Goal: Task Accomplishment & Management: Complete application form

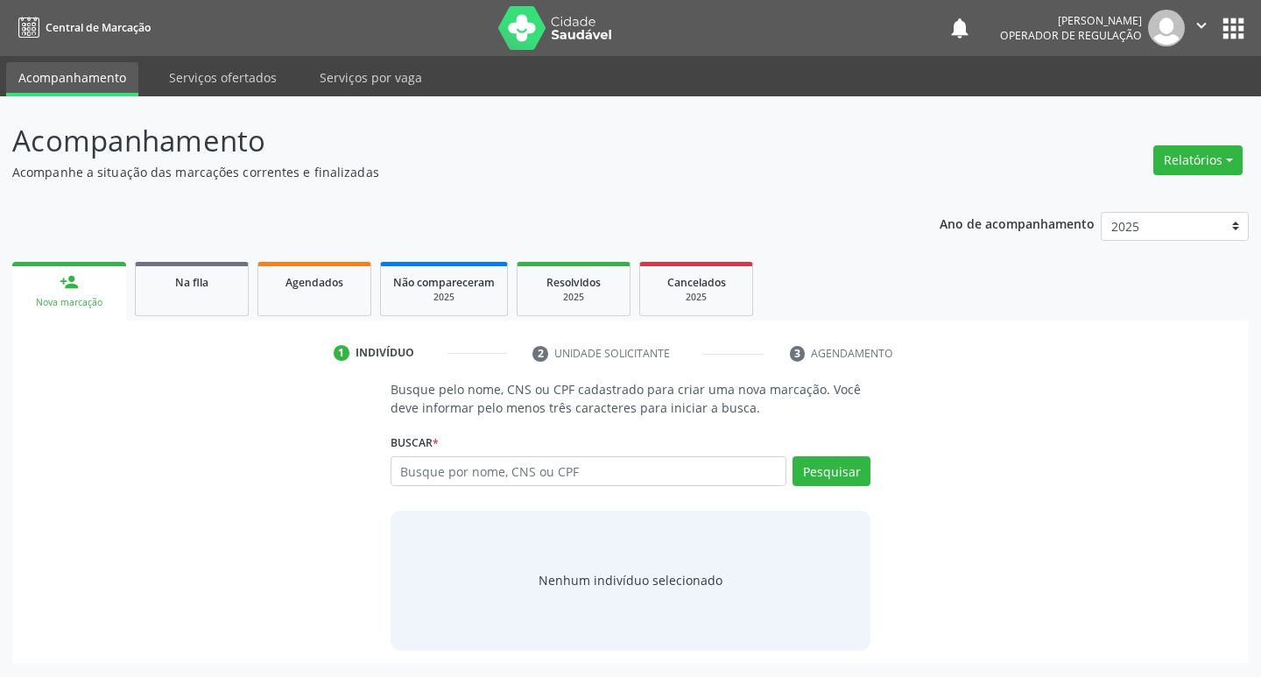
click at [442, 467] on input "text" at bounding box center [589, 471] width 397 height 30
click at [835, 474] on button "Pesquisar" at bounding box center [832, 471] width 78 height 30
click at [489, 469] on input "700 6064 5309 9569" at bounding box center [589, 471] width 397 height 30
click at [455, 468] on input "700 6064 53099569" at bounding box center [589, 471] width 397 height 30
click at [421, 471] on input "700 606453099569" at bounding box center [589, 471] width 397 height 30
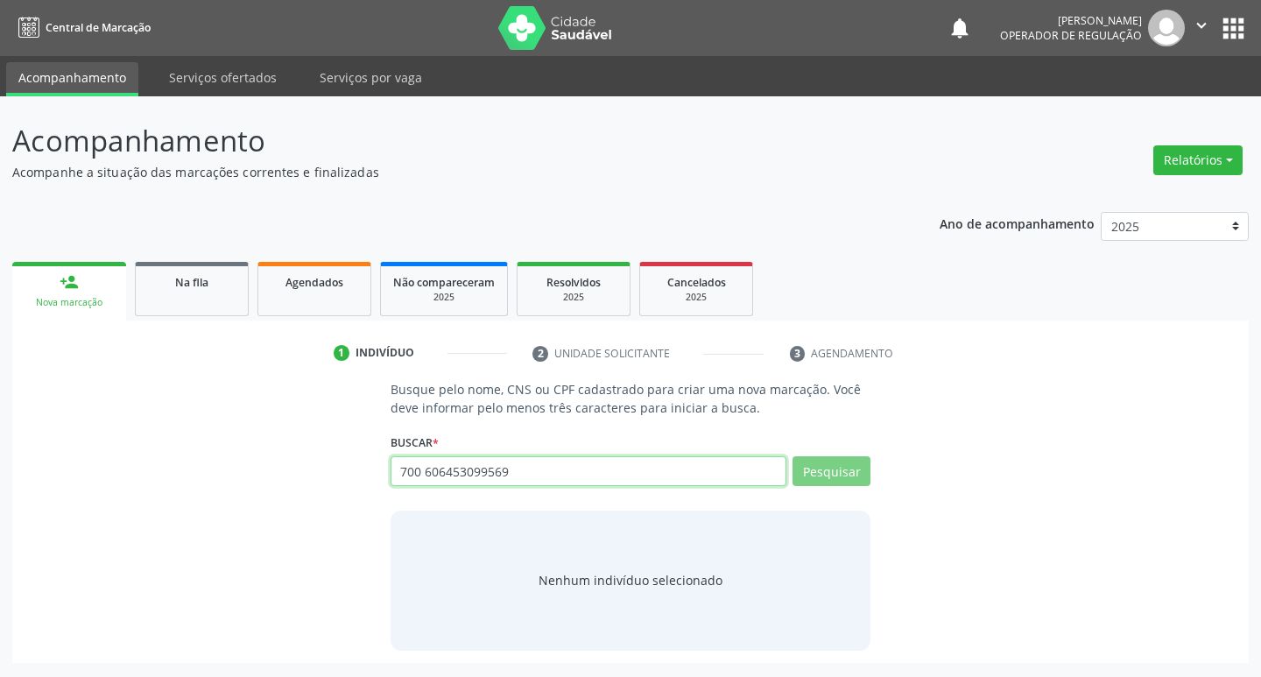
click at [426, 470] on input "700 606453099569" at bounding box center [589, 471] width 397 height 30
type input "700606453099569"
click at [647, 468] on input "700606453099569" at bounding box center [589, 471] width 397 height 30
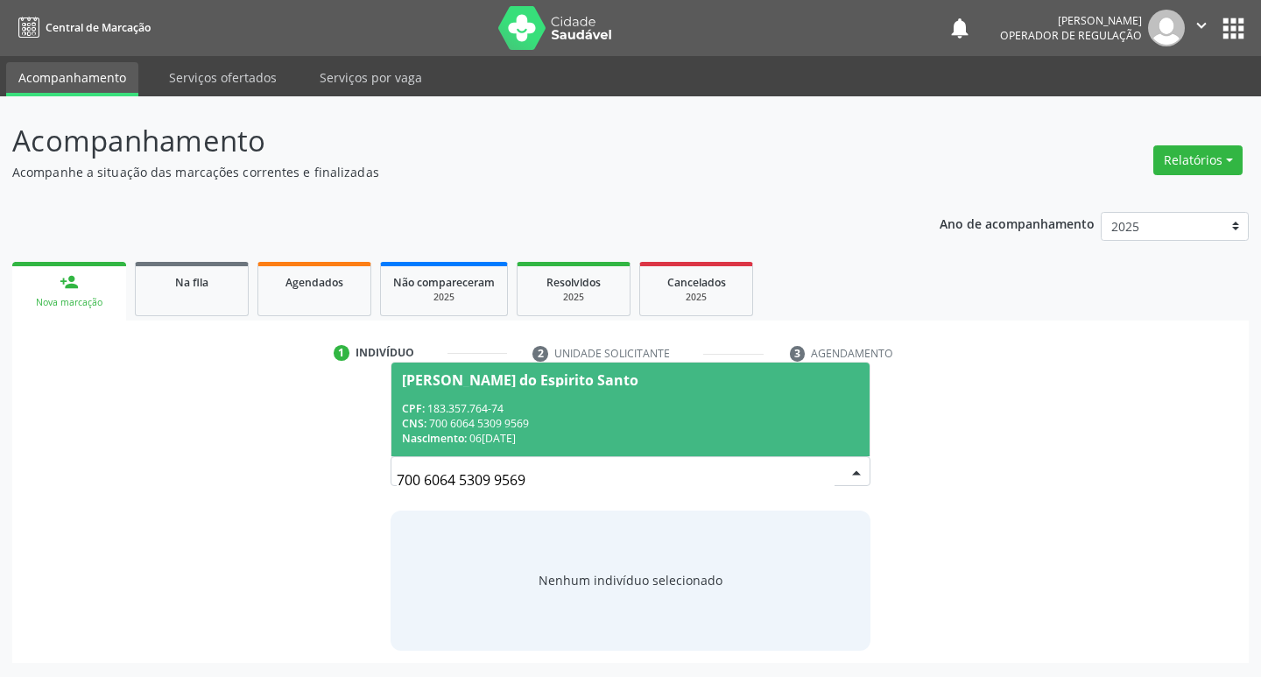
click at [624, 420] on div "CNS: 700 6064 5309 9569" at bounding box center [631, 423] width 458 height 15
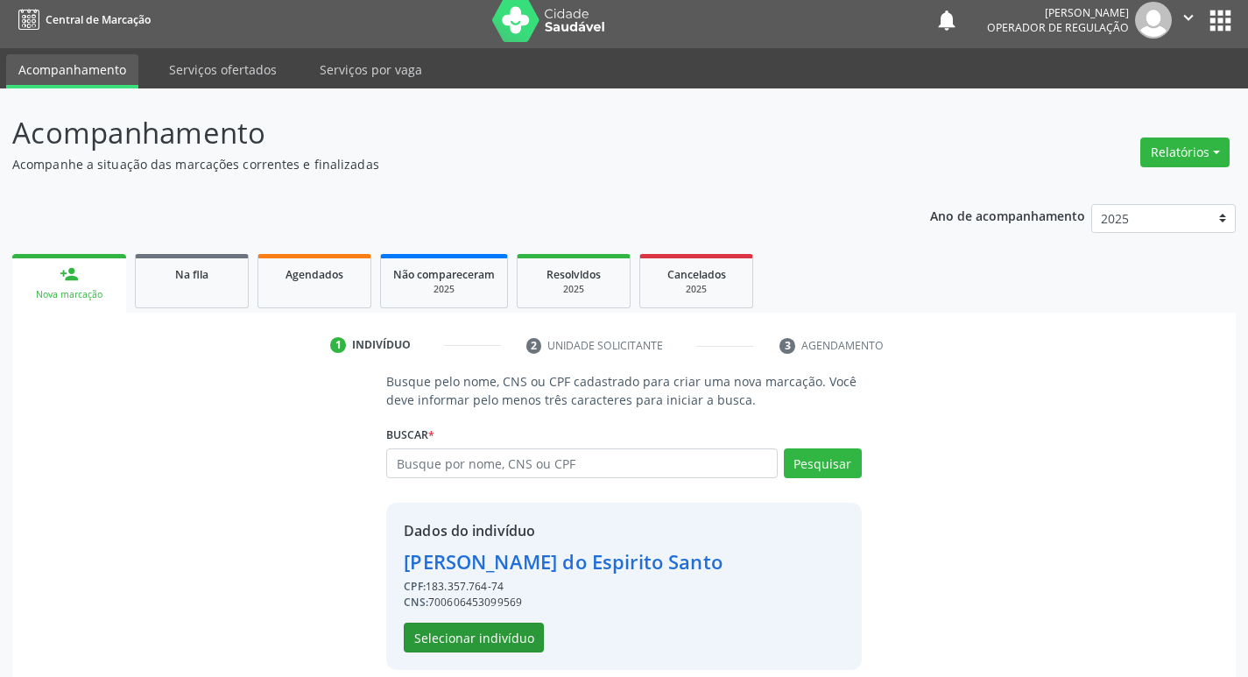
scroll to position [25, 0]
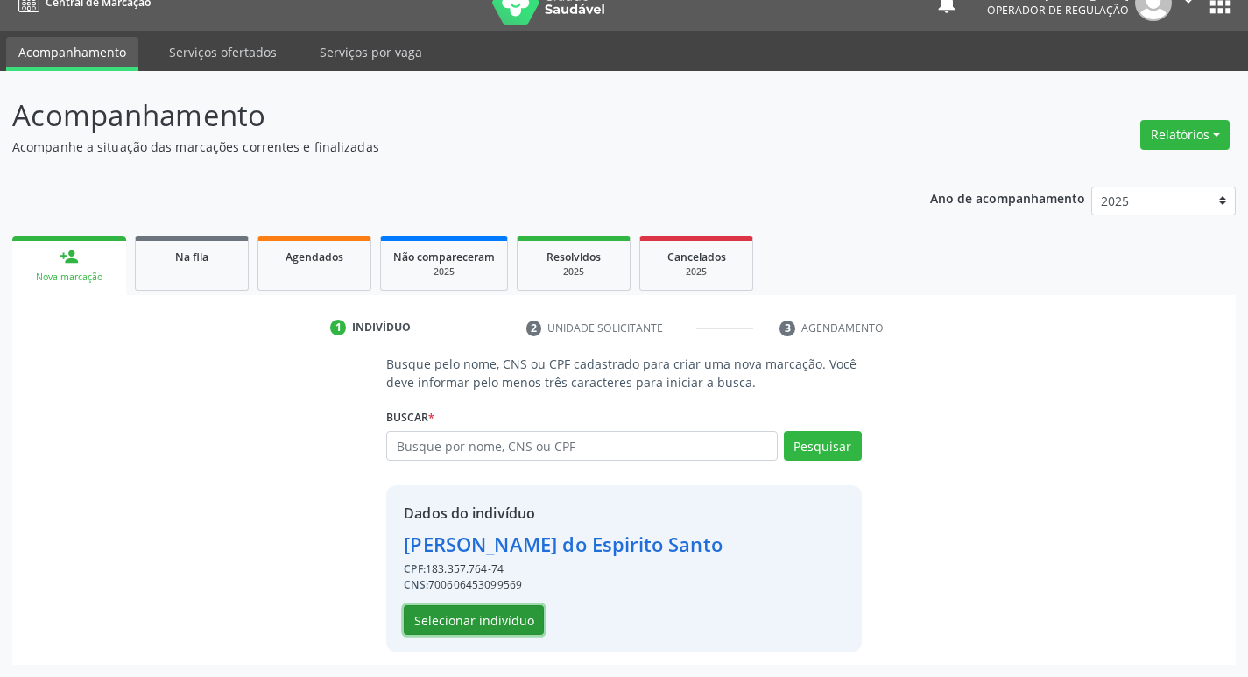
click at [494, 626] on button "Selecionar indivíduo" at bounding box center [474, 620] width 140 height 30
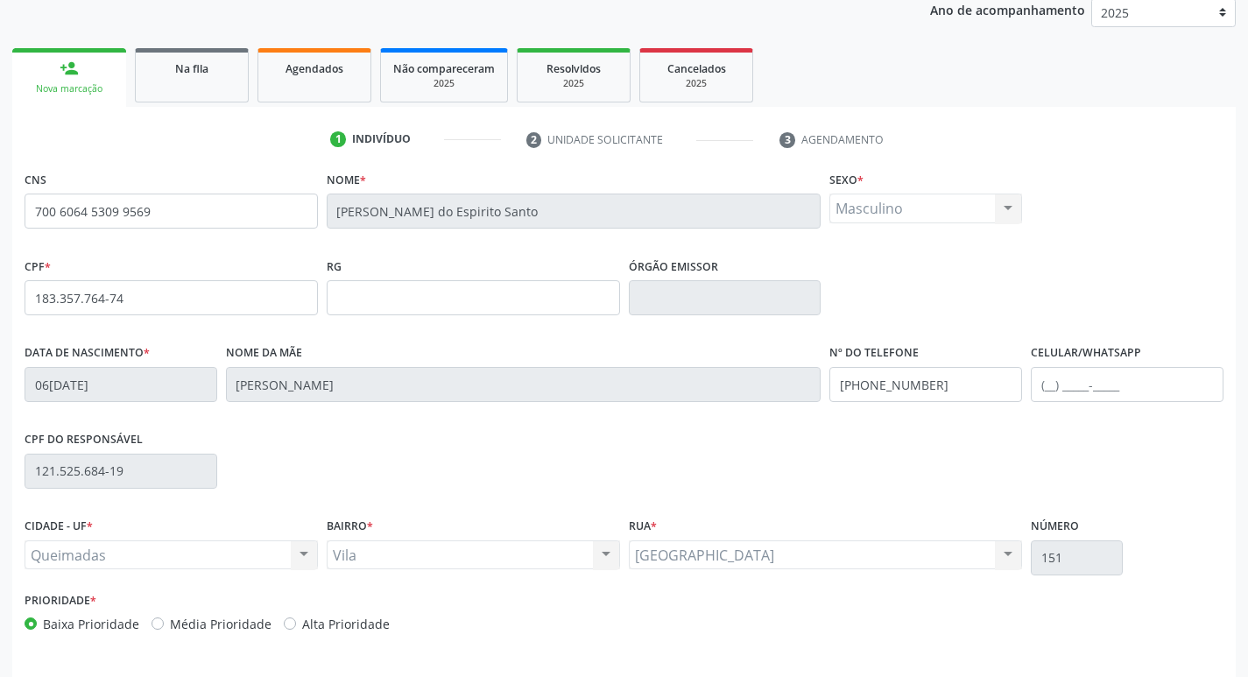
scroll to position [272, 0]
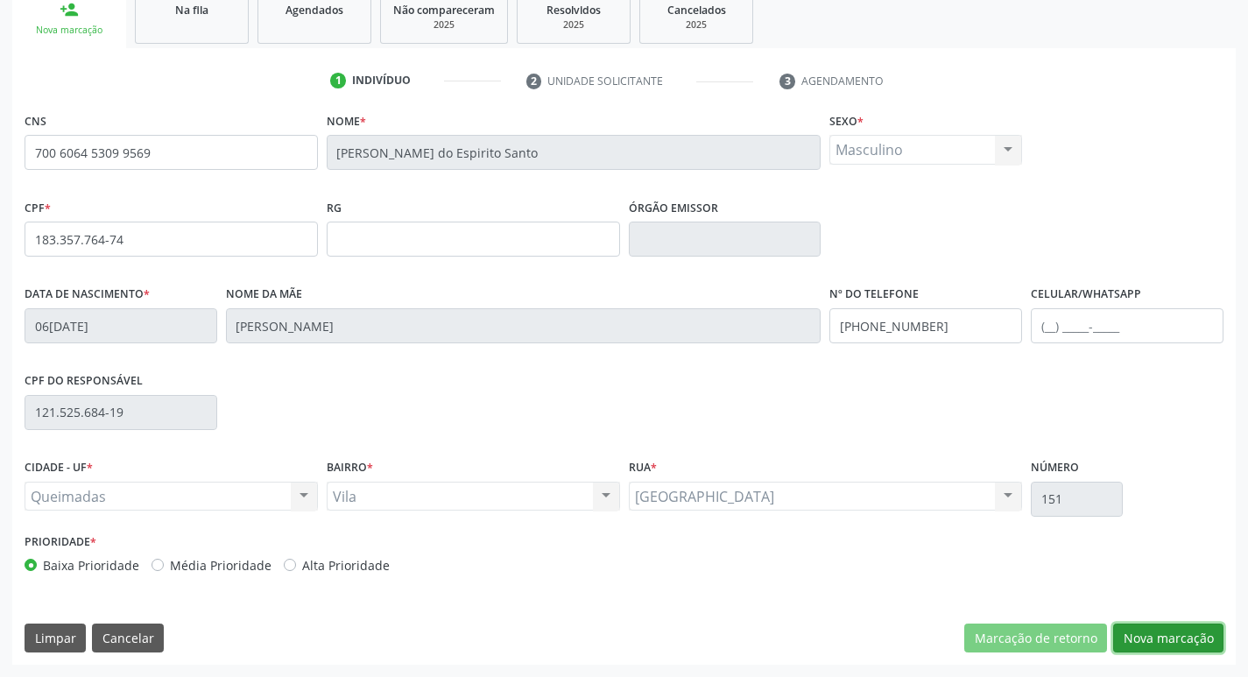
click at [1167, 636] on button "Nova marcação" at bounding box center [1168, 639] width 110 height 30
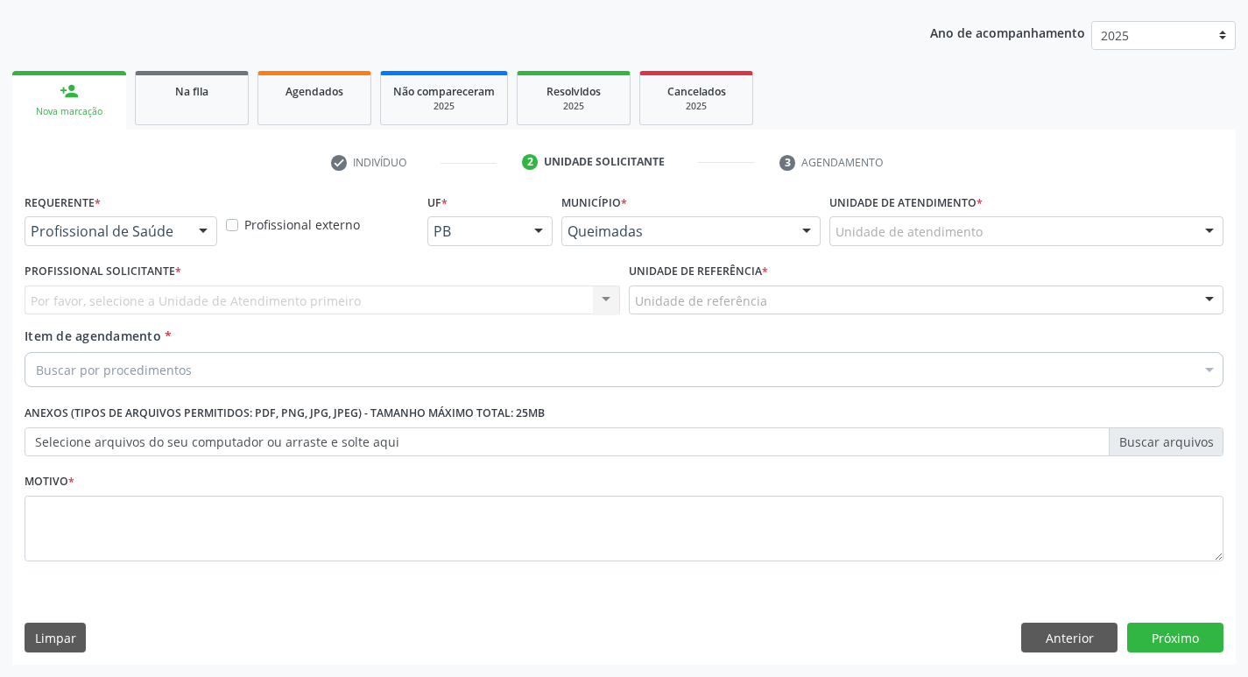
click at [70, 240] on div "Profissional de Saúde" at bounding box center [121, 231] width 193 height 30
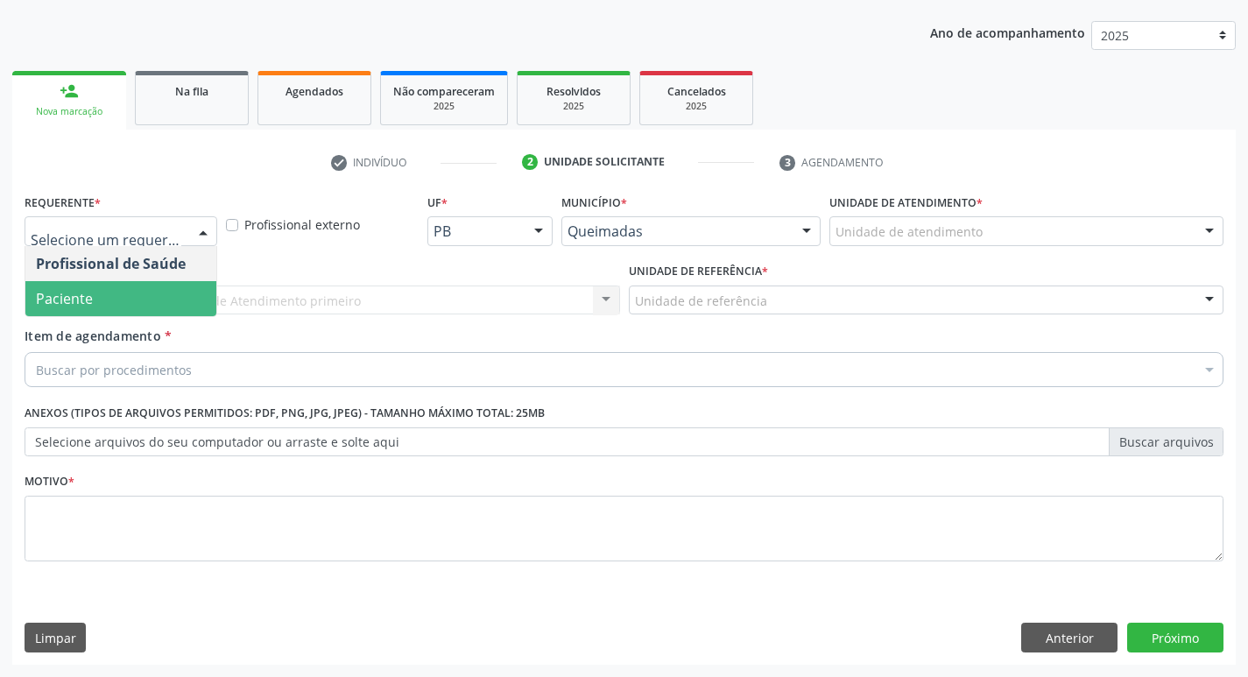
click at [98, 307] on span "Paciente" at bounding box center [120, 298] width 191 height 35
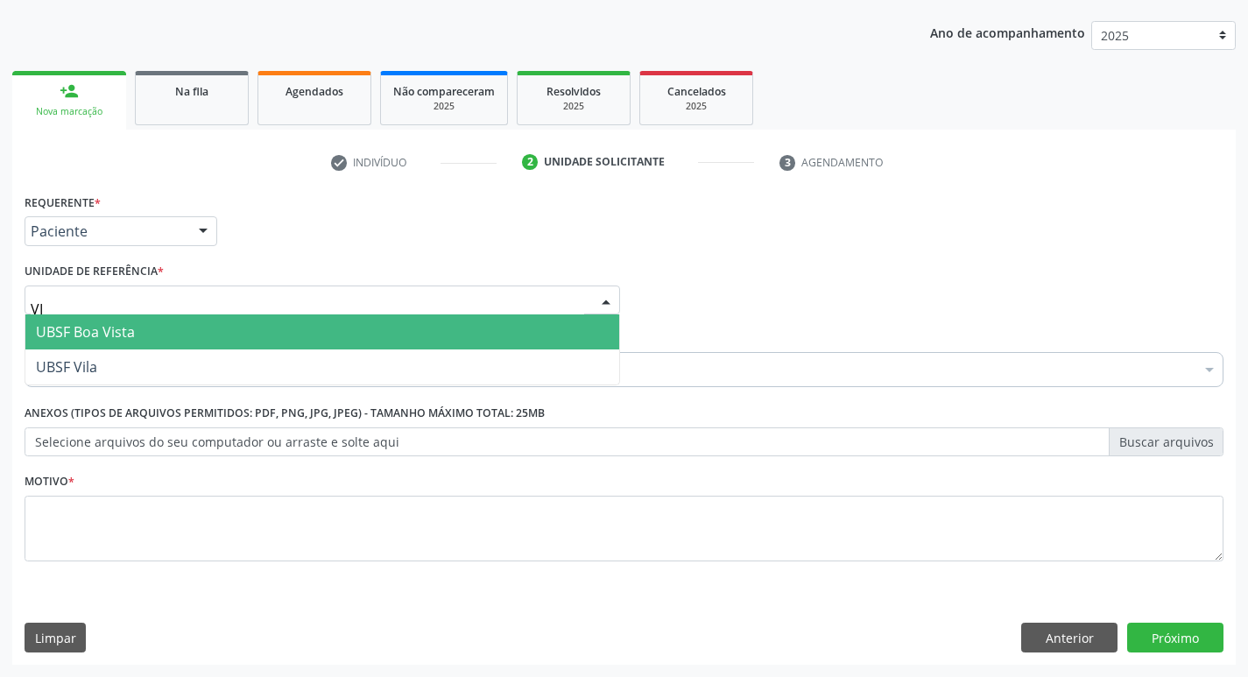
type input "VIL"
click at [110, 324] on span "UBSF Vila" at bounding box center [322, 331] width 594 height 35
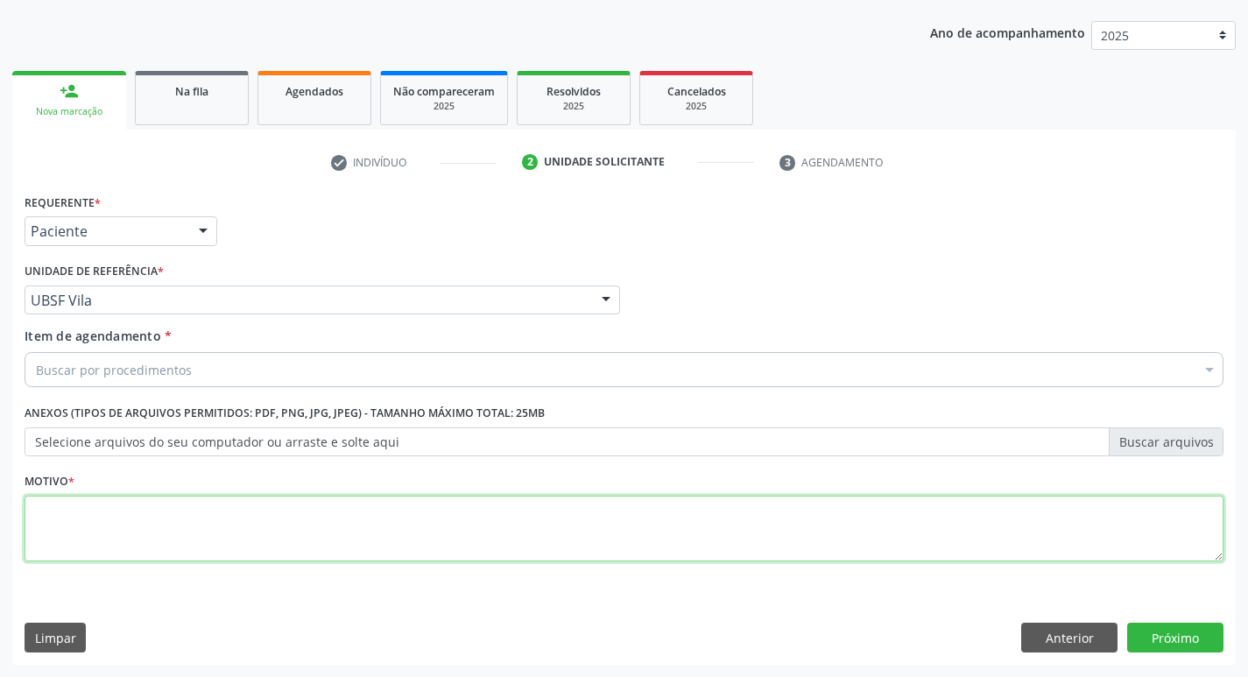
click at [117, 498] on textarea at bounding box center [624, 529] width 1199 height 67
type textarea "AVALIACAO"
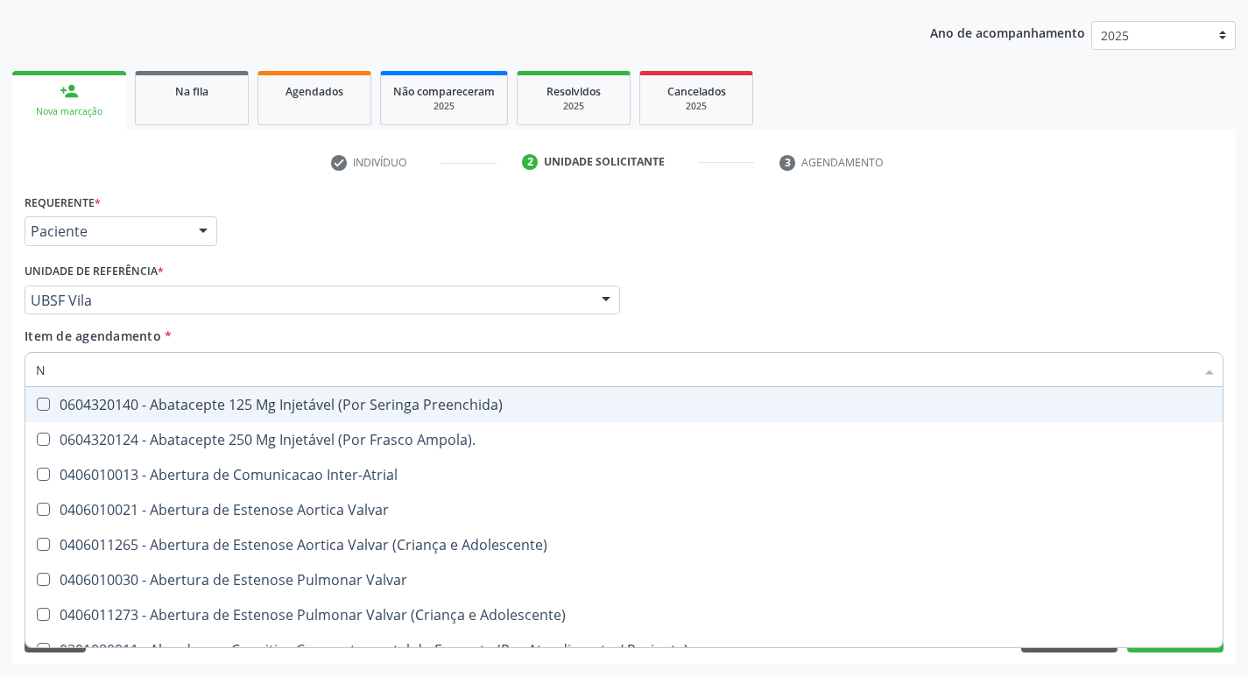
type input "neuroP"
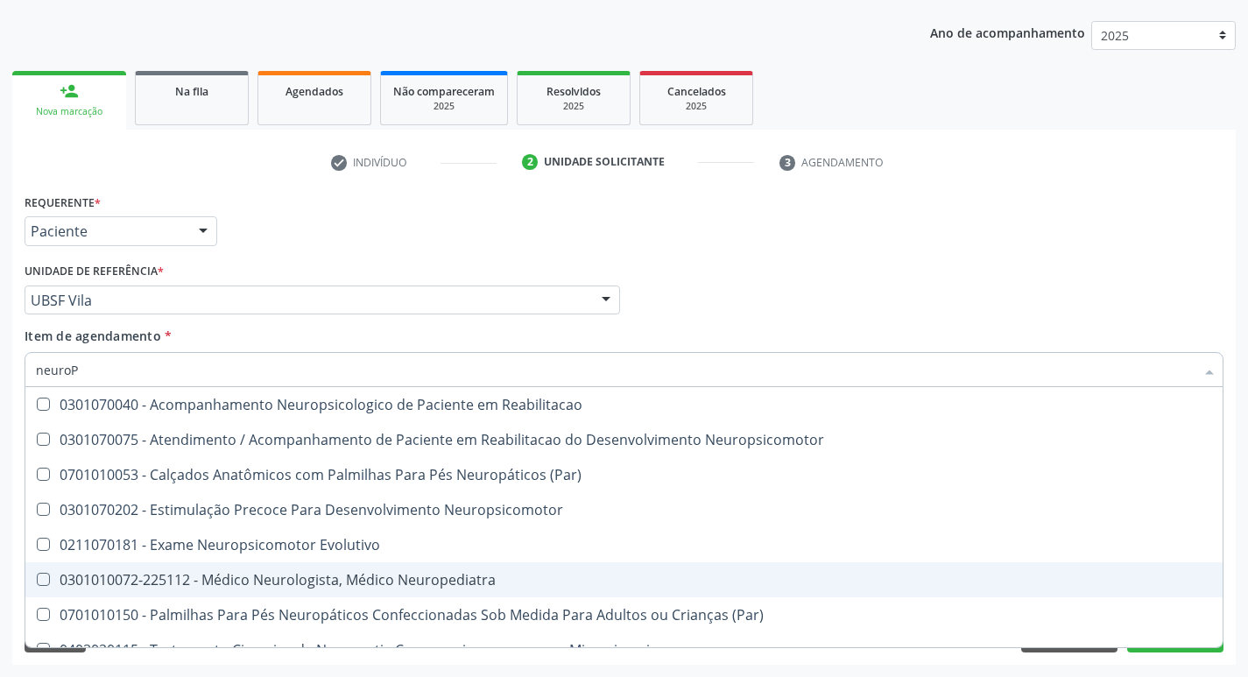
click at [461, 573] on div "0301010072-225112 - Médico Neurologista, Médico Neuropediatra" at bounding box center [624, 580] width 1177 height 14
checkbox Neuropediatra "true"
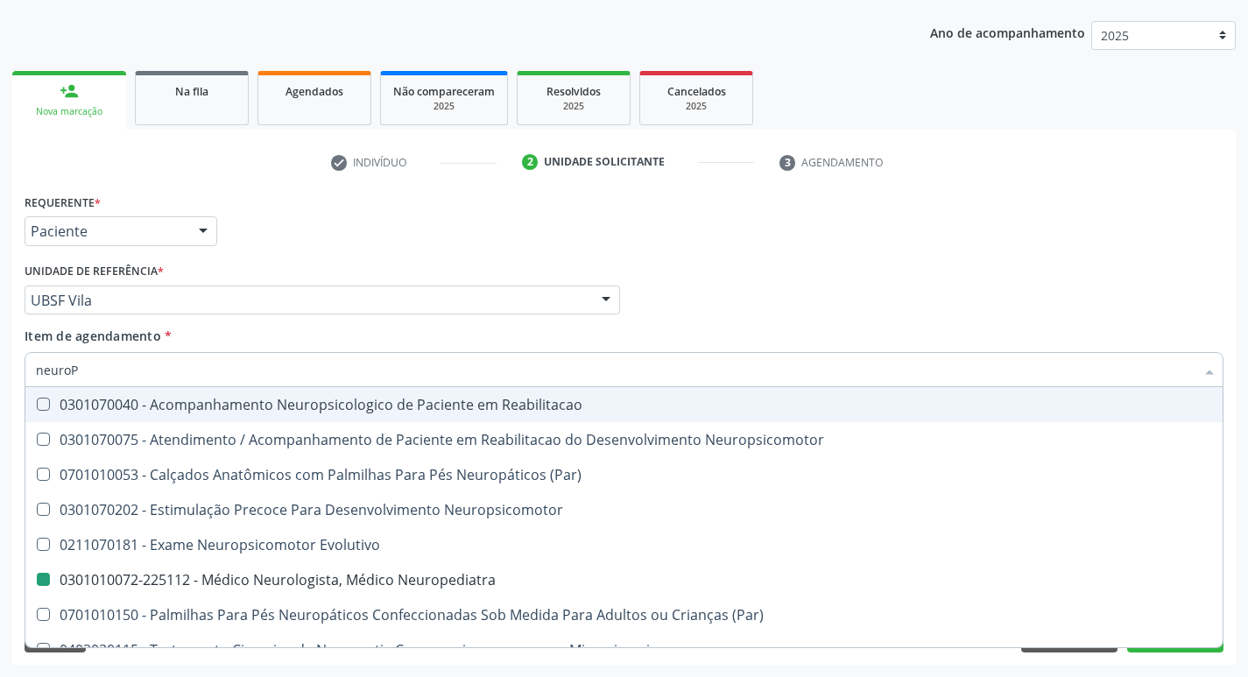
click at [663, 322] on div "Profissional Solicitante Por favor, selecione a Unidade de Atendimento primeiro…" at bounding box center [624, 292] width 1208 height 68
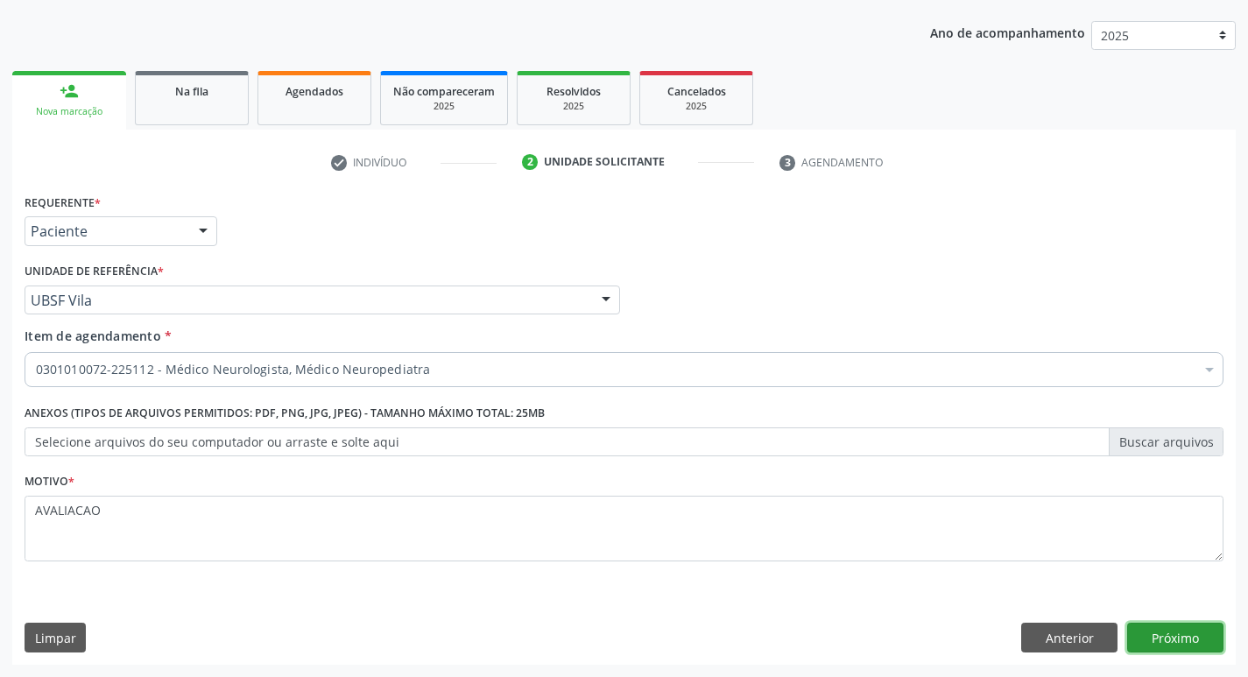
click at [1162, 643] on button "Próximo" at bounding box center [1175, 638] width 96 height 30
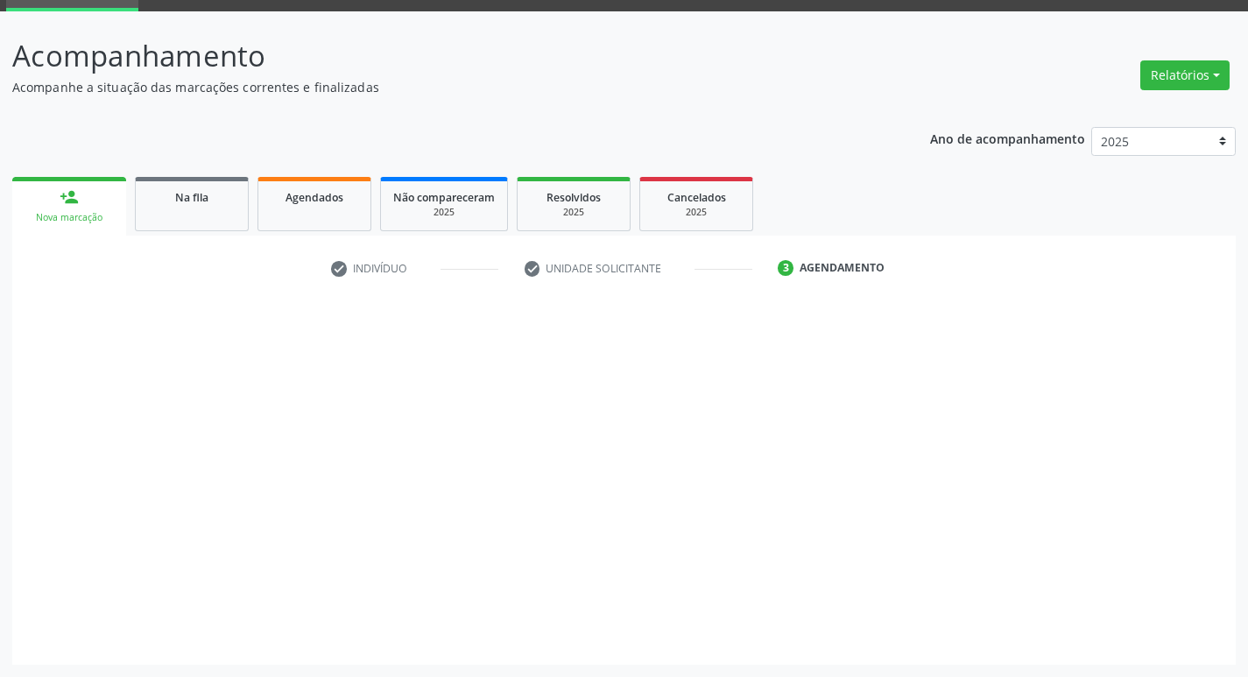
scroll to position [85, 0]
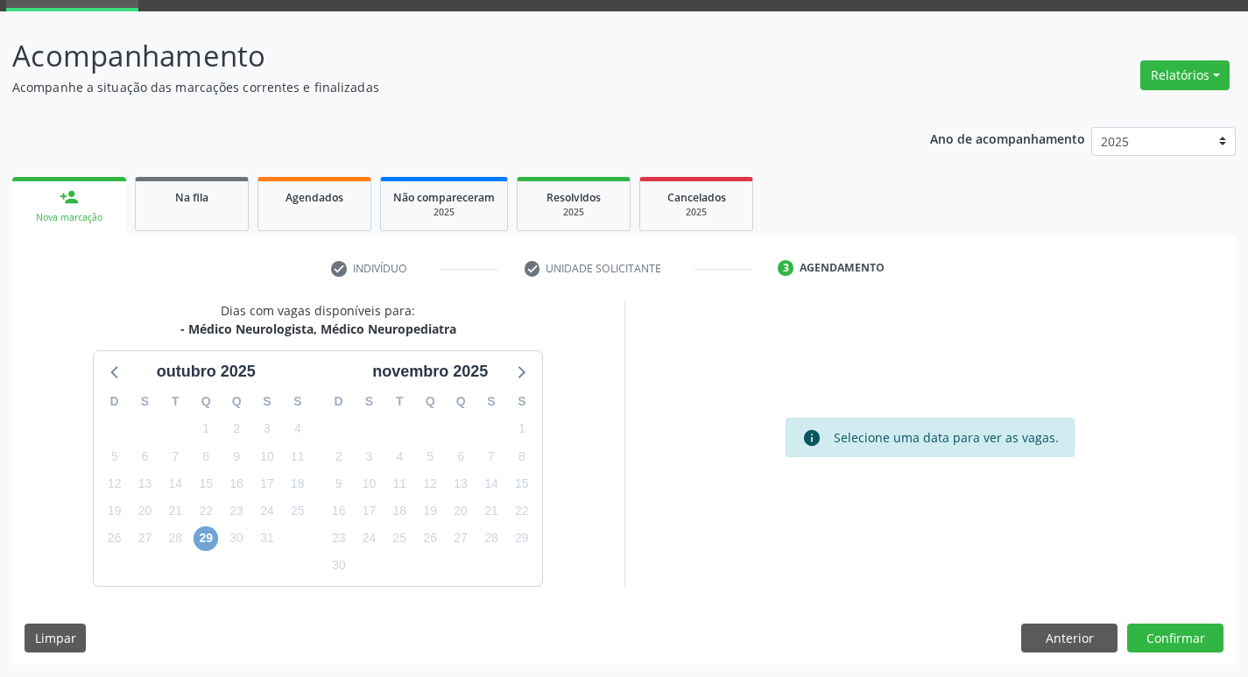
click at [210, 542] on span "29" at bounding box center [206, 538] width 25 height 25
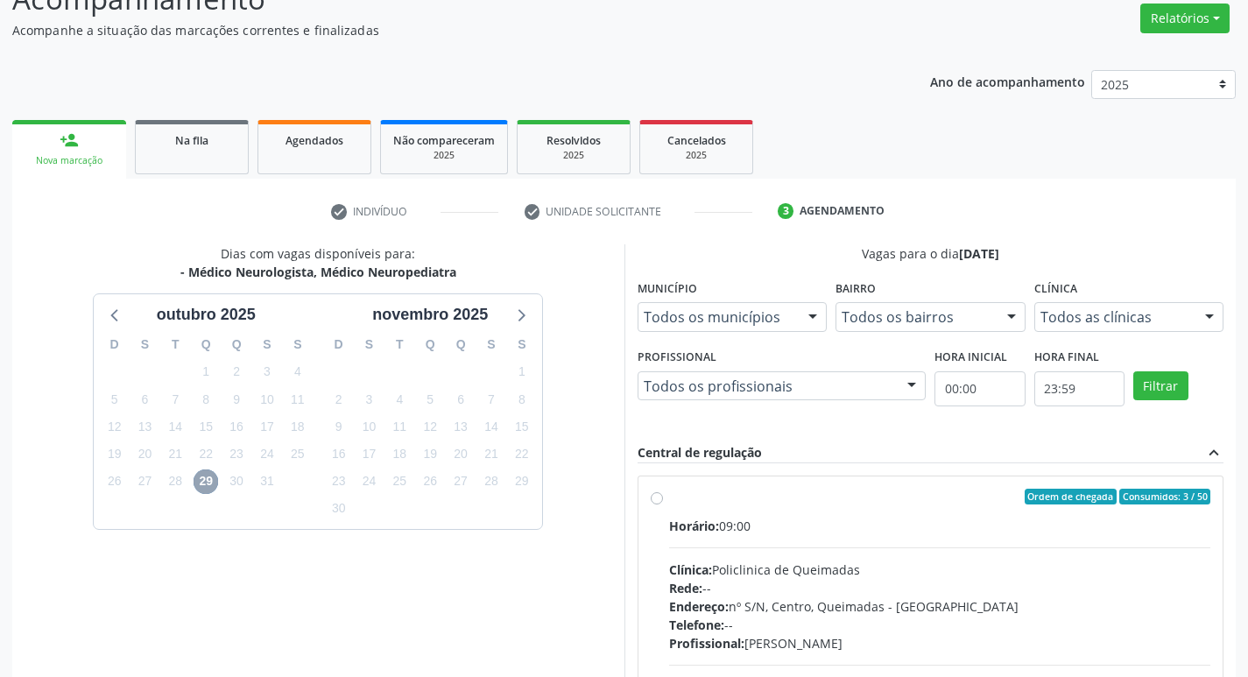
scroll to position [173, 0]
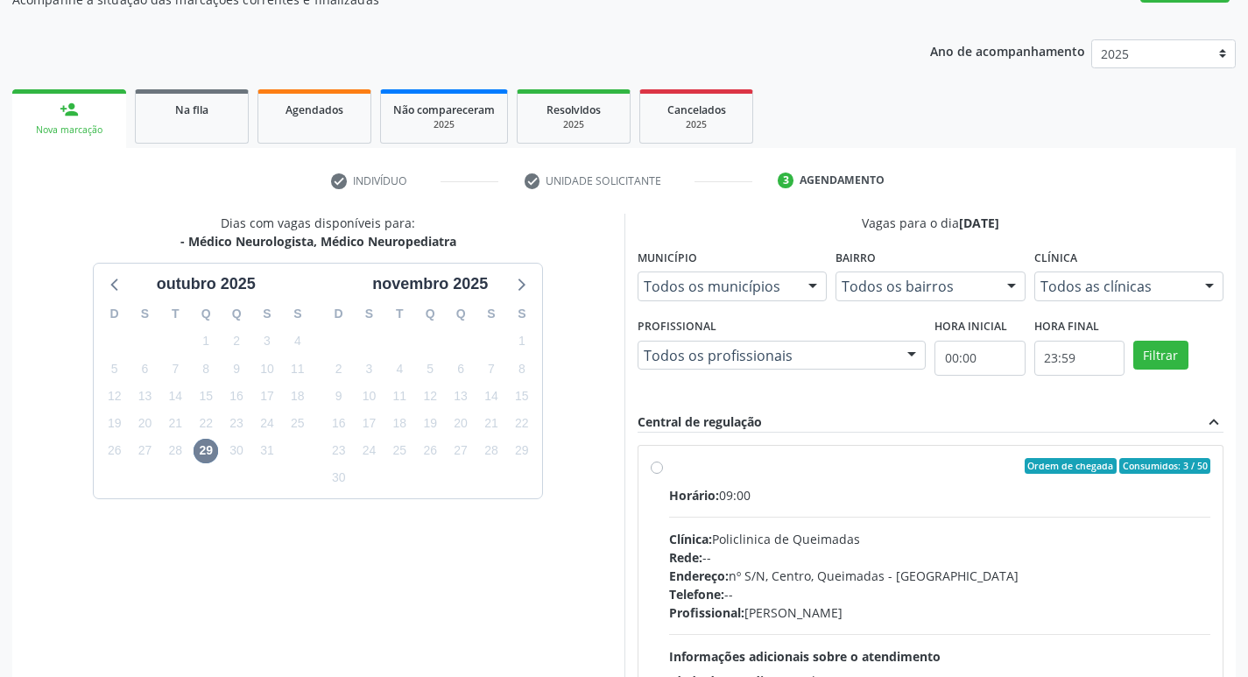
click at [866, 490] on div "Horário: 09:00" at bounding box center [940, 495] width 542 height 18
click at [663, 474] on input "Ordem de chegada Consumidos: 3 / 50 Horário: 09:00 Clínica: Policlinica de Quei…" at bounding box center [657, 466] width 12 height 16
radio input "true"
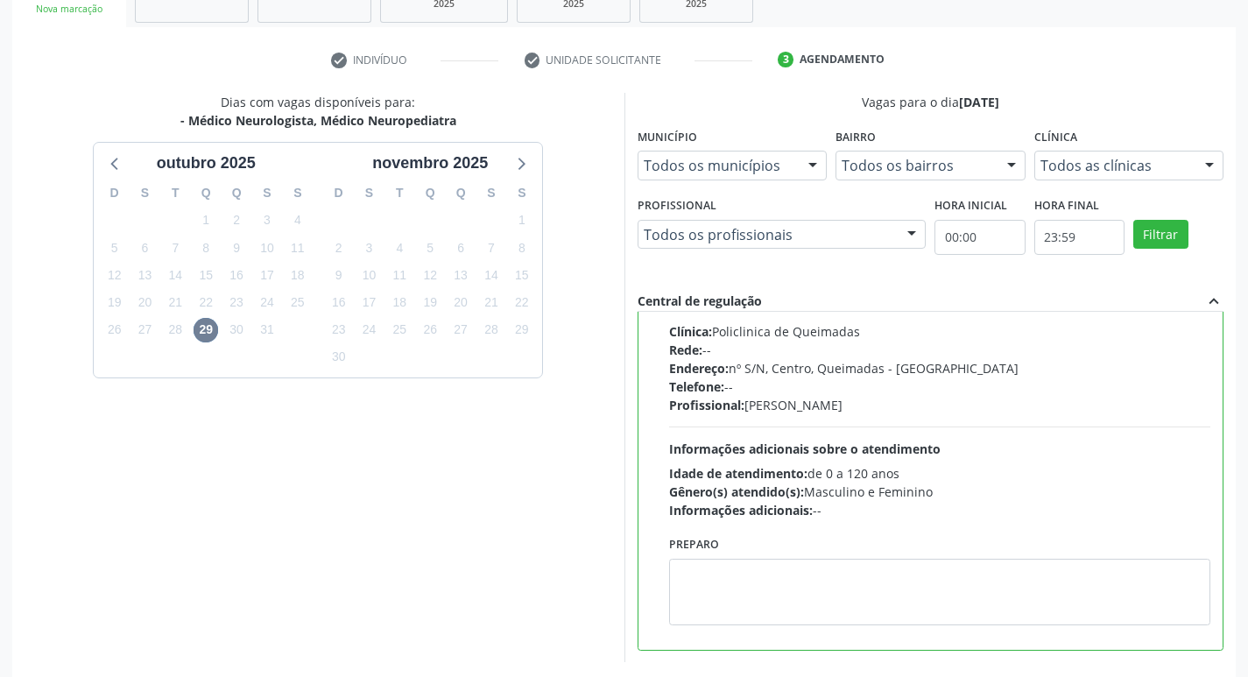
scroll to position [370, 0]
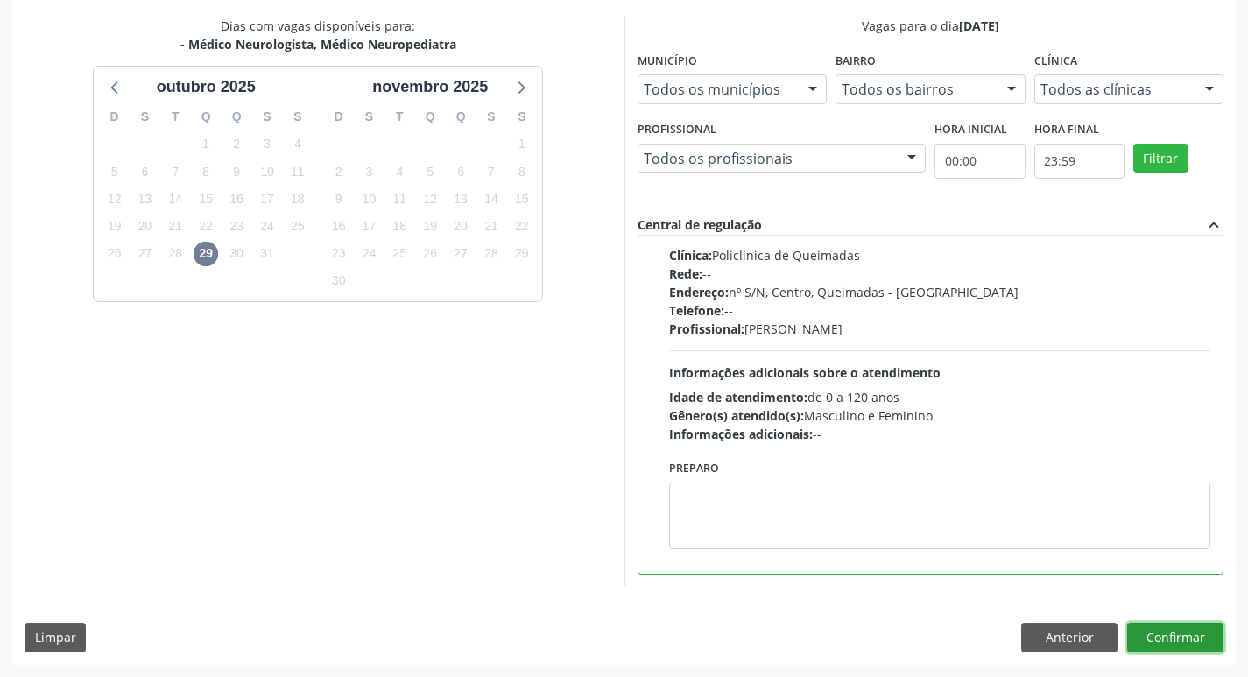
click at [1177, 641] on button "Confirmar" at bounding box center [1175, 638] width 96 height 30
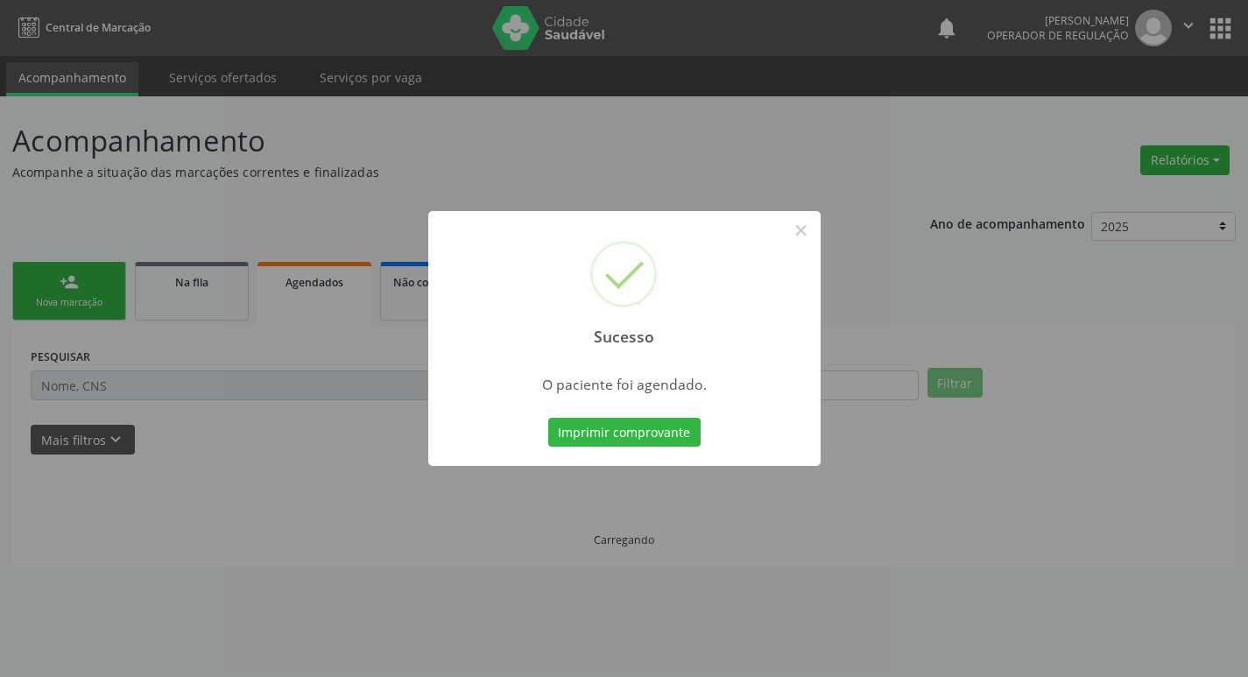
scroll to position [0, 0]
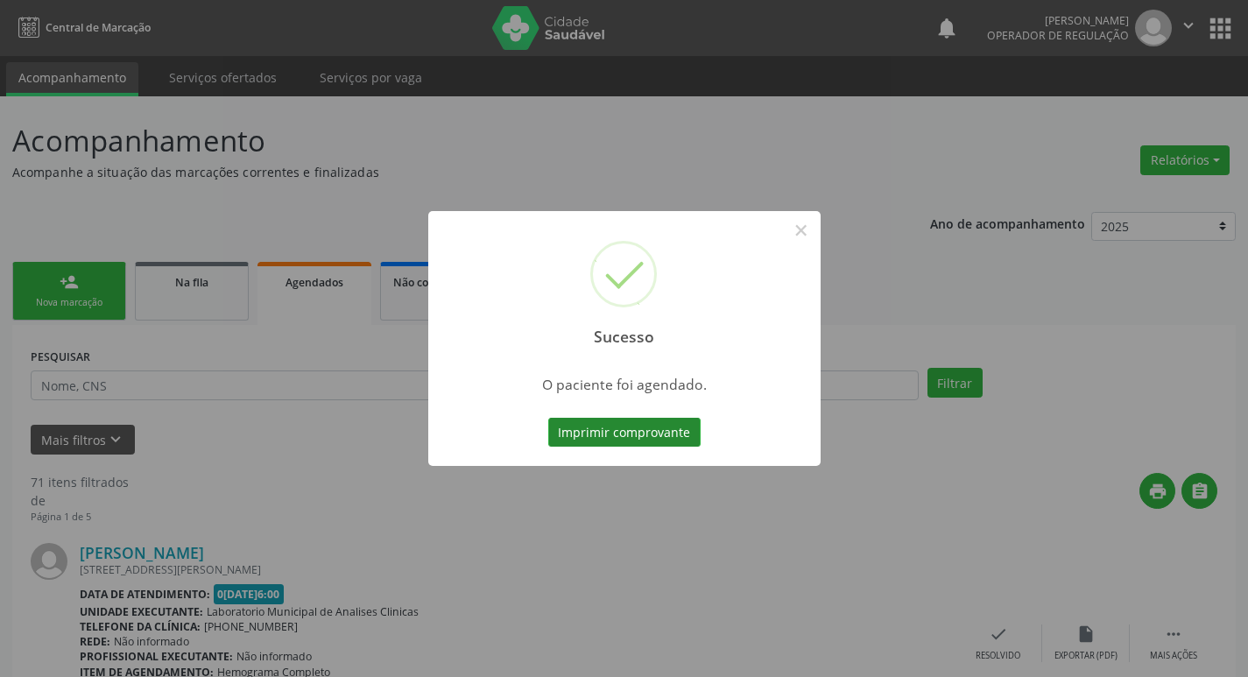
click at [650, 435] on button "Imprimir comprovante" at bounding box center [624, 433] width 152 height 30
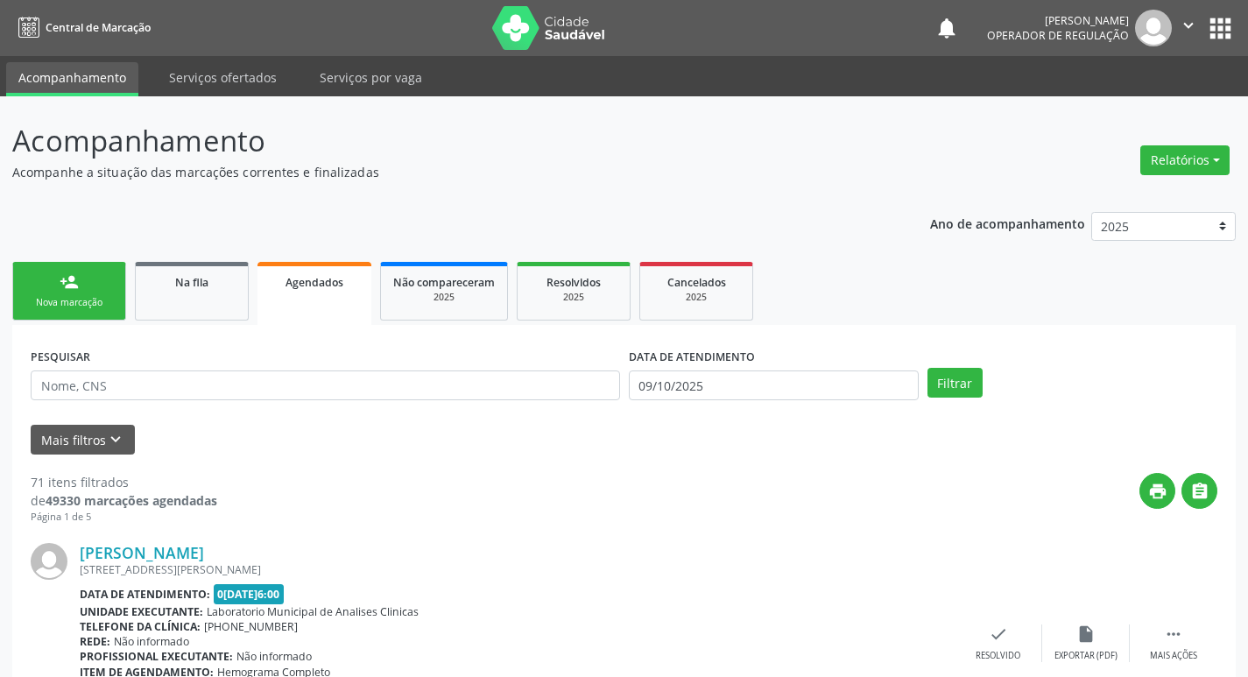
click at [87, 300] on div "Nova marcação" at bounding box center [69, 302] width 88 height 13
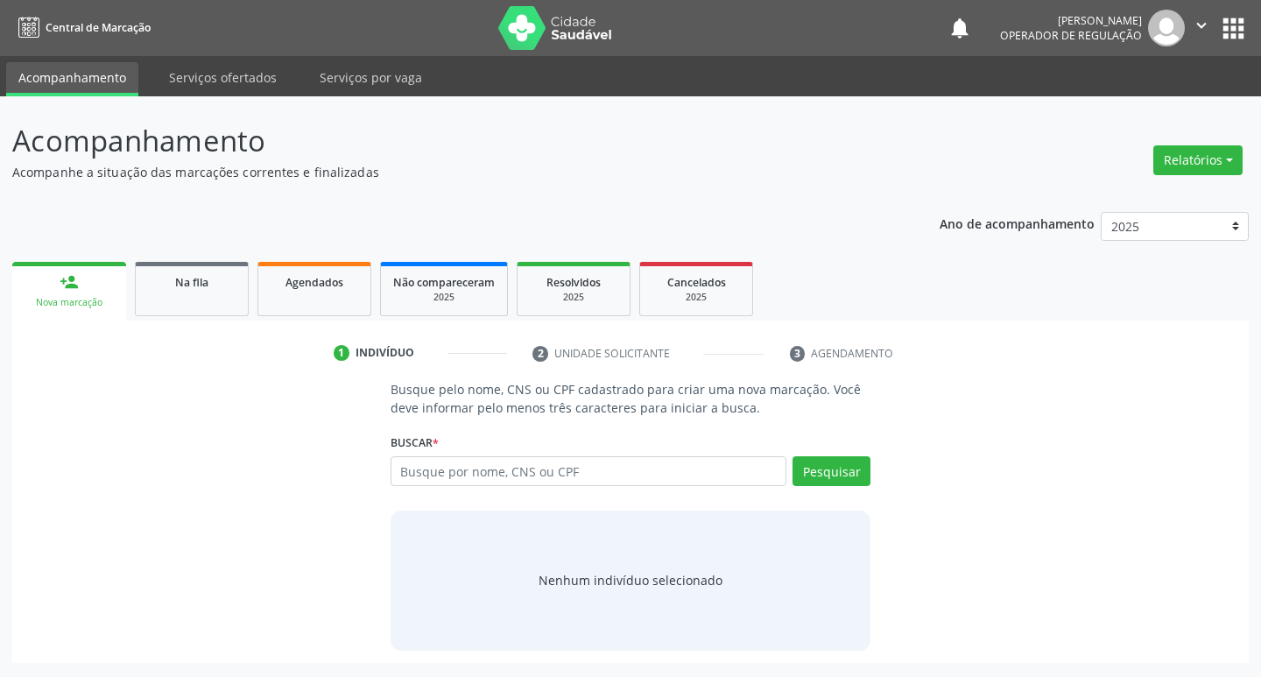
click at [326, 270] on link "Agendados" at bounding box center [315, 289] width 114 height 54
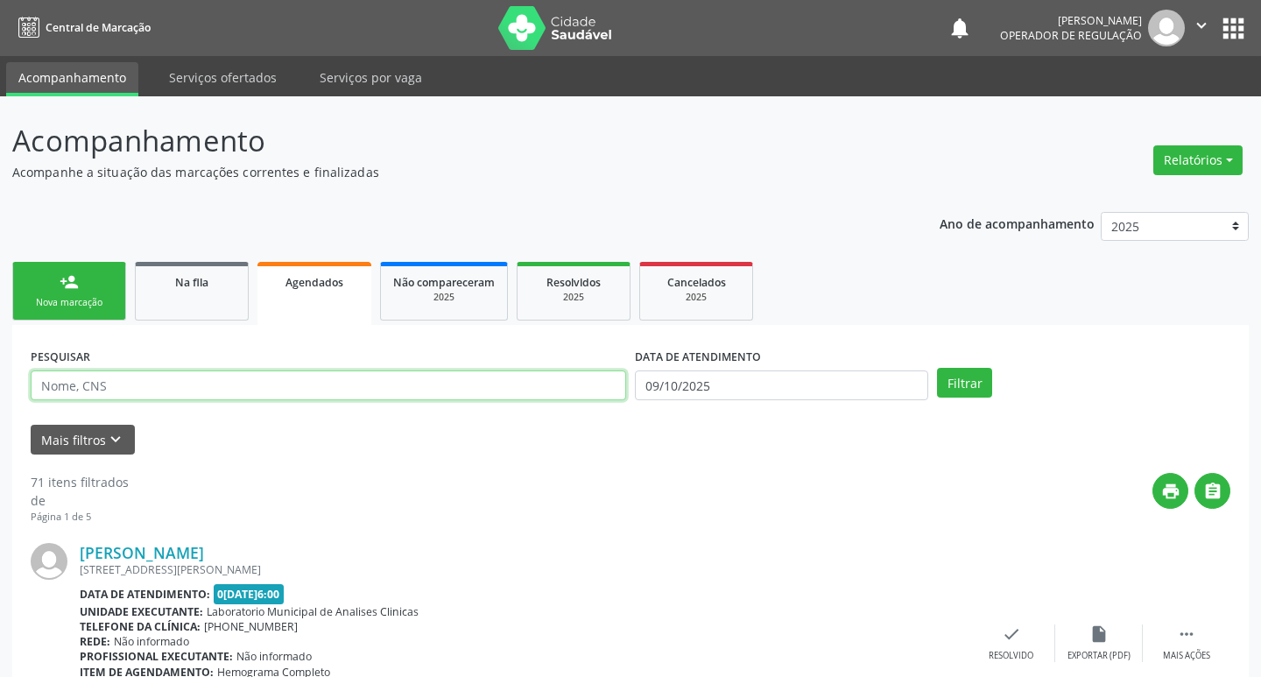
click at [262, 376] on input "text" at bounding box center [329, 386] width 596 height 30
click at [262, 378] on input "text" at bounding box center [326, 386] width 590 height 30
type input "706706506114212"
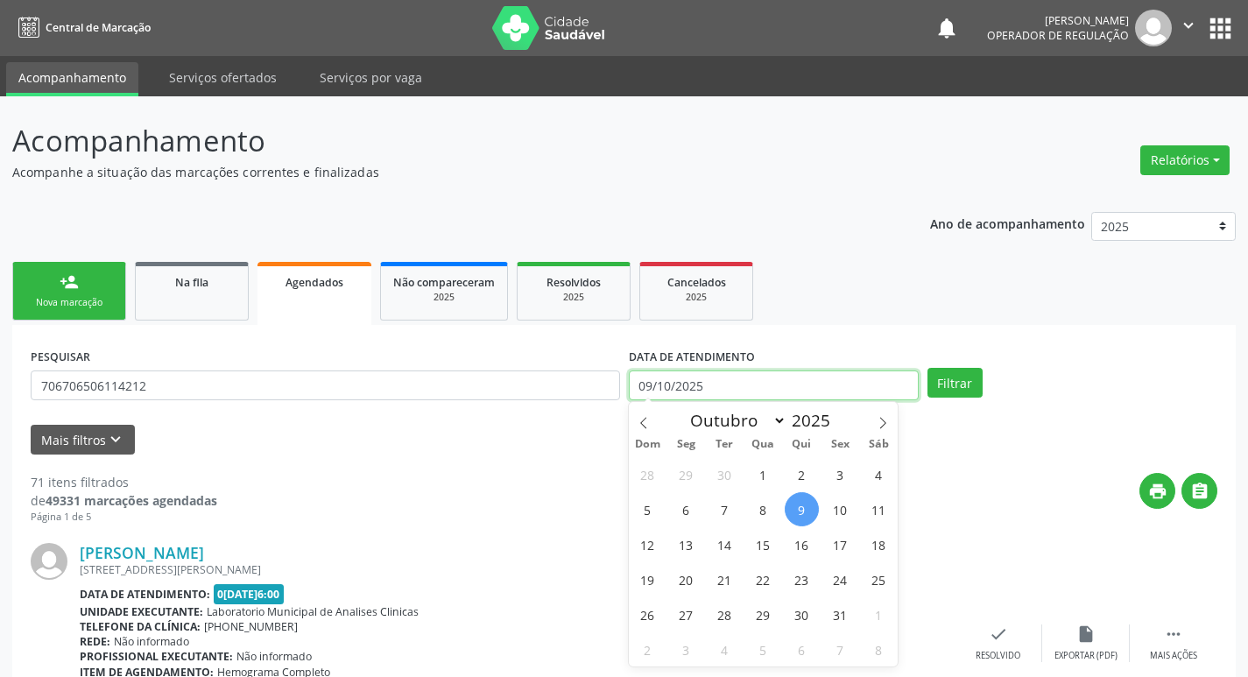
click at [714, 391] on input "09/10/2025" at bounding box center [774, 386] width 290 height 30
click at [767, 572] on span "22" at bounding box center [763, 579] width 34 height 34
type input "[DATE]"
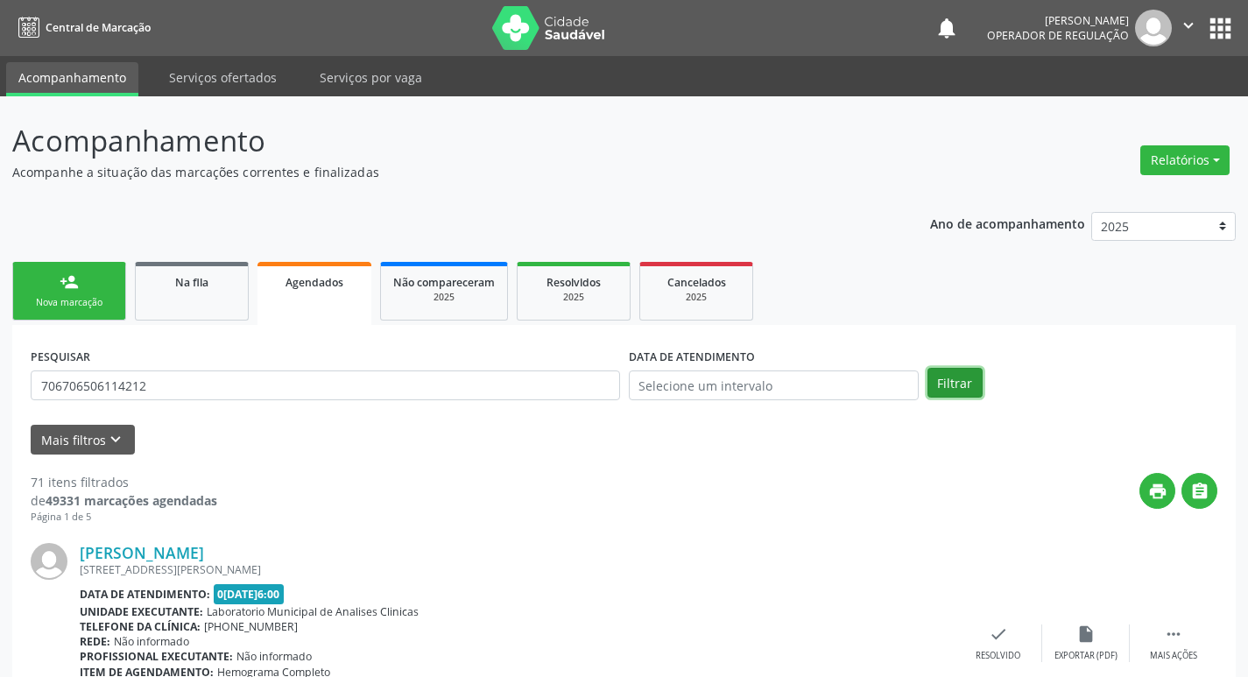
click at [945, 386] on button "Filtrar" at bounding box center [955, 383] width 55 height 30
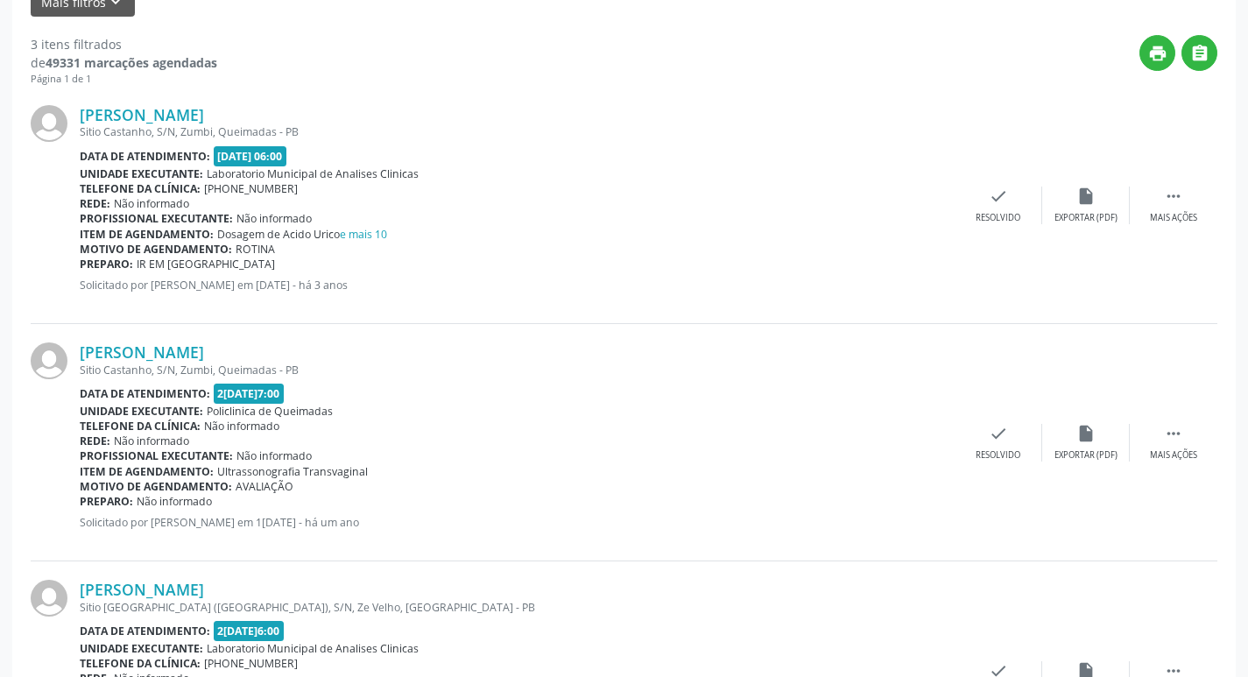
scroll to position [590, 0]
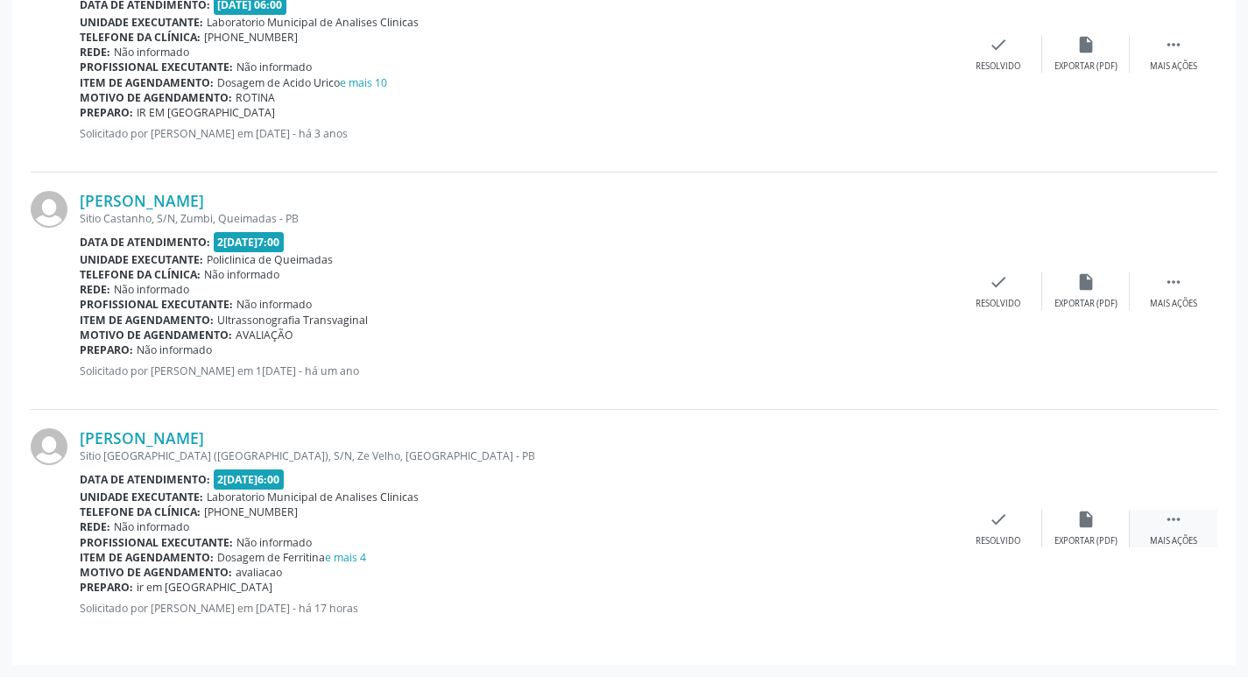
click at [1173, 530] on div " Mais ações" at bounding box center [1174, 529] width 88 height 38
click at [831, 526] on icon "print" at bounding box center [823, 519] width 19 height 19
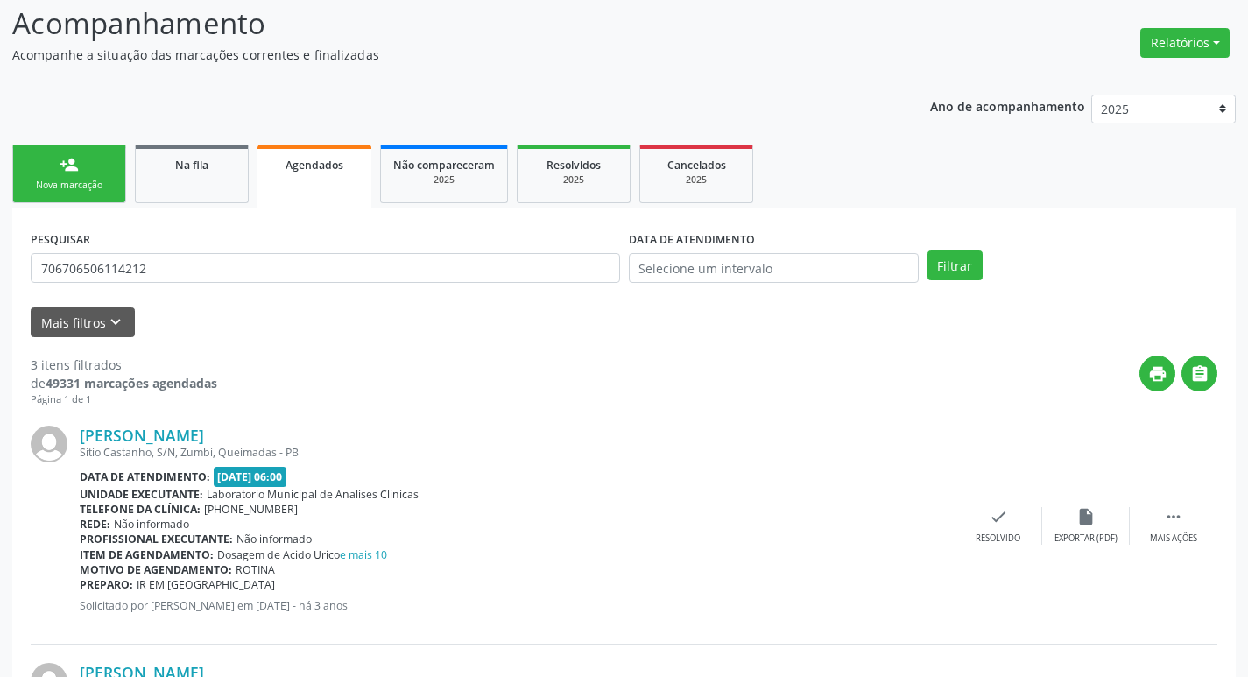
scroll to position [0, 0]
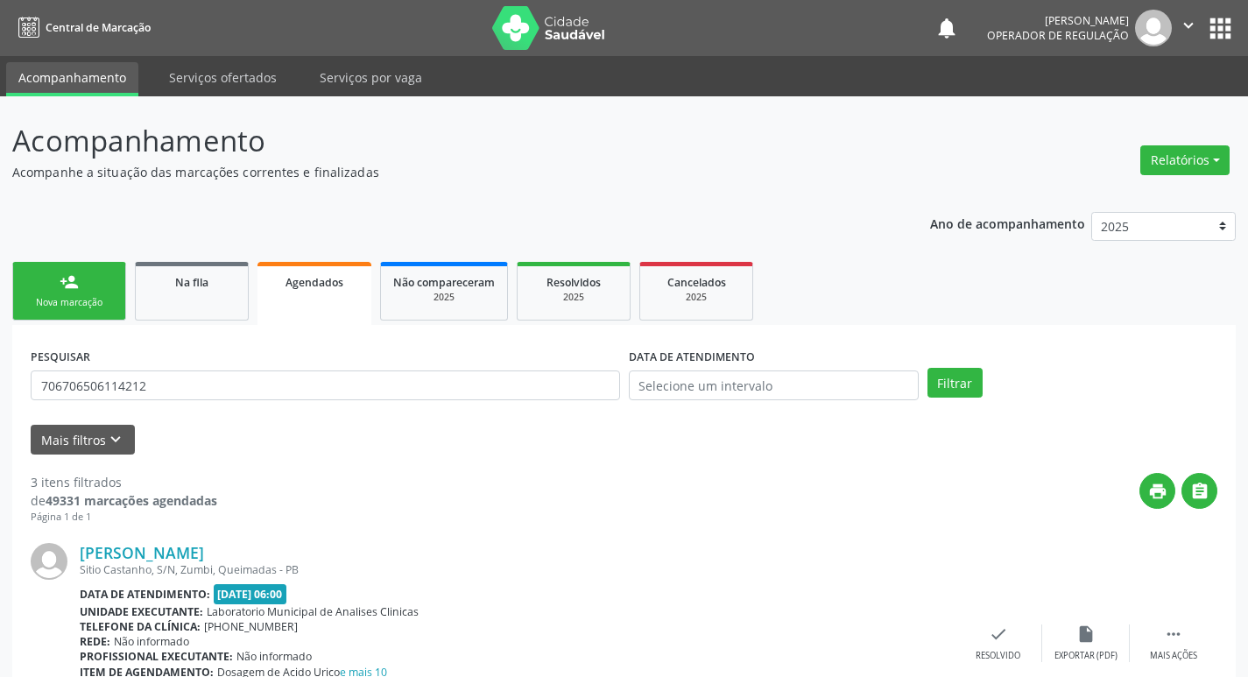
click at [85, 307] on div "Nova marcação" at bounding box center [69, 302] width 88 height 13
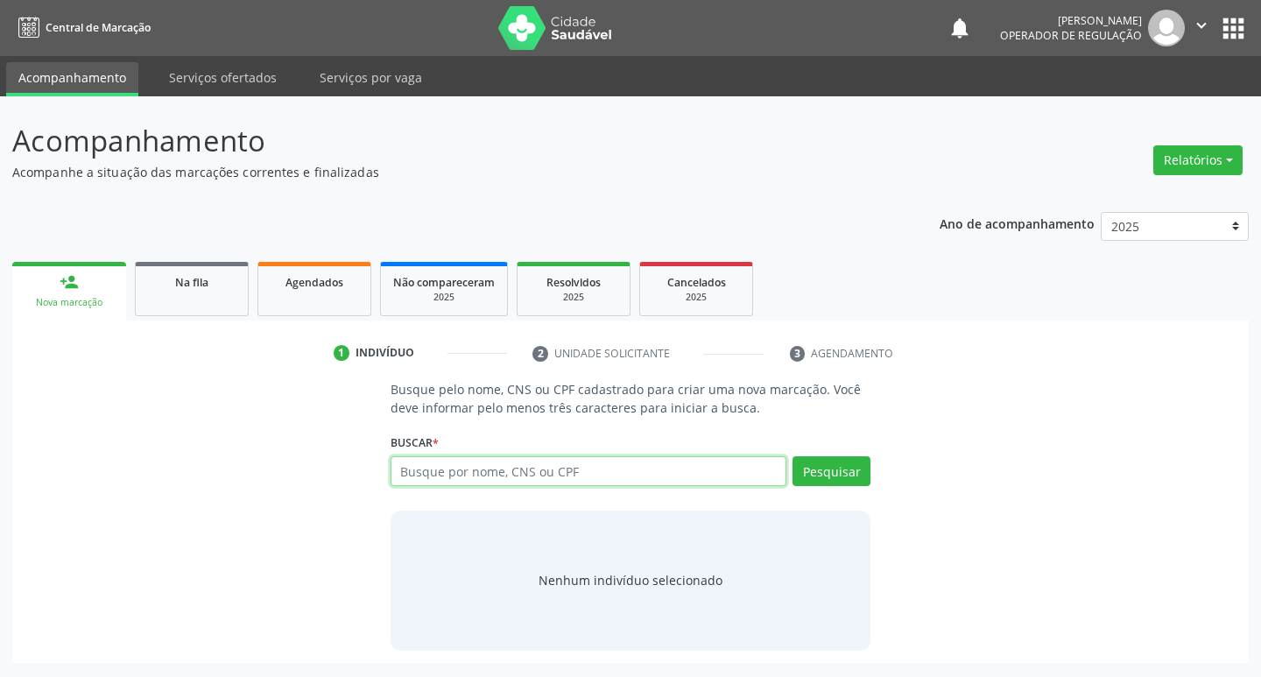
click at [544, 480] on input "text" at bounding box center [589, 471] width 397 height 30
type input "MARIA DA GUIA AGUIAR"
click at [818, 471] on button "Pesquisar" at bounding box center [832, 471] width 78 height 30
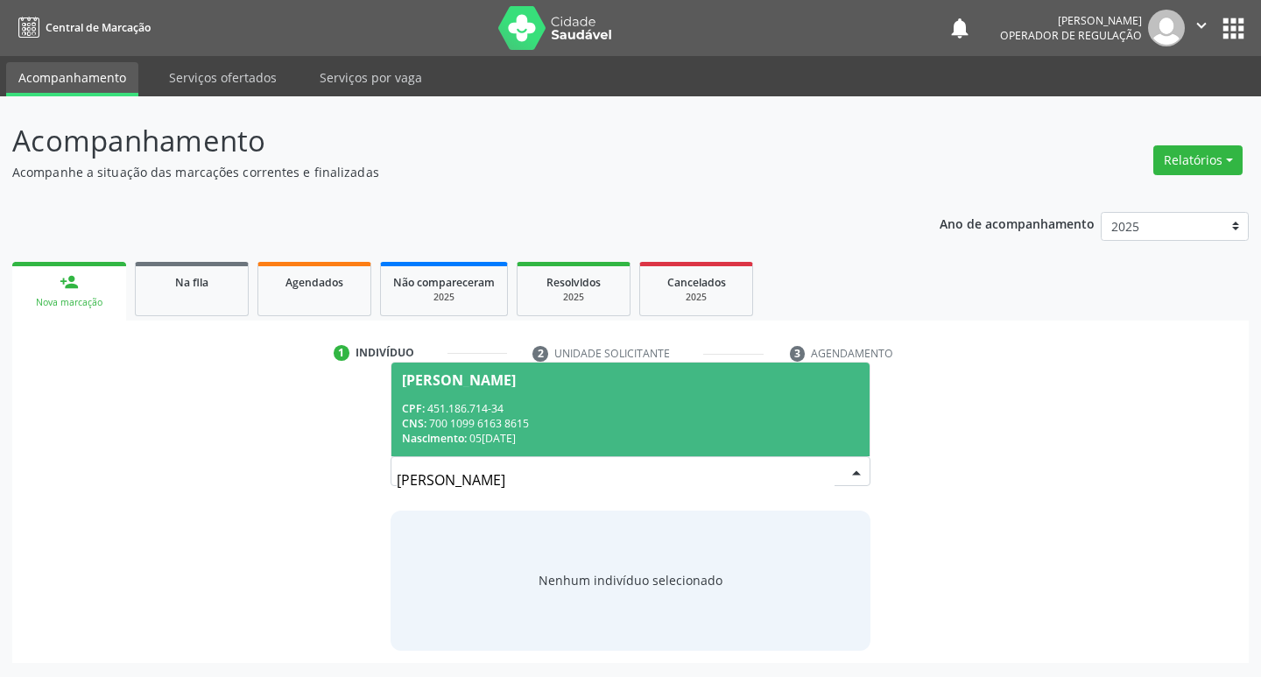
drag, startPoint x: 507, startPoint y: 406, endPoint x: 509, endPoint y: 426, distance: 19.4
click at [509, 424] on div "CPF: 451.186.714-34 CNS: 700 1099 6163 8615 Nascimento: 05/06/1937" at bounding box center [631, 423] width 458 height 45
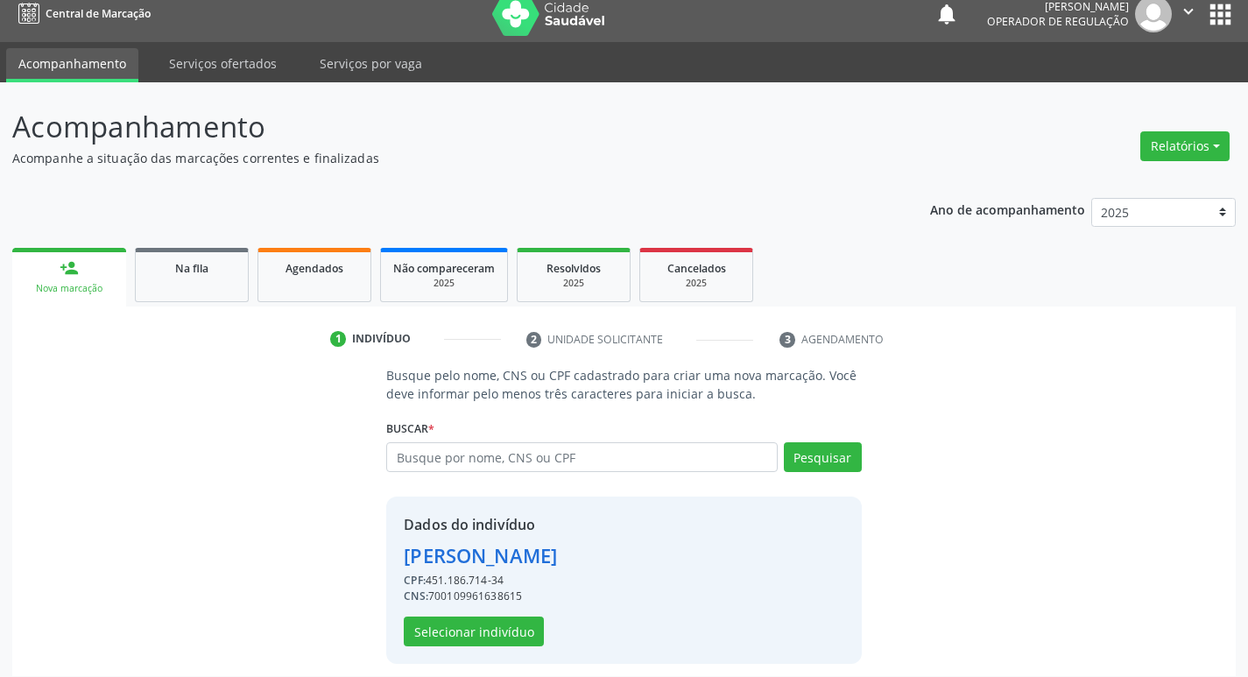
scroll to position [25, 0]
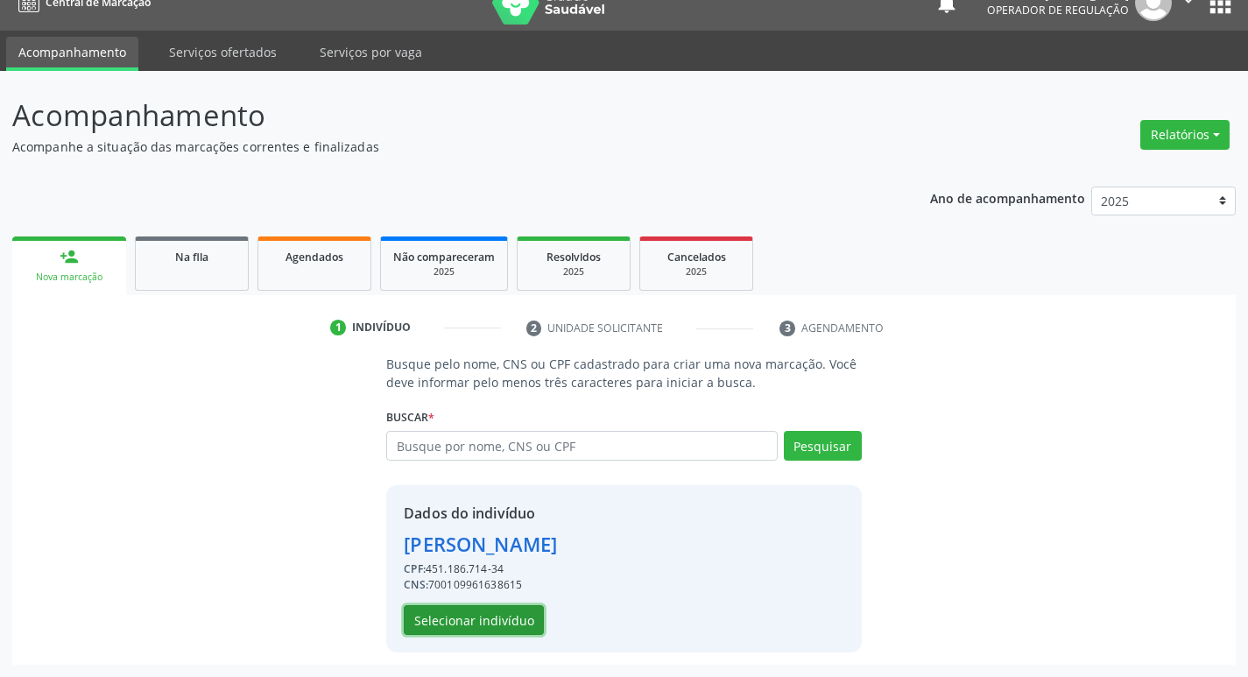
click at [506, 618] on button "Selecionar indivíduo" at bounding box center [474, 620] width 140 height 30
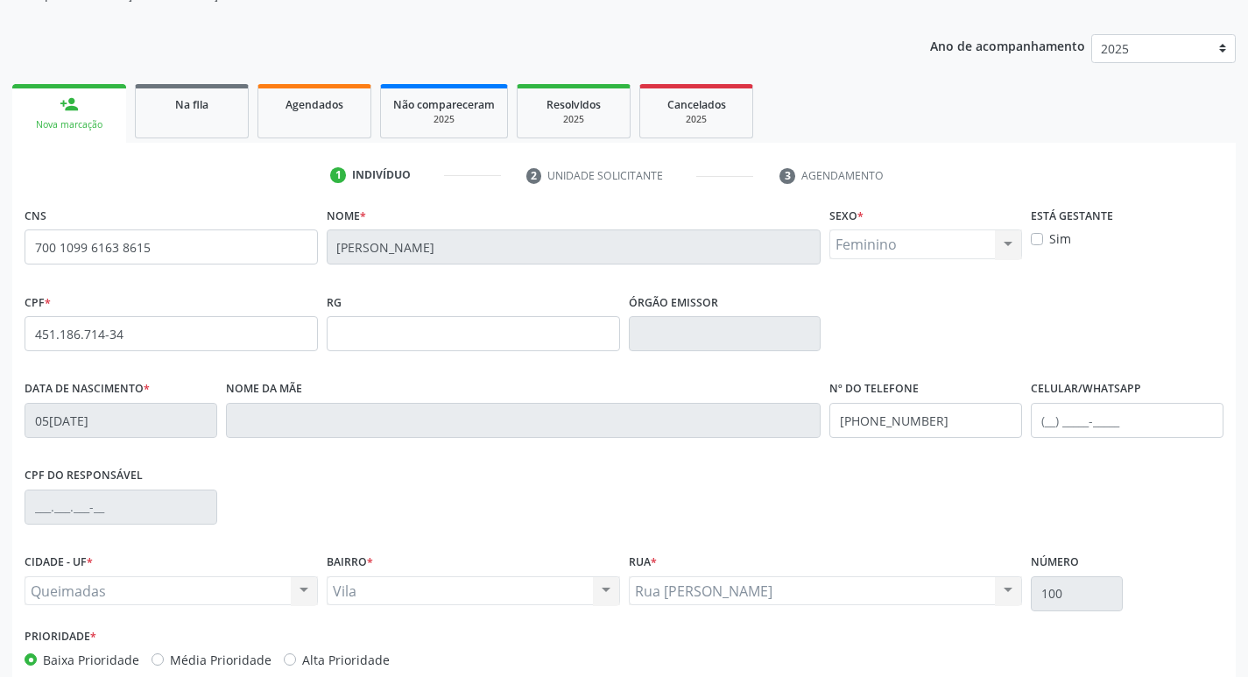
scroll to position [272, 0]
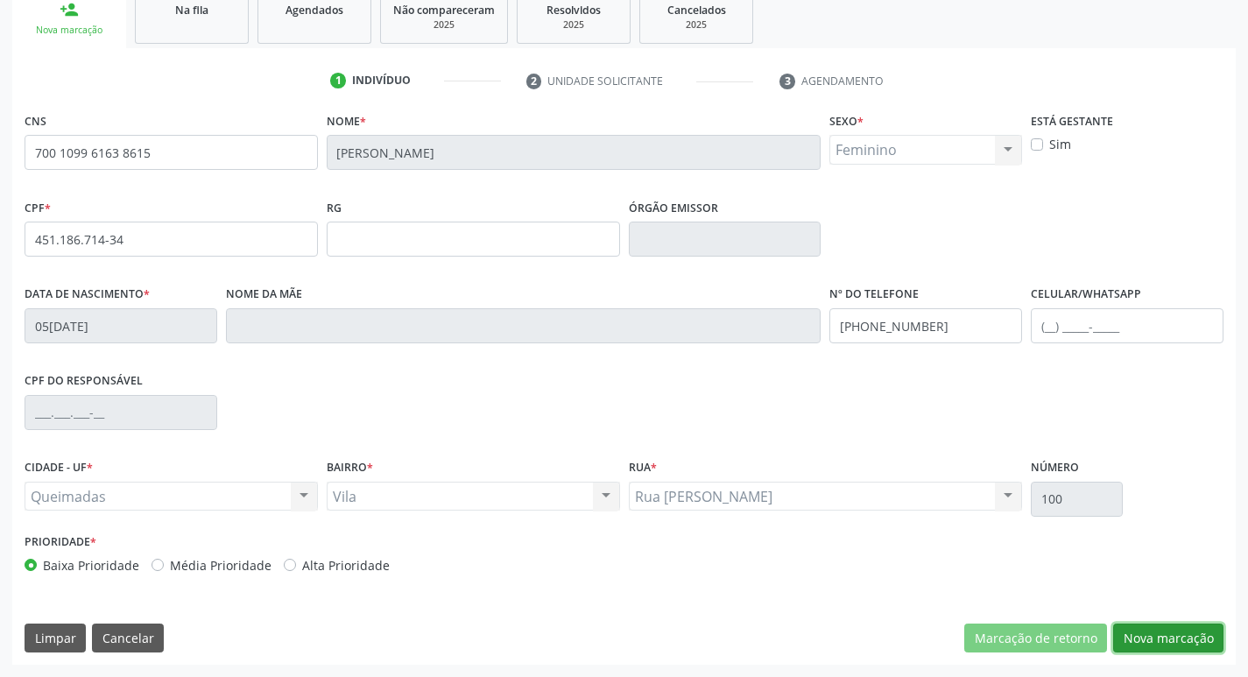
click at [1160, 634] on button "Nova marcação" at bounding box center [1168, 639] width 110 height 30
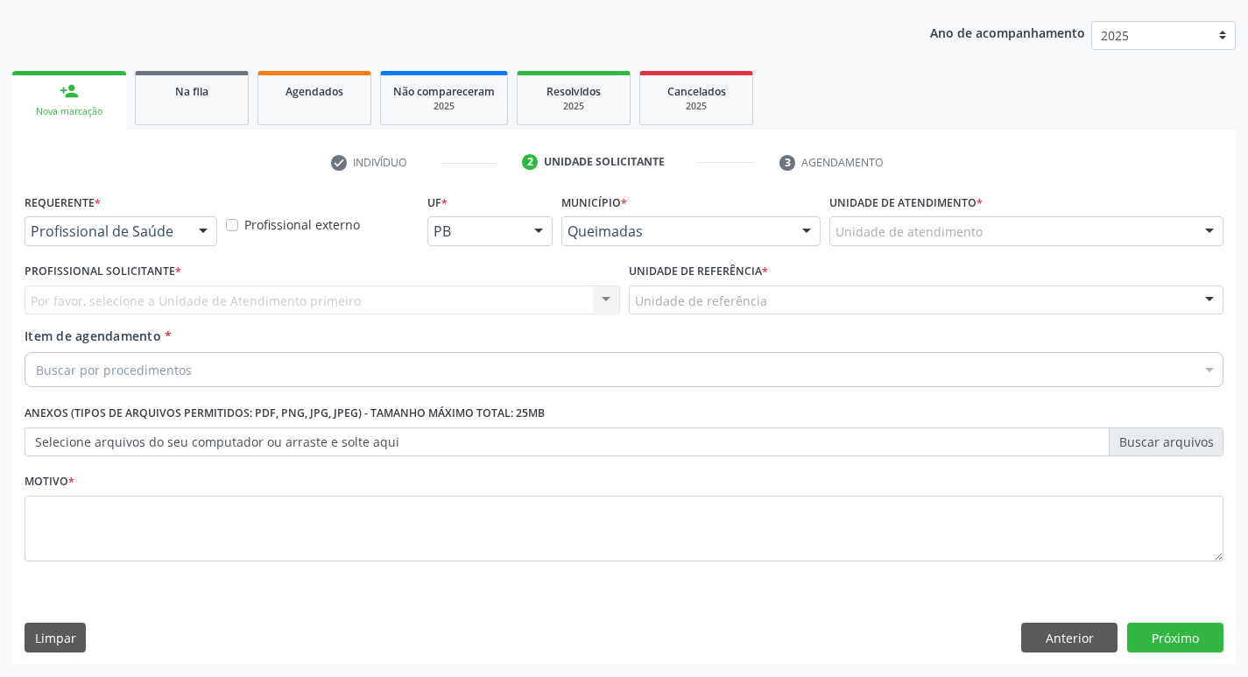
scroll to position [191, 0]
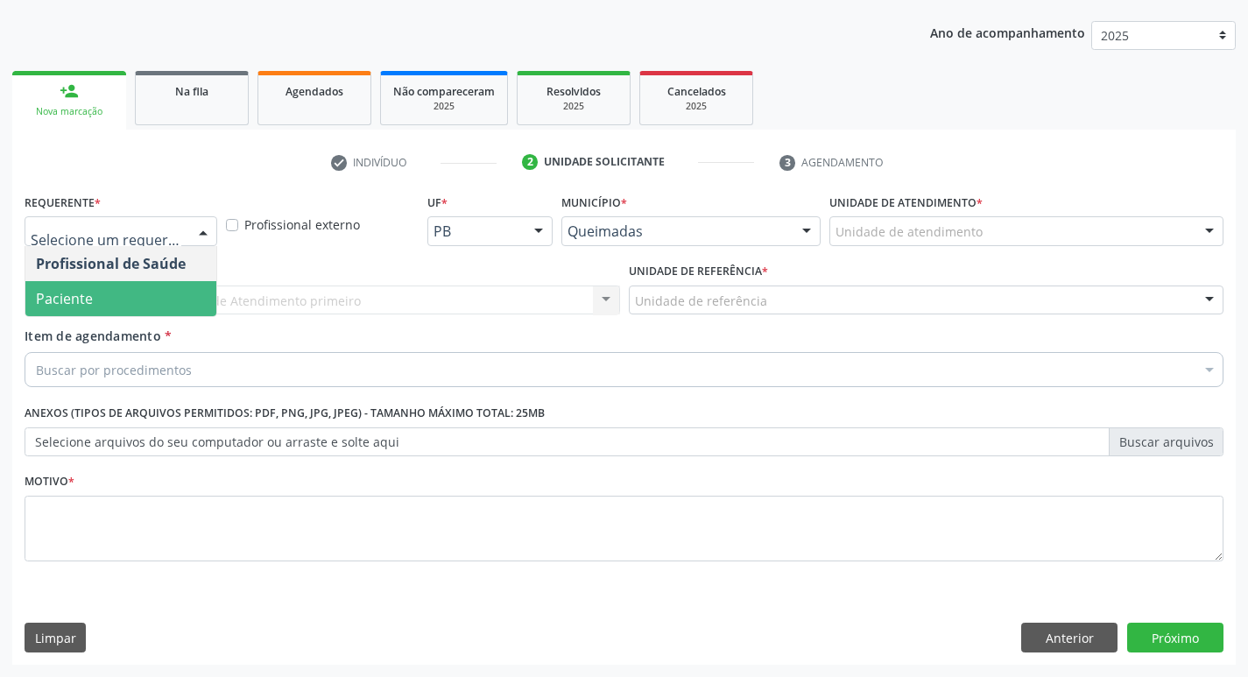
click at [95, 299] on span "Paciente" at bounding box center [120, 298] width 191 height 35
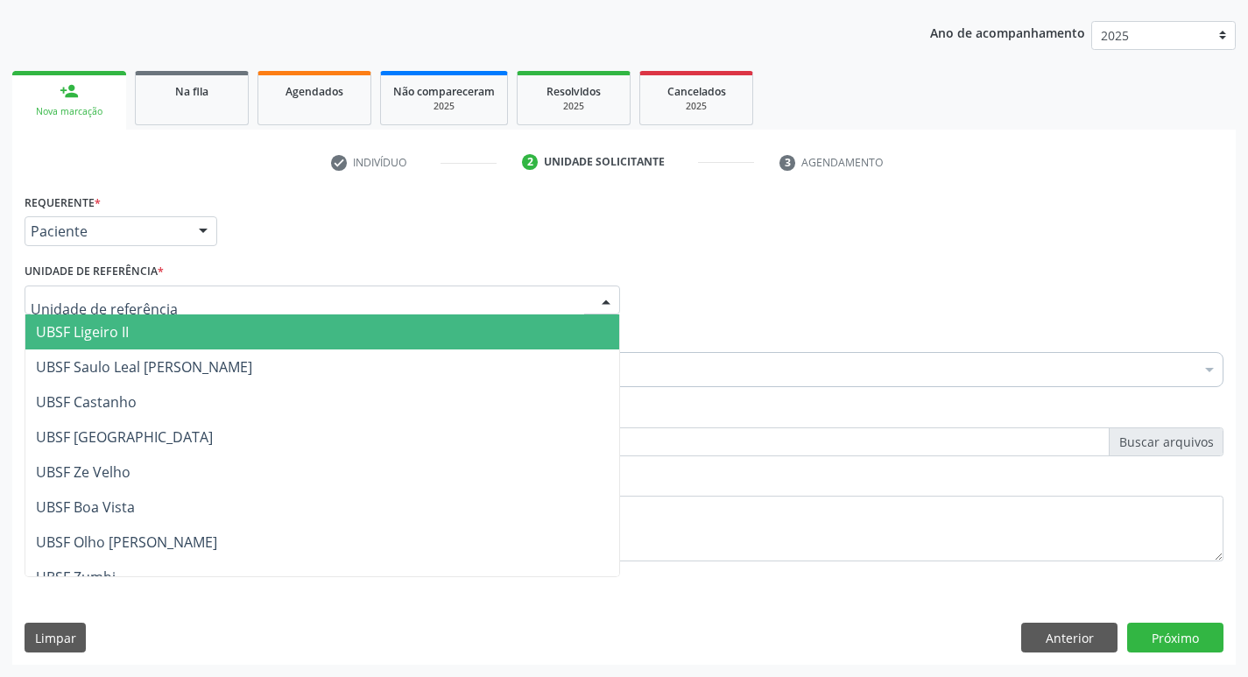
type input "V"
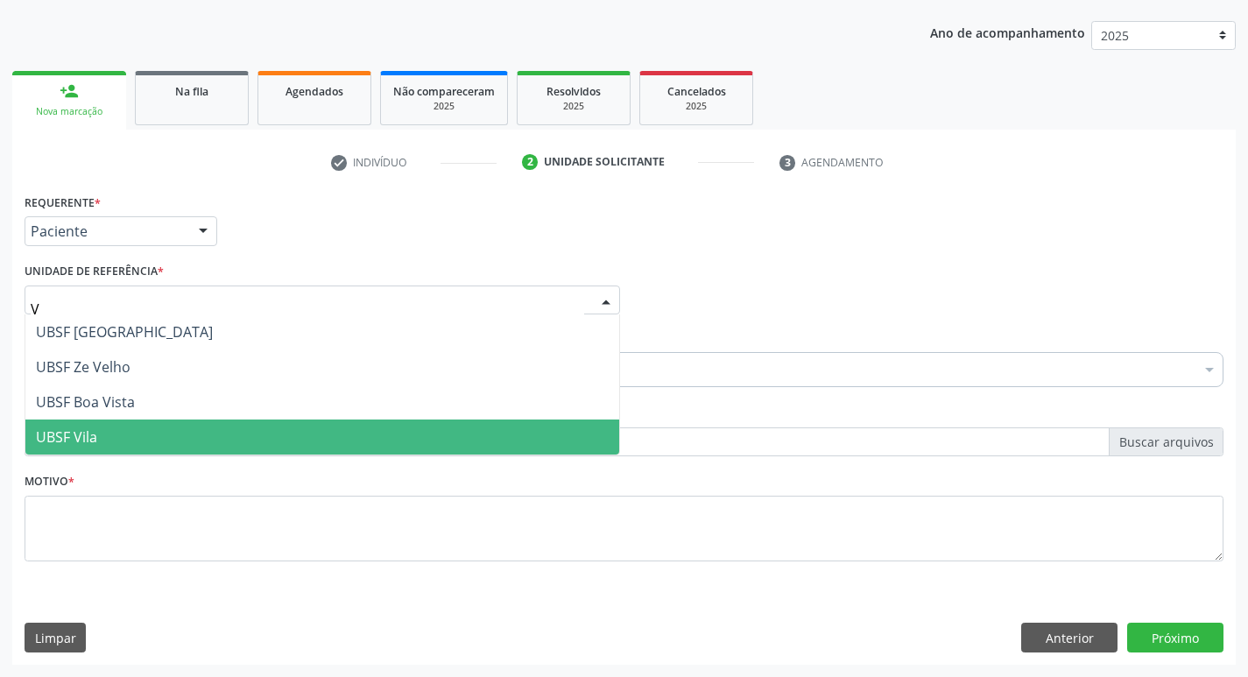
click at [131, 437] on span "UBSF Vila" at bounding box center [322, 437] width 594 height 35
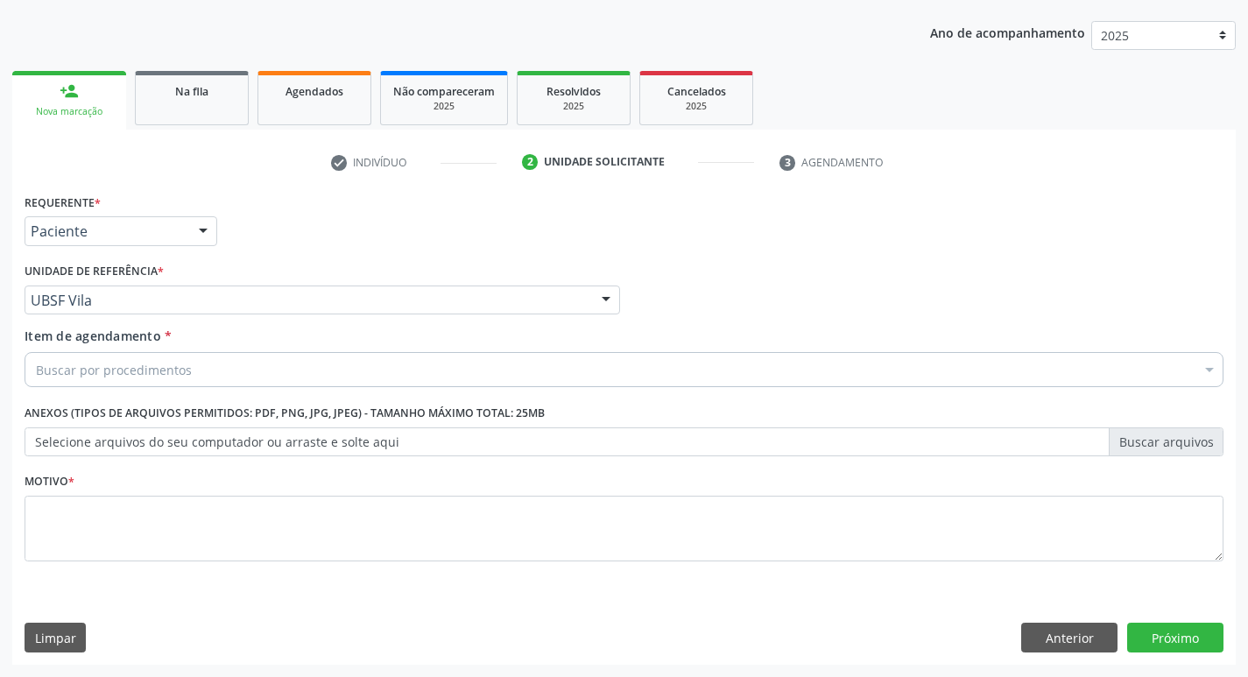
click at [116, 573] on fieldset "Motivo *" at bounding box center [624, 521] width 1199 height 105
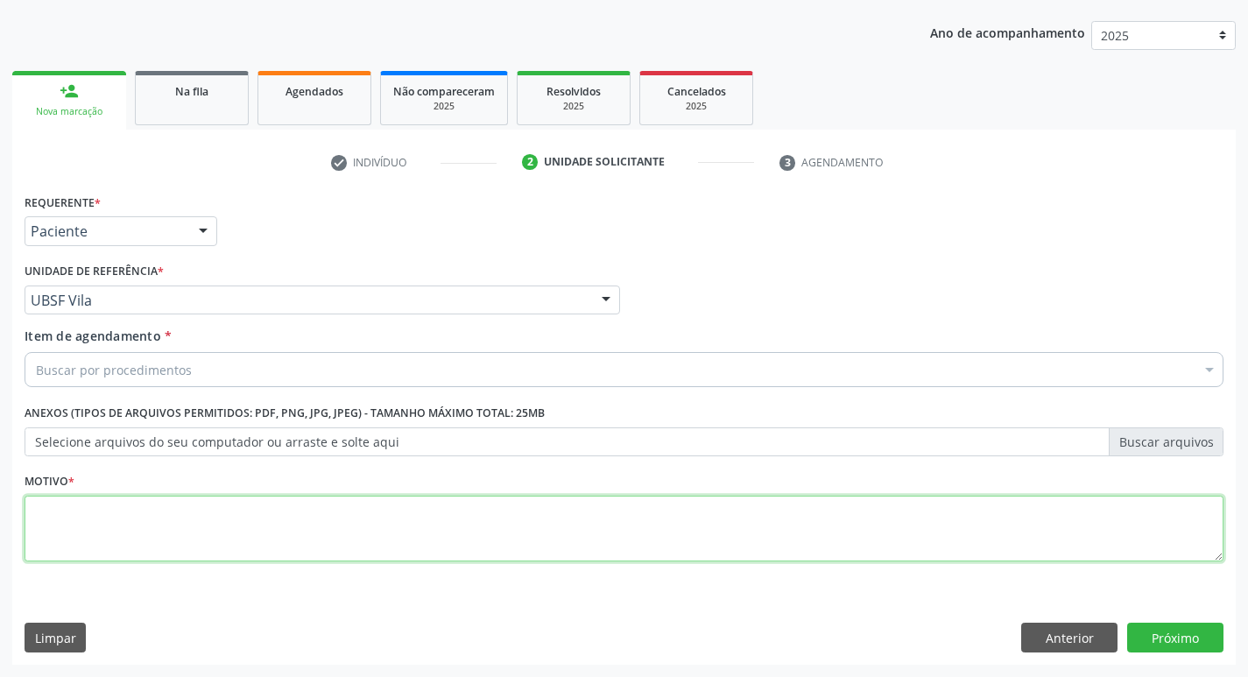
click at [126, 550] on textarea at bounding box center [624, 529] width 1199 height 67
type textarea "AVALIACAO"
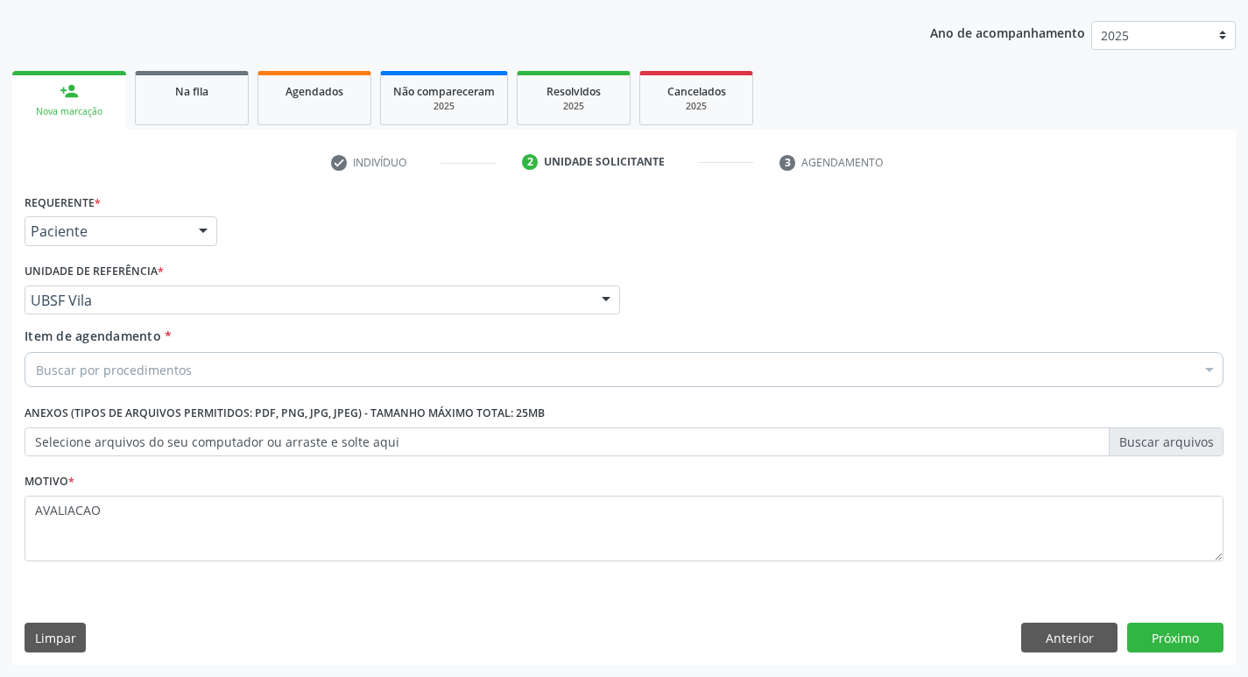
click at [130, 359] on div "Buscar por procedimentos" at bounding box center [624, 369] width 1199 height 35
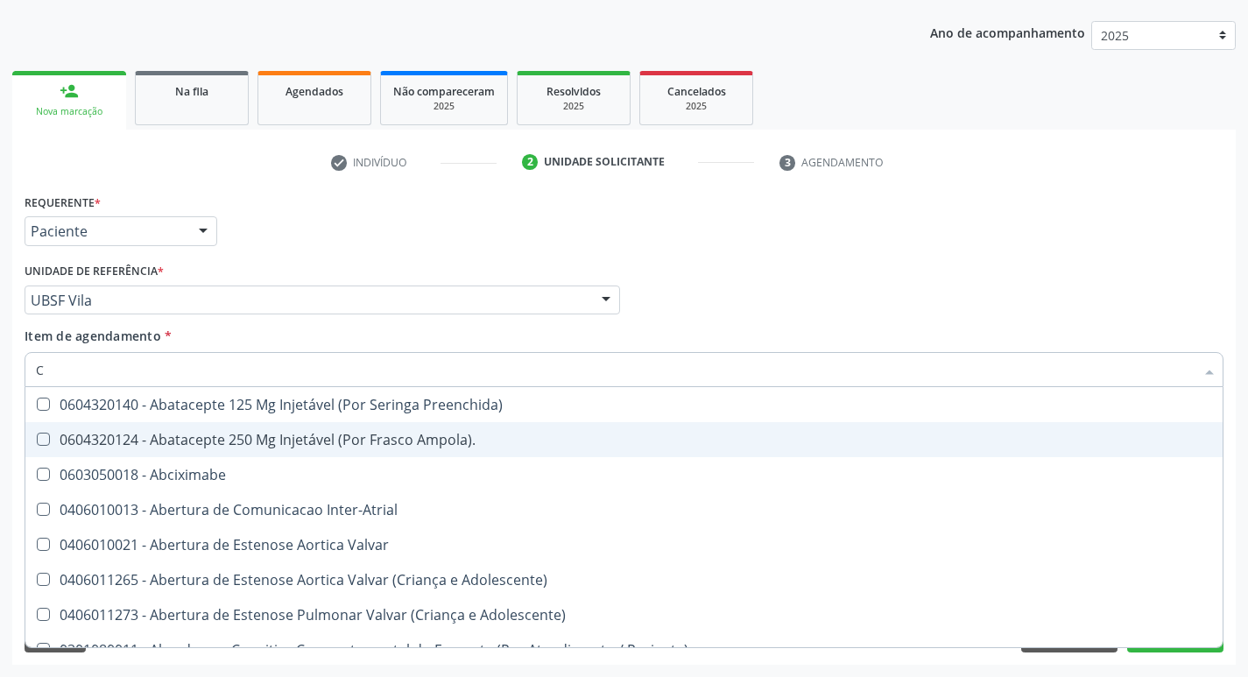
type input "CARDIOLO"
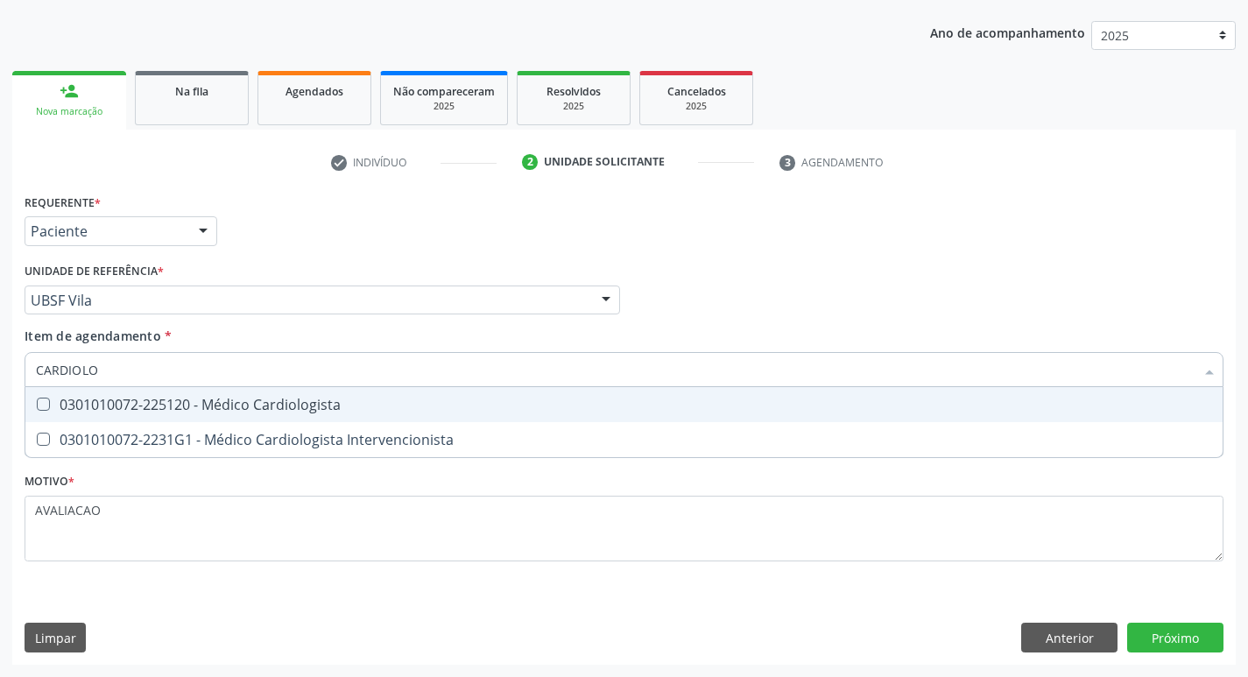
click at [307, 411] on div "0301010072-225120 - Médico Cardiologista" at bounding box center [624, 405] width 1177 height 14
checkbox Cardiologista "true"
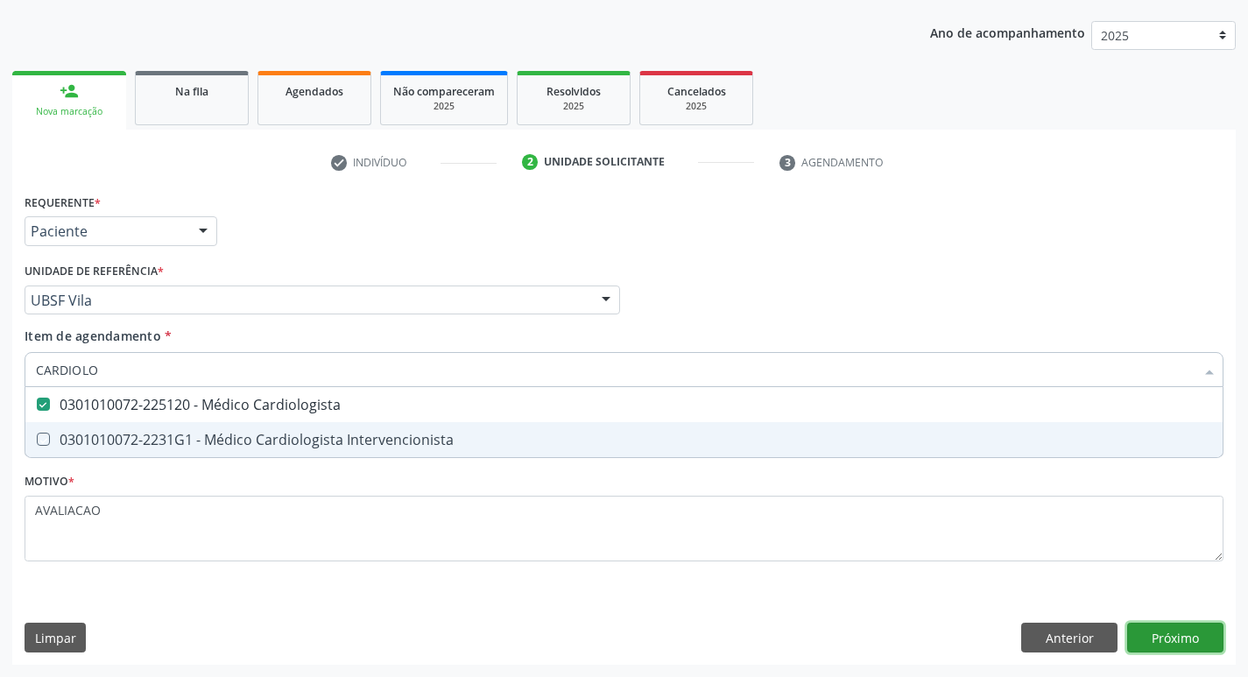
click at [1181, 638] on div "Requerente * Paciente Profissional de Saúde Paciente Nenhum resultado encontrad…" at bounding box center [624, 427] width 1224 height 476
checkbox Intervencionista "true"
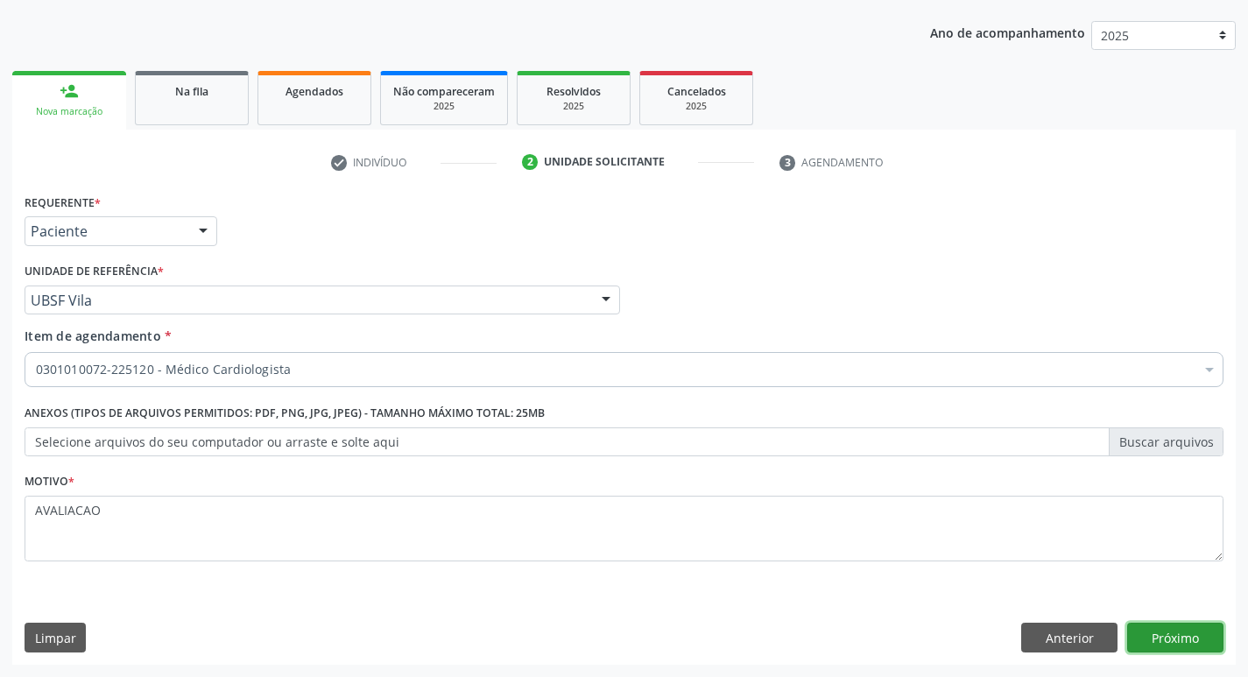
click at [1180, 634] on button "Próximo" at bounding box center [1175, 638] width 96 height 30
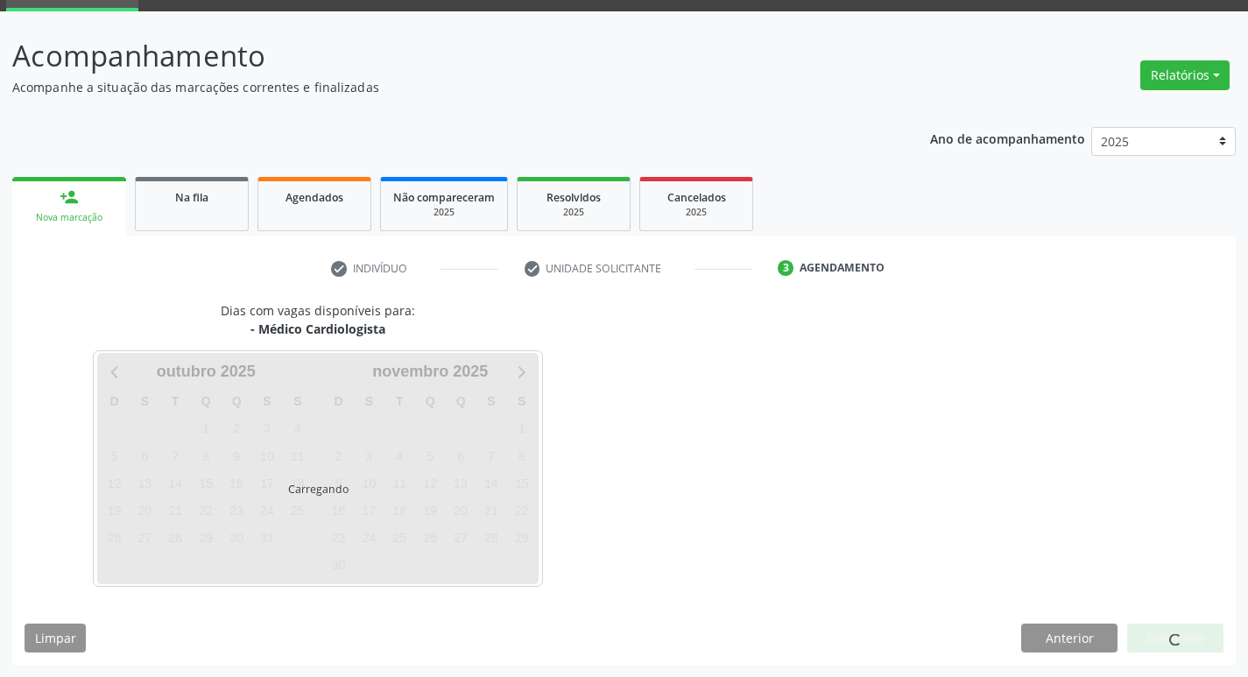
scroll to position [85, 0]
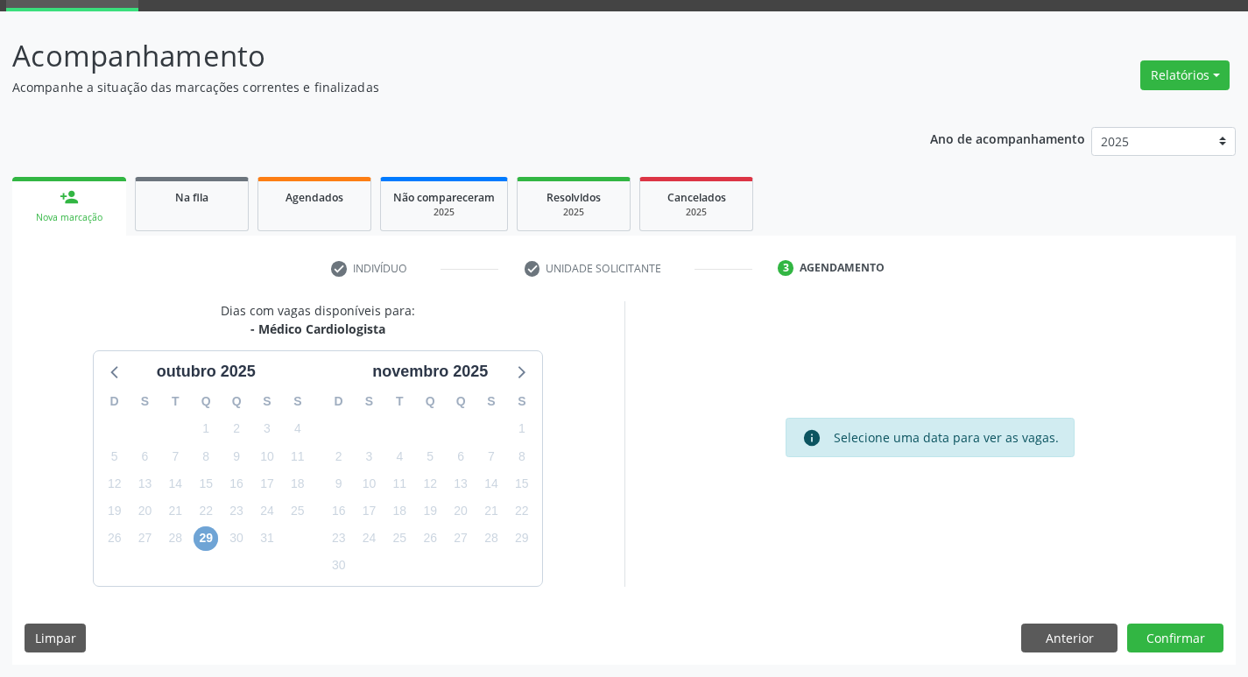
click at [208, 540] on span "29" at bounding box center [206, 538] width 25 height 25
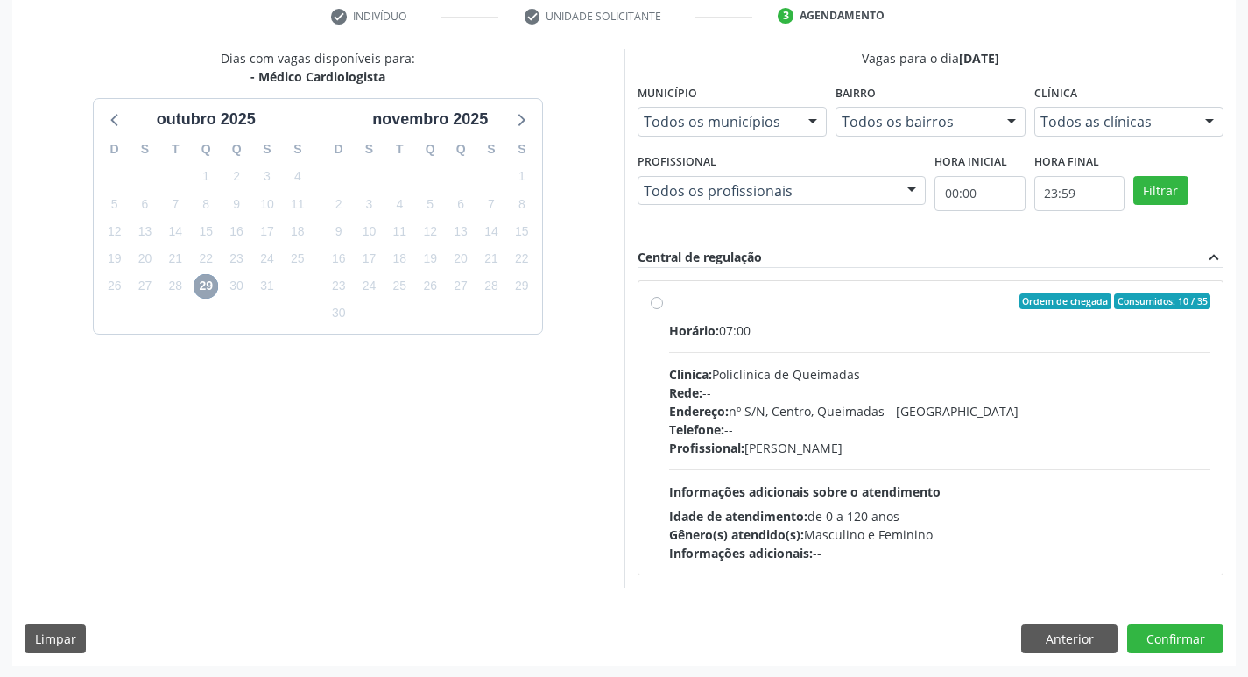
scroll to position [338, 0]
click at [796, 419] on div "Endereço: nº S/N, Centro, Queimadas - [GEOGRAPHIC_DATA]" at bounding box center [940, 410] width 542 height 18
click at [663, 308] on input "Ordem de chegada Consumidos: 10 / 35 Horário: 07:00 Clínica: Policlinica de Que…" at bounding box center [657, 301] width 12 height 16
radio input "true"
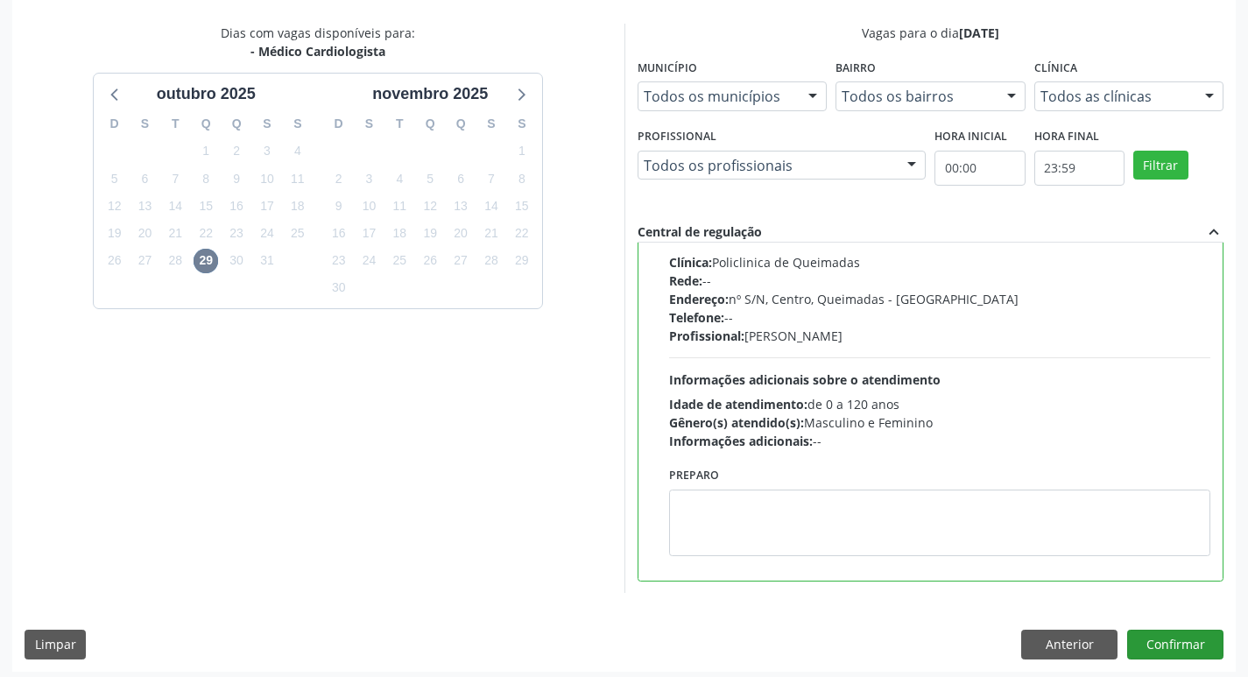
scroll to position [370, 0]
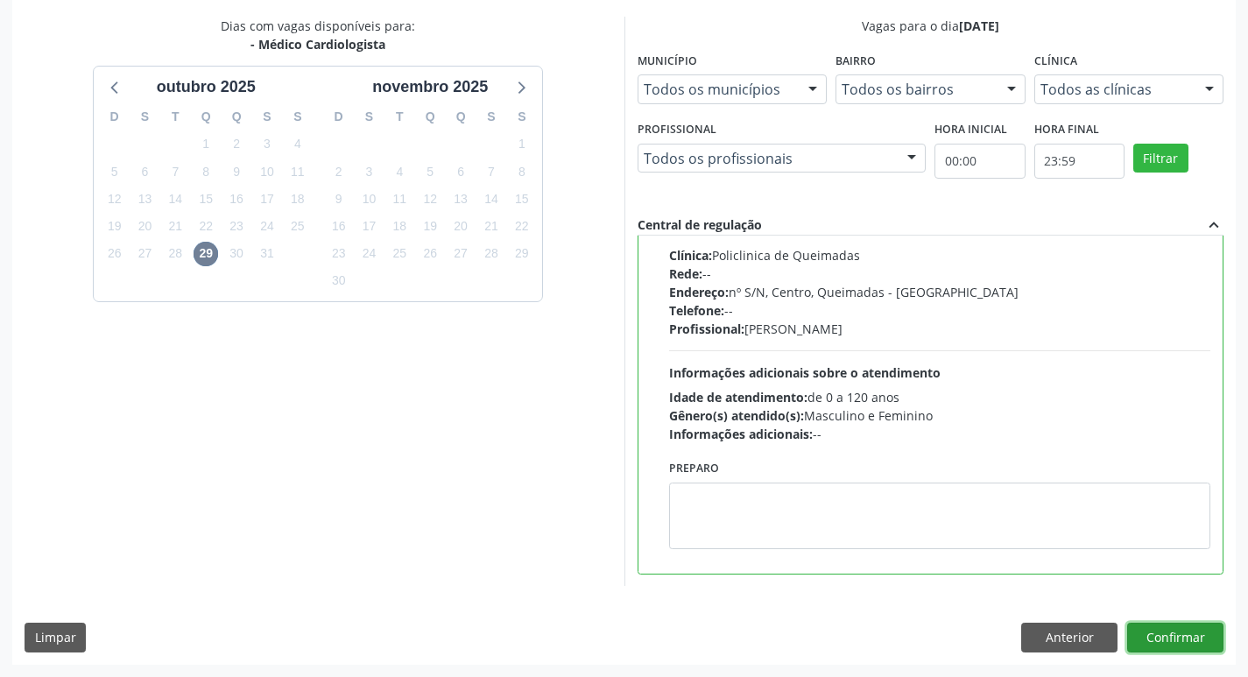
click at [1181, 640] on button "Confirmar" at bounding box center [1175, 638] width 96 height 30
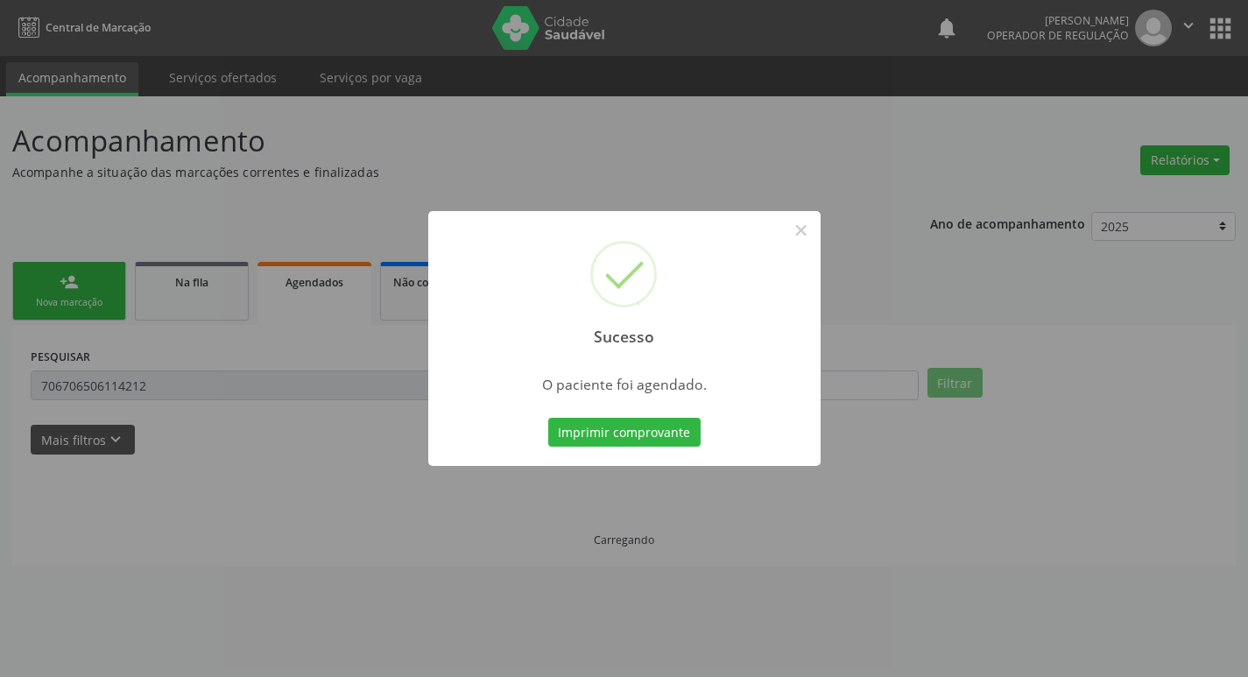
scroll to position [0, 0]
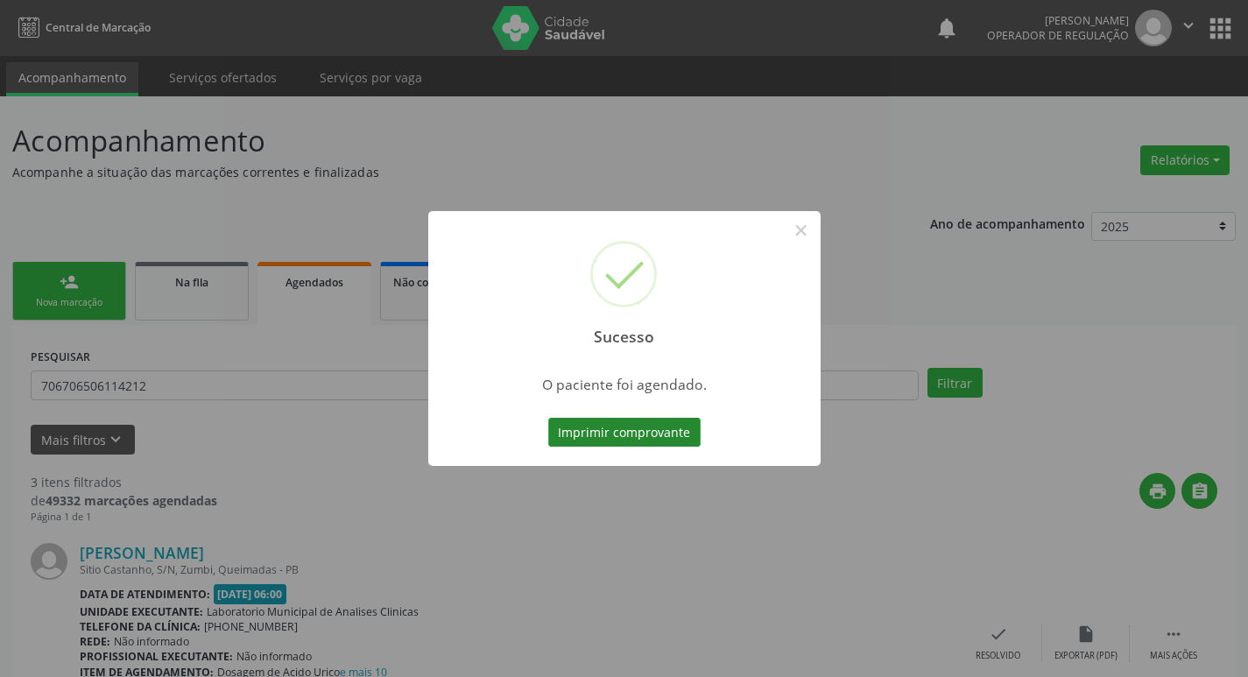
click at [606, 436] on button "Imprimir comprovante" at bounding box center [624, 433] width 152 height 30
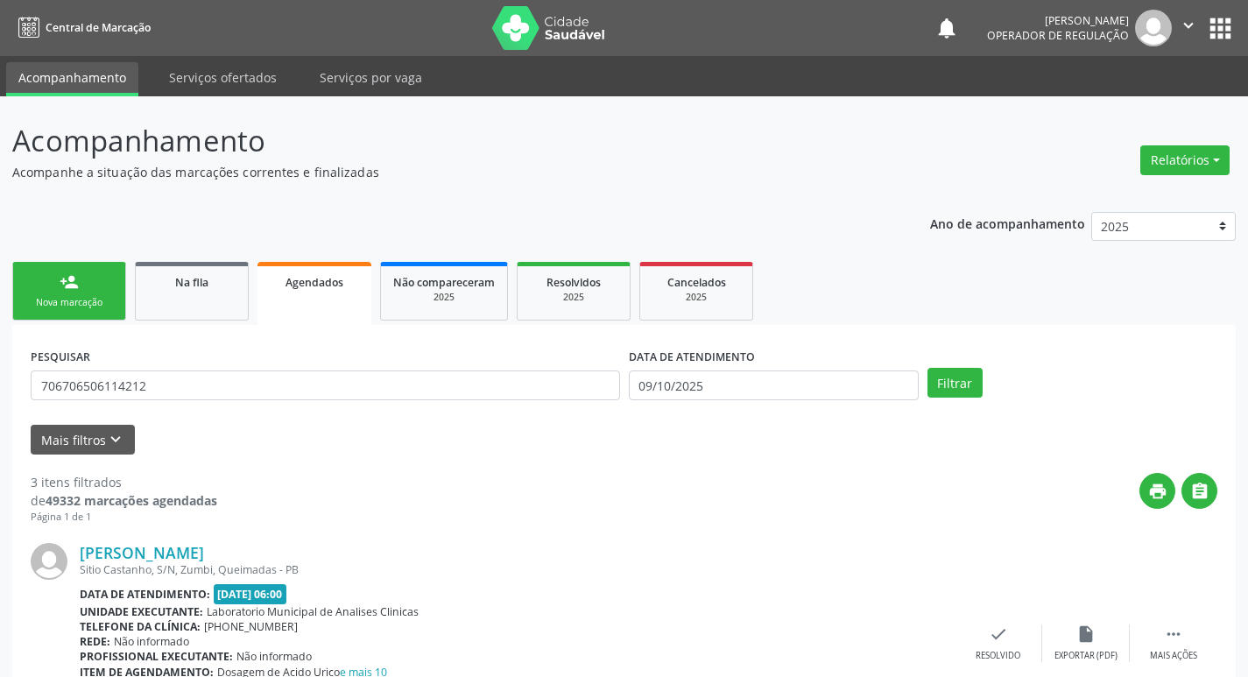
click at [74, 289] on div "person_add" at bounding box center [69, 281] width 19 height 19
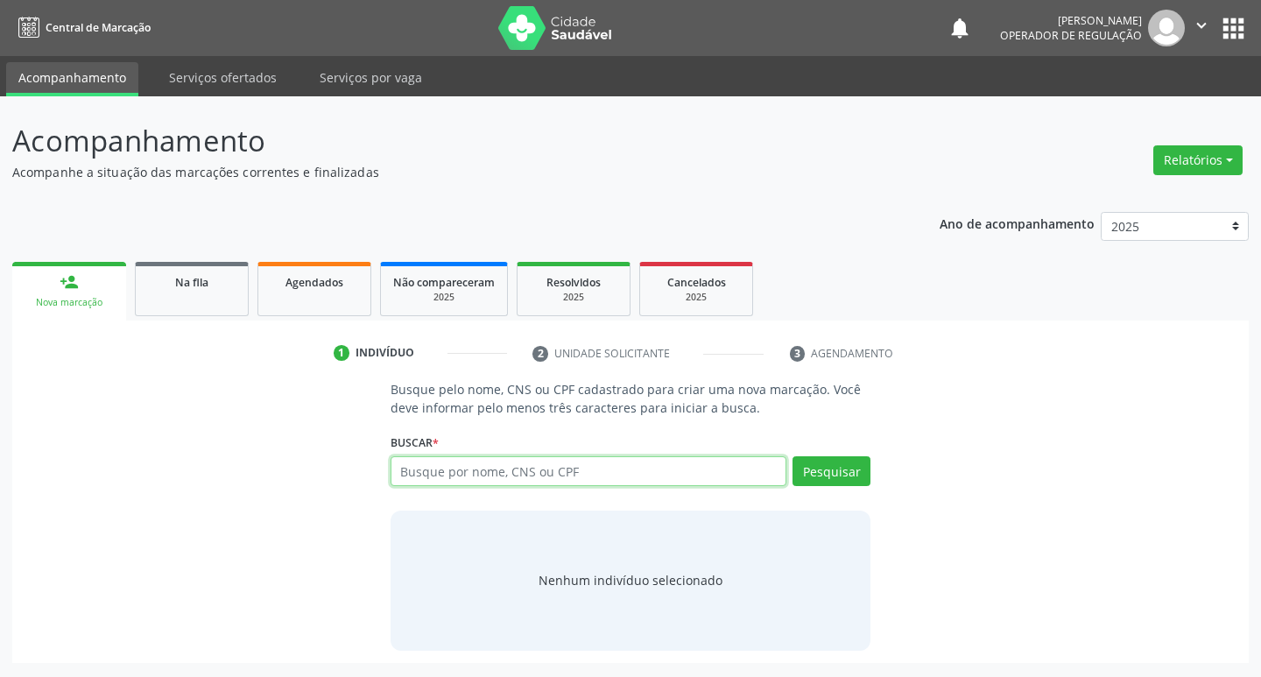
click at [402, 473] on input "text" at bounding box center [589, 471] width 397 height 30
type input "704001383323760"
click at [848, 467] on button "Pesquisar" at bounding box center [832, 471] width 78 height 30
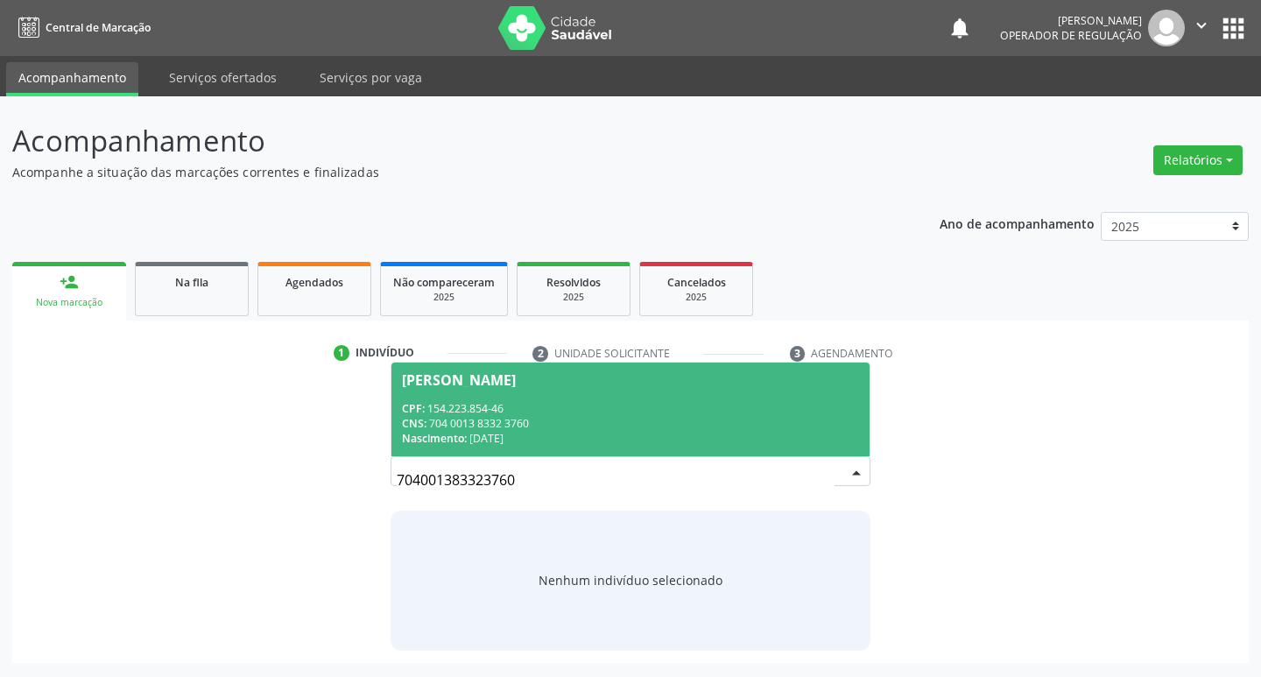
click at [617, 397] on span "Deisy Thauanny Barbosa Machado CPF: 154.223.854-46 CNS: 704 0013 8332 3760 Nasc…" at bounding box center [631, 410] width 479 height 94
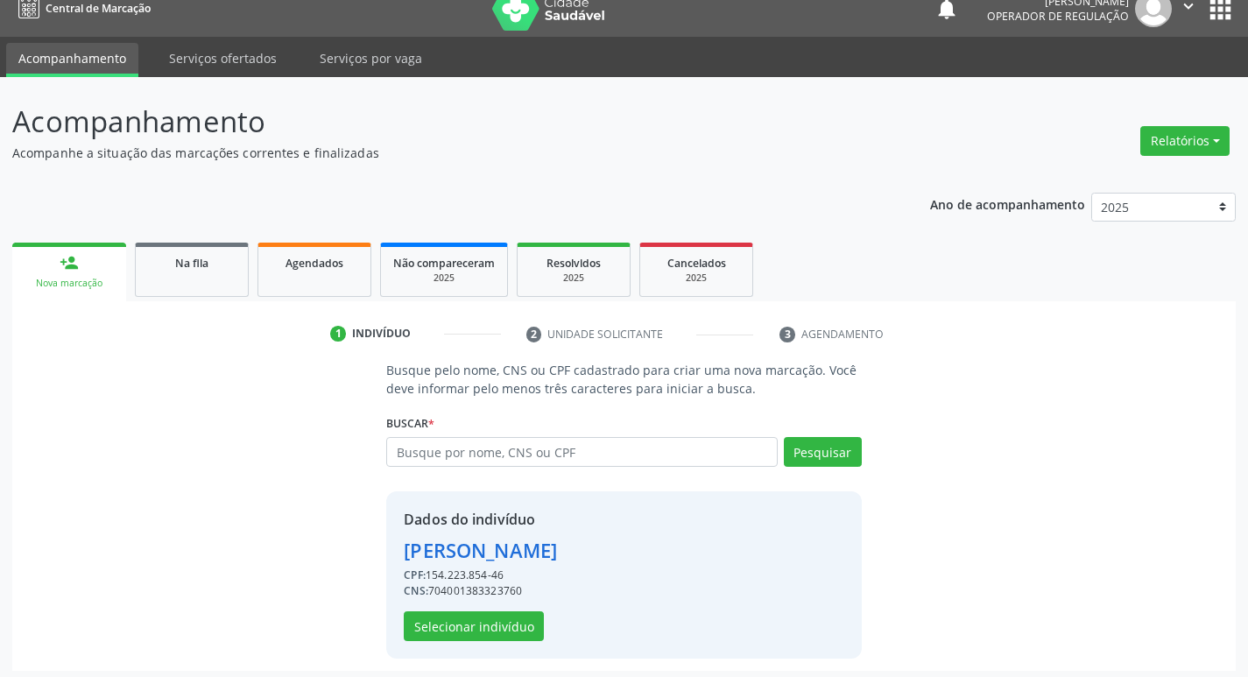
scroll to position [25, 0]
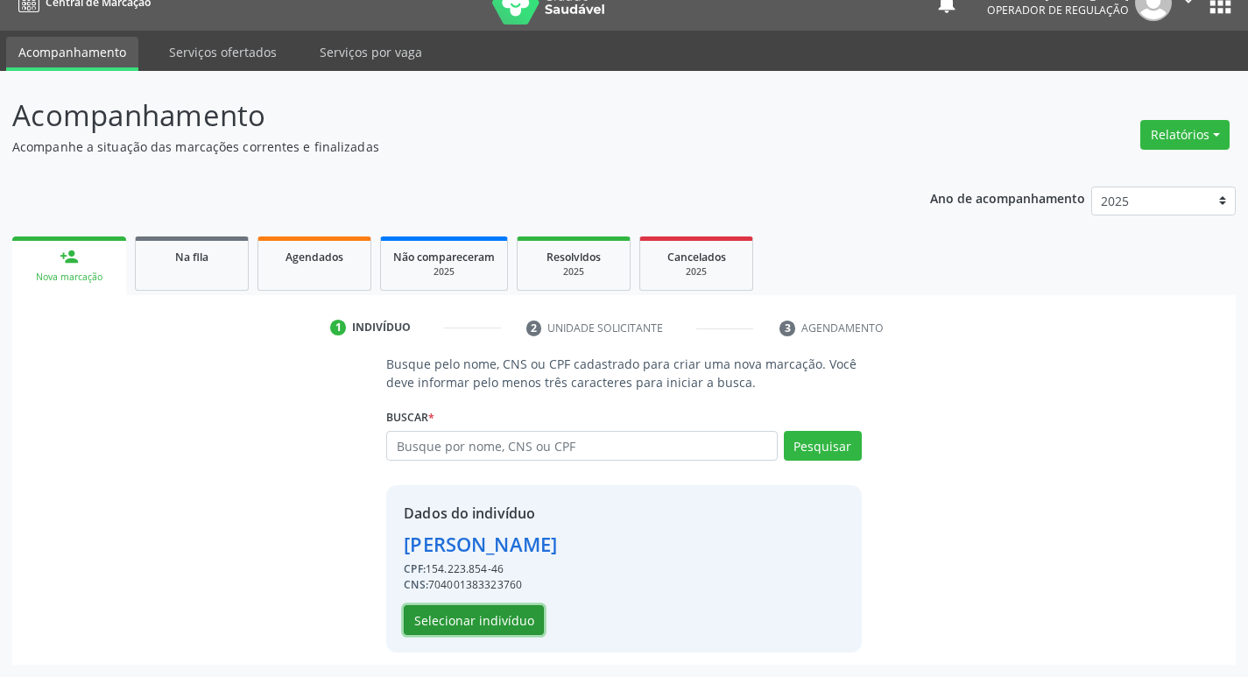
click at [508, 626] on button "Selecionar indivíduo" at bounding box center [474, 620] width 140 height 30
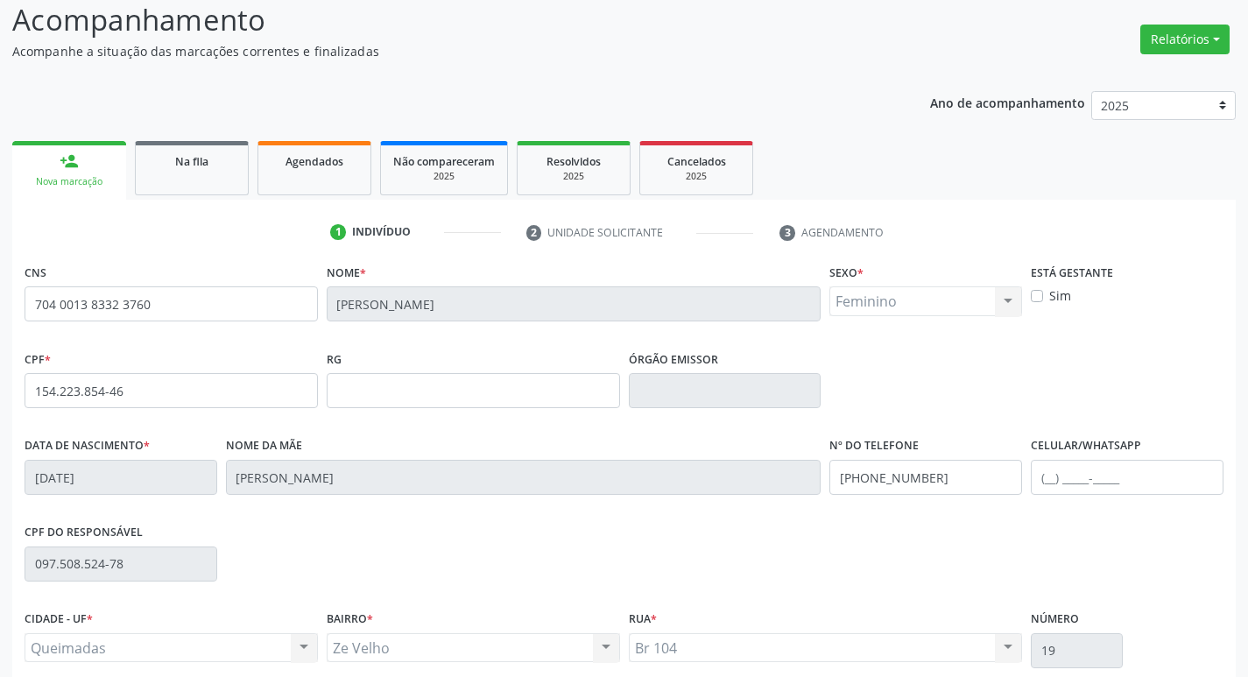
scroll to position [272, 0]
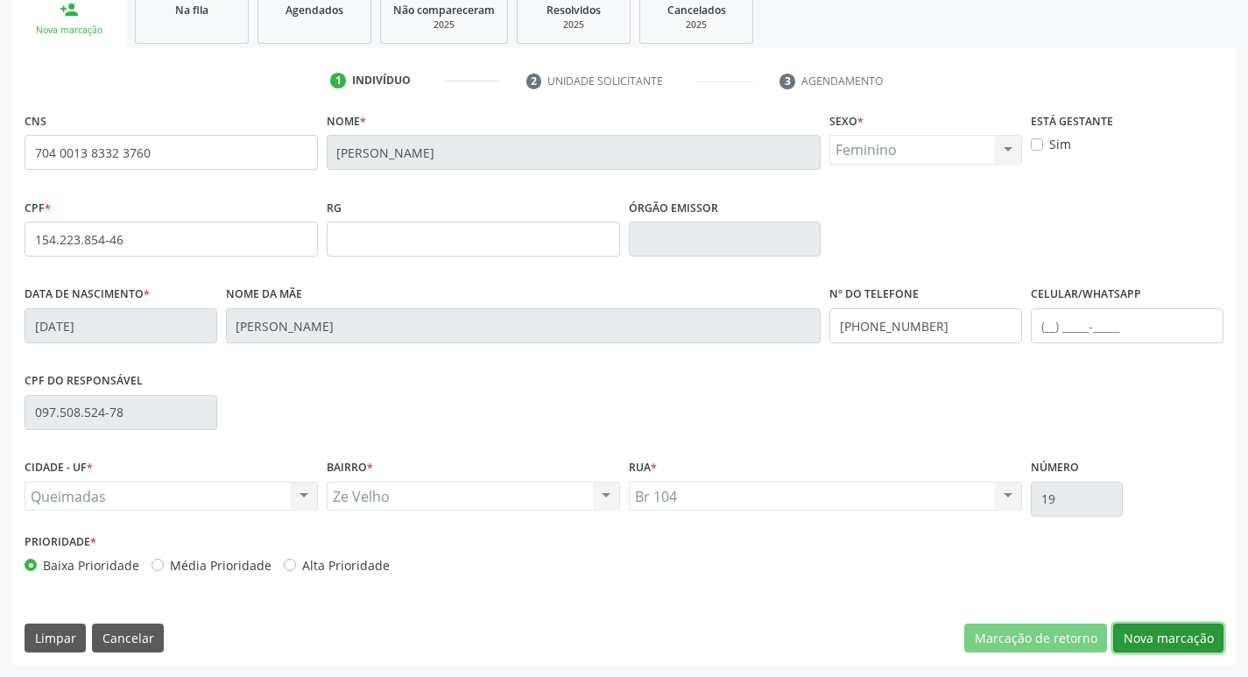
click at [1146, 644] on button "Nova marcação" at bounding box center [1168, 639] width 110 height 30
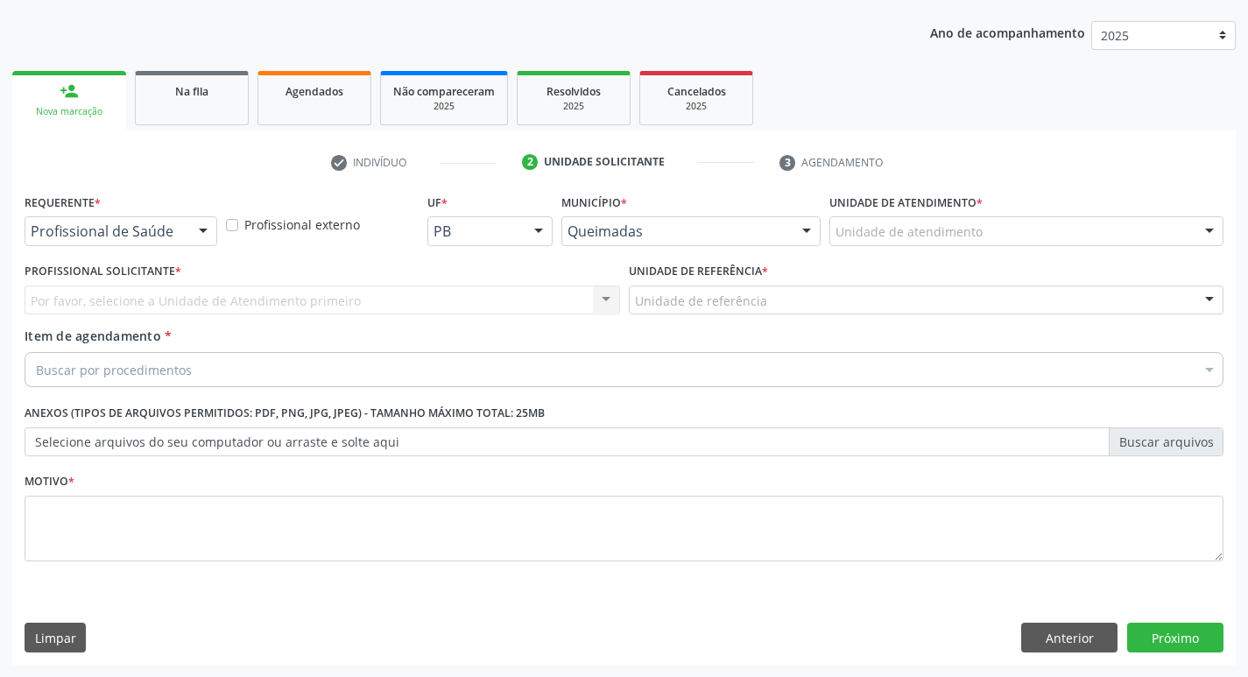
scroll to position [191, 0]
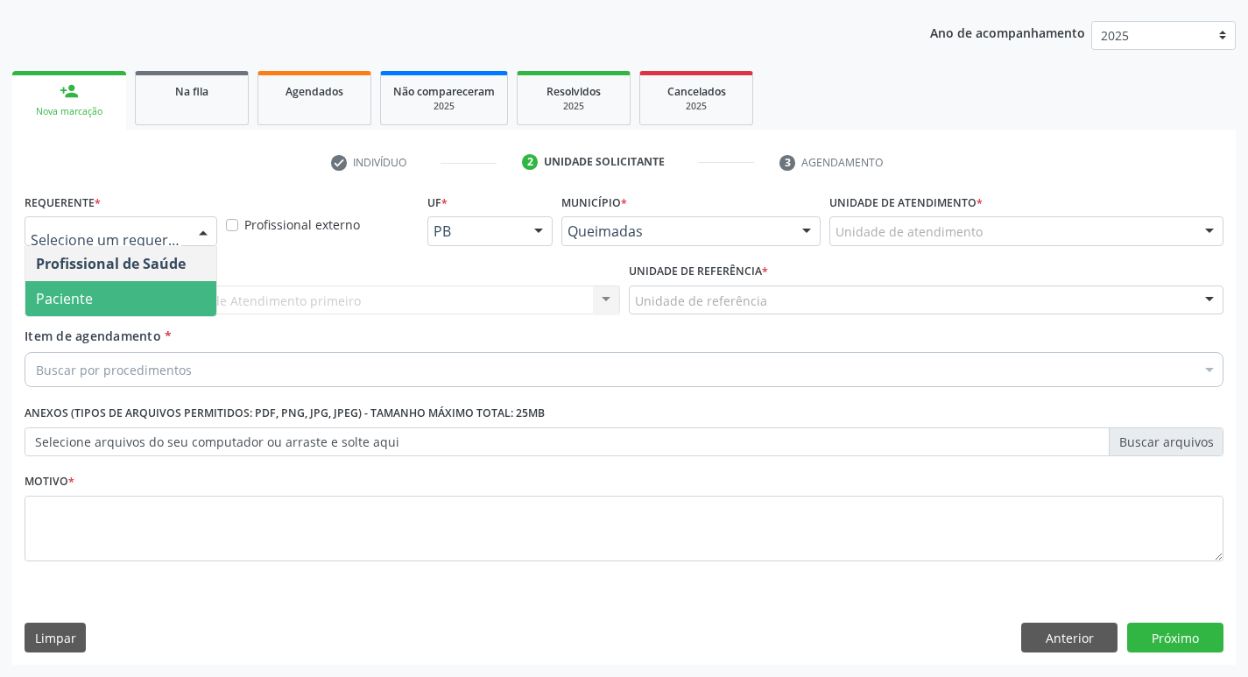
click at [98, 313] on span "Paciente" at bounding box center [120, 298] width 191 height 35
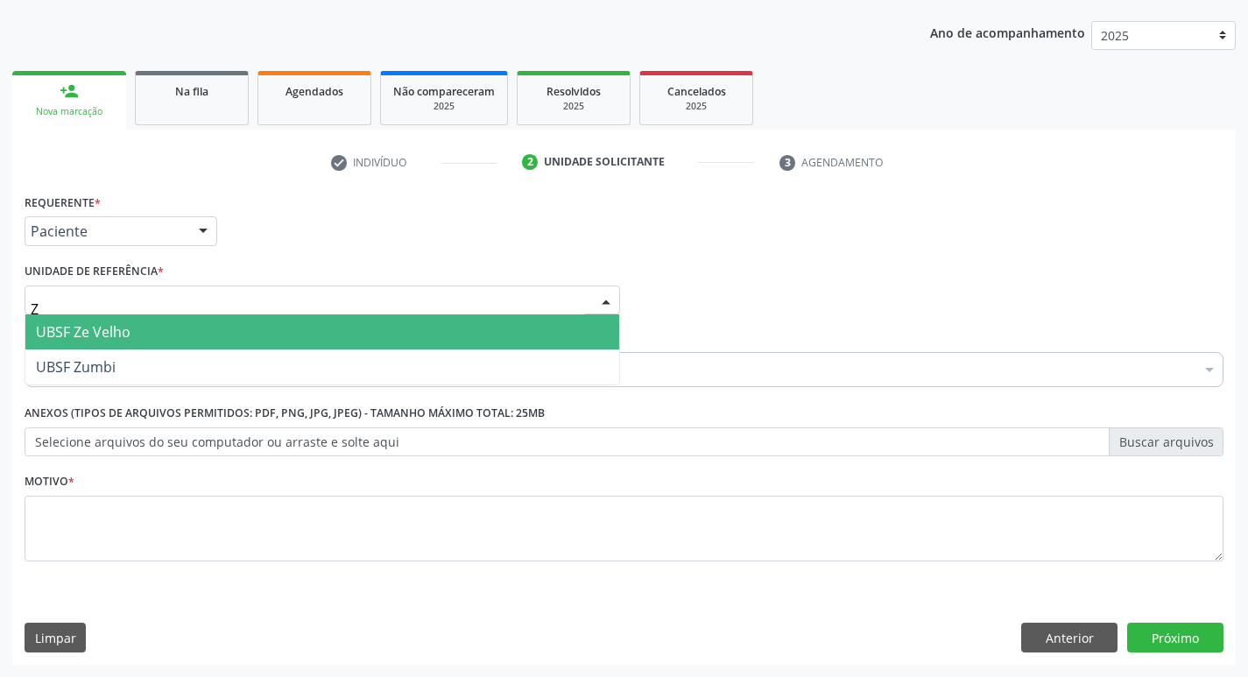
type input "ZE"
click at [110, 330] on span "UBSF Ze Velho" at bounding box center [83, 331] width 95 height 19
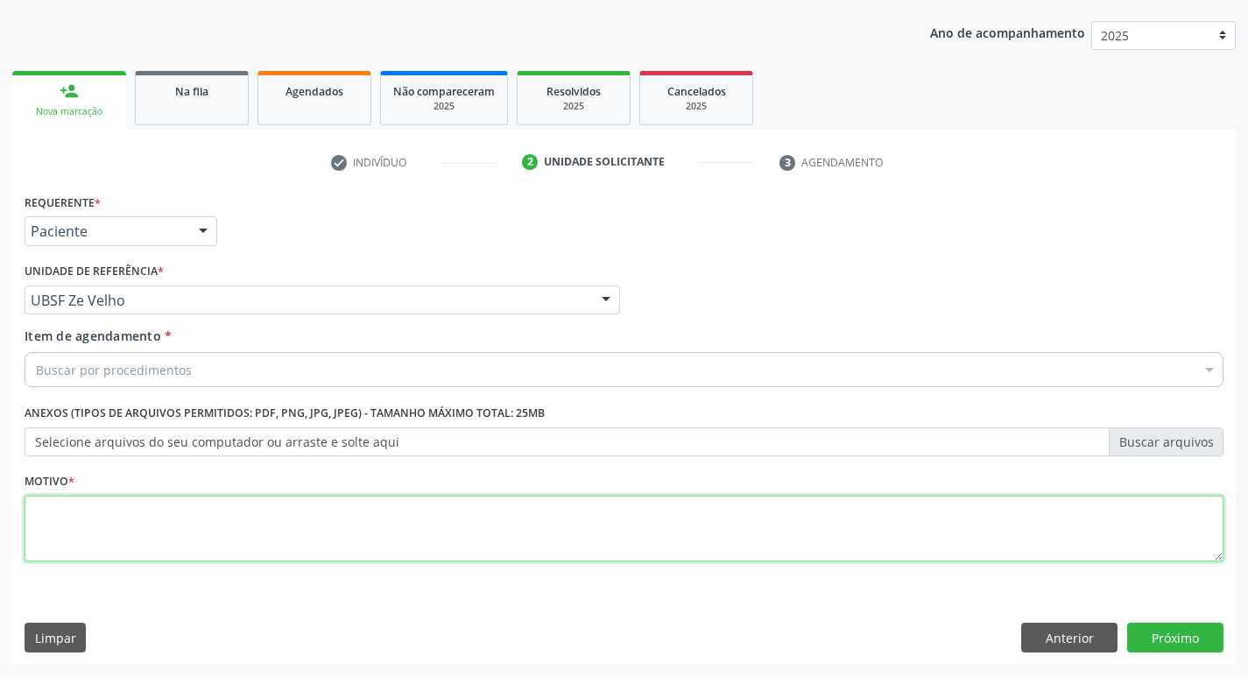
click at [124, 522] on textarea at bounding box center [624, 529] width 1199 height 67
type textarea "AVALIACAO"
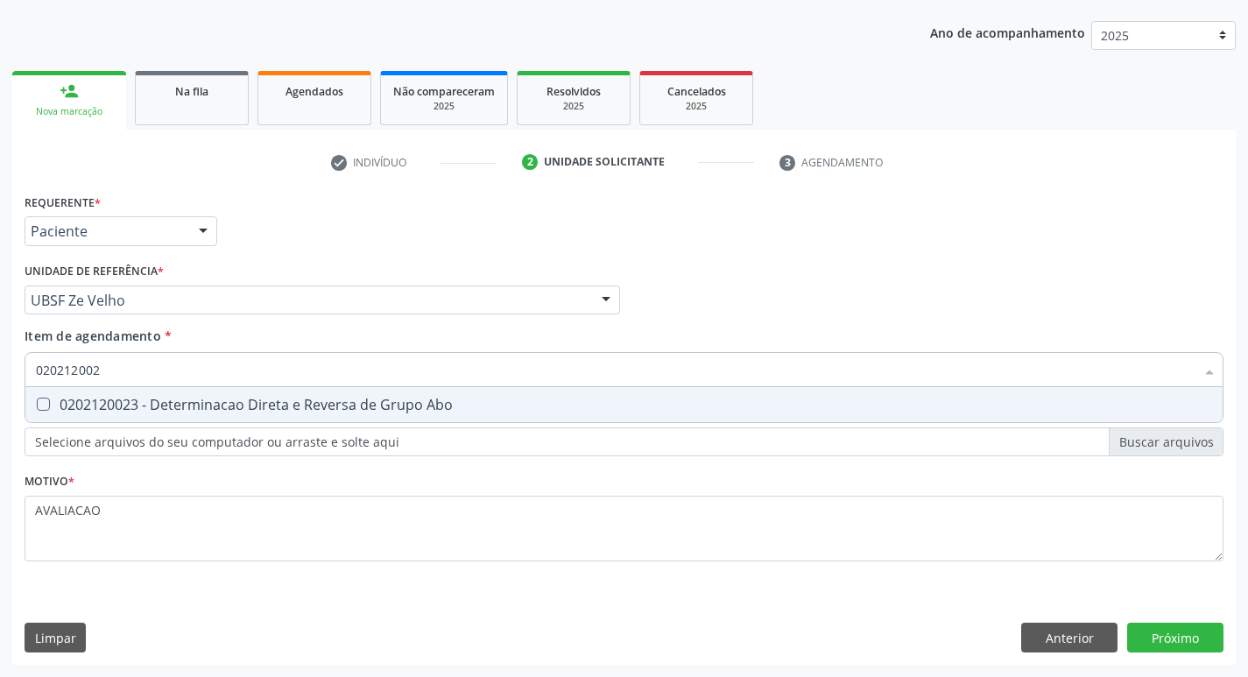
type input "0202120023"
click at [327, 409] on div "0202120023 - Determinacao Direta e Reversa de Grupo Abo" at bounding box center [624, 405] width 1177 height 14
checkbox Abo "true"
type input "0"
checkbox Abo "false"
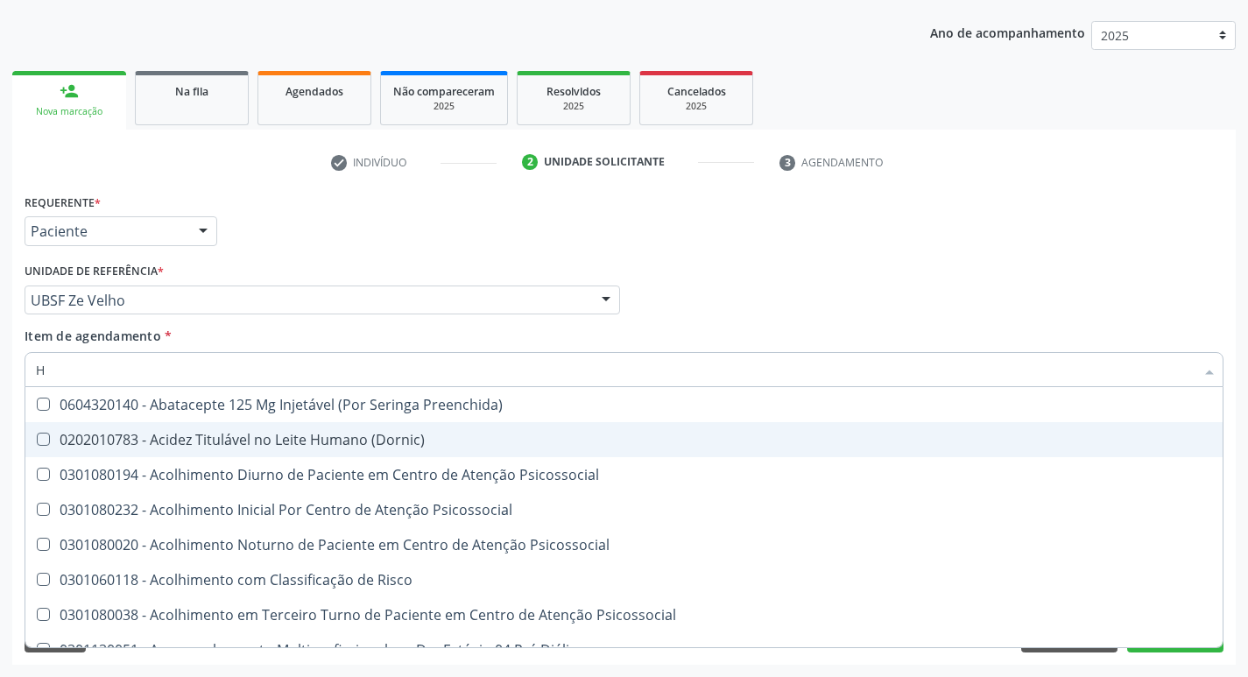
type input "HEMOGR"
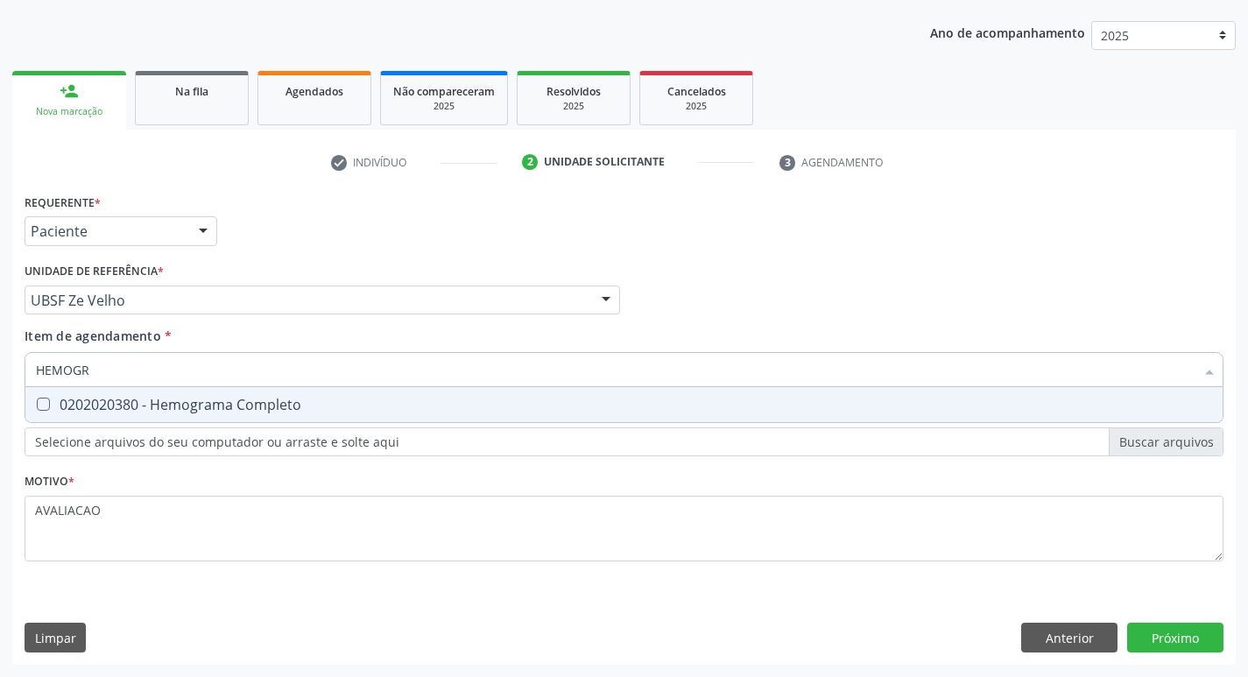
click at [245, 415] on span "0202020380 - Hemograma Completo" at bounding box center [624, 404] width 1198 height 35
checkbox Completo "true"
type input "HEMOG"
checkbox Completo "false"
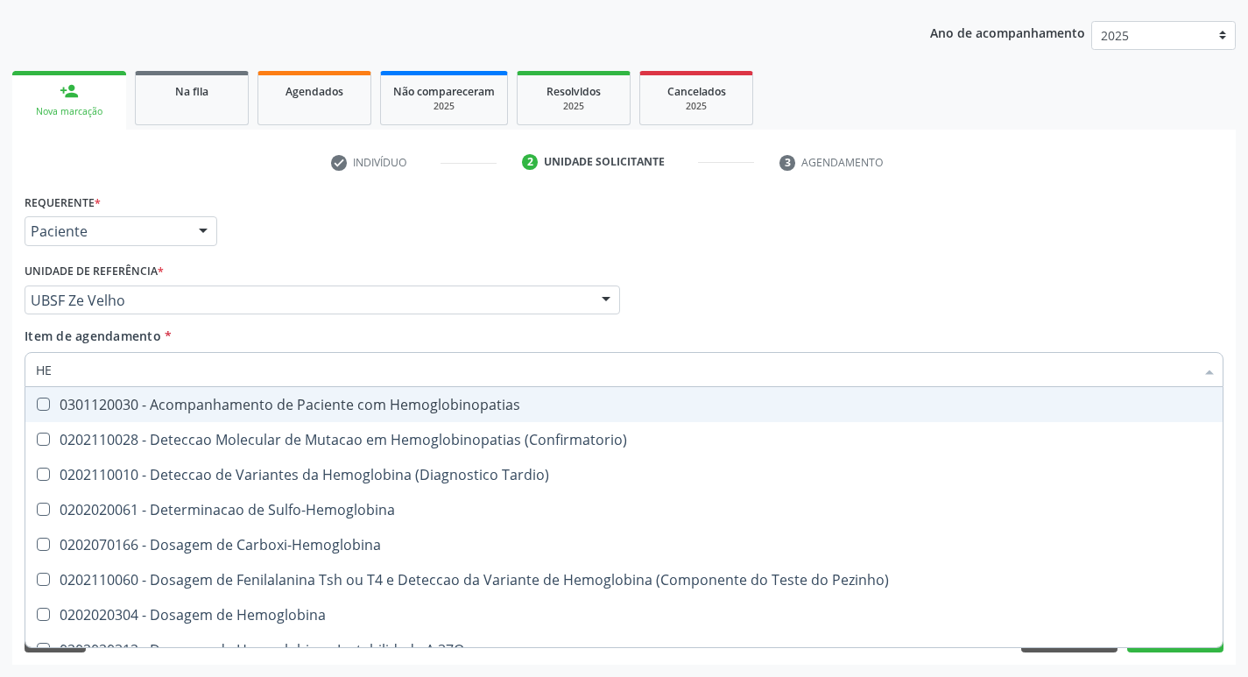
type input "H"
checkbox Completo "false"
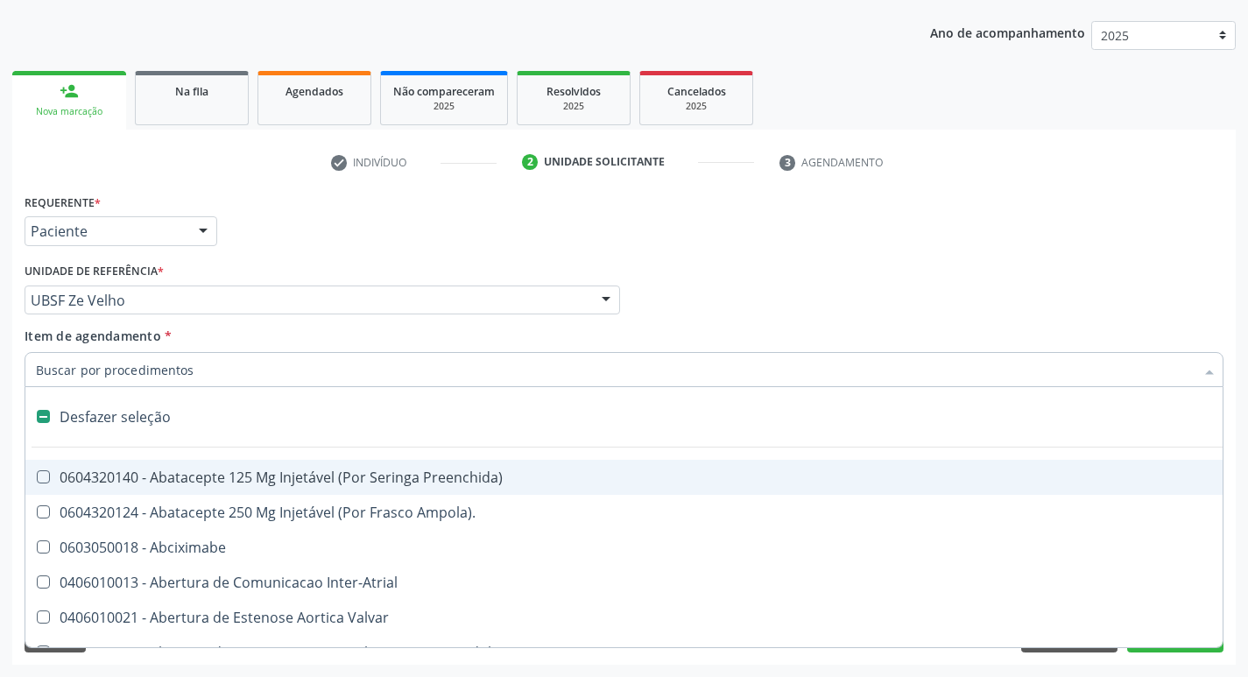
type input "2"
checkbox Osso "true"
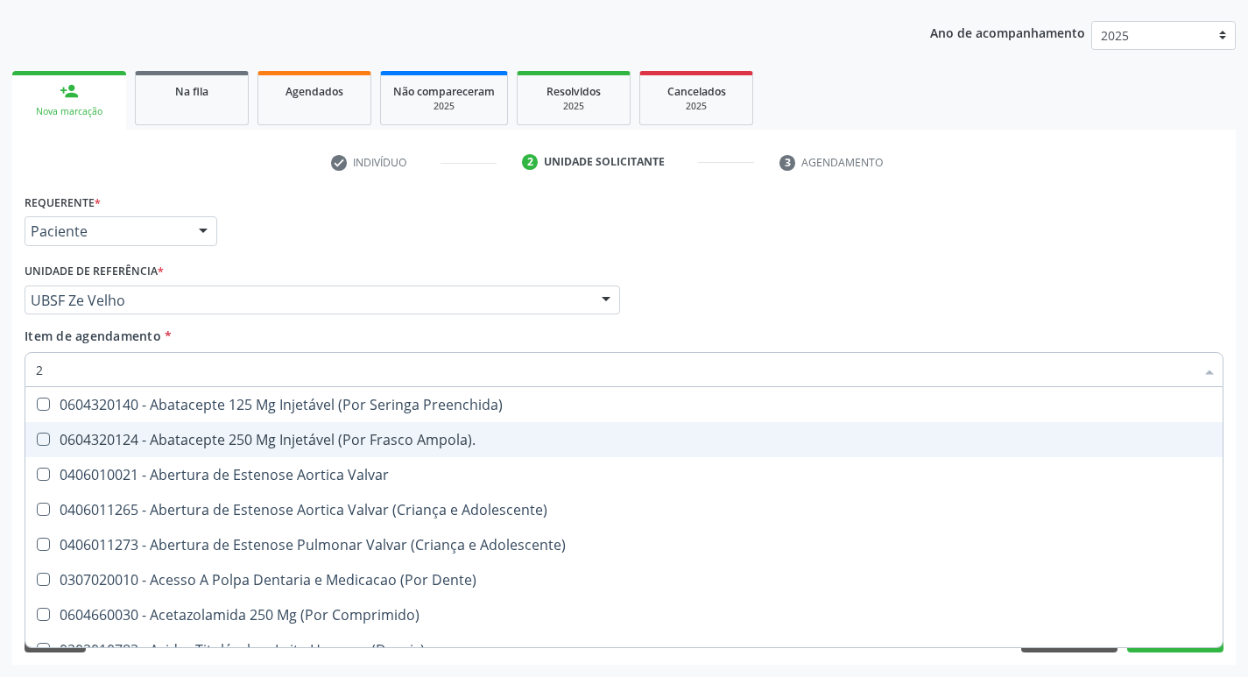
type input "20205001"
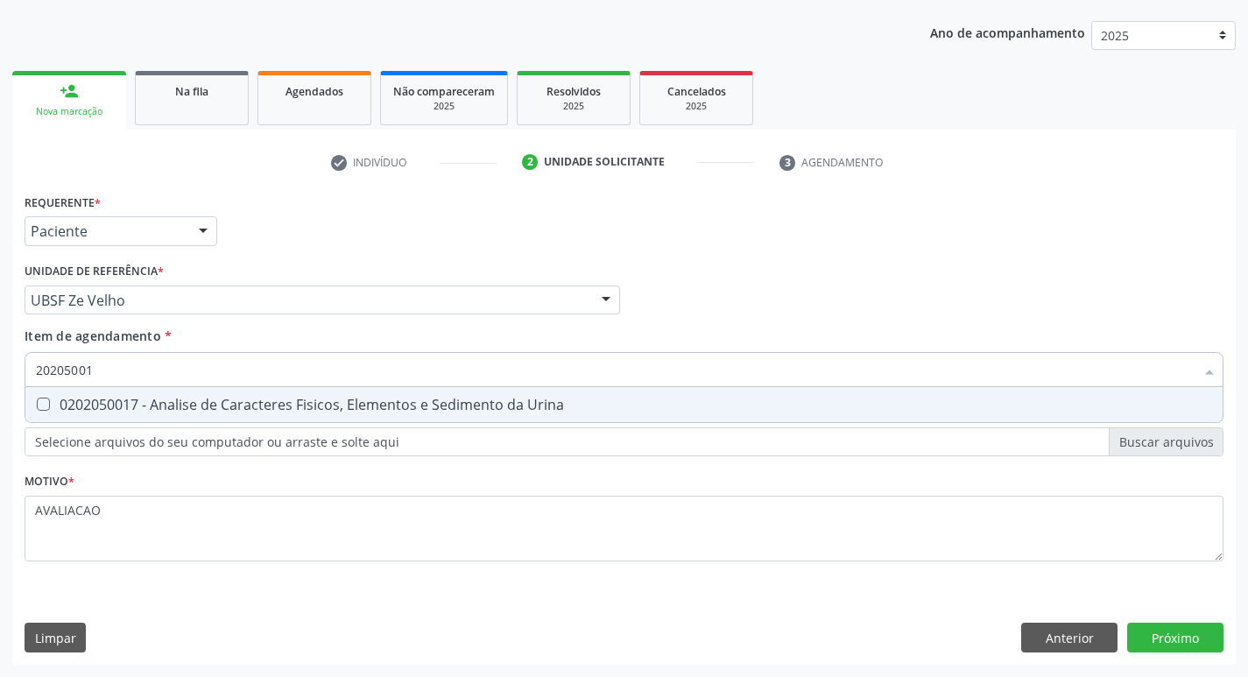
click at [187, 412] on div "0202050017 - Analise de Caracteres Fisicos, Elementos e Sedimento da Urina" at bounding box center [624, 405] width 1177 height 14
checkbox Urina "true"
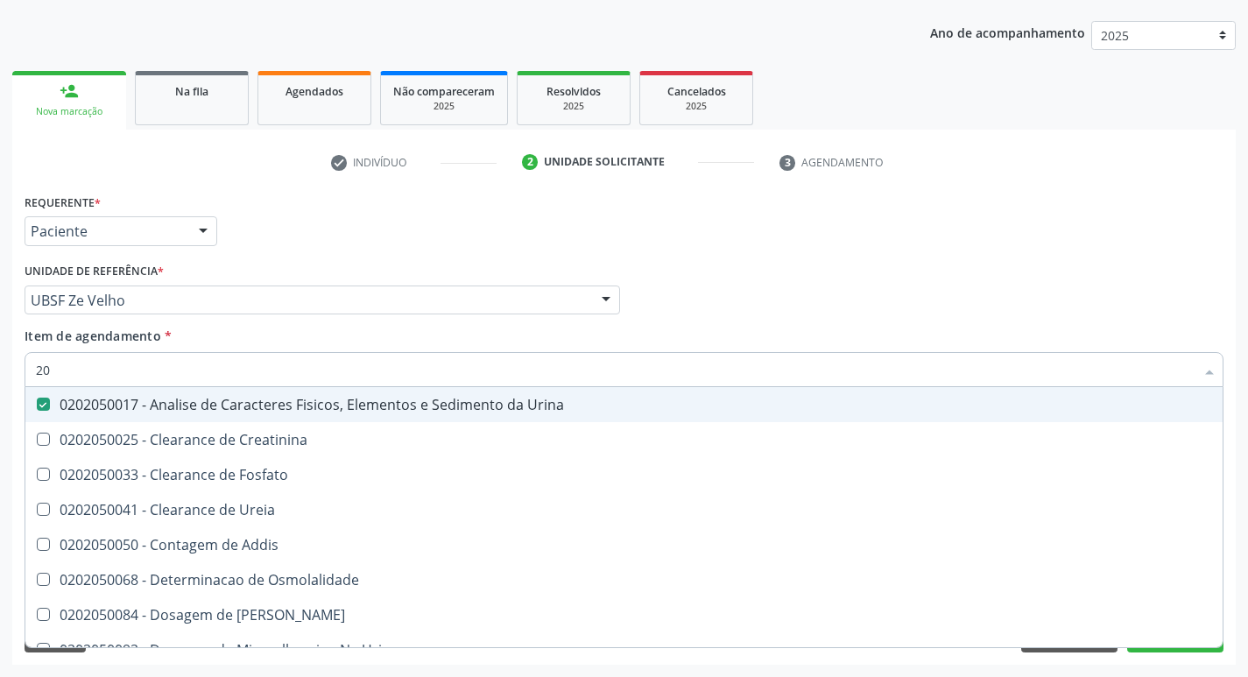
type input "2"
checkbox Urina "false"
checkbox Ureia "false"
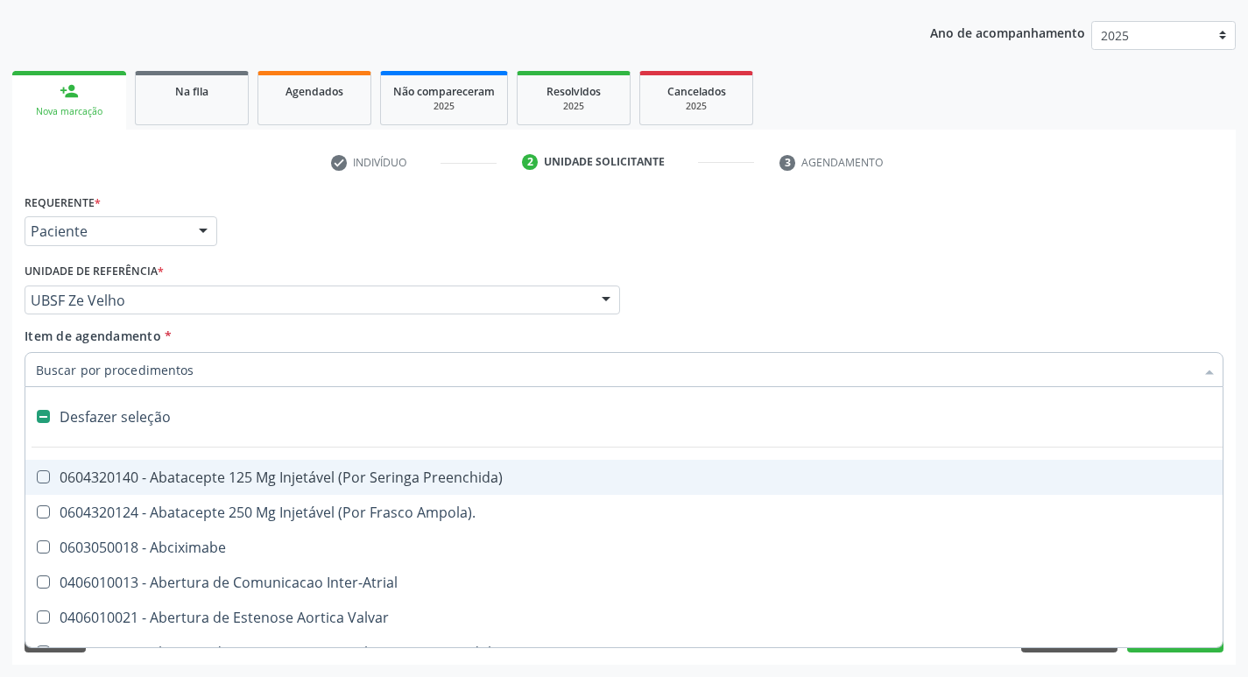
type input "L"
checkbox Pulmonares "true"
checkbox Urina "false"
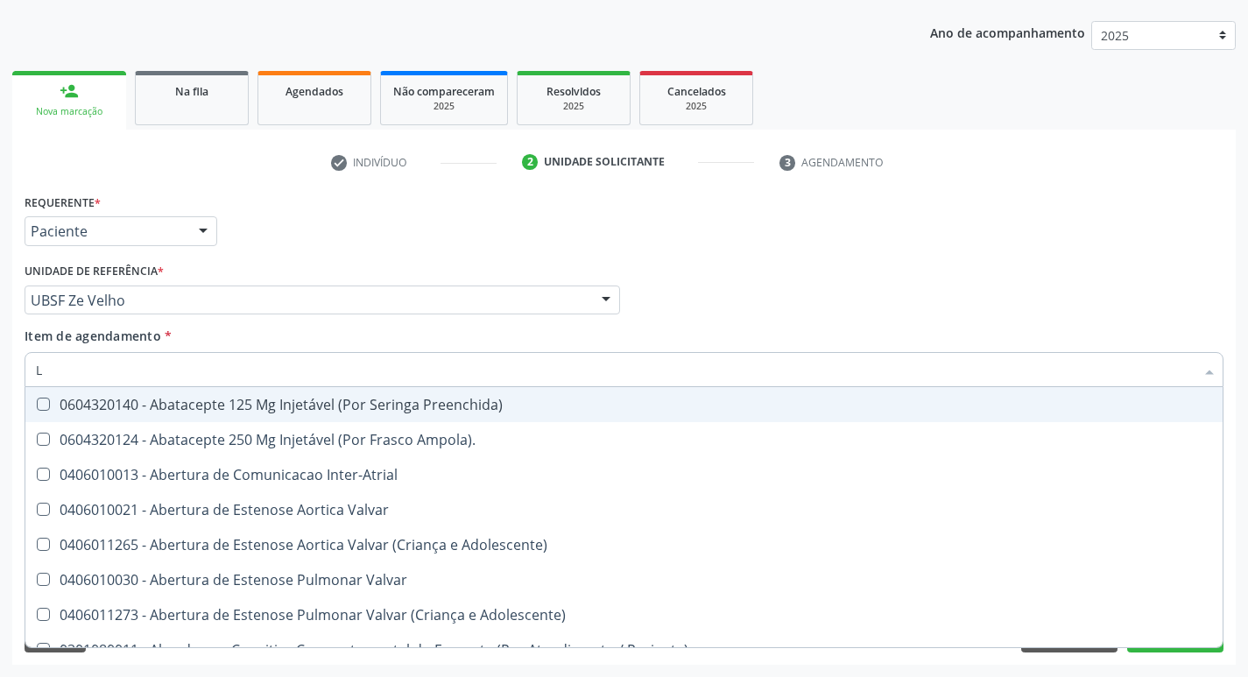
type input "LARVAS"
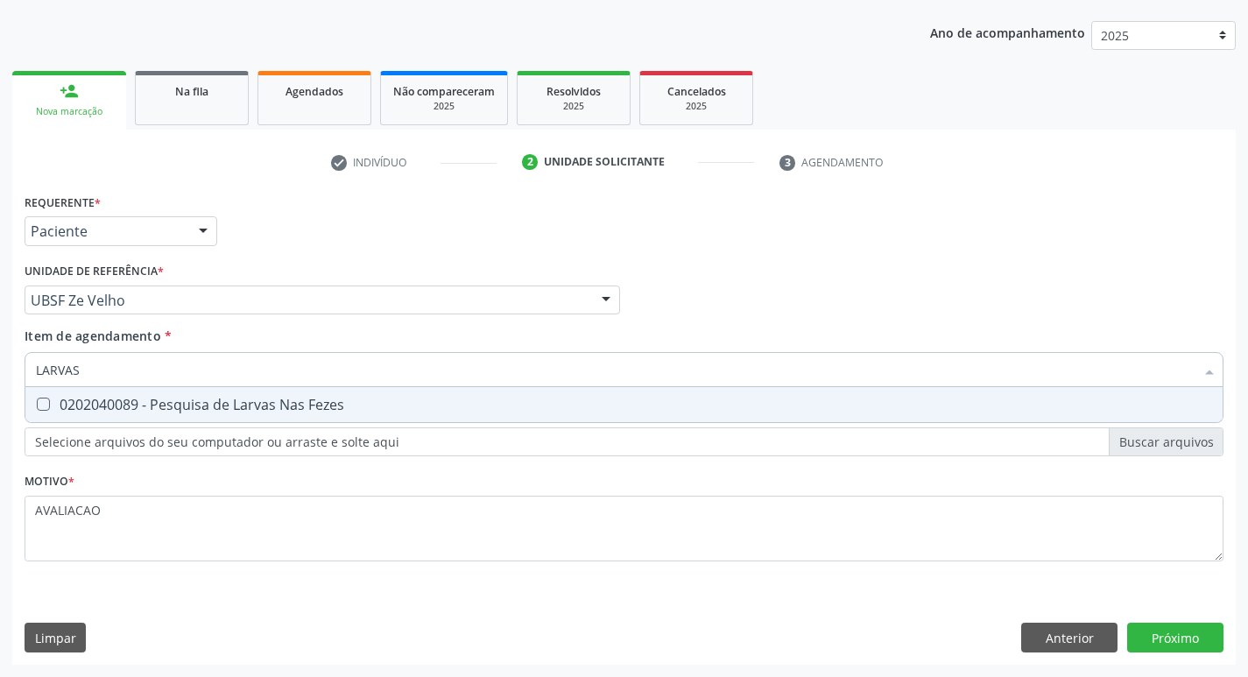
click at [263, 417] on span "0202040089 - Pesquisa de Larvas Nas Fezes" at bounding box center [624, 404] width 1198 height 35
checkbox Fezes "true"
click at [1205, 638] on div "Requerente * Paciente Profissional de Saúde Paciente Nenhum resultado encontrad…" at bounding box center [624, 427] width 1224 height 476
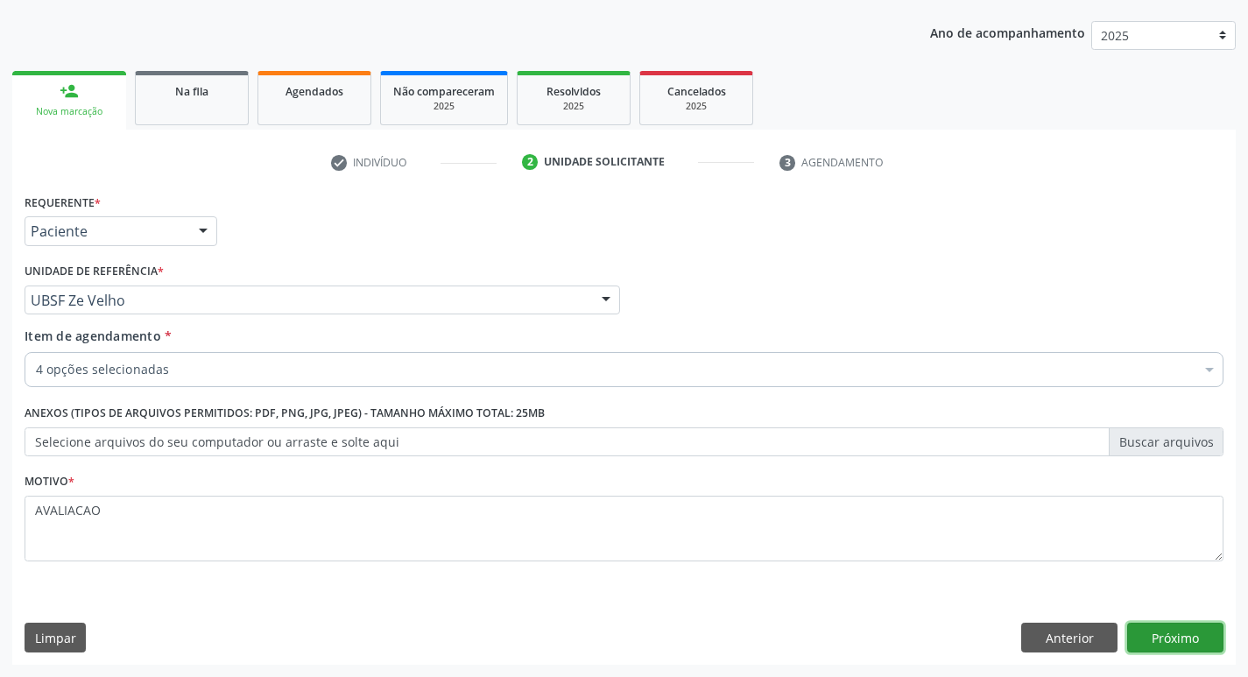
click at [1184, 631] on button "Próximo" at bounding box center [1175, 638] width 96 height 30
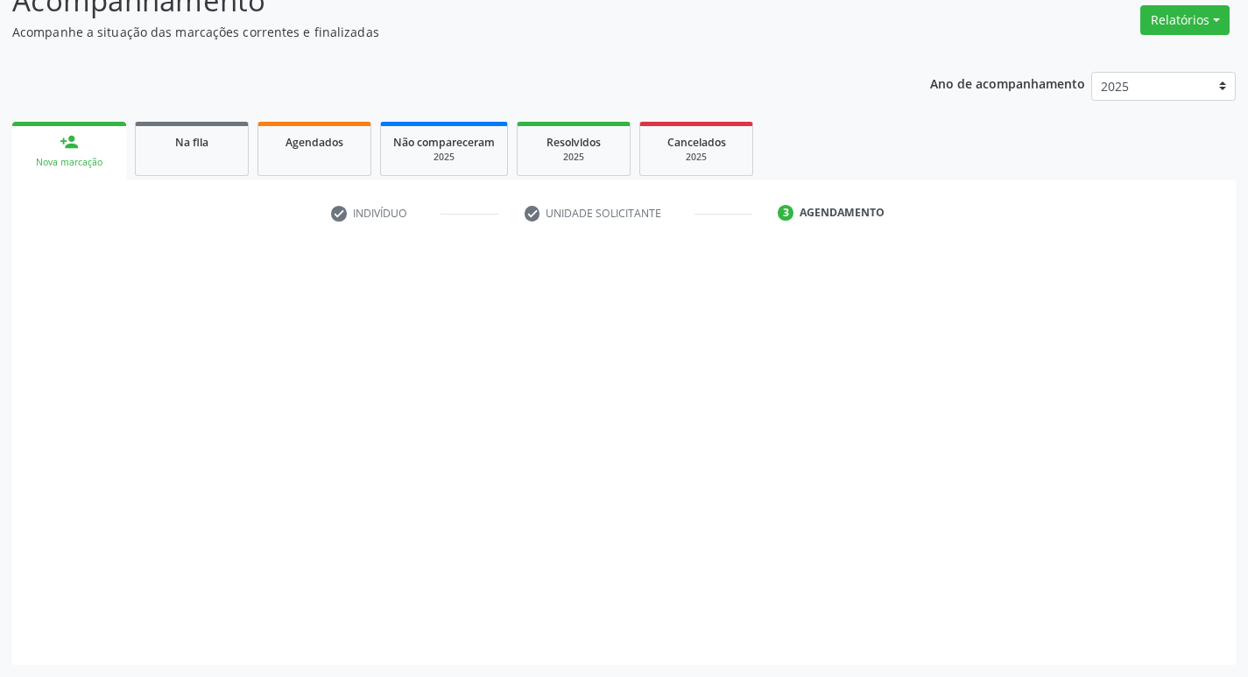
scroll to position [140, 0]
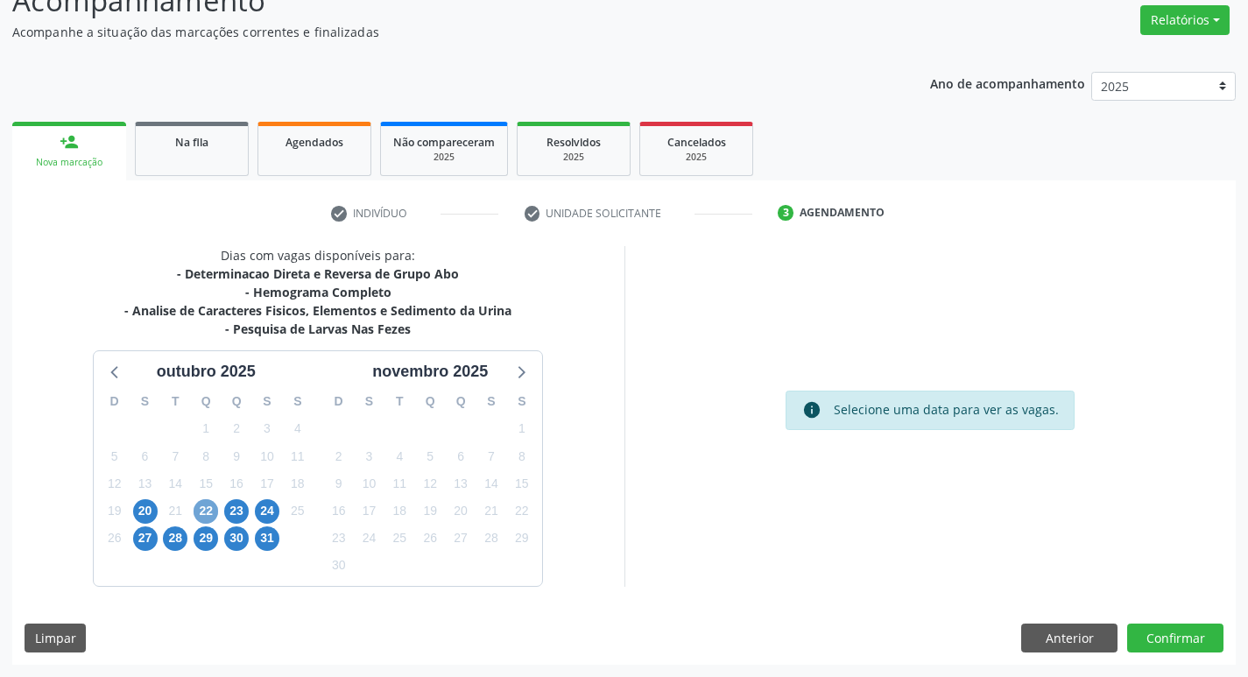
click at [212, 514] on span "22" at bounding box center [206, 511] width 25 height 25
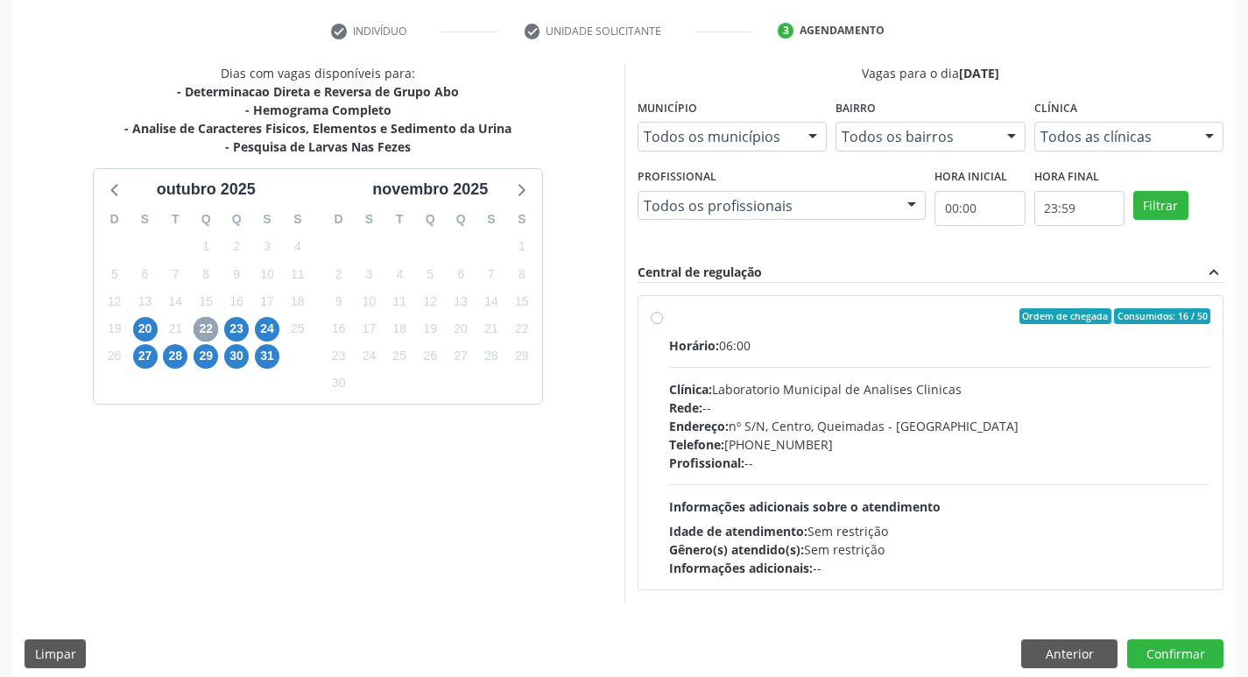
scroll to position [338, 0]
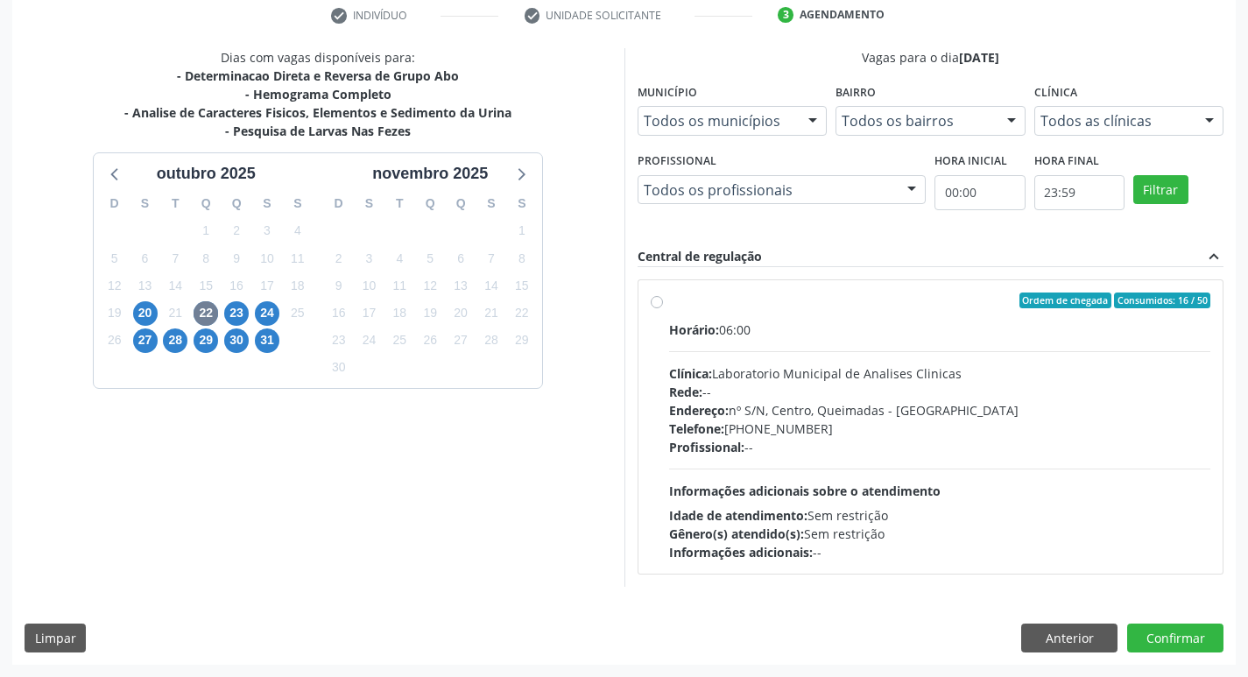
click at [886, 479] on div "Horário: 06:00 Clínica: Laboratorio Municipal de Analises Clinicas Rede: -- End…" at bounding box center [940, 441] width 542 height 241
click at [663, 308] on input "Ordem de chegada Consumidos: 16 / 50 Horário: 06:00 Clínica: Laboratorio Munici…" at bounding box center [657, 301] width 12 height 16
radio input "true"
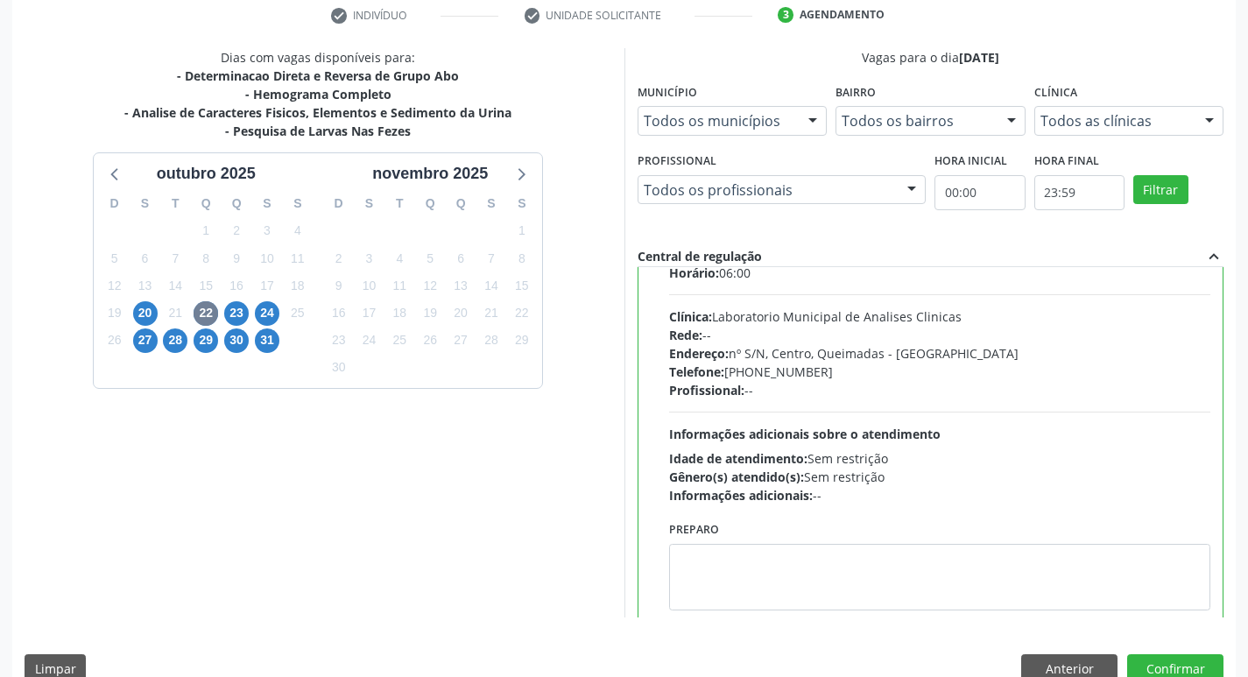
scroll to position [87, 0]
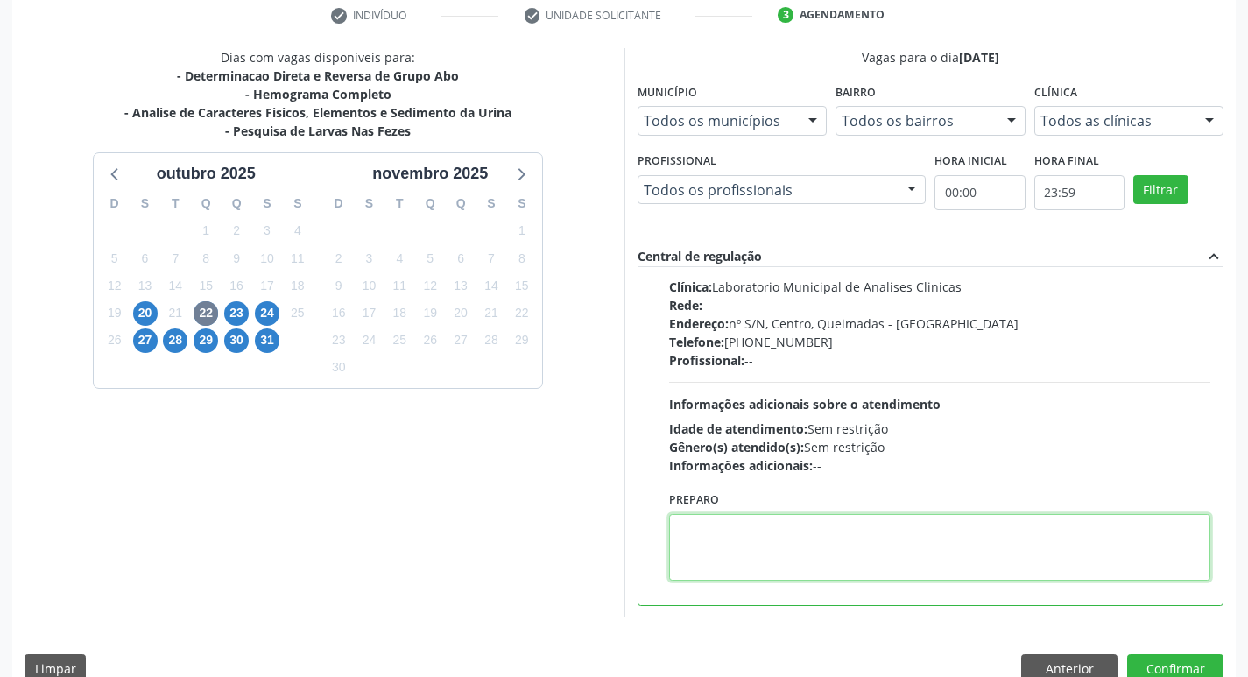
click at [828, 576] on textarea at bounding box center [940, 547] width 542 height 67
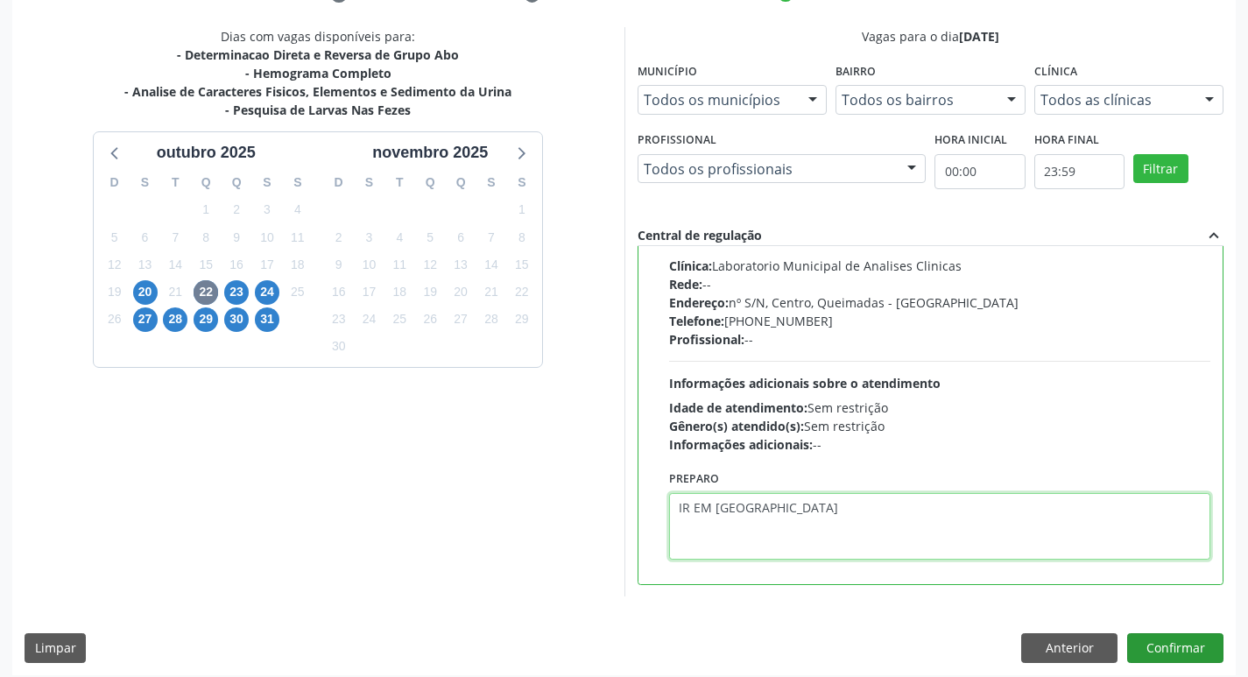
scroll to position [370, 0]
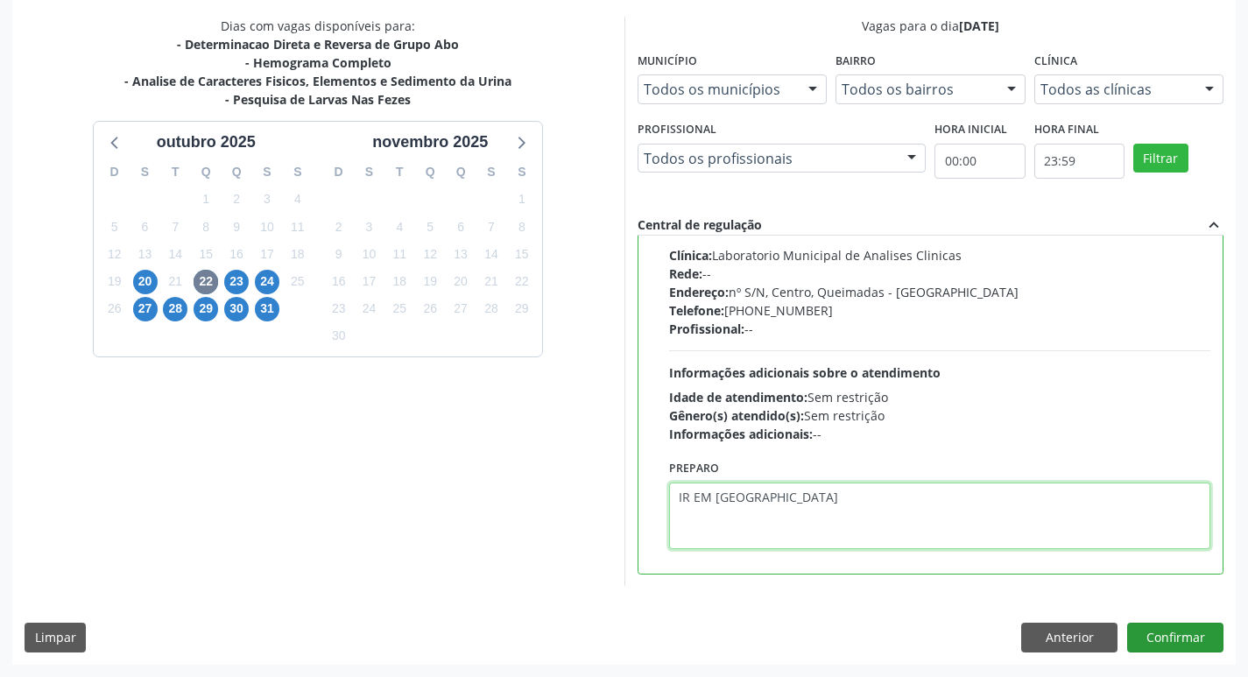
type textarea "IR EM [GEOGRAPHIC_DATA]"
click at [1162, 646] on button "Confirmar" at bounding box center [1175, 638] width 96 height 30
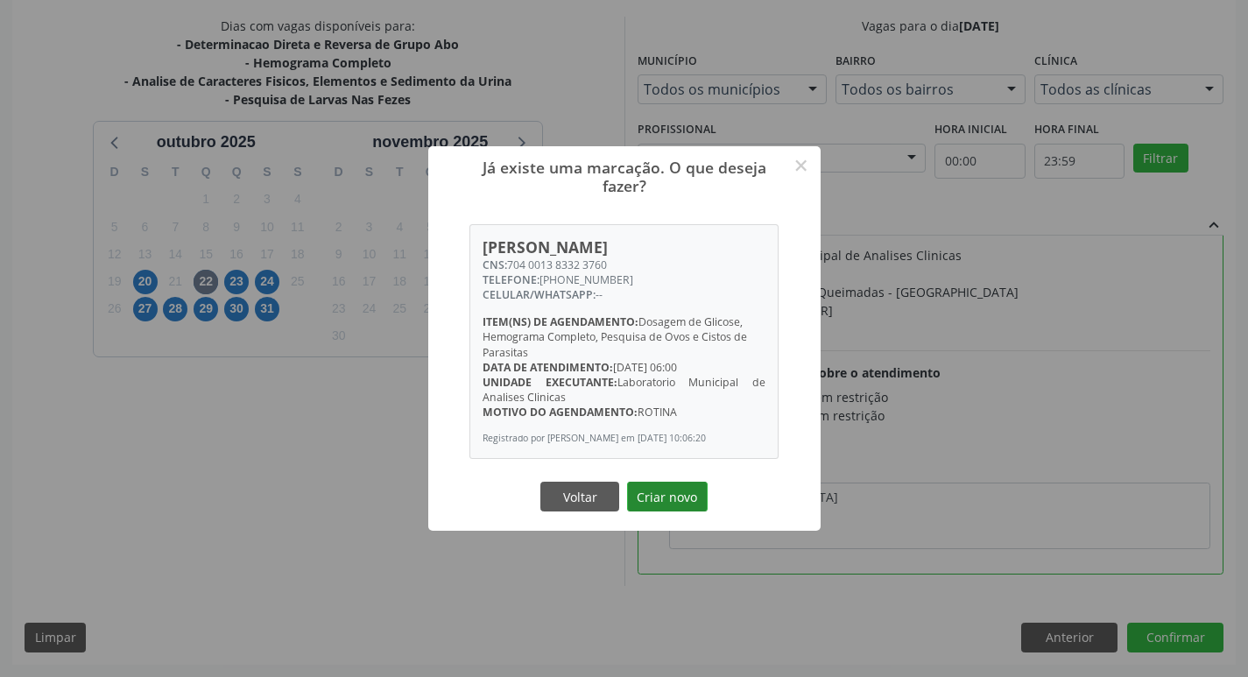
click at [670, 499] on button "Criar novo" at bounding box center [667, 497] width 81 height 30
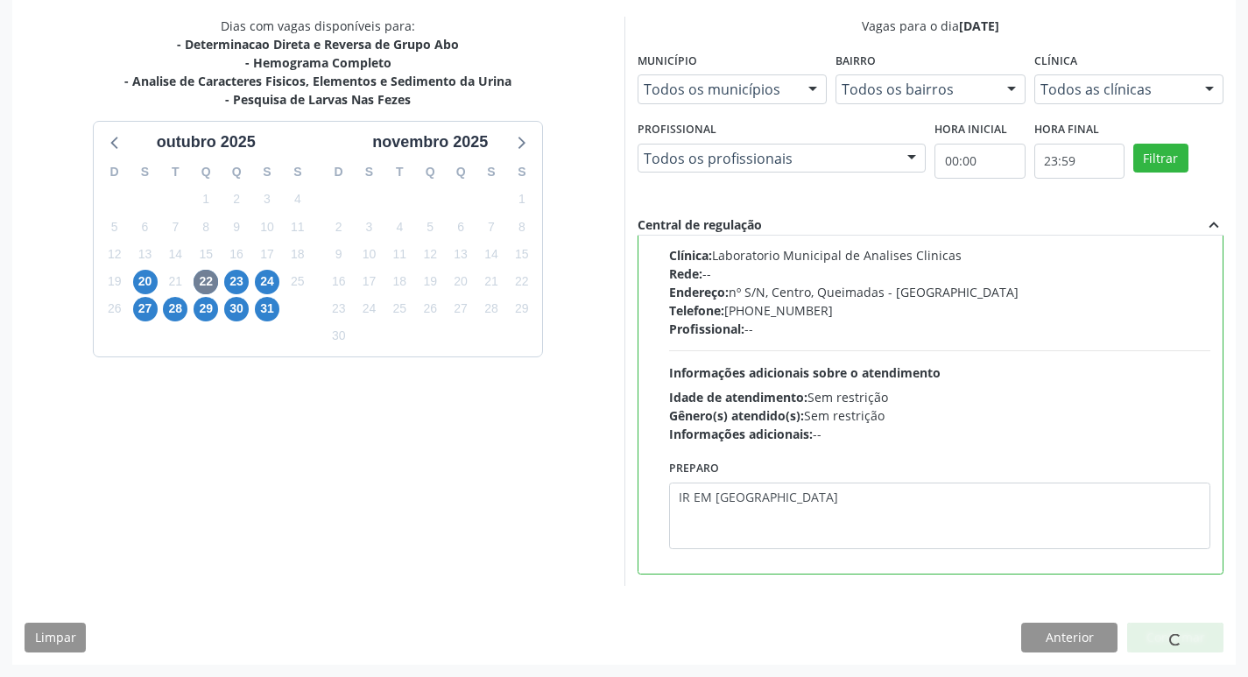
scroll to position [0, 0]
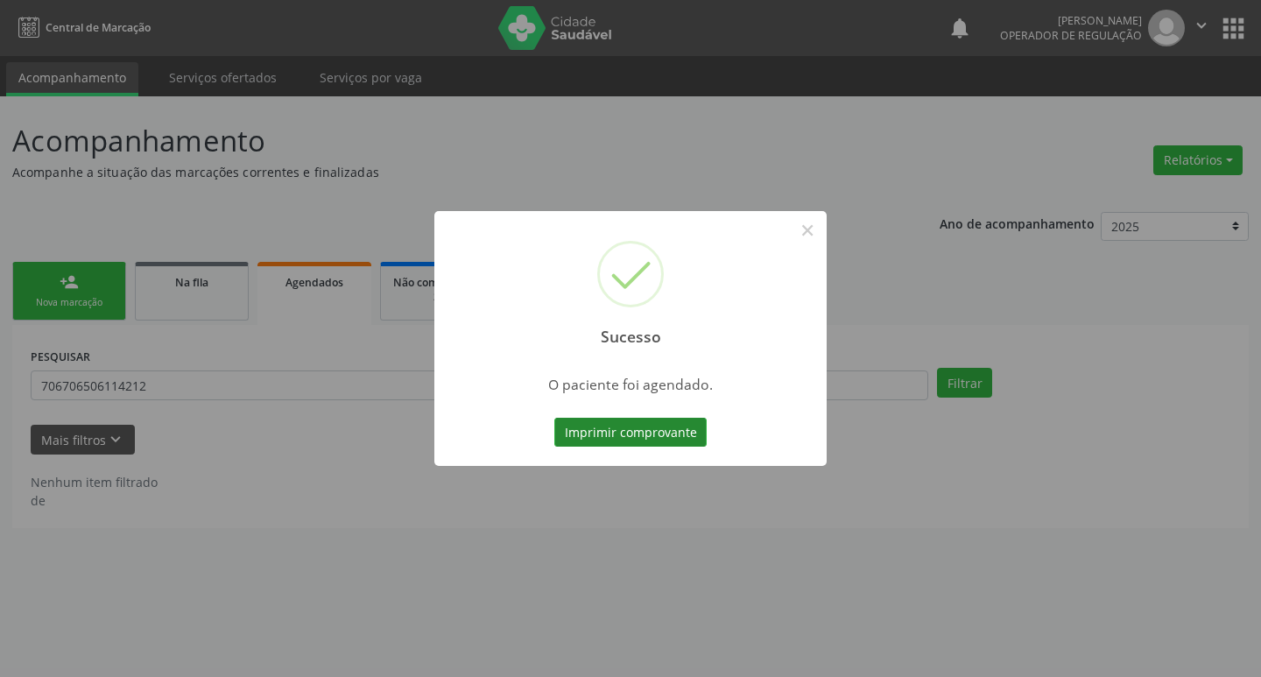
click at [608, 429] on button "Imprimir comprovante" at bounding box center [631, 433] width 152 height 30
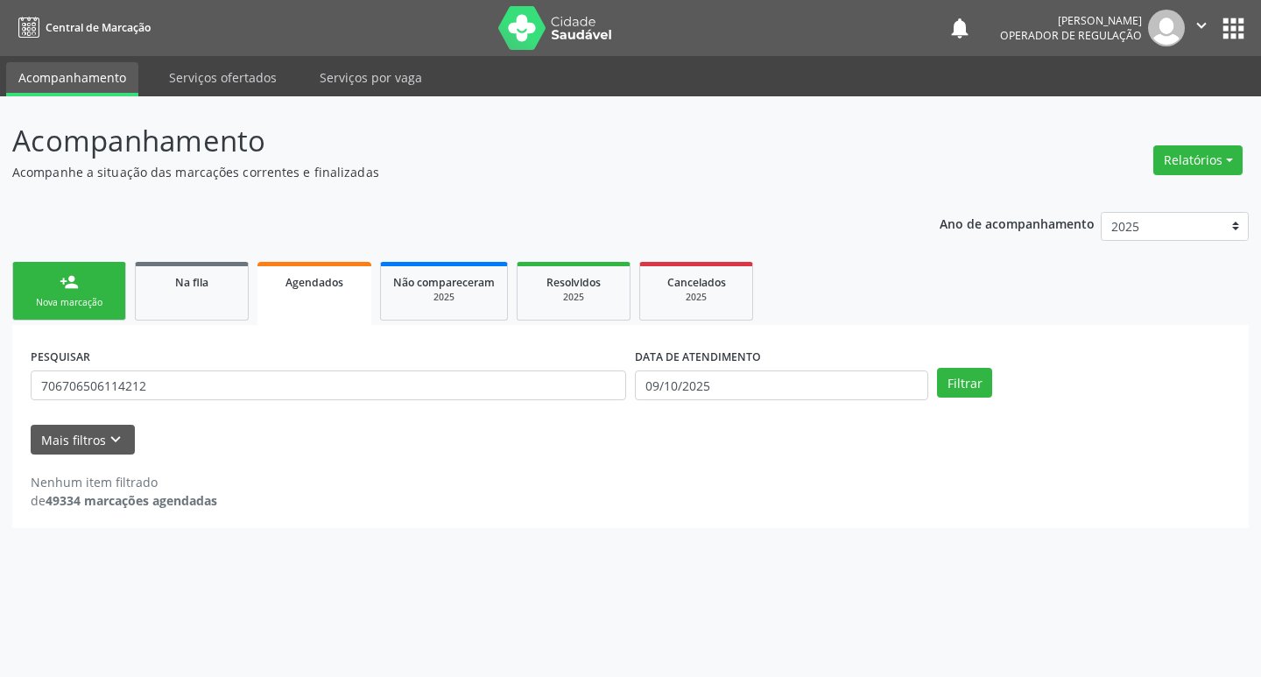
click at [75, 312] on link "person_add Nova marcação" at bounding box center [69, 291] width 114 height 59
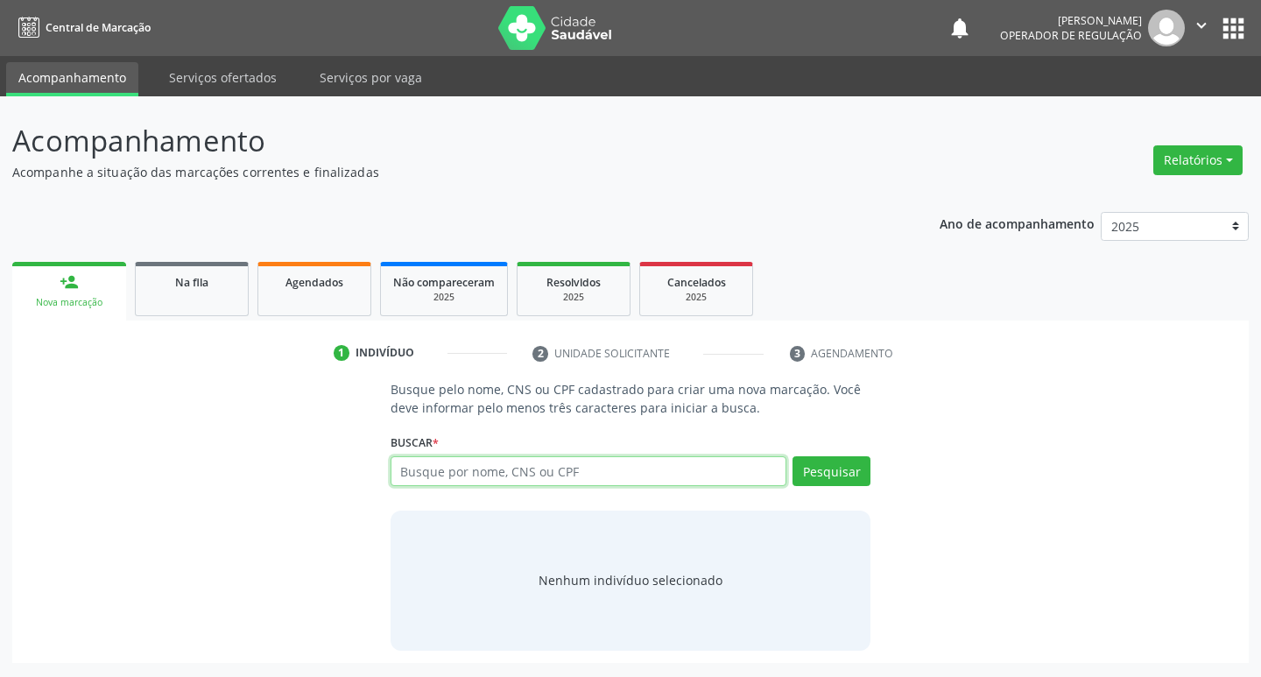
click at [464, 482] on input "text" at bounding box center [589, 471] width 397 height 30
type input "708700156455890"
click at [816, 468] on button "Pesquisar" at bounding box center [832, 471] width 78 height 30
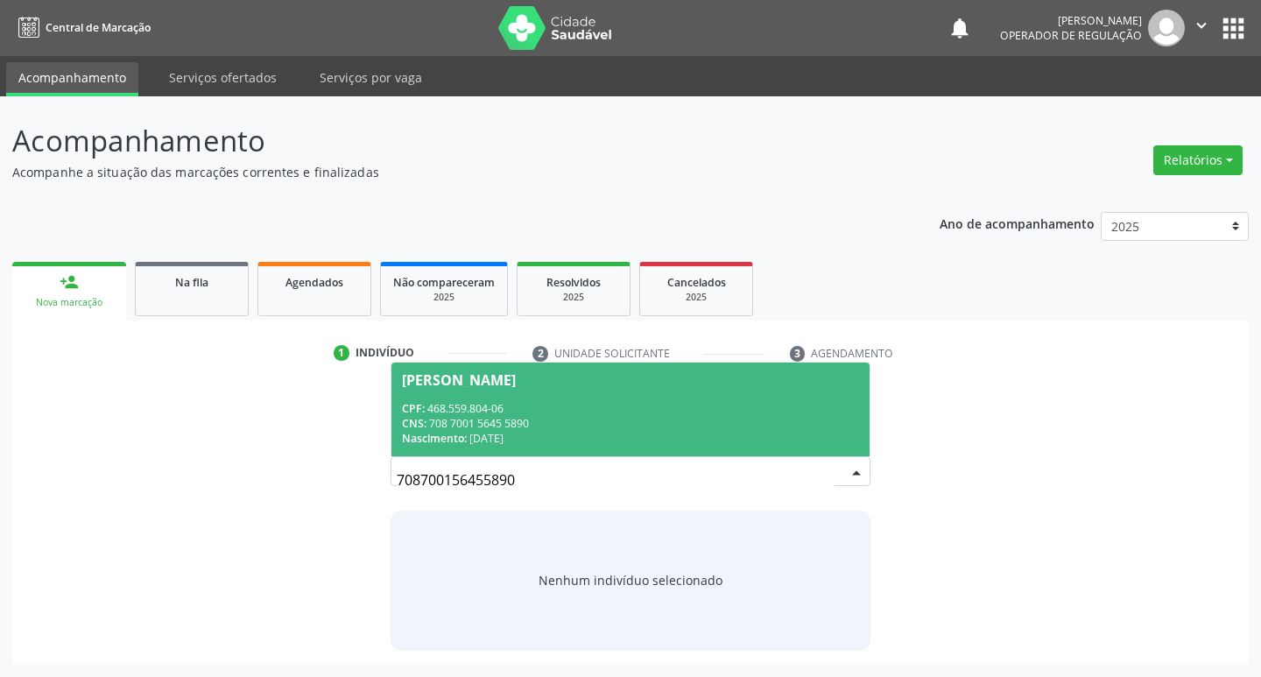
click at [548, 433] on div "Nascimento: 09/10/1966" at bounding box center [631, 438] width 458 height 15
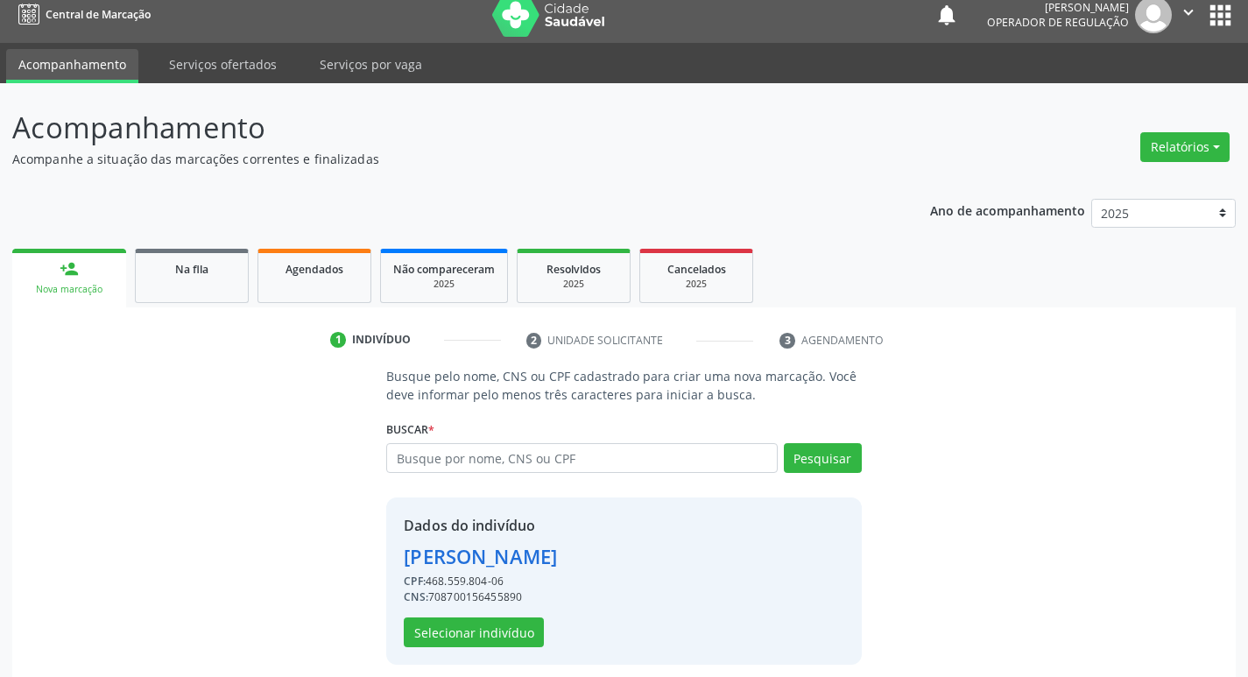
scroll to position [25, 0]
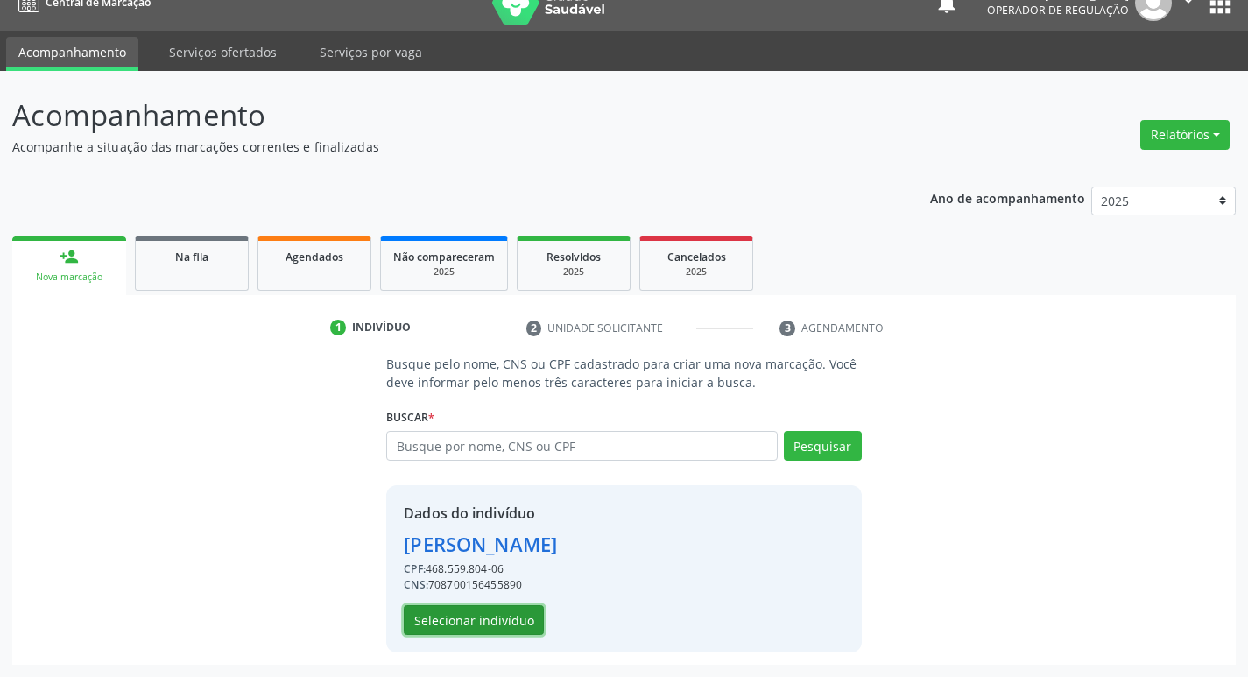
click at [500, 615] on button "Selecionar indivíduo" at bounding box center [474, 620] width 140 height 30
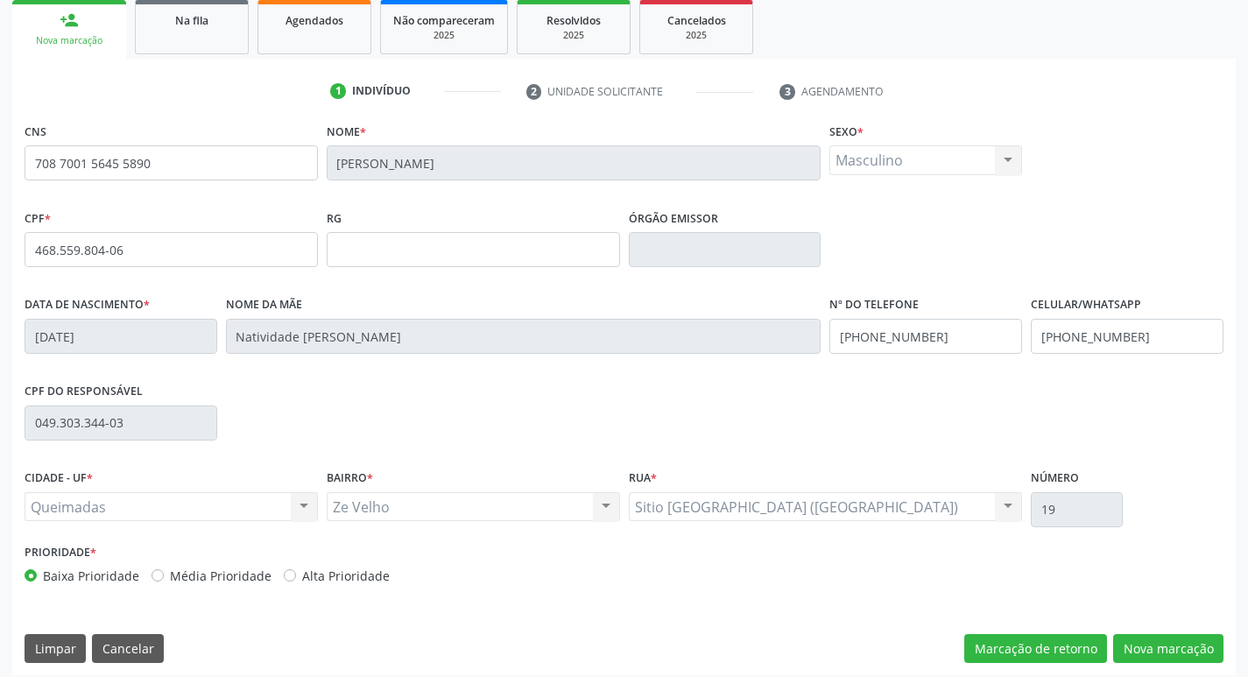
scroll to position [272, 0]
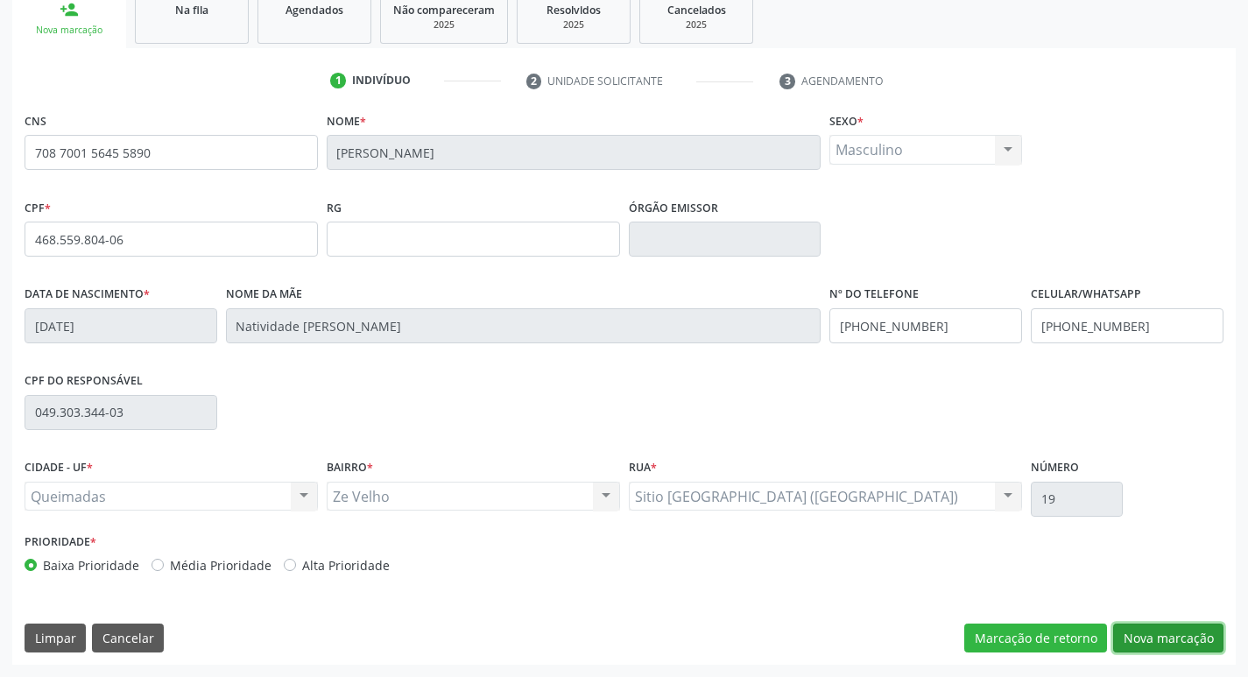
click at [1183, 630] on button "Nova marcação" at bounding box center [1168, 639] width 110 height 30
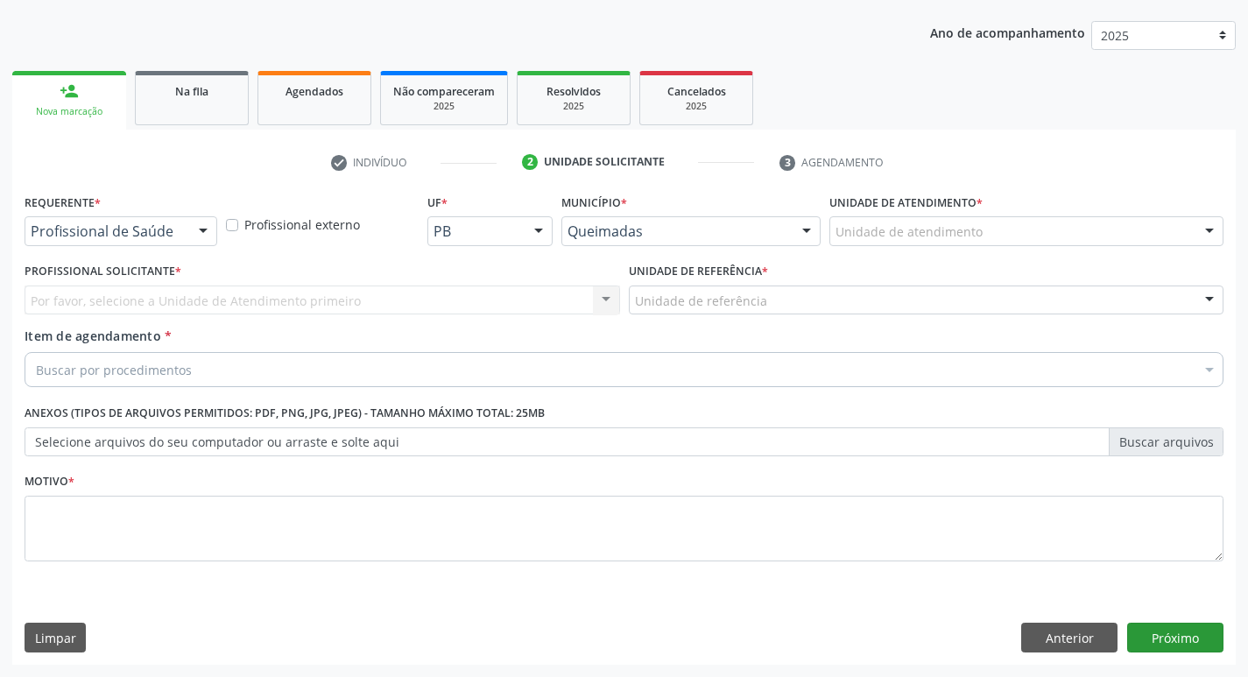
scroll to position [191, 0]
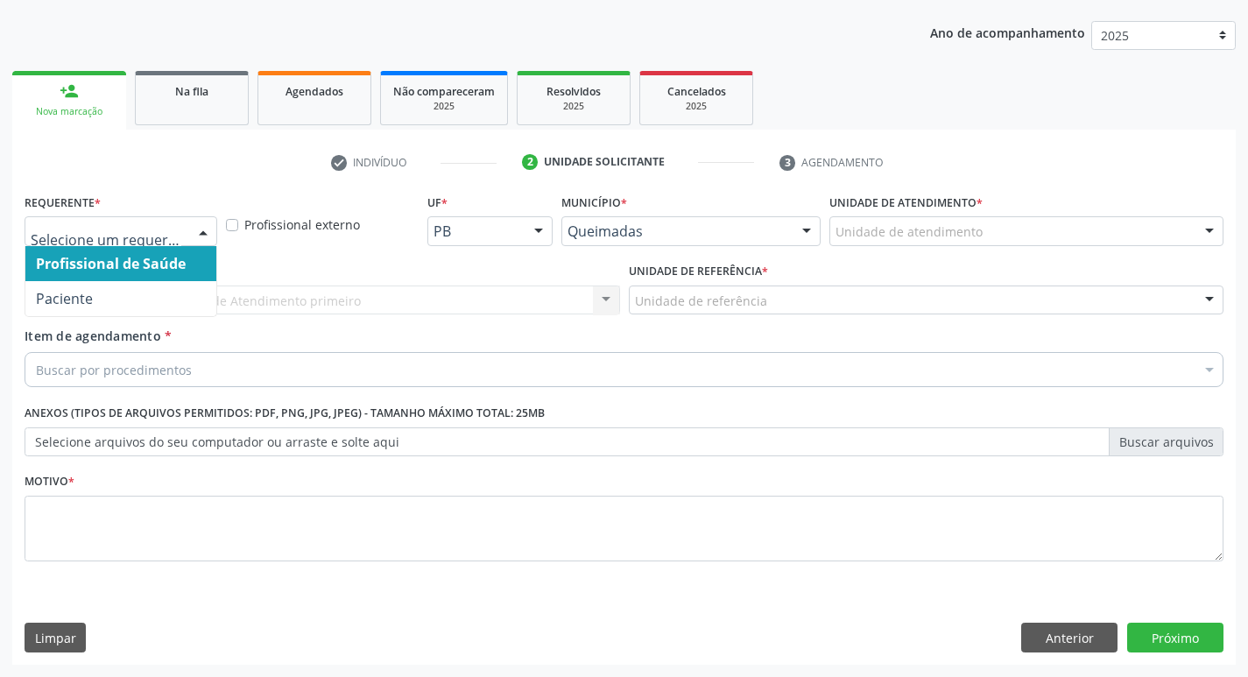
click at [137, 241] on div at bounding box center [121, 231] width 193 height 30
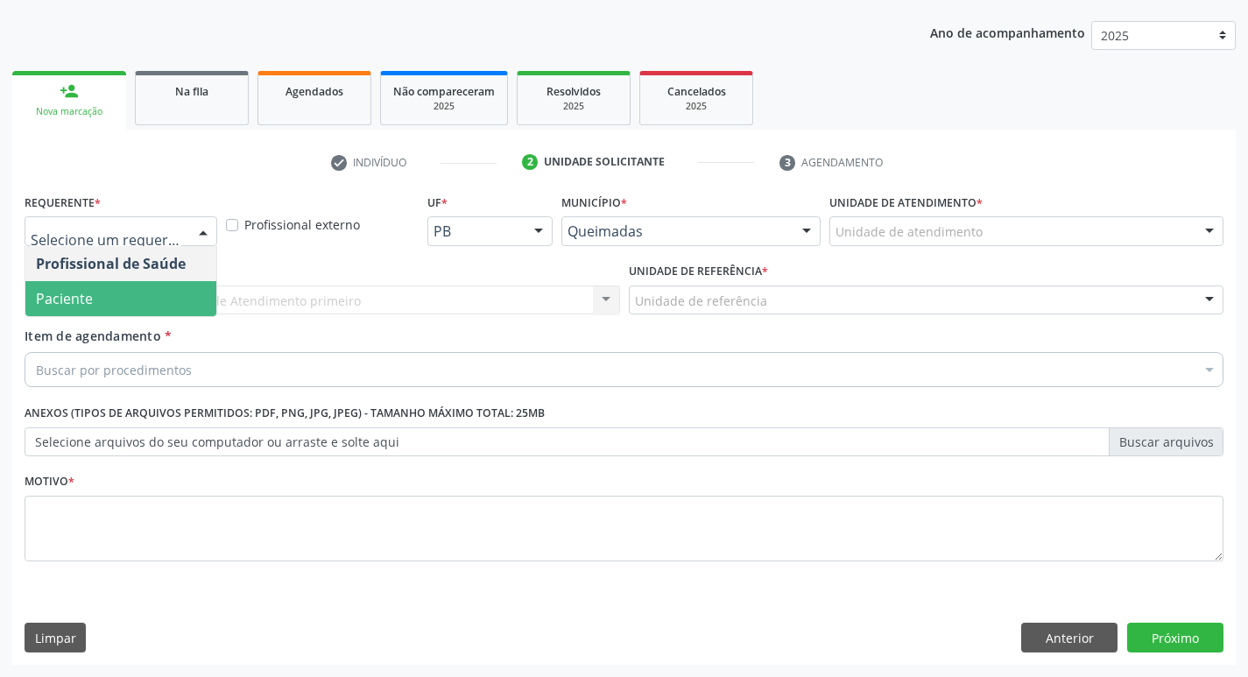
click at [122, 301] on span "Paciente" at bounding box center [120, 298] width 191 height 35
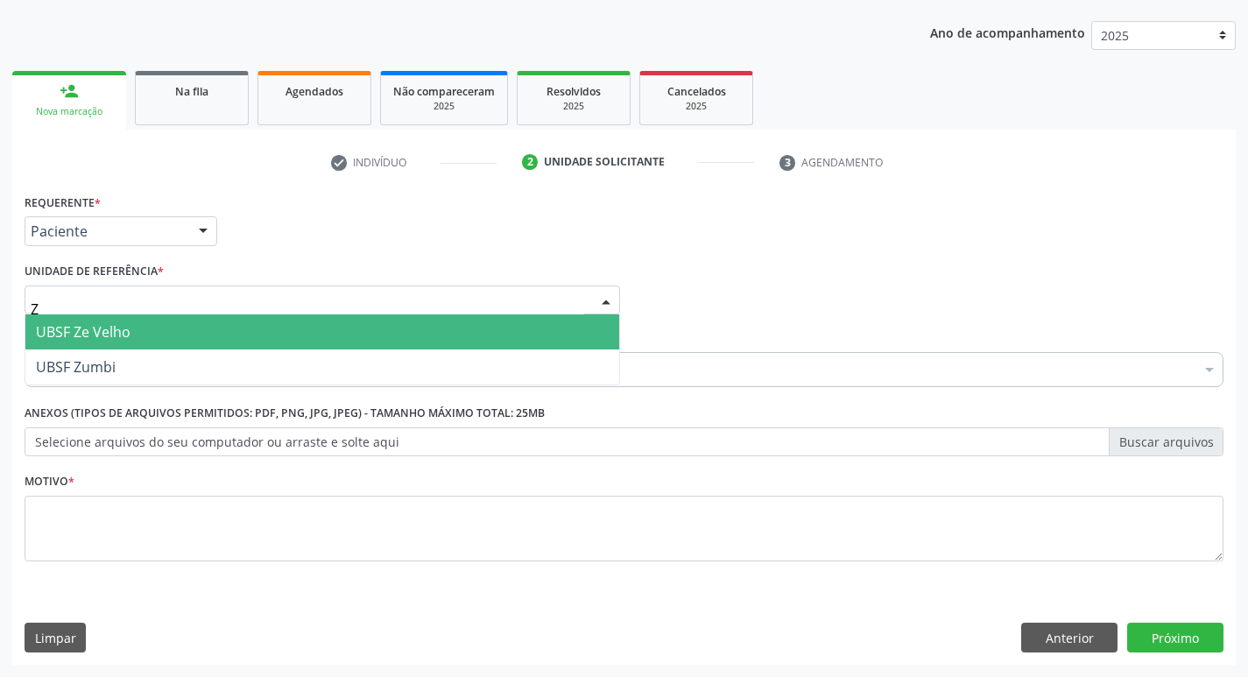
type input "ZE"
click at [139, 336] on span "UBSF Ze Velho" at bounding box center [322, 331] width 594 height 35
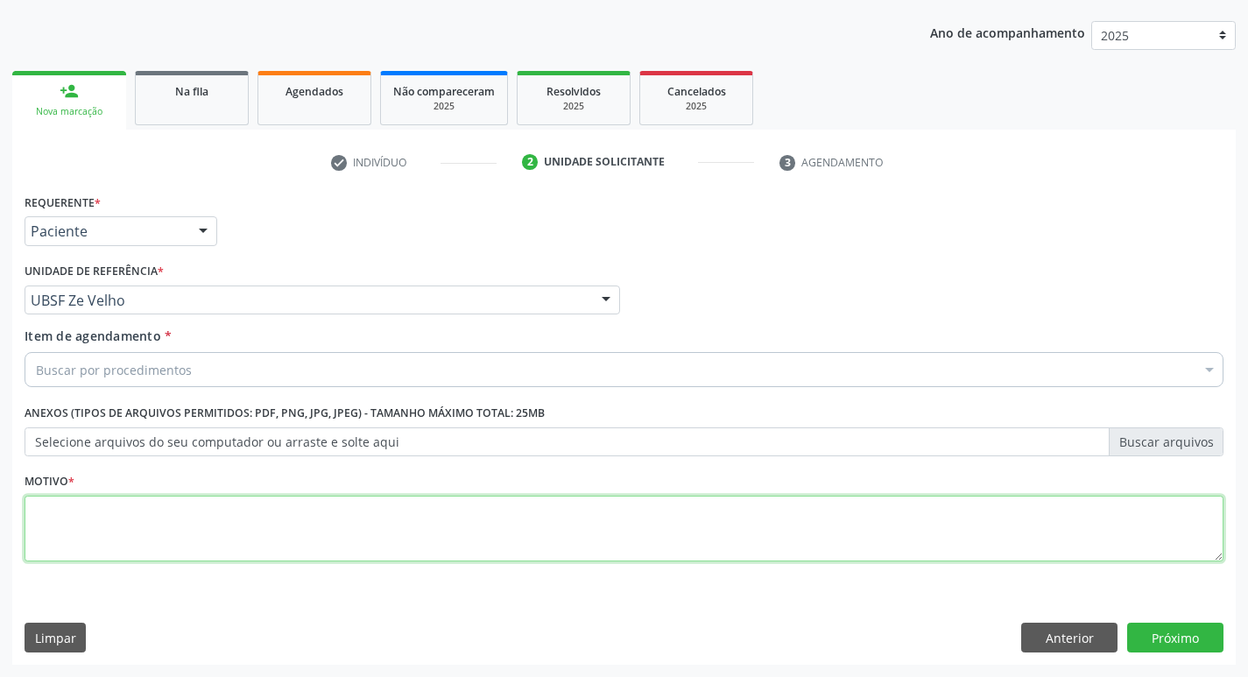
click at [113, 519] on textarea at bounding box center [624, 529] width 1199 height 67
type textarea "AVALIACAO"
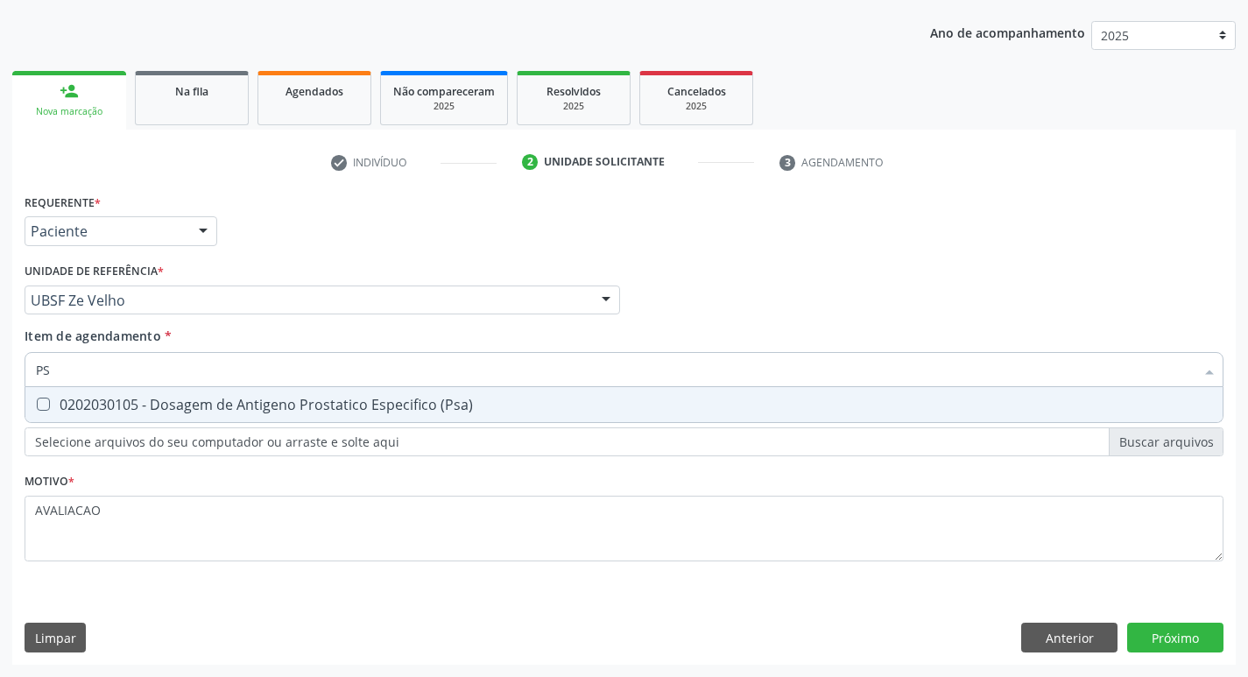
type input "PSA"
click at [138, 404] on div "0202030105 - Dosagem de Antigeno Prostatico Especifico (Psa)" at bounding box center [624, 405] width 1177 height 14
checkbox \(Psa\) "true"
click at [1196, 636] on div "Requerente * Paciente Profissional de Saúde Paciente Nenhum resultado encontrad…" at bounding box center [624, 427] width 1224 height 476
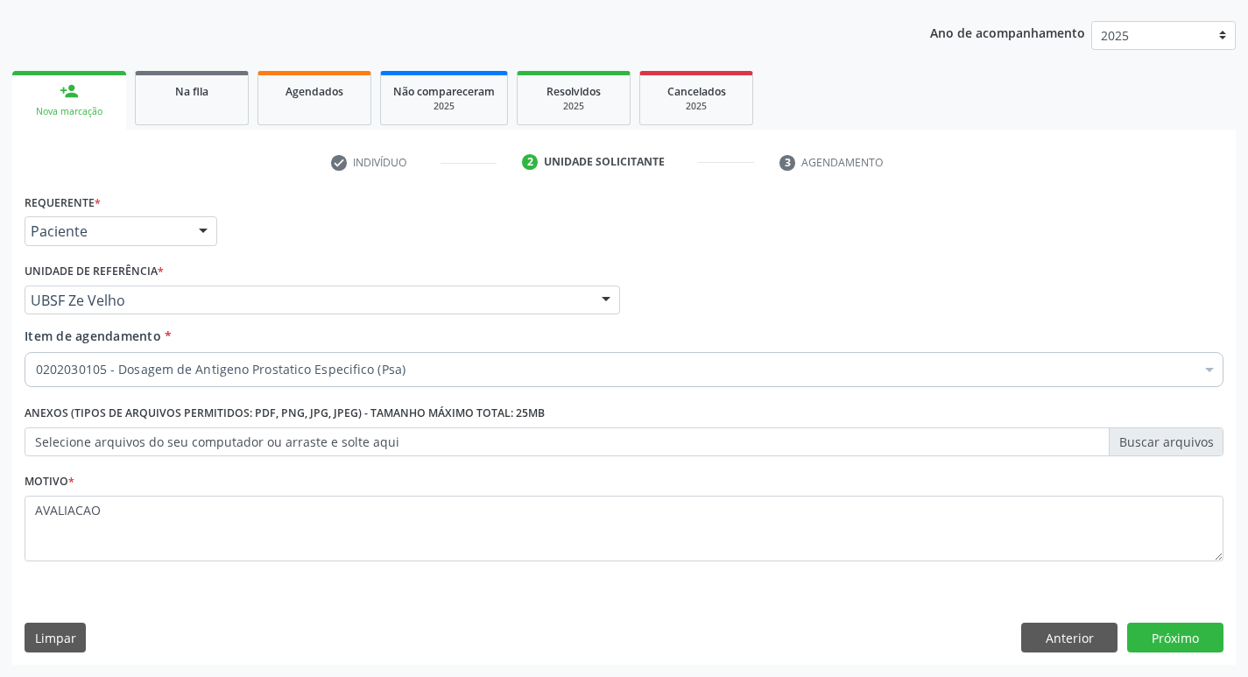
scroll to position [191, 0]
click at [1169, 624] on button "Próximo" at bounding box center [1175, 638] width 96 height 30
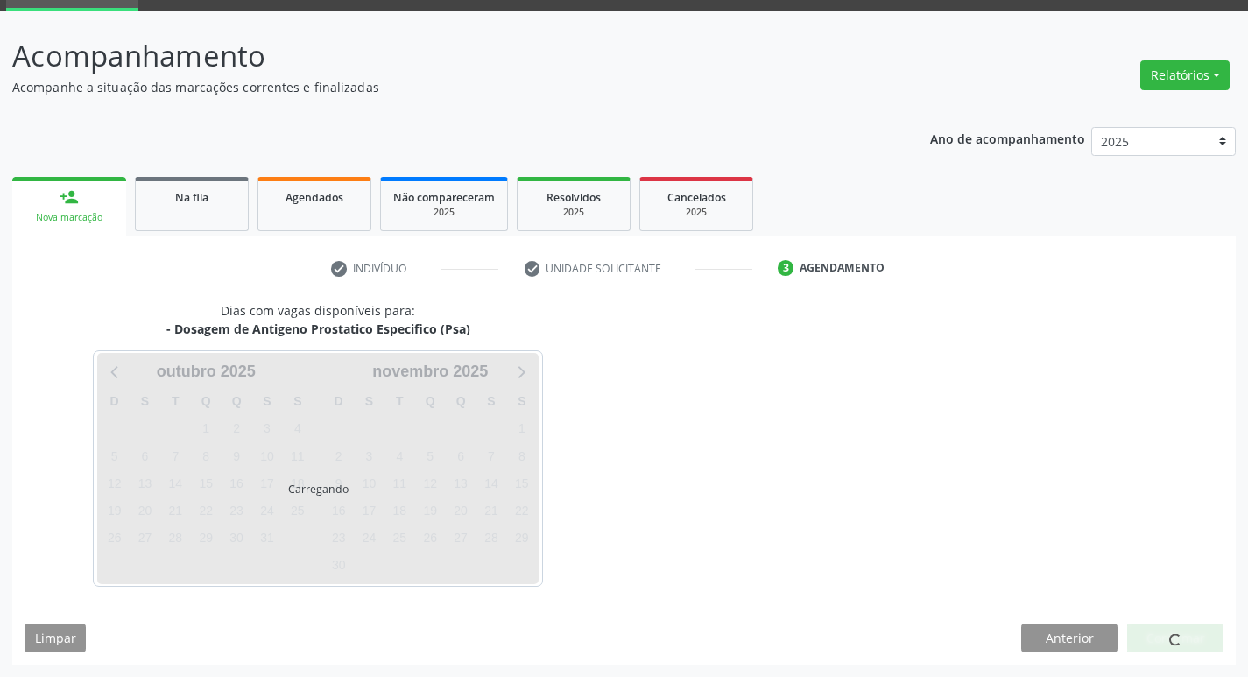
scroll to position [85, 0]
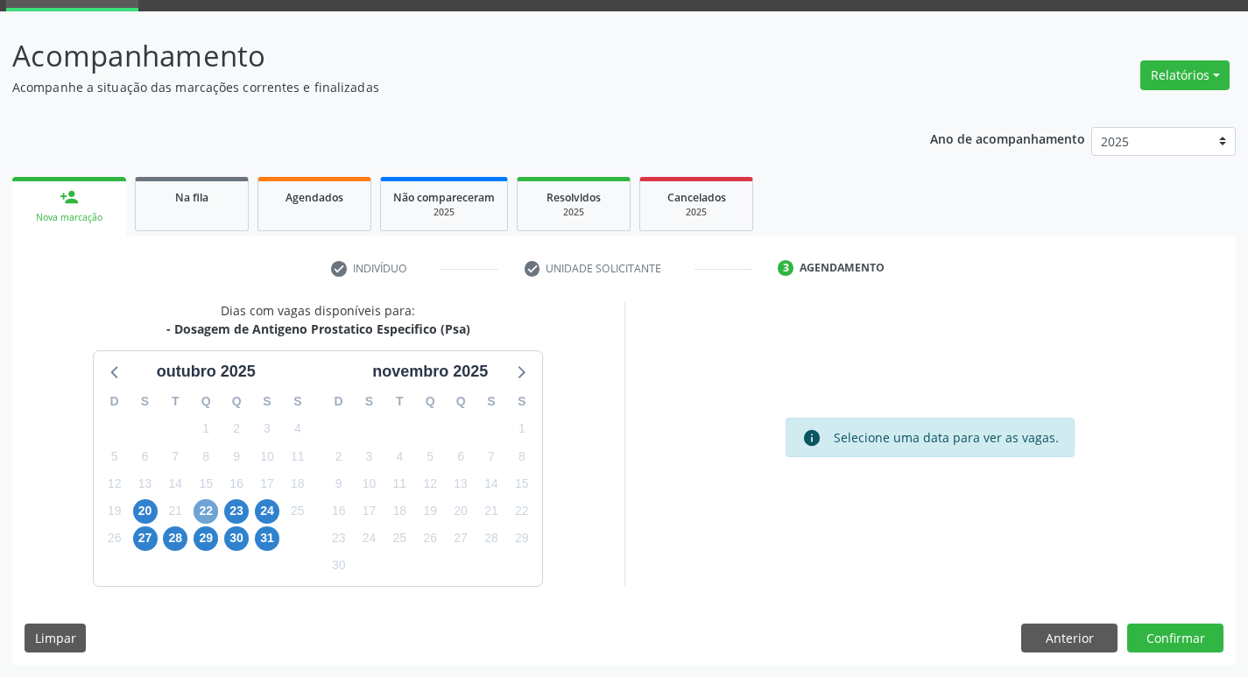
click at [205, 510] on span "22" at bounding box center [206, 511] width 25 height 25
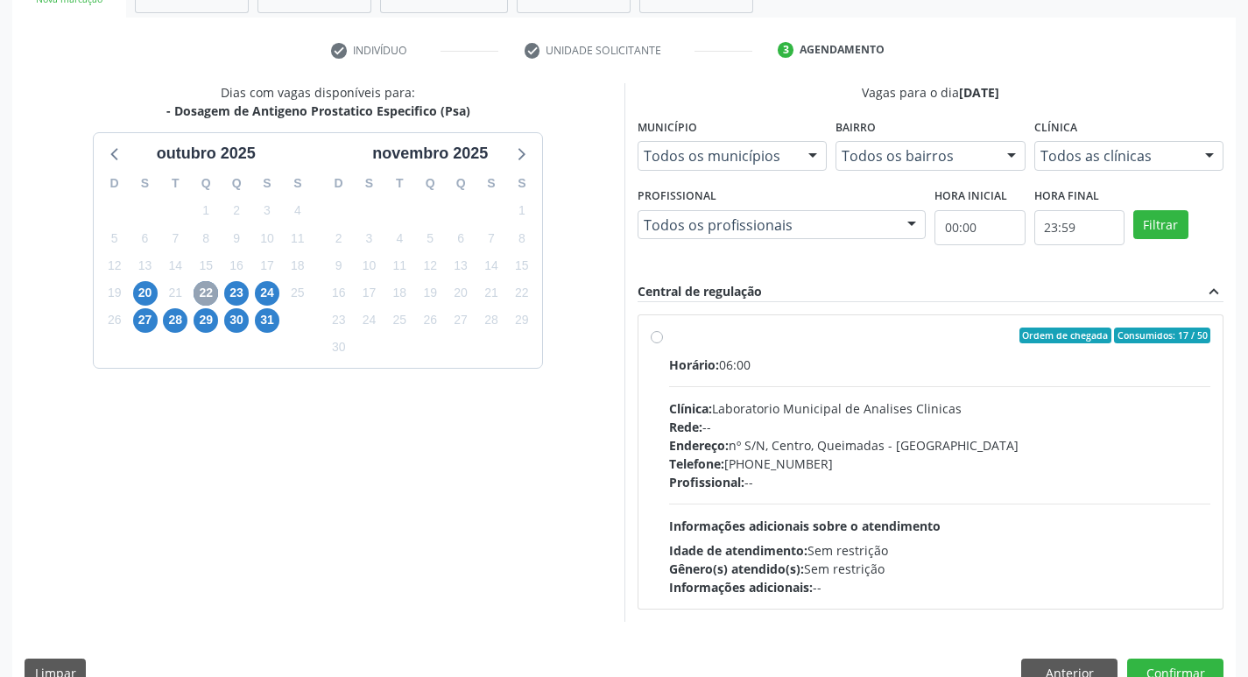
scroll to position [338, 0]
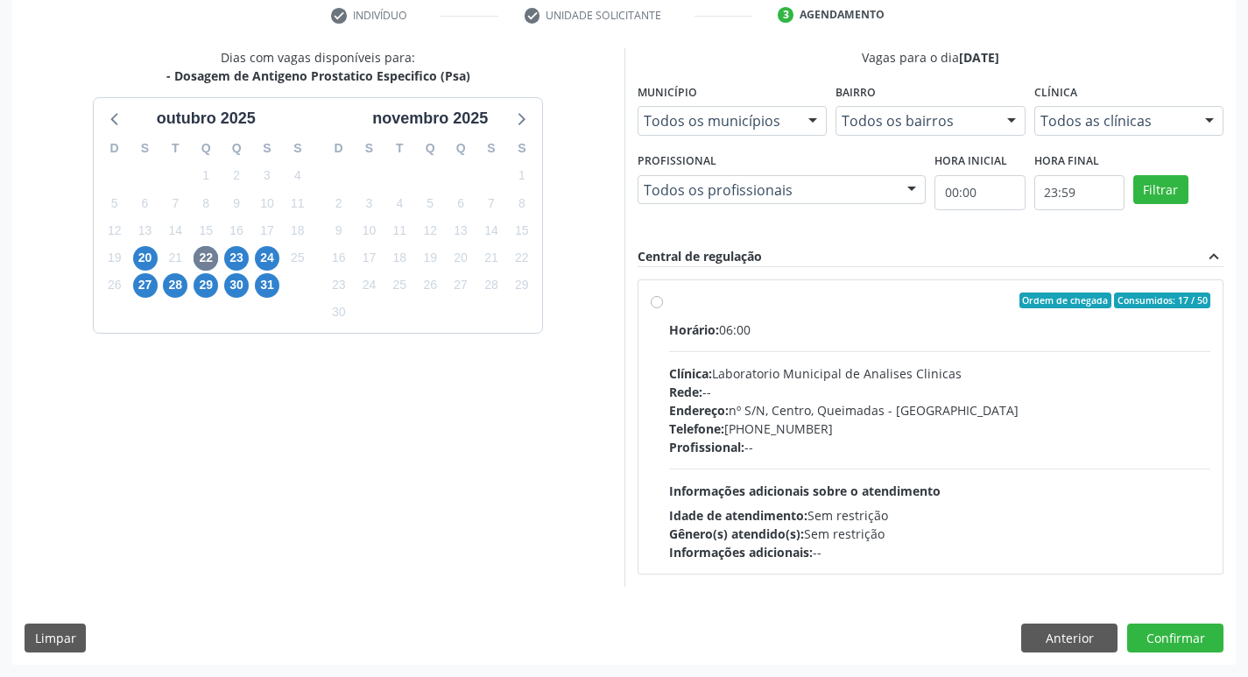
click at [739, 416] on div "Endereço: nº S/N, Centro, Queimadas - [GEOGRAPHIC_DATA]" at bounding box center [940, 410] width 542 height 18
click at [663, 308] on input "Ordem de chegada Consumidos: 17 / 50 Horário: 06:00 Clínica: Laboratorio Munici…" at bounding box center [657, 301] width 12 height 16
radio input "true"
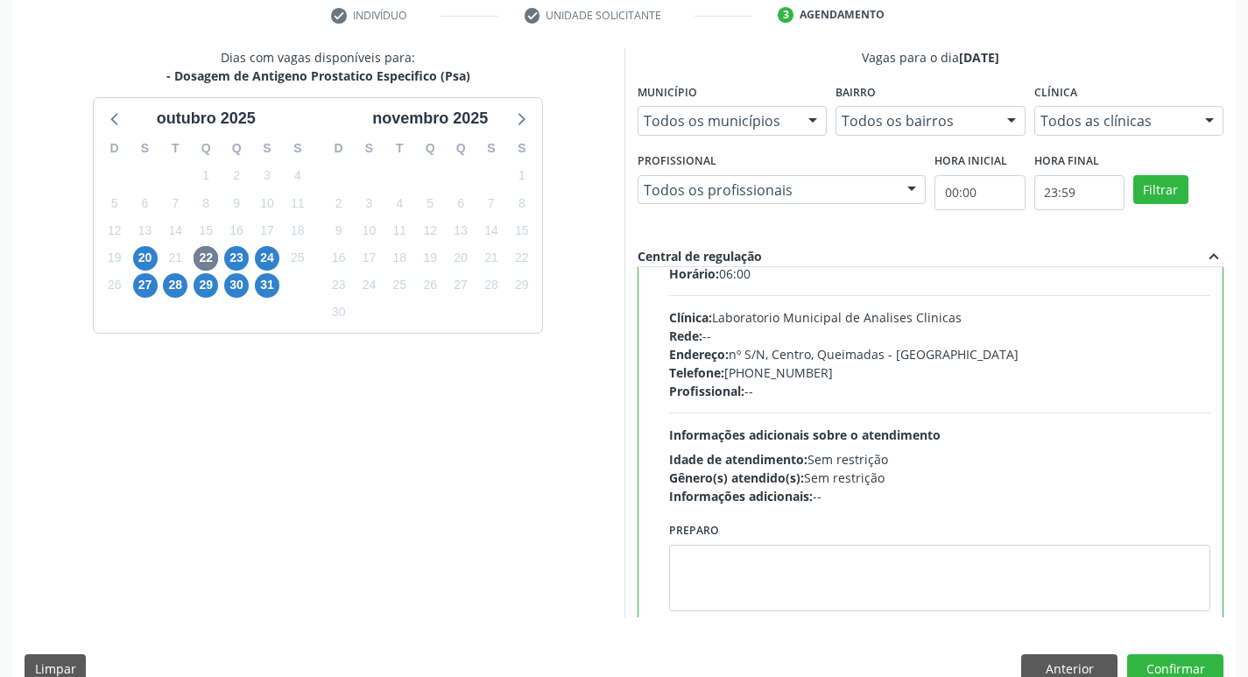
scroll to position [87, 0]
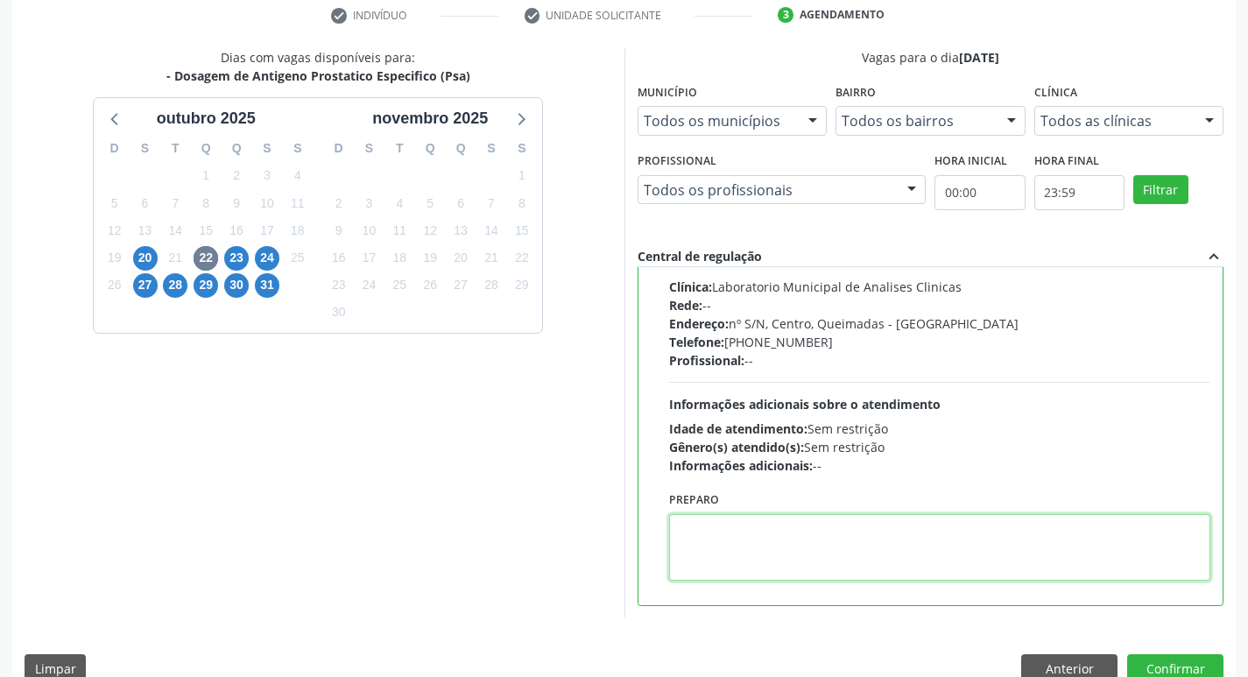
click at [747, 566] on textarea at bounding box center [940, 547] width 542 height 67
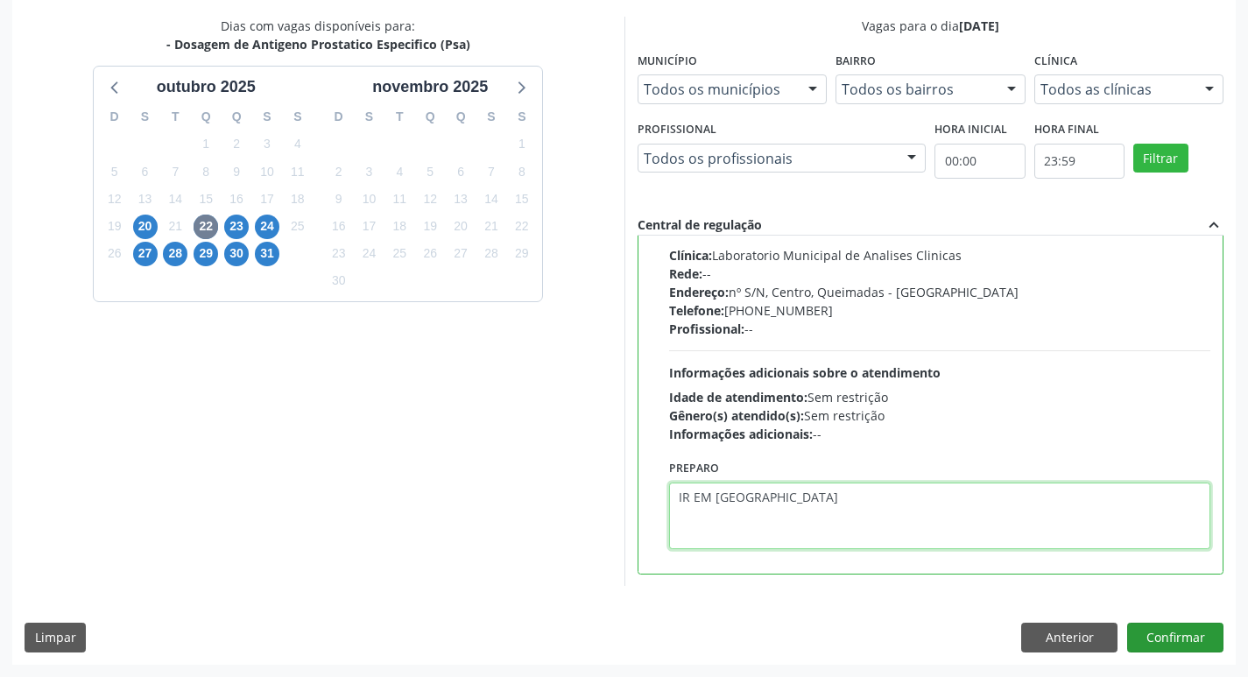
type textarea "IR EM [GEOGRAPHIC_DATA]"
click at [1176, 643] on button "Confirmar" at bounding box center [1175, 638] width 96 height 30
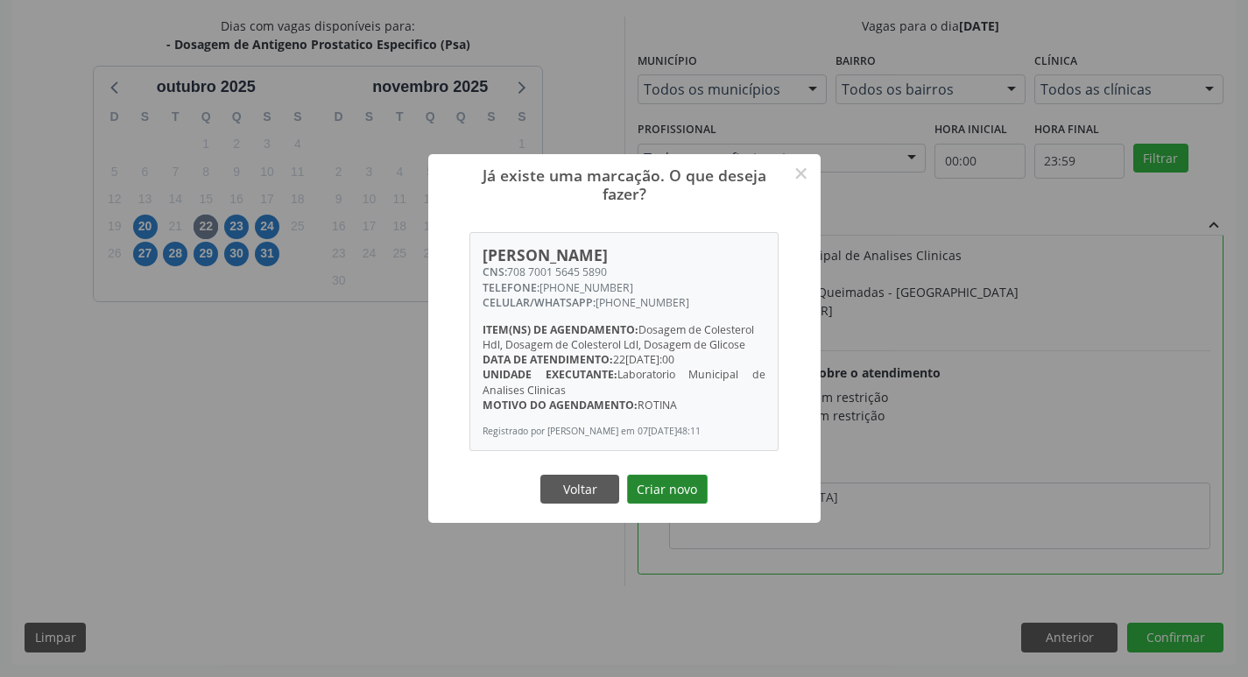
click at [672, 505] on button "Criar novo" at bounding box center [667, 490] width 81 height 30
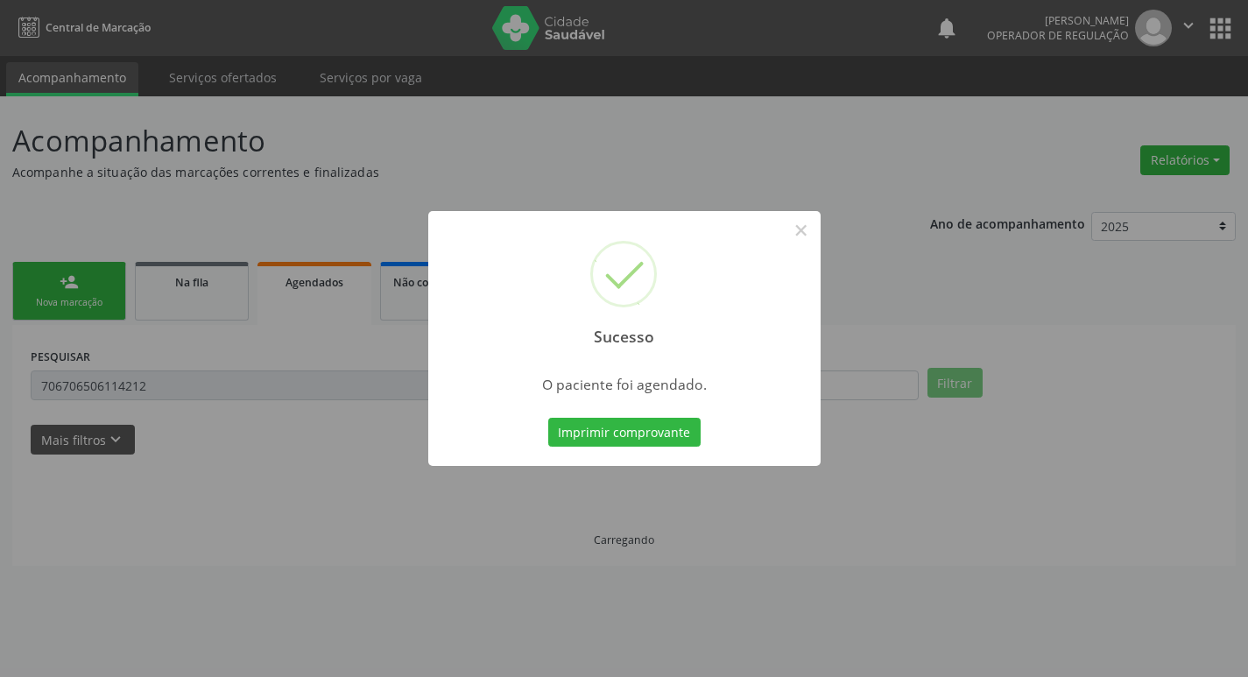
scroll to position [0, 0]
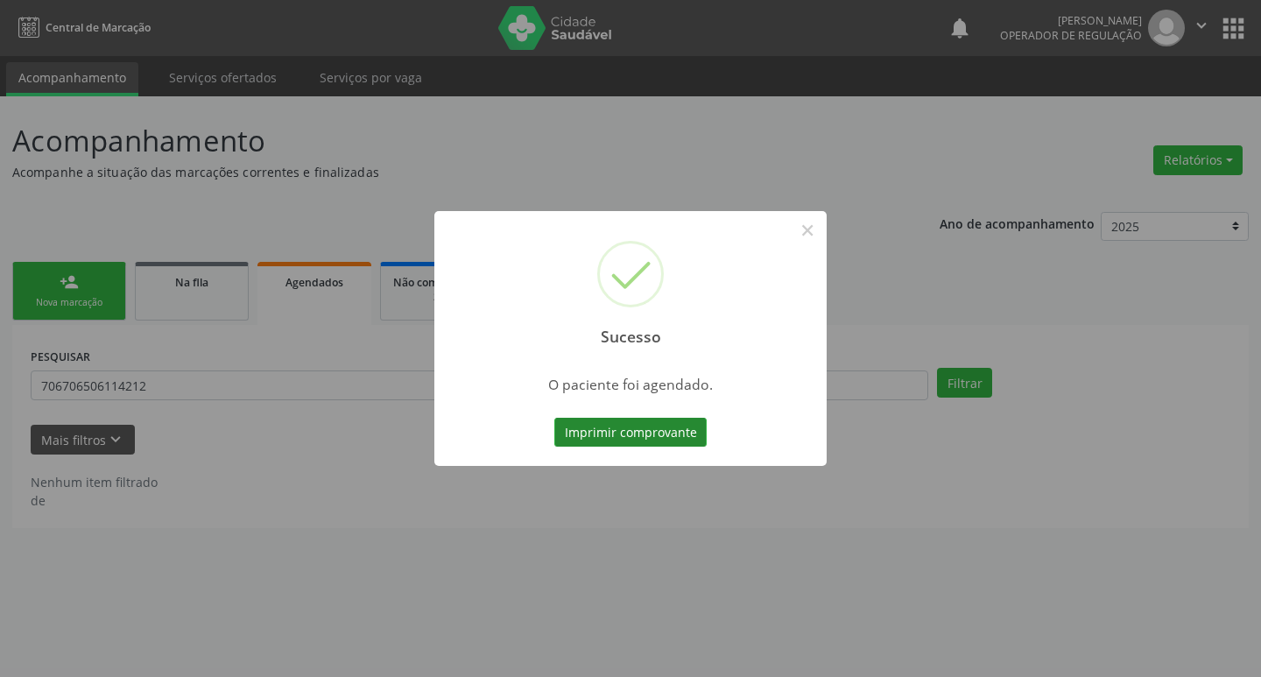
click at [637, 429] on button "Imprimir comprovante" at bounding box center [631, 433] width 152 height 30
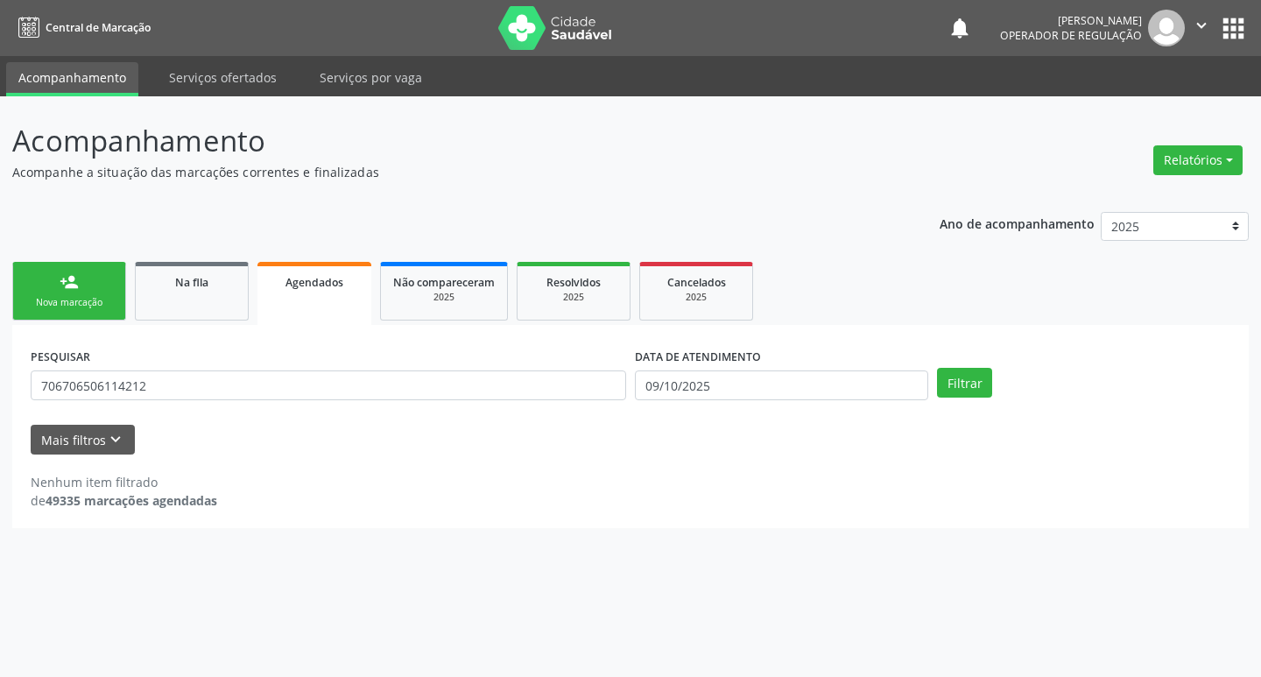
click at [312, 292] on link "Agendados" at bounding box center [315, 293] width 114 height 63
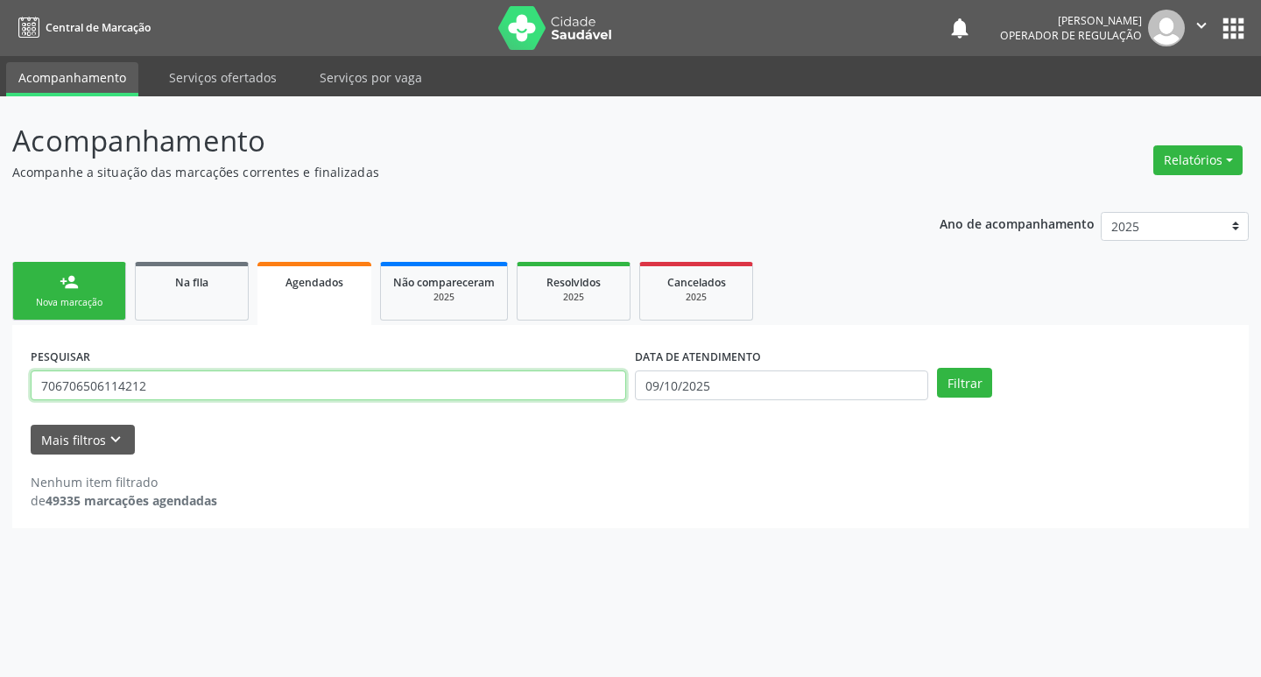
click at [187, 387] on input "706706506114212" at bounding box center [329, 386] width 596 height 30
type input "7"
type input "705400444548235"
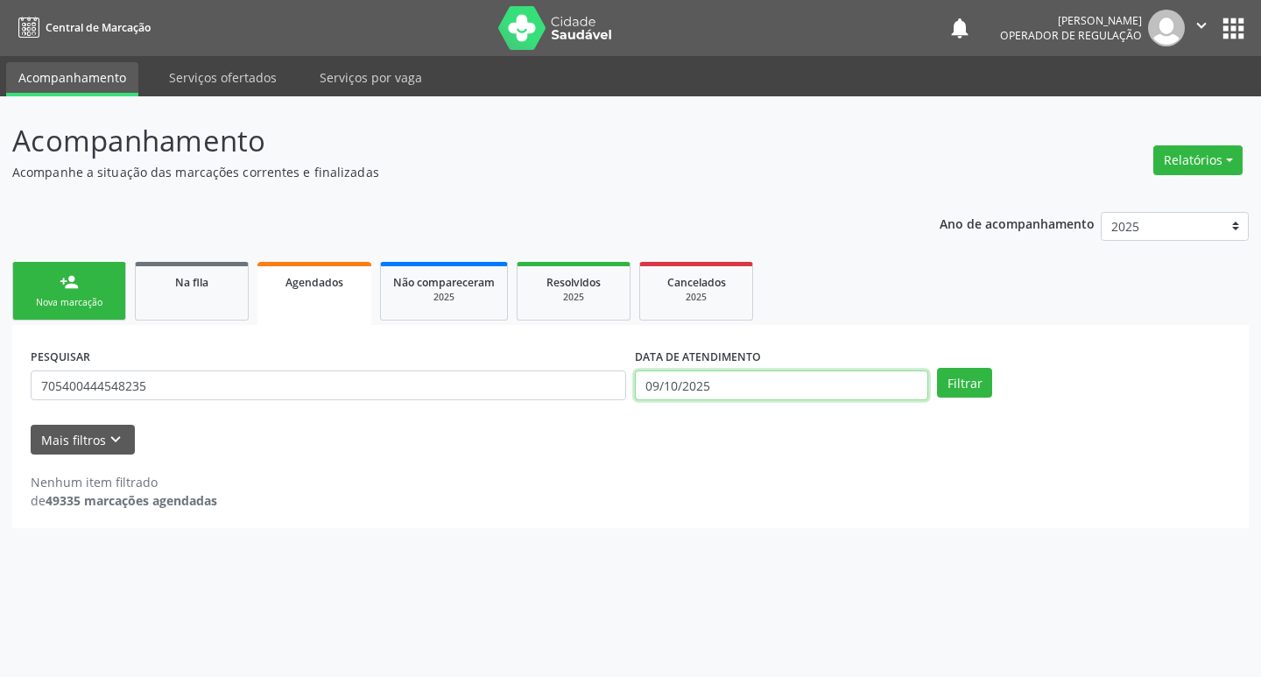
click at [747, 391] on input "09/10/2025" at bounding box center [781, 386] width 293 height 30
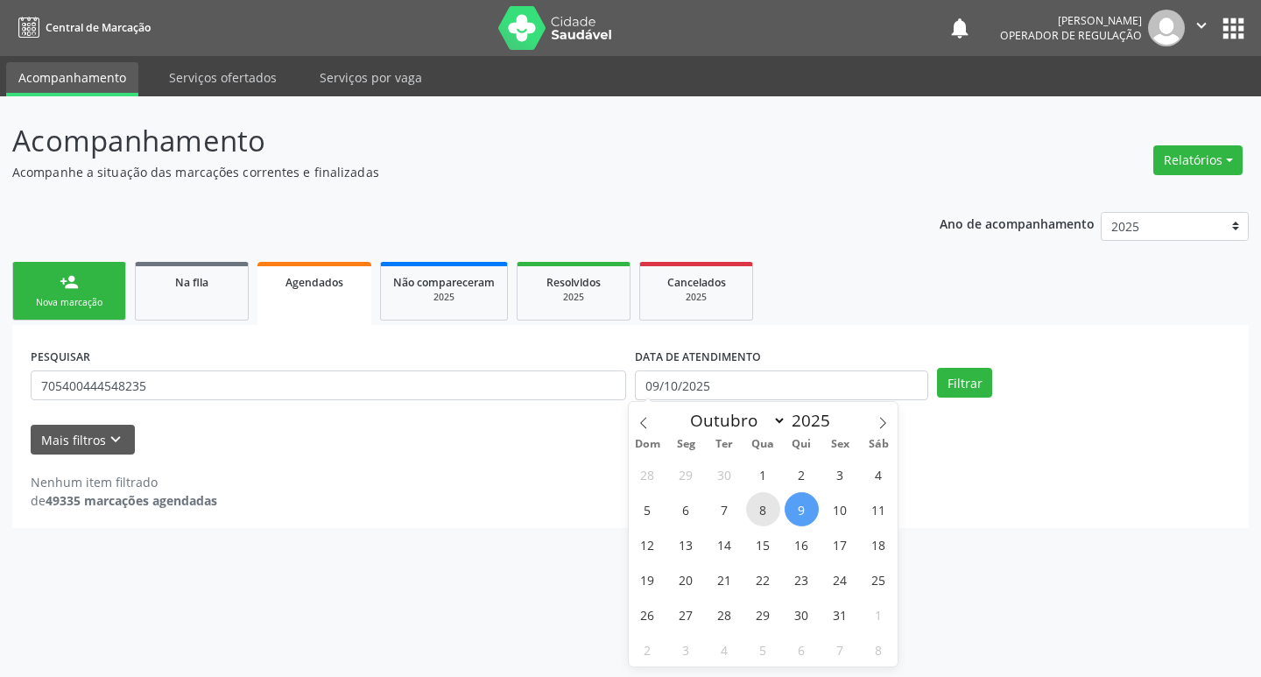
click at [760, 523] on span "8" at bounding box center [763, 509] width 34 height 34
type input "08/10/2025"
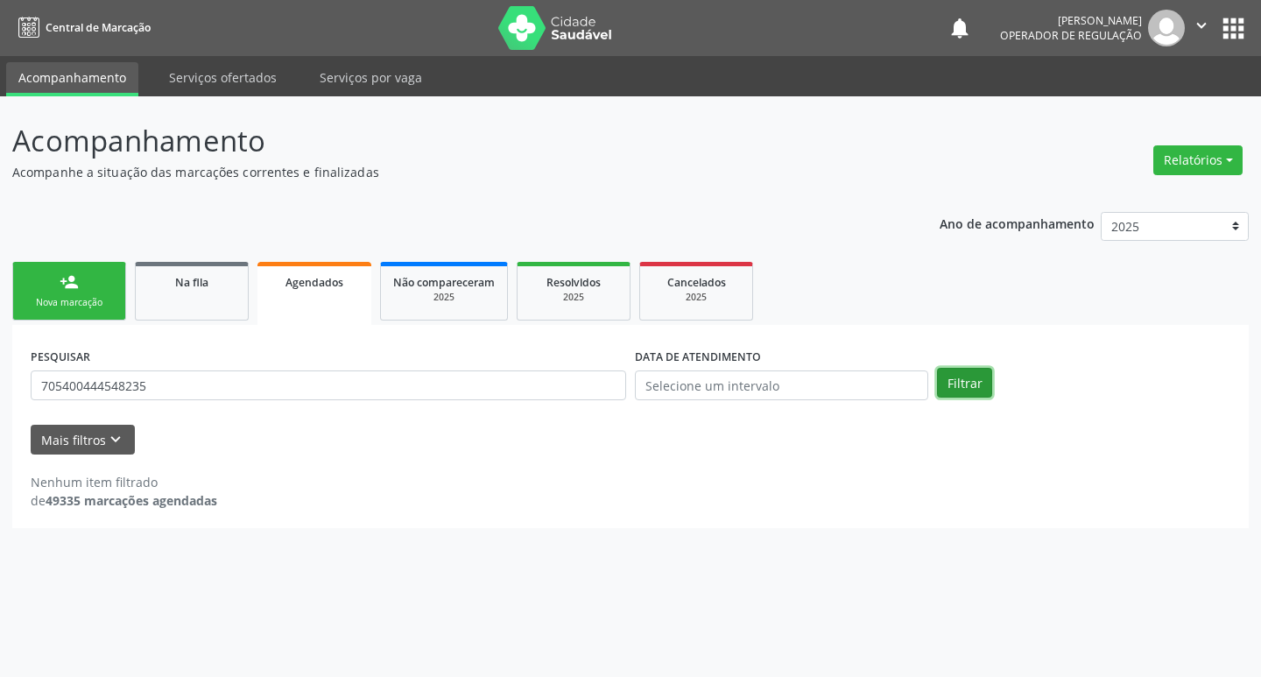
click at [944, 377] on button "Filtrar" at bounding box center [964, 383] width 55 height 30
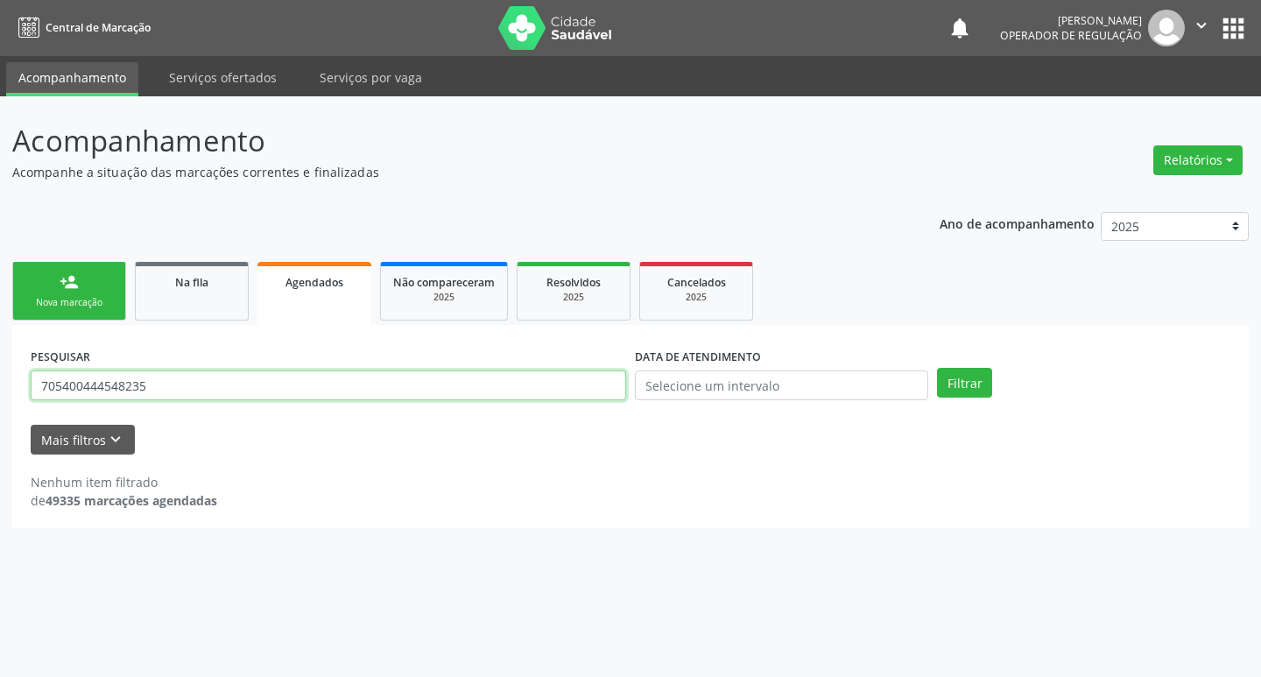
click at [259, 381] on input "705400444548235" at bounding box center [329, 386] width 596 height 30
type input "705400444548299"
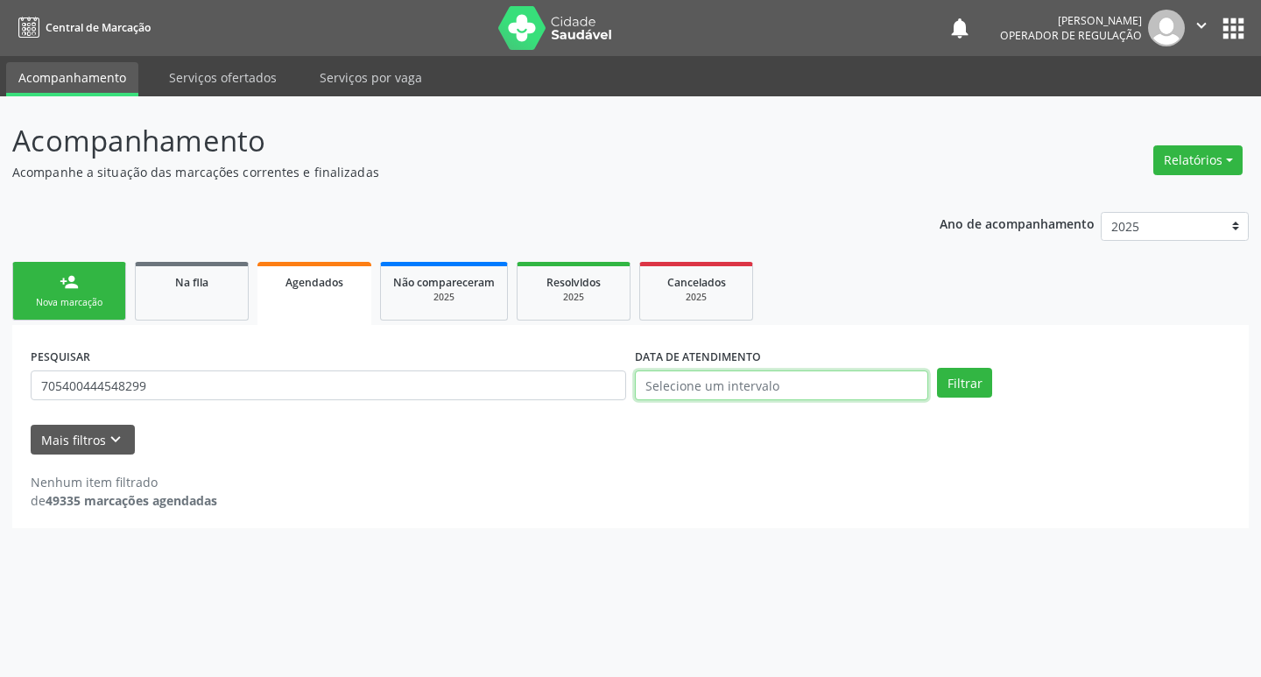
click at [746, 384] on input "text" at bounding box center [781, 386] width 293 height 30
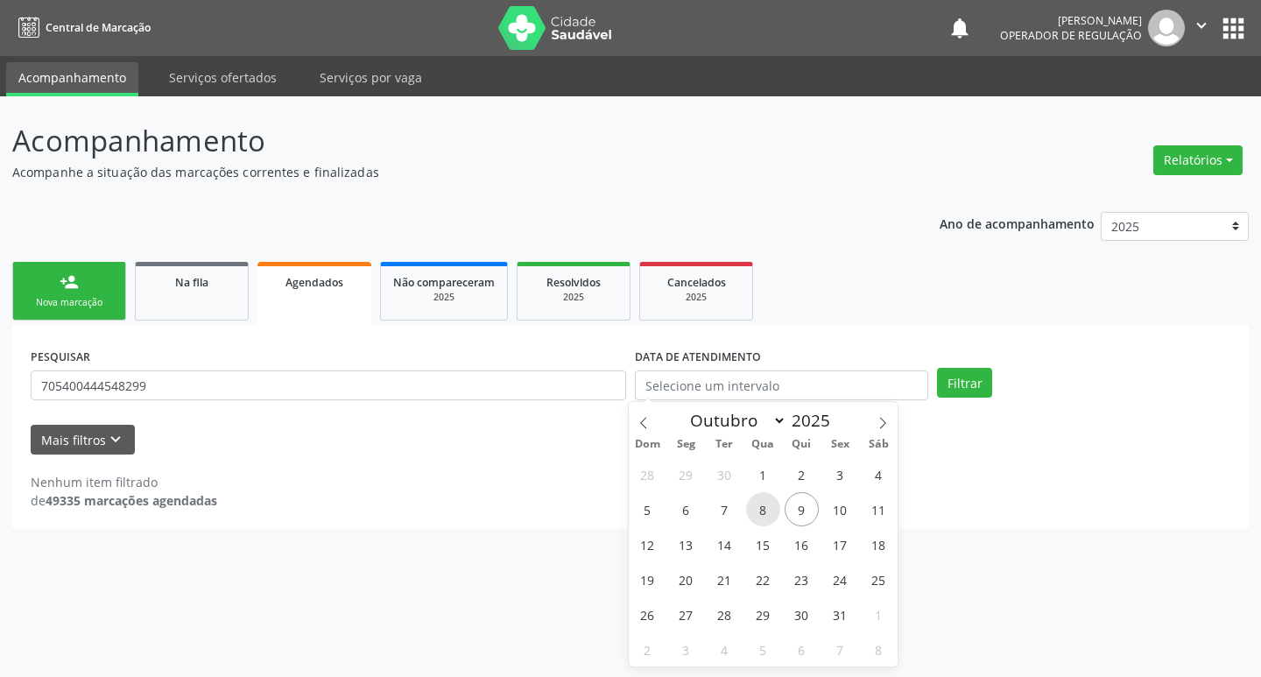
click at [763, 514] on span "8" at bounding box center [763, 509] width 34 height 34
type input "08/10/2025"
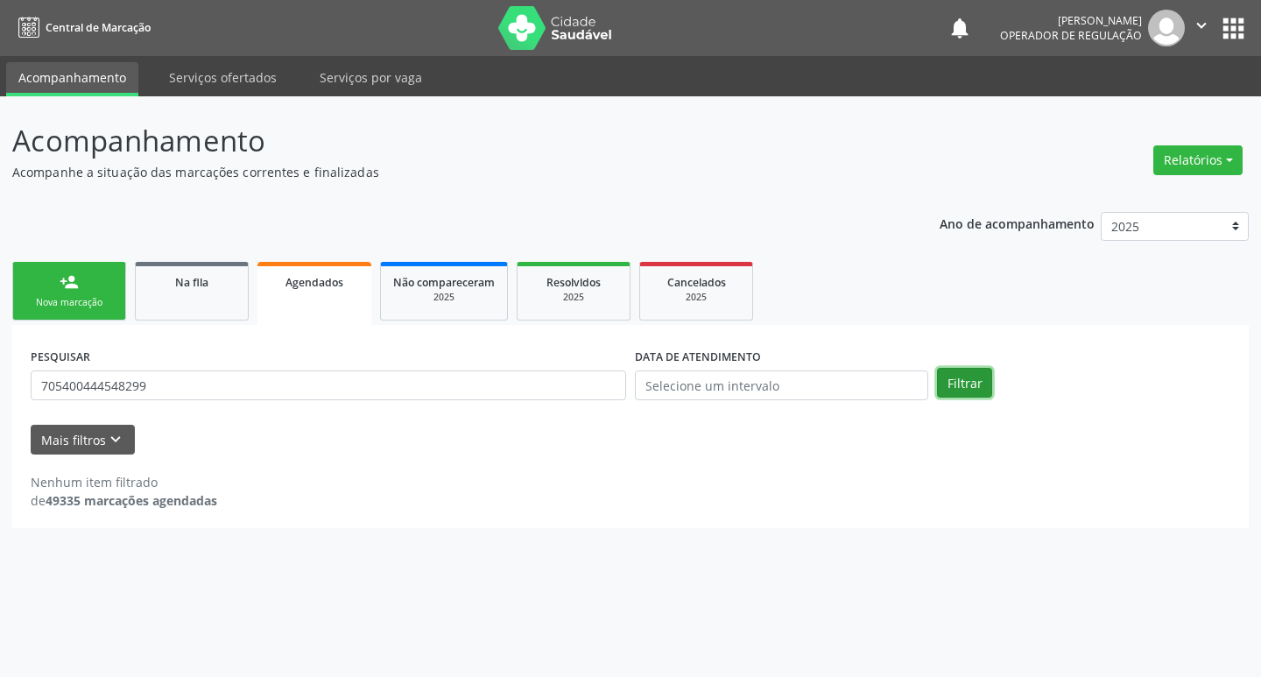
click at [961, 385] on button "Filtrar" at bounding box center [964, 383] width 55 height 30
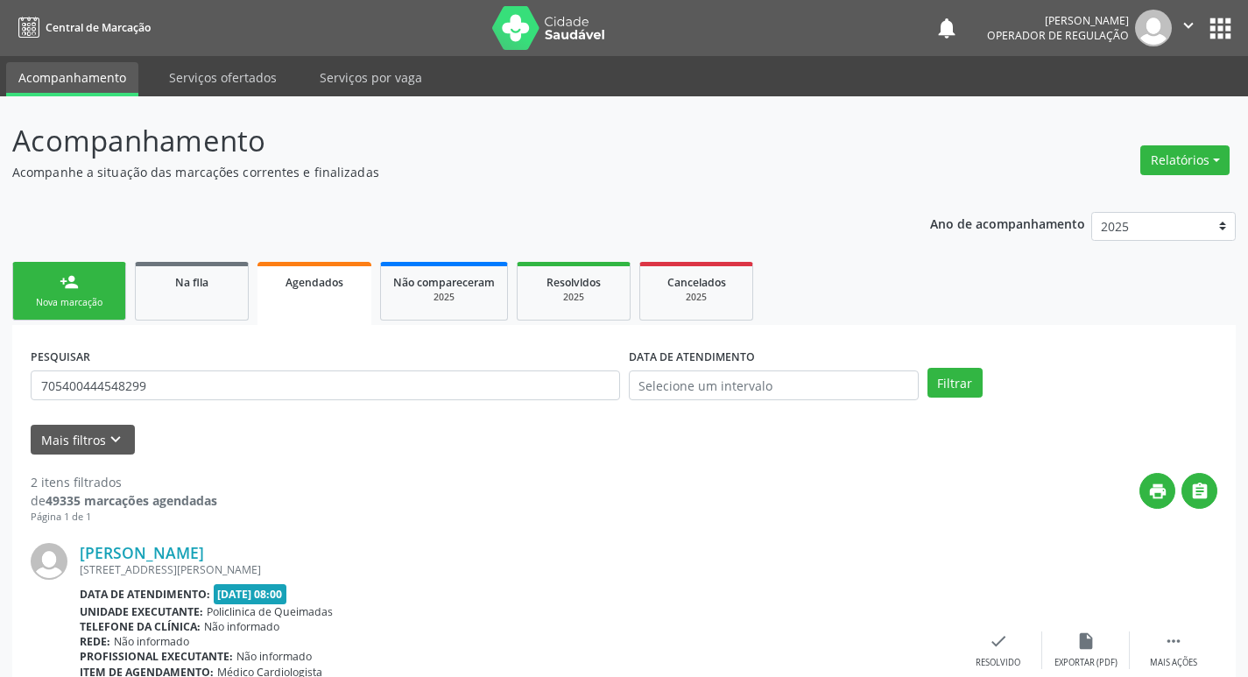
click at [96, 287] on link "person_add Nova marcação" at bounding box center [69, 291] width 114 height 59
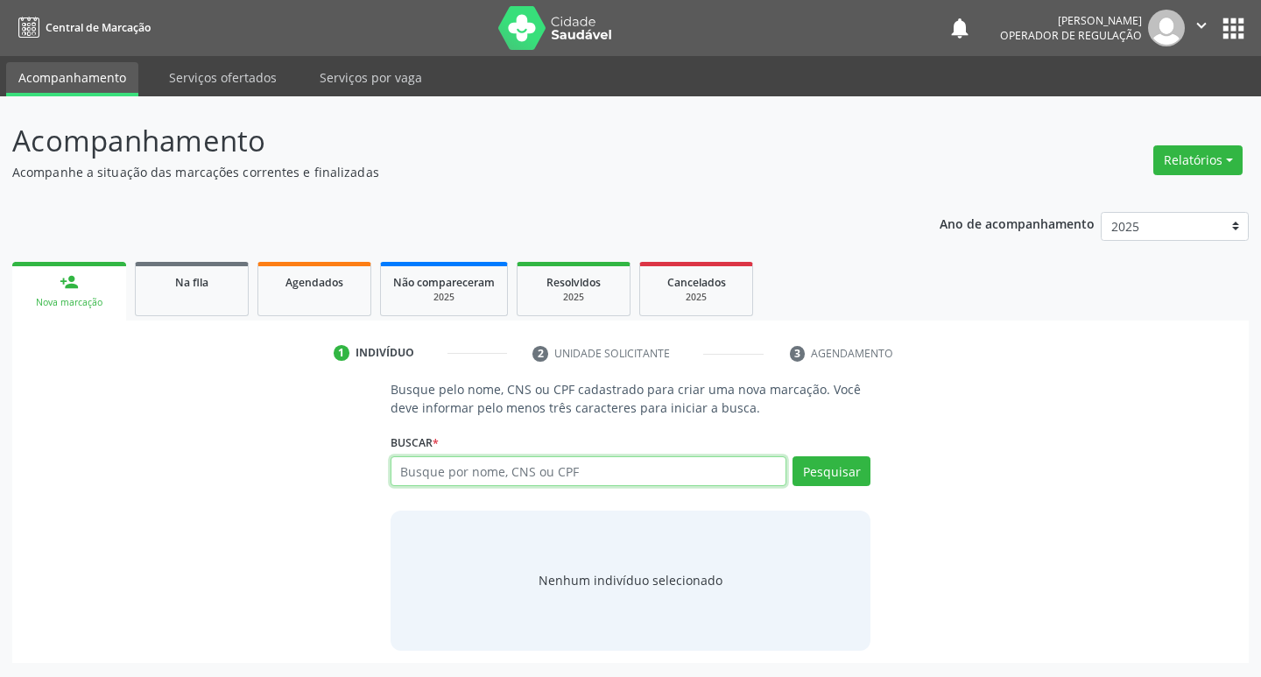
click at [443, 477] on input "text" at bounding box center [589, 471] width 397 height 30
type input "700500185963757"
click at [833, 475] on button "Pesquisar" at bounding box center [832, 471] width 78 height 30
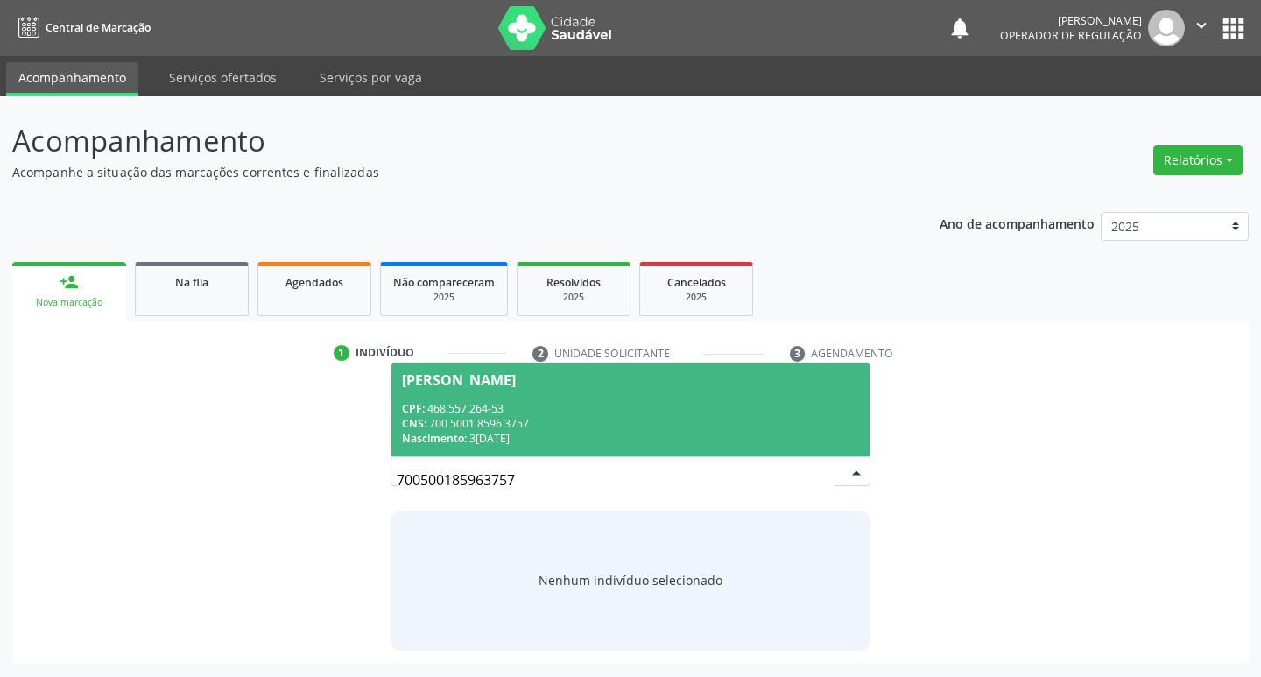
click at [633, 398] on span "[PERSON_NAME] CPF: 468.557.264-53 CNS: 700 5001 8596 3757 Nascimento: [DATE]" at bounding box center [631, 410] width 479 height 94
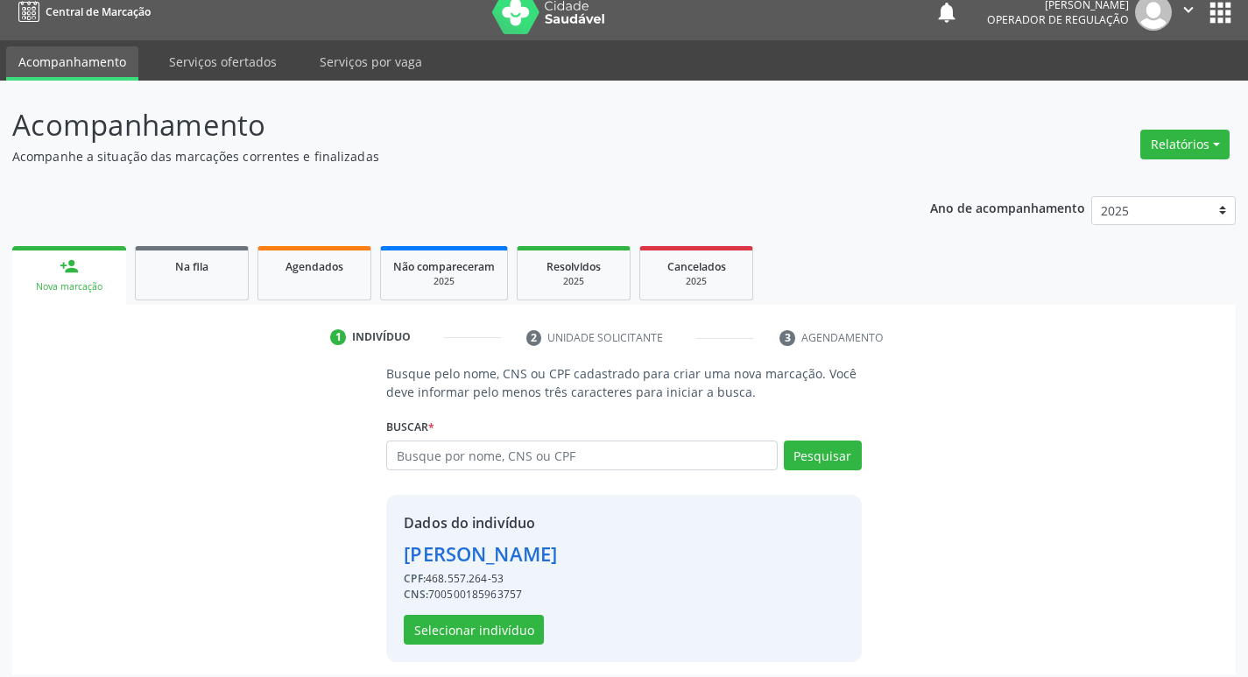
scroll to position [25, 0]
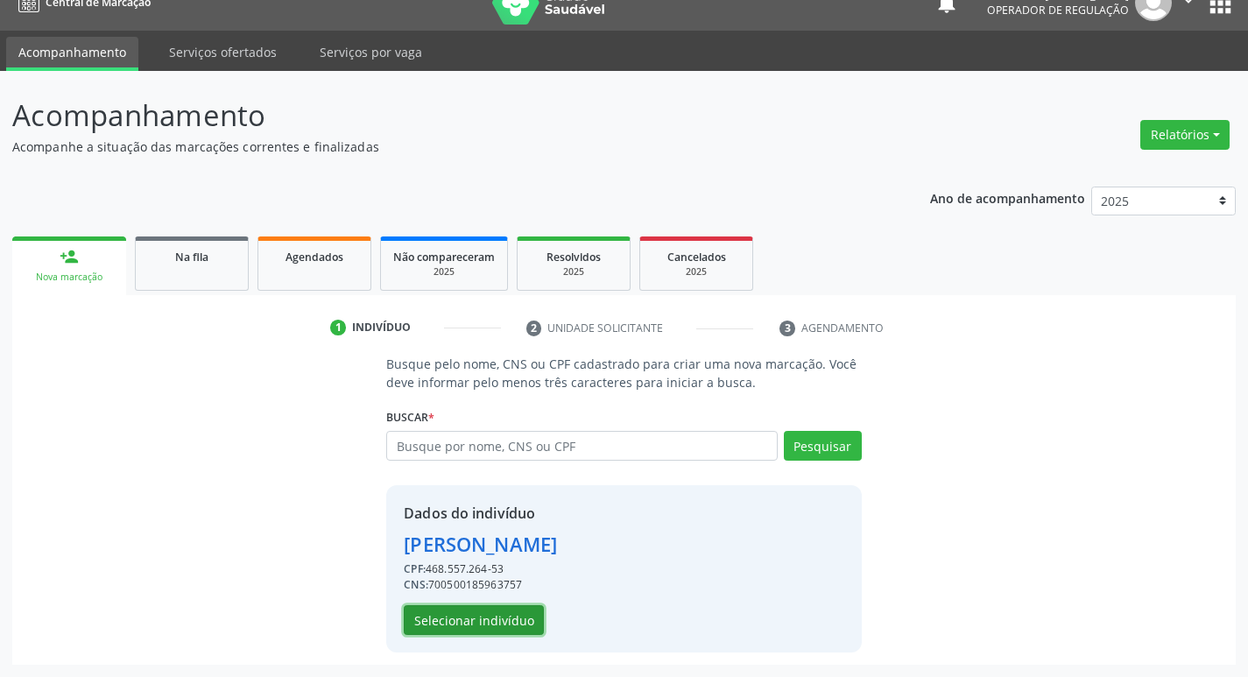
click at [504, 619] on button "Selecionar indivíduo" at bounding box center [474, 620] width 140 height 30
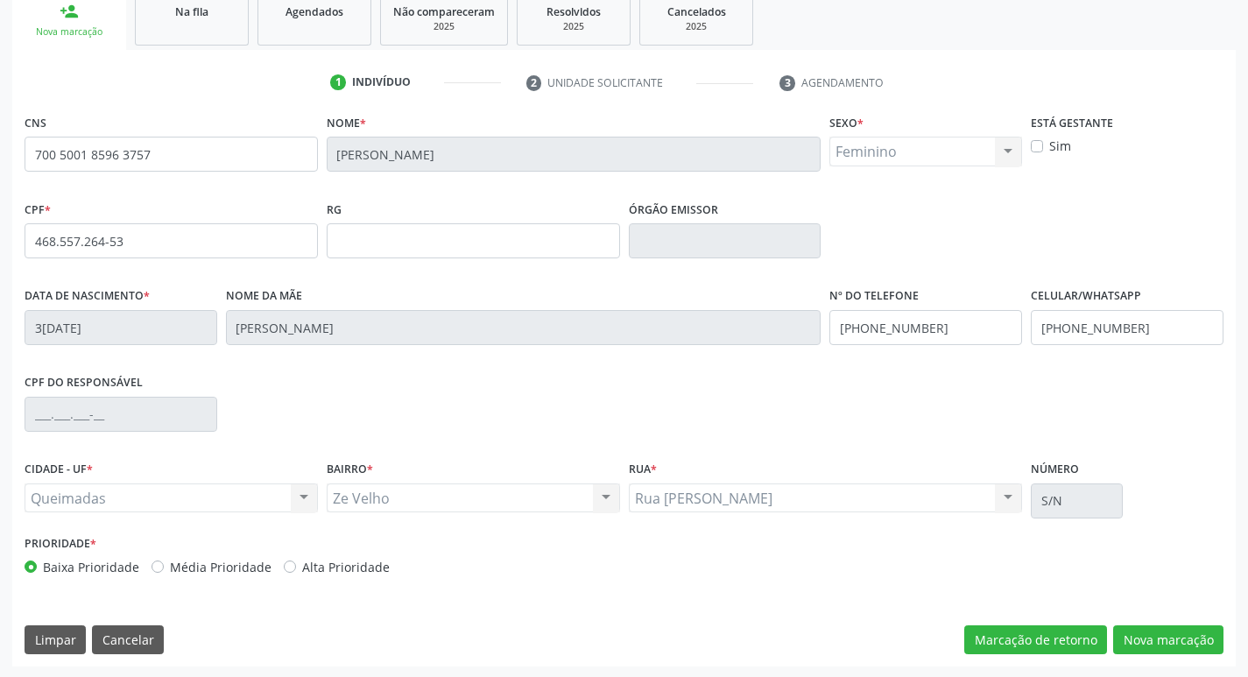
scroll to position [272, 0]
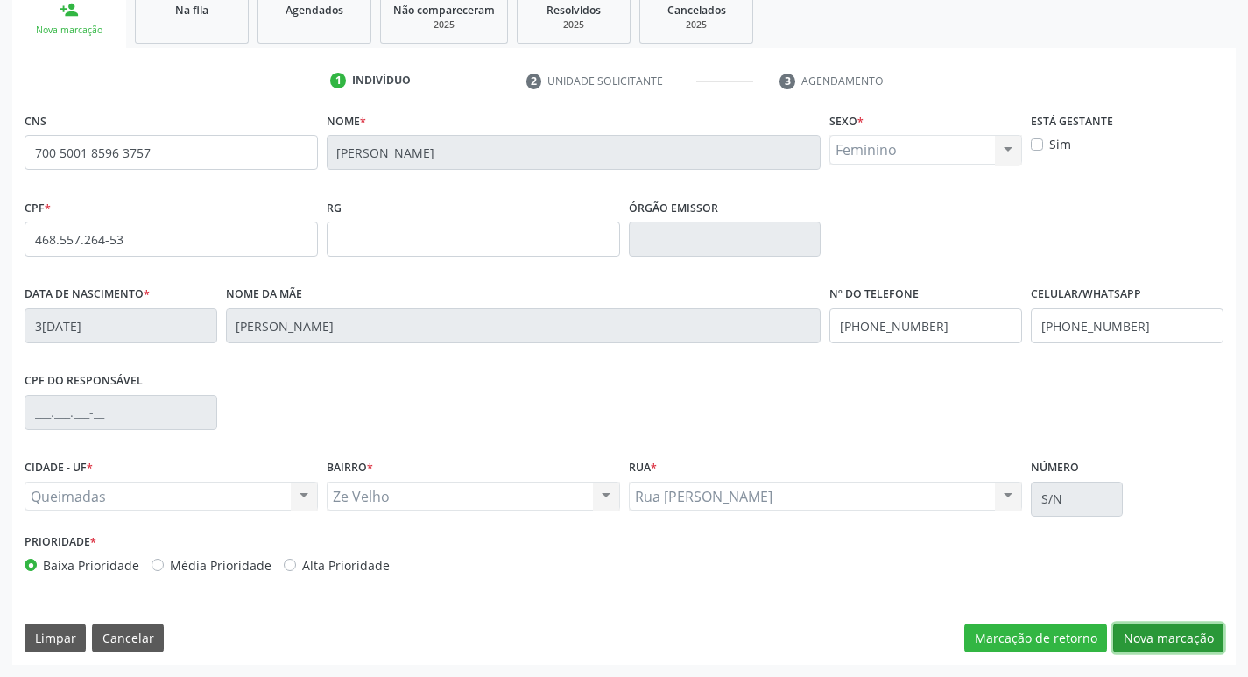
click at [1155, 646] on button "Nova marcação" at bounding box center [1168, 639] width 110 height 30
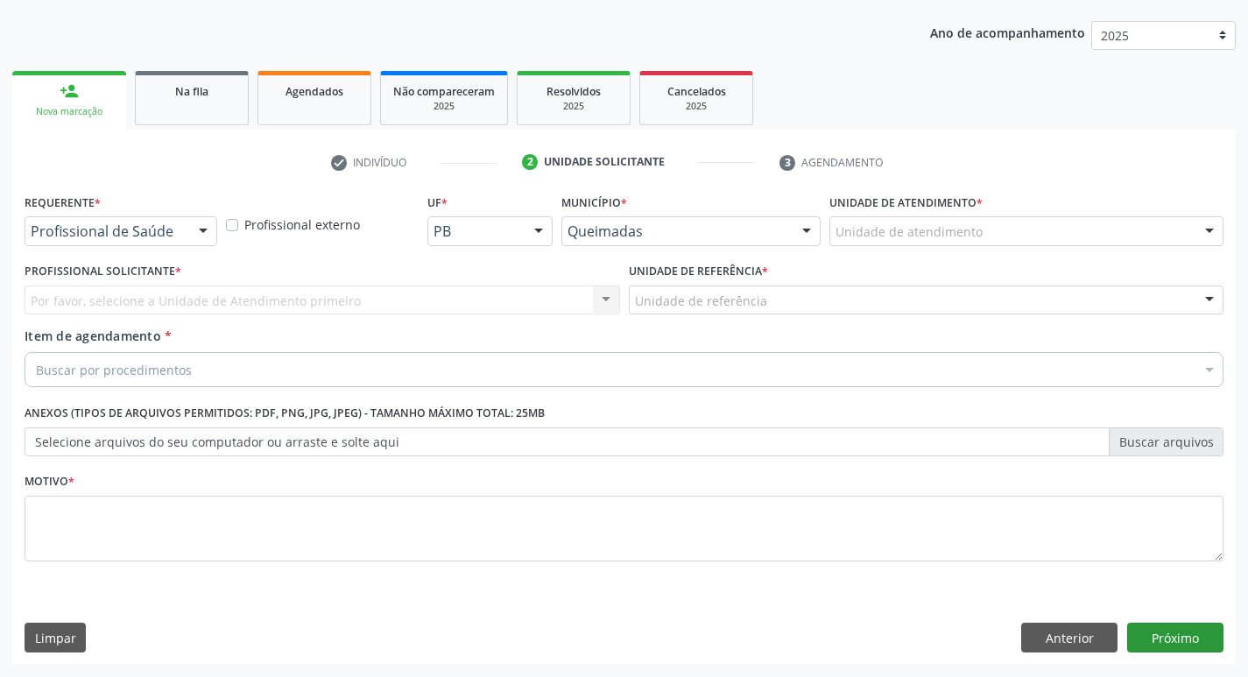
scroll to position [191, 0]
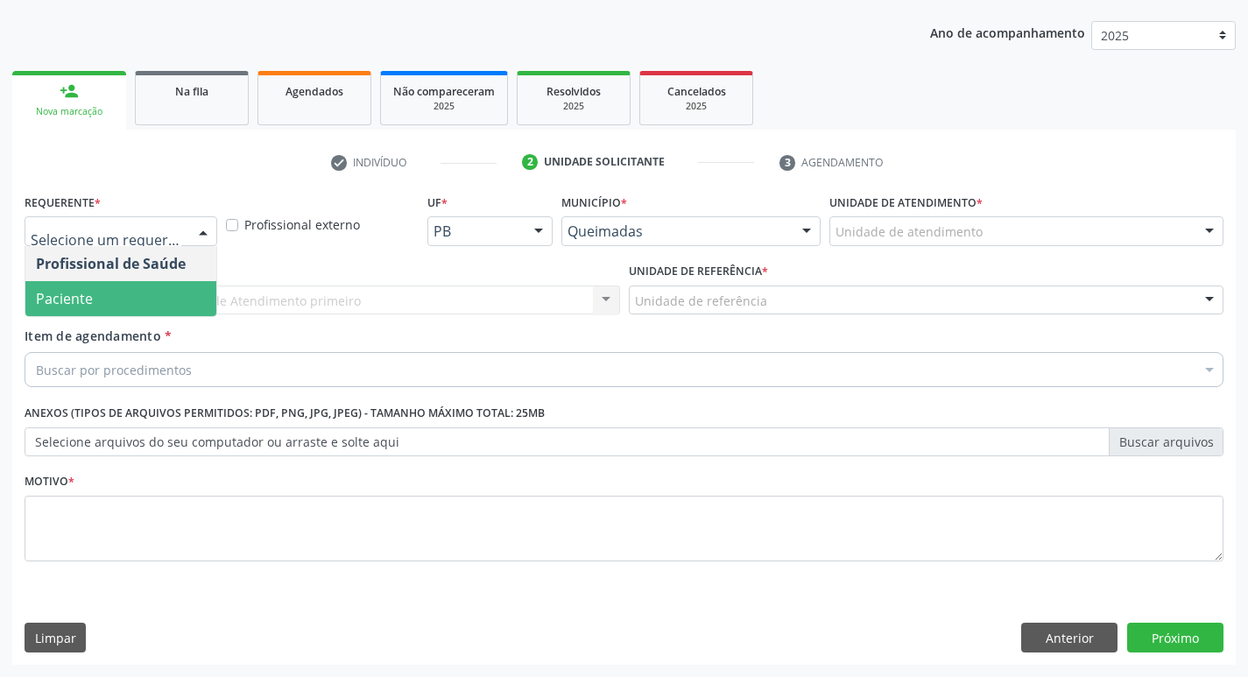
click at [84, 298] on span "Paciente" at bounding box center [64, 298] width 57 height 19
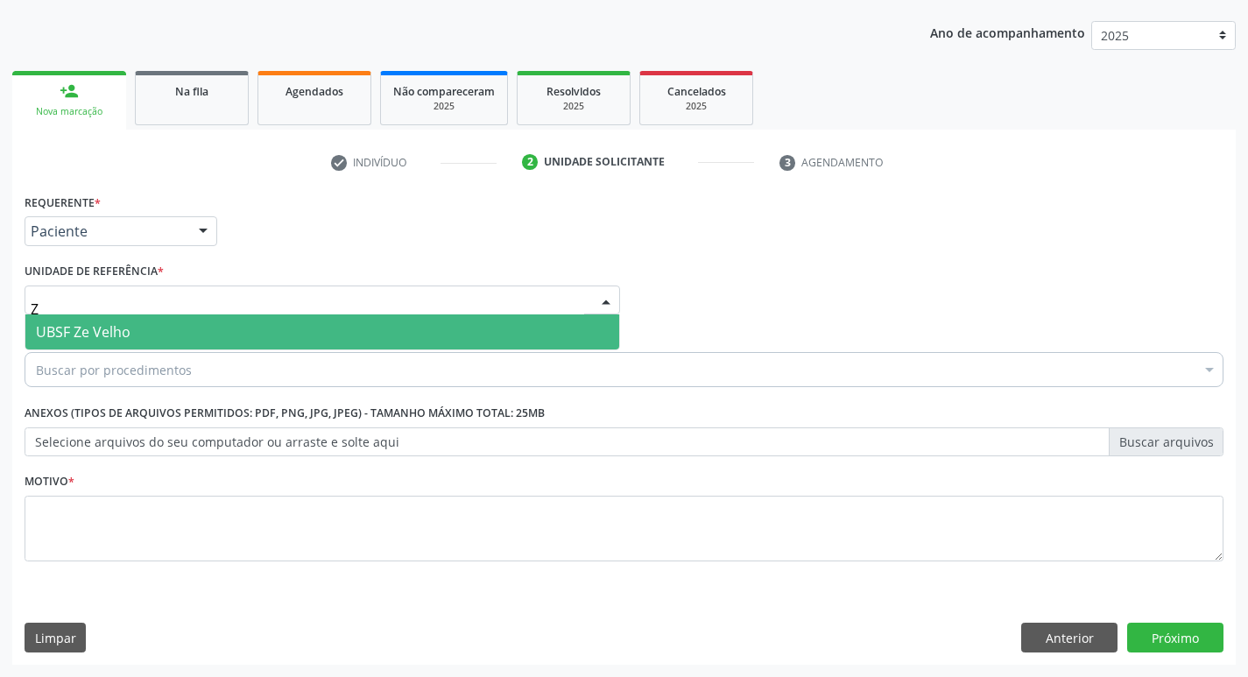
type input "ZE"
click at [136, 337] on span "UBSF Ze Velho" at bounding box center [322, 331] width 594 height 35
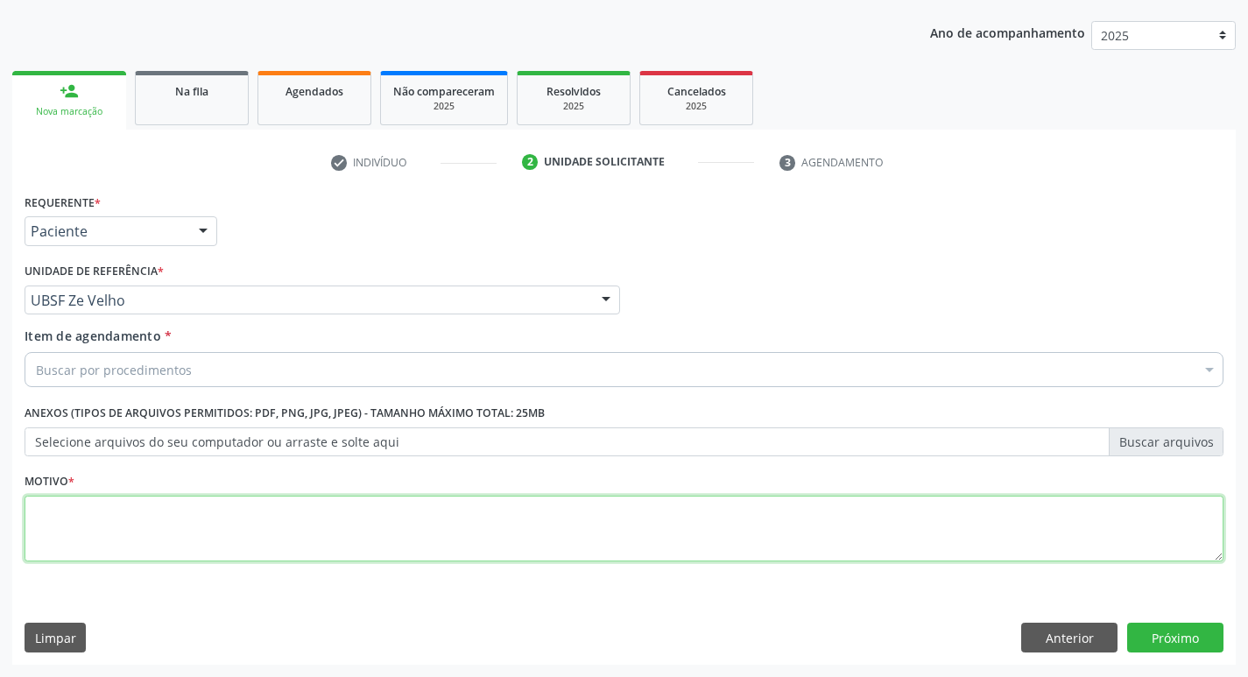
click at [138, 524] on textarea at bounding box center [624, 529] width 1199 height 67
type textarea "AVALIACAO"
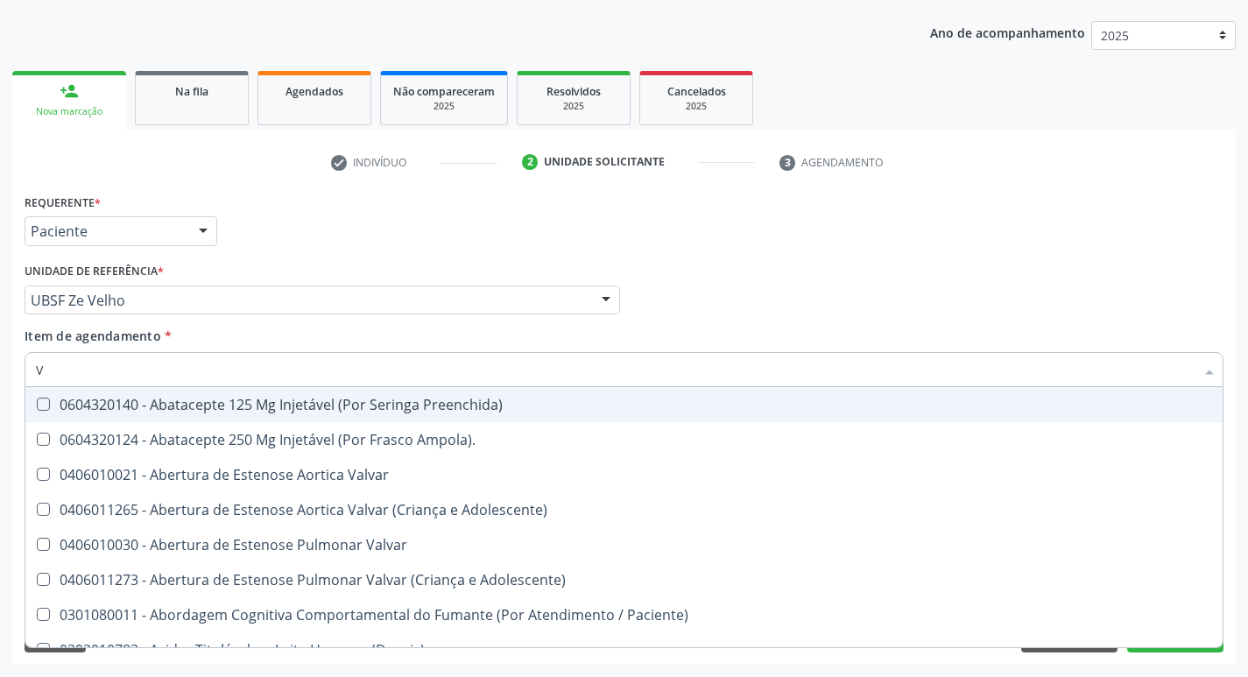
type input "VITAM"
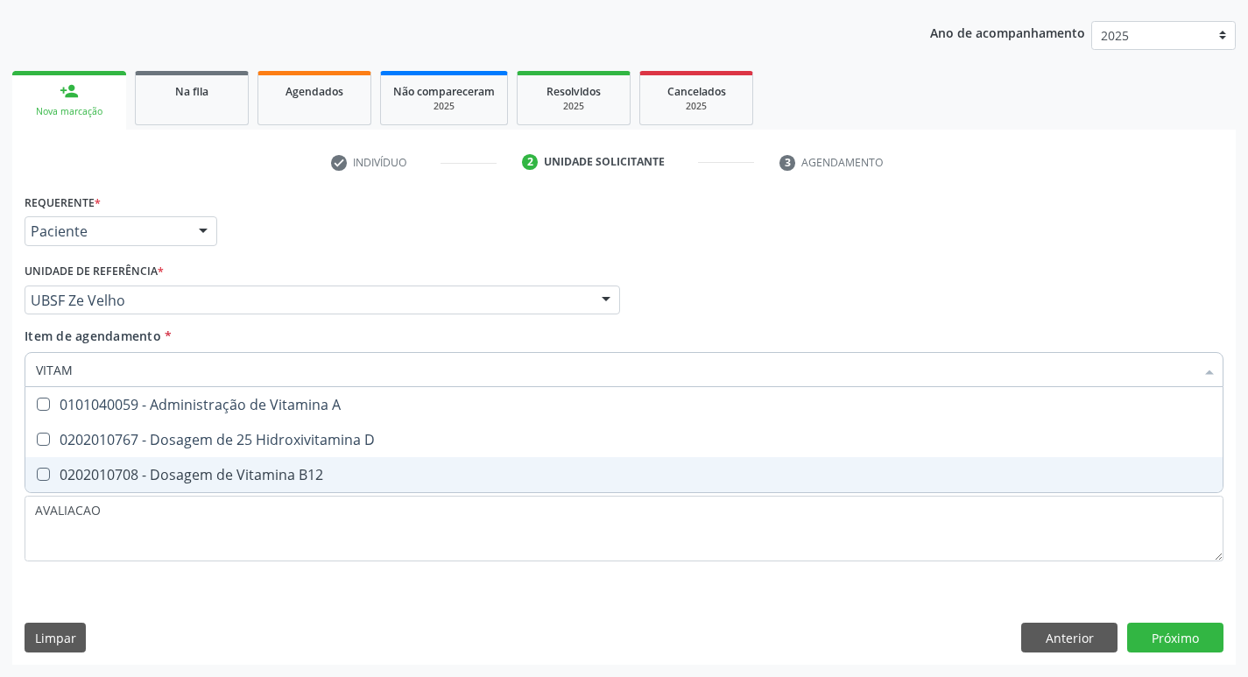
click at [343, 465] on span "0202010708 - Dosagem de Vitamina B12" at bounding box center [624, 474] width 1198 height 35
checkbox B12 "true"
click at [1183, 628] on div "Requerente * Paciente Profissional de Saúde Paciente Nenhum resultado encontrad…" at bounding box center [624, 427] width 1224 height 476
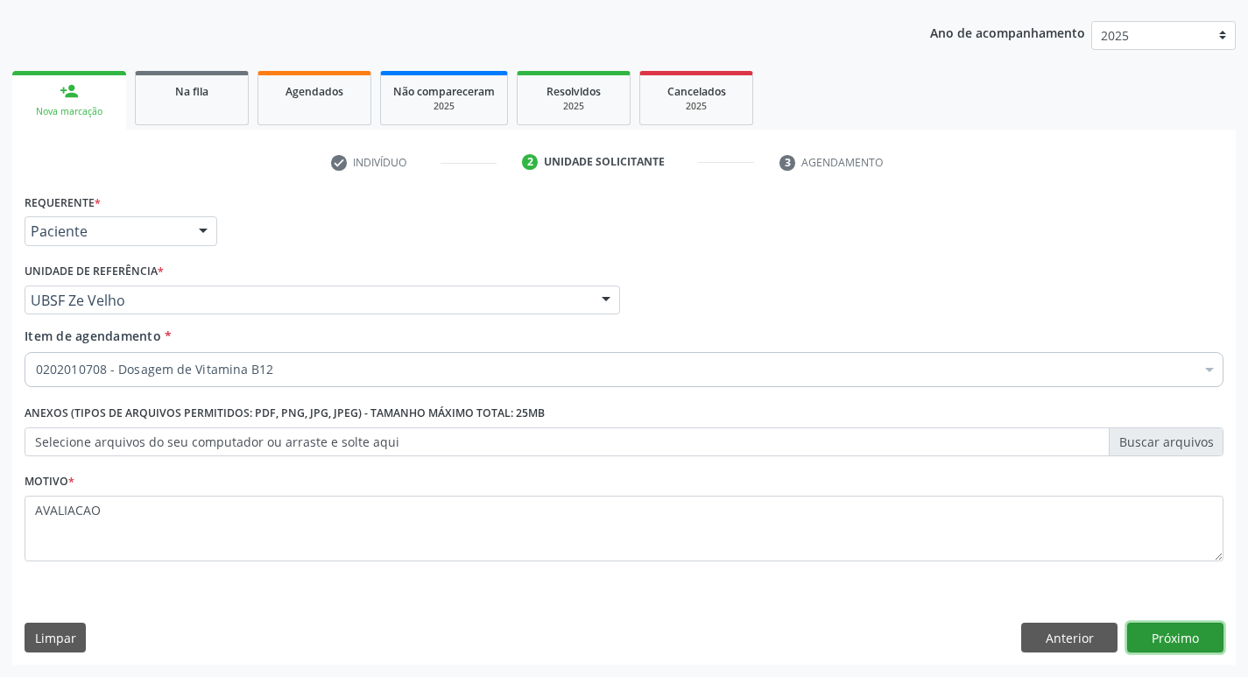
click at [1183, 644] on button "Próximo" at bounding box center [1175, 638] width 96 height 30
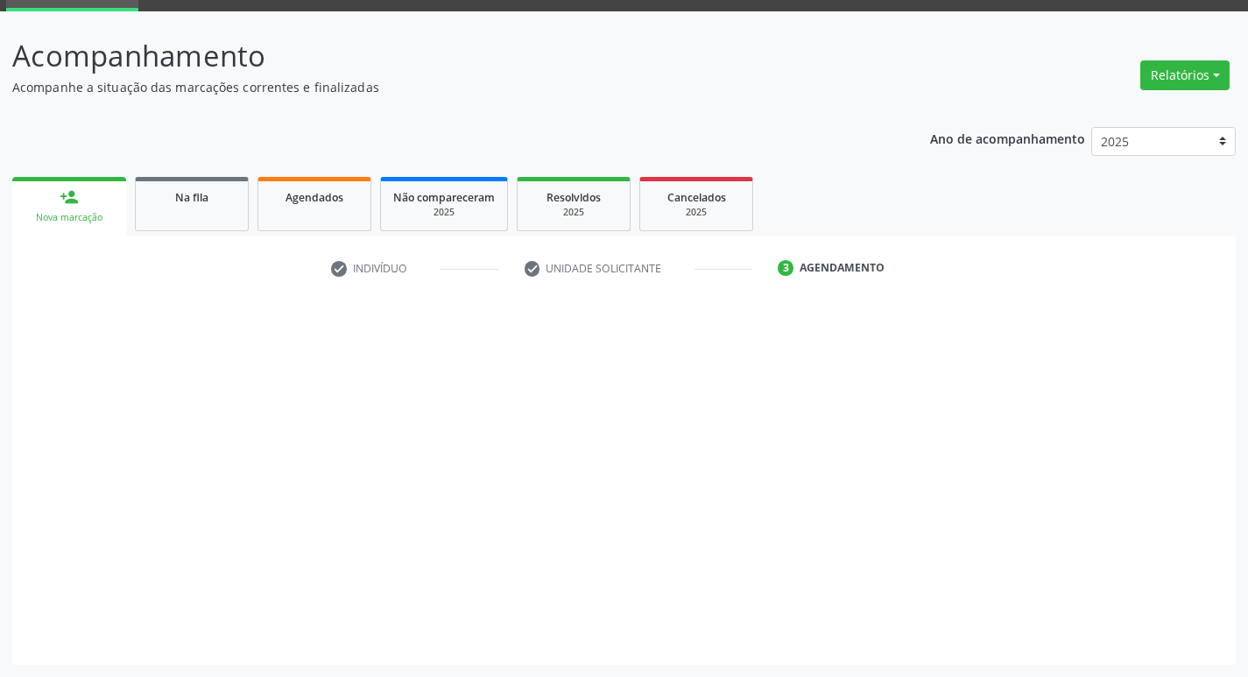
scroll to position [85, 0]
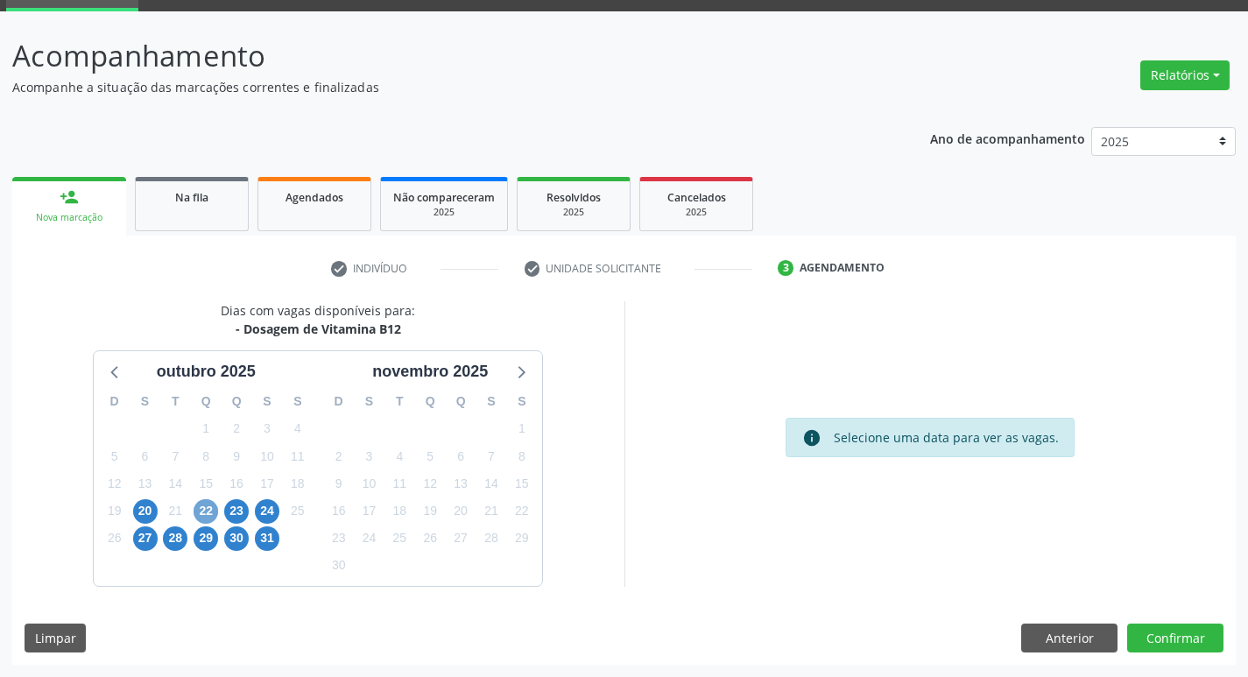
click at [210, 517] on span "22" at bounding box center [206, 511] width 25 height 25
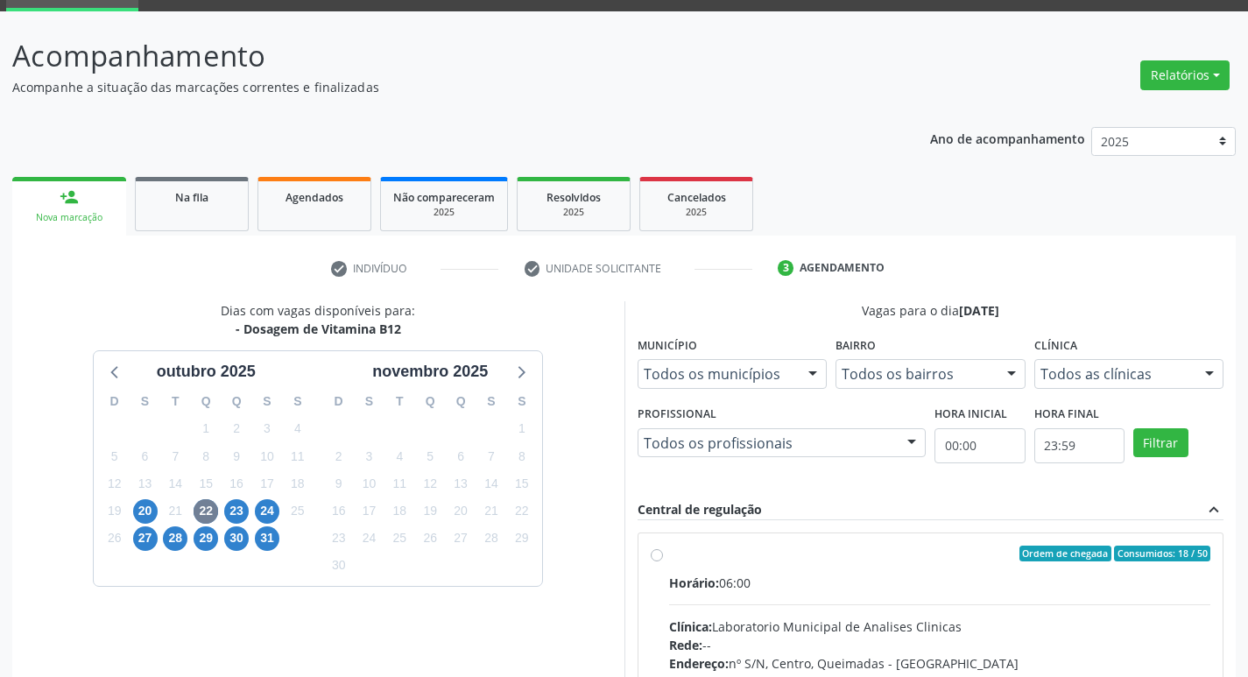
click at [938, 544] on div "Ordem de chegada Consumidos: 18 / 50 Horário: 06:00 Clínica: Laboratorio Munici…" at bounding box center [931, 680] width 585 height 293
radio input "true"
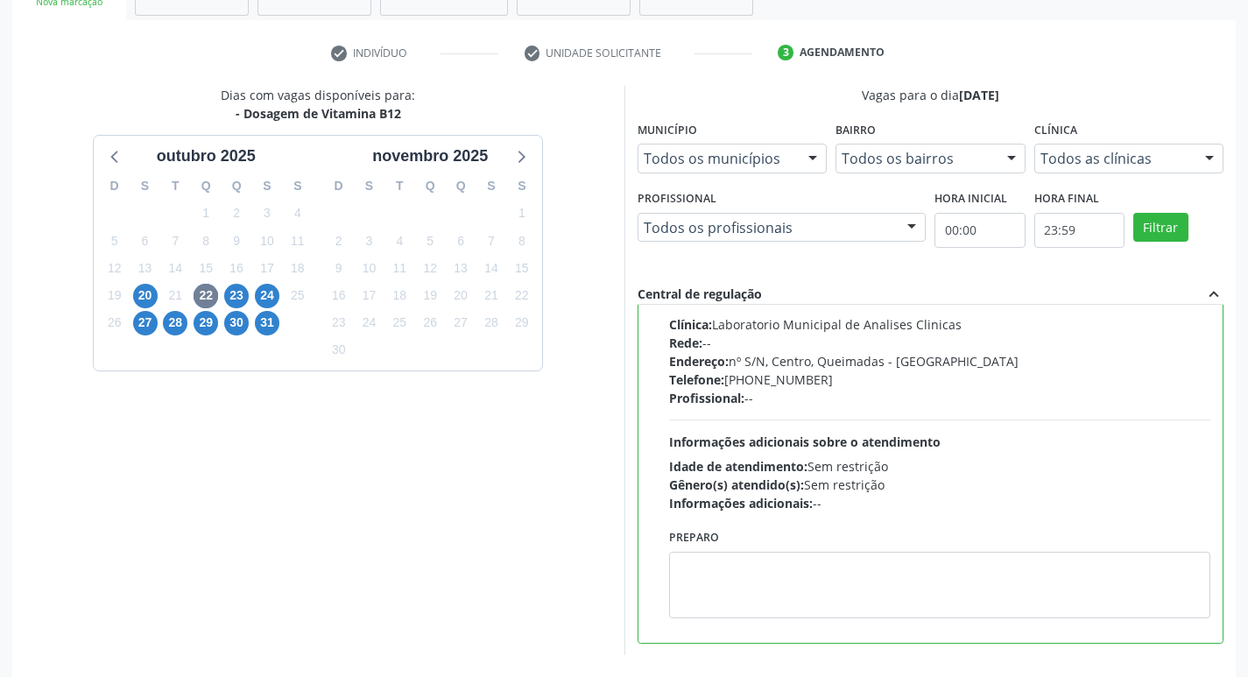
scroll to position [370, 0]
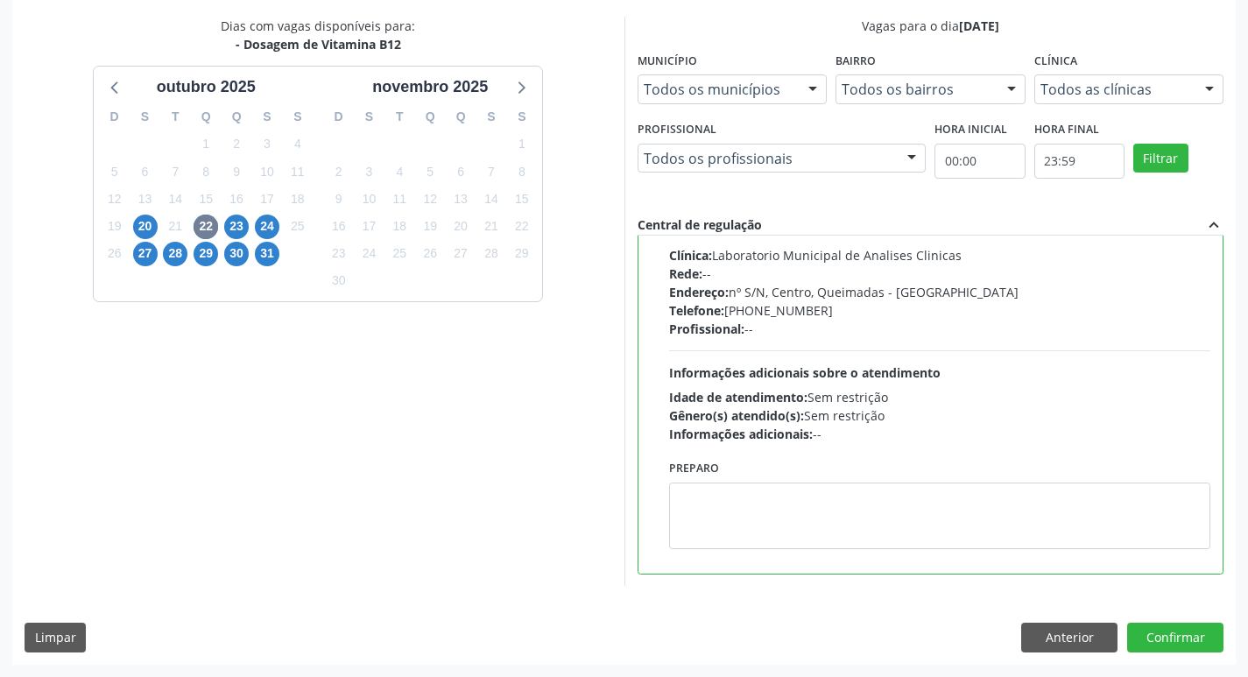
click at [831, 480] on div "Preparo" at bounding box center [940, 503] width 542 height 94
click at [814, 548] on textarea at bounding box center [940, 516] width 542 height 67
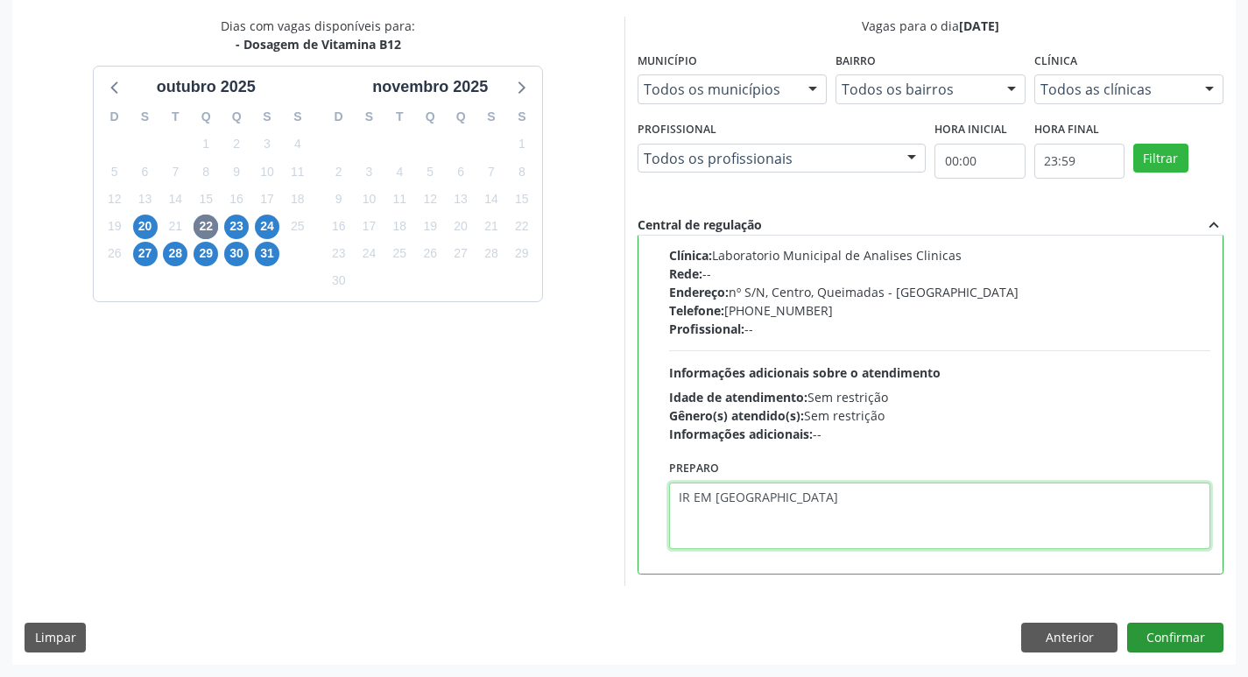
type textarea "IR EM [GEOGRAPHIC_DATA]"
click at [1162, 626] on button "Confirmar" at bounding box center [1175, 638] width 96 height 30
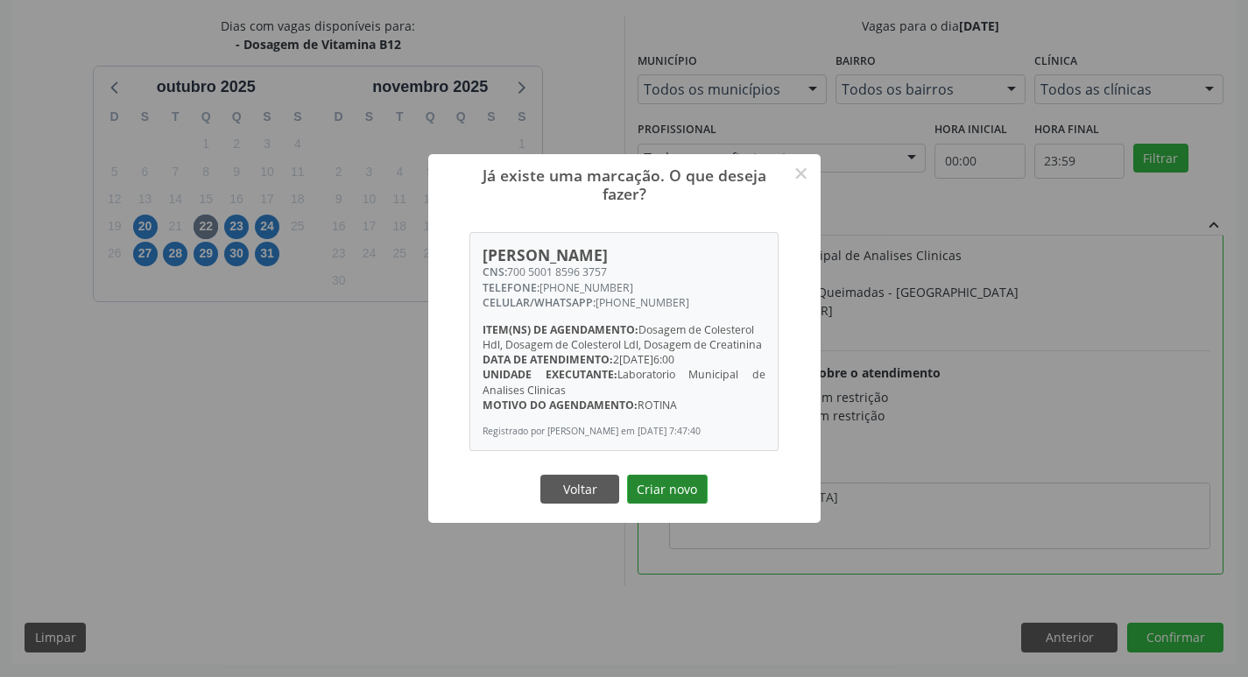
click at [699, 499] on button "Criar novo" at bounding box center [667, 490] width 81 height 30
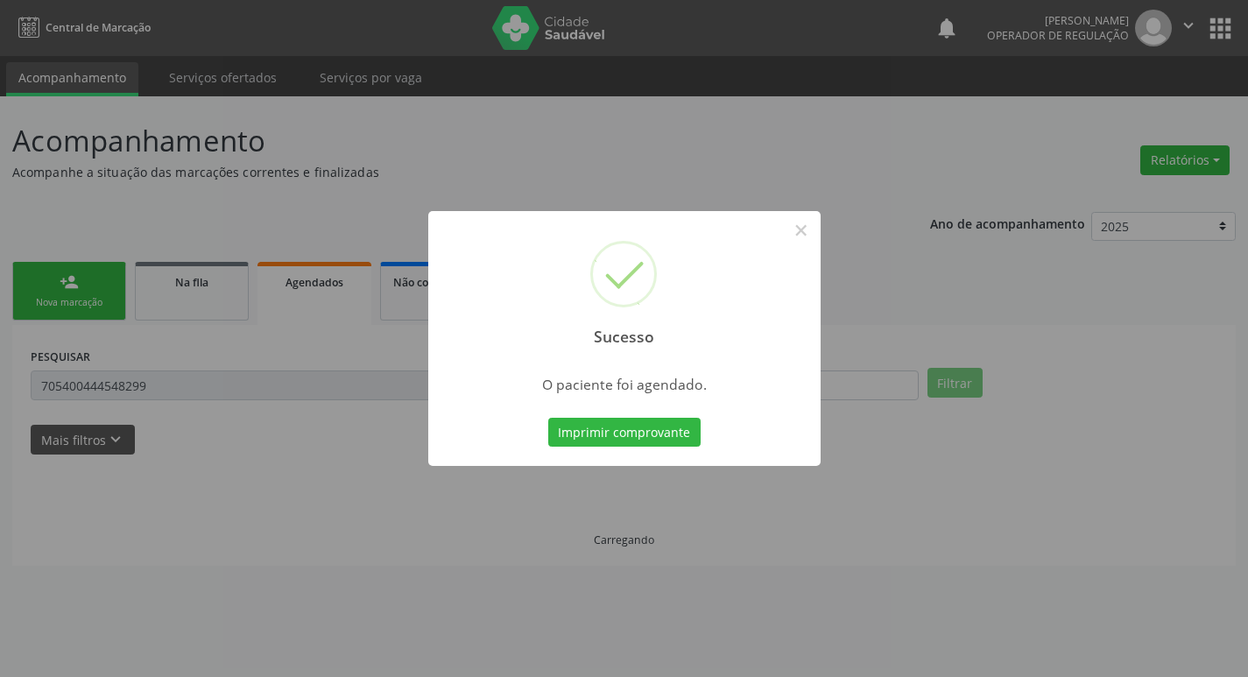
scroll to position [0, 0]
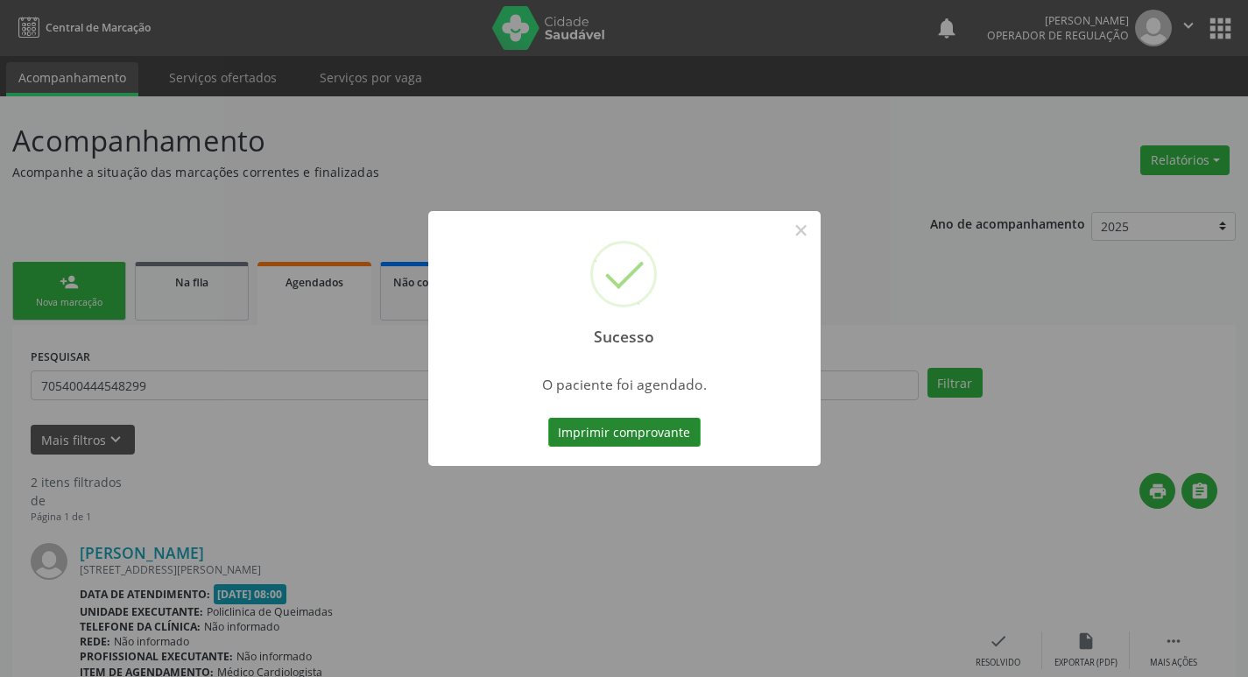
click at [685, 427] on button "Imprimir comprovante" at bounding box center [624, 433] width 152 height 30
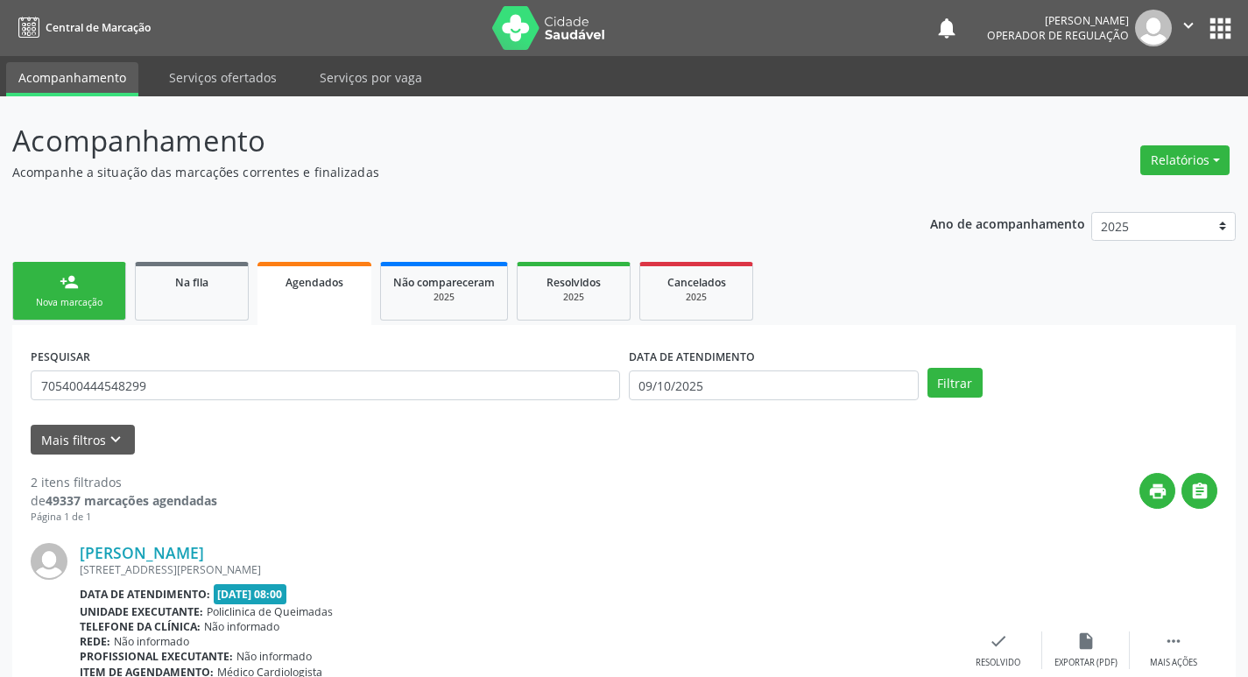
click at [99, 300] on div "Nova marcação" at bounding box center [69, 302] width 88 height 13
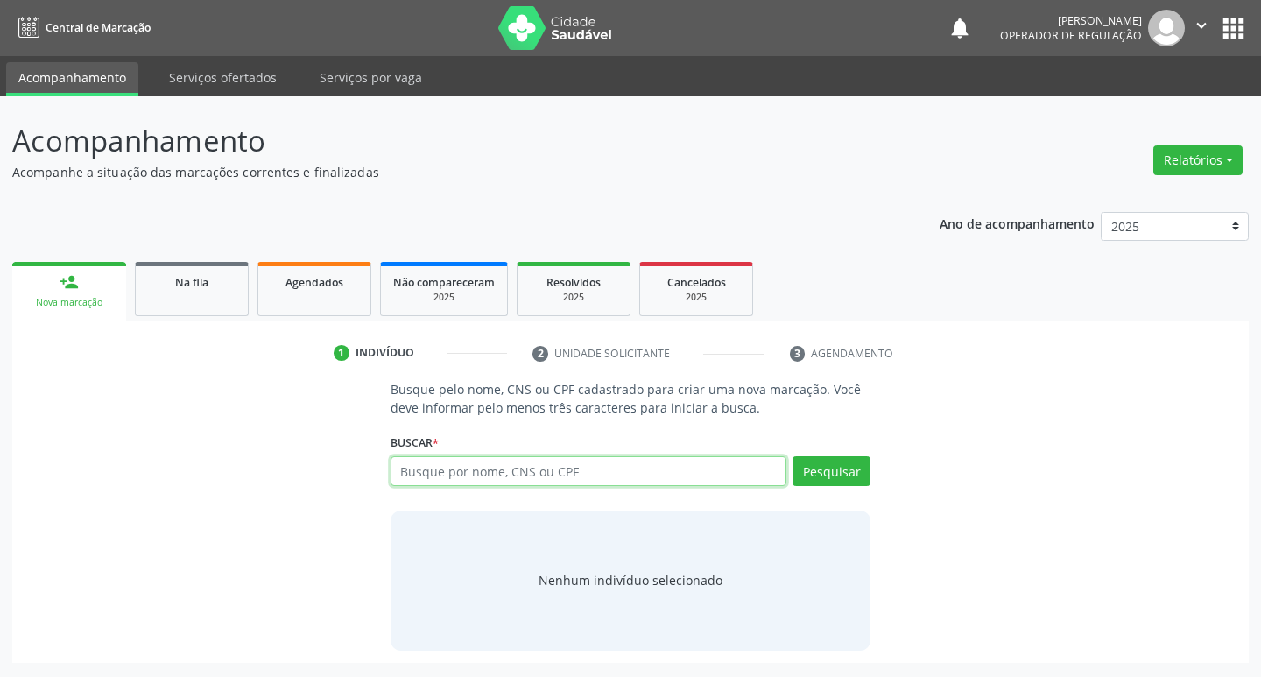
click at [465, 469] on input "text" at bounding box center [589, 471] width 397 height 30
type input "700603407675762"
click at [835, 477] on button "Pesquisar" at bounding box center [832, 471] width 78 height 30
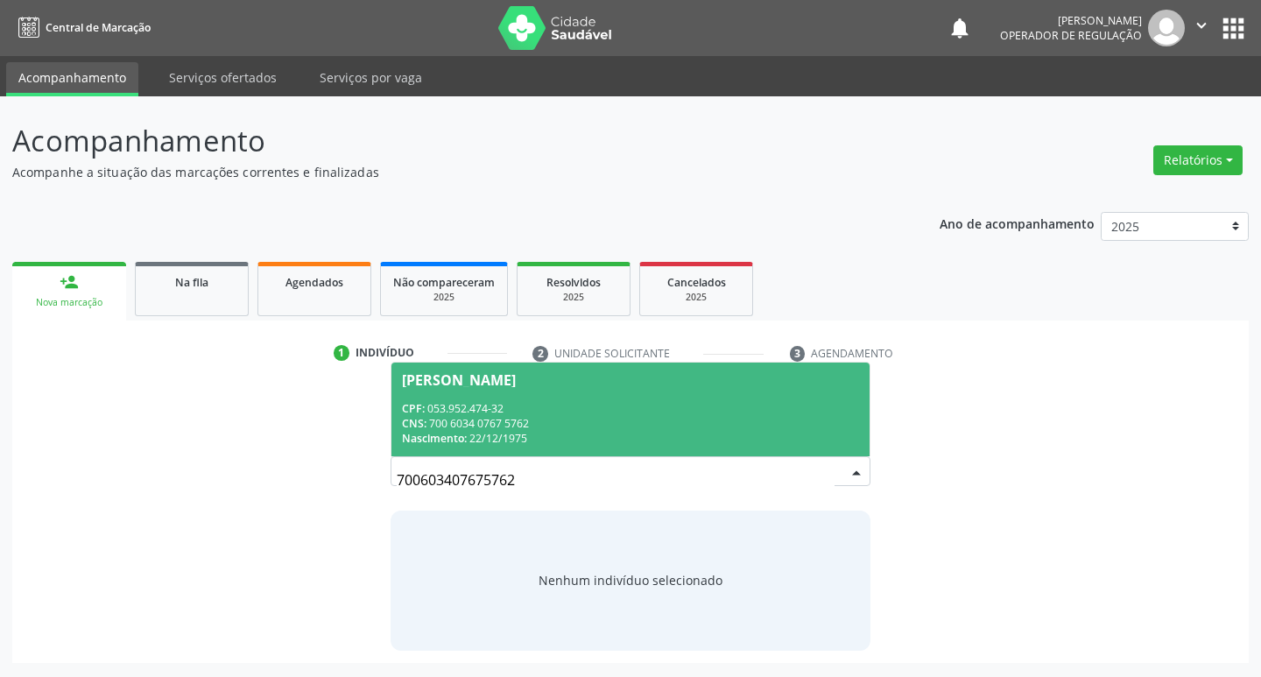
click at [579, 428] on div "CNS: 700 6034 0767 5762" at bounding box center [631, 423] width 458 height 15
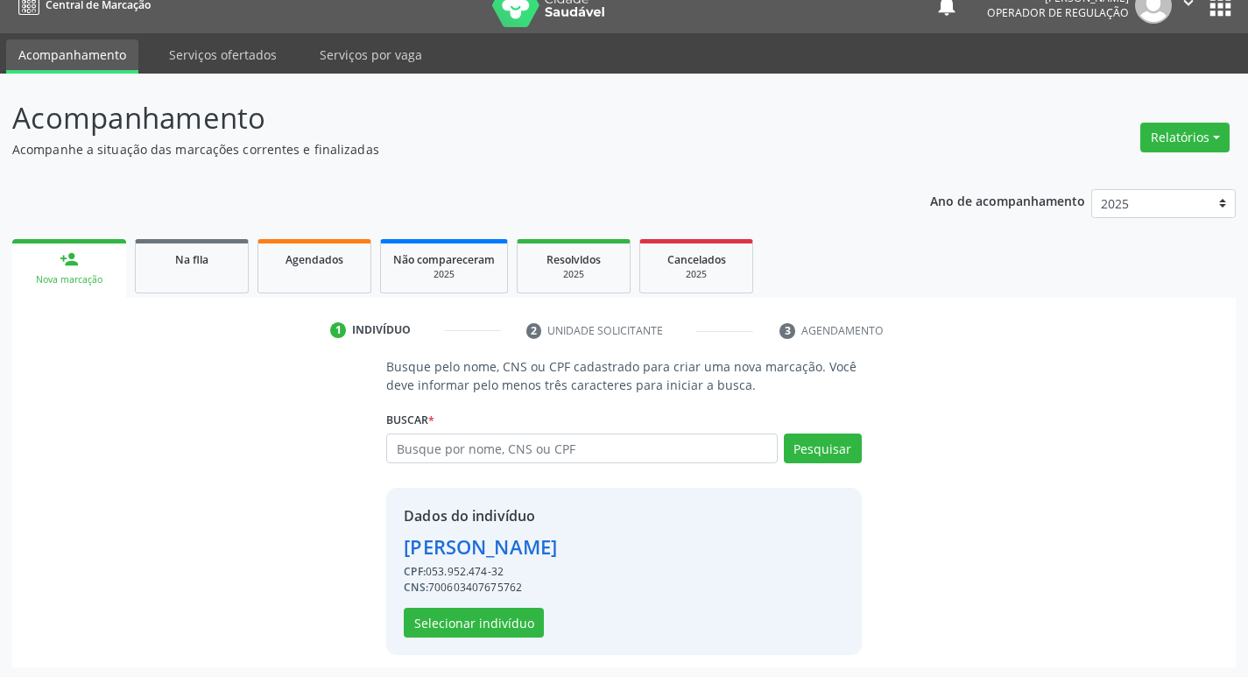
scroll to position [25, 0]
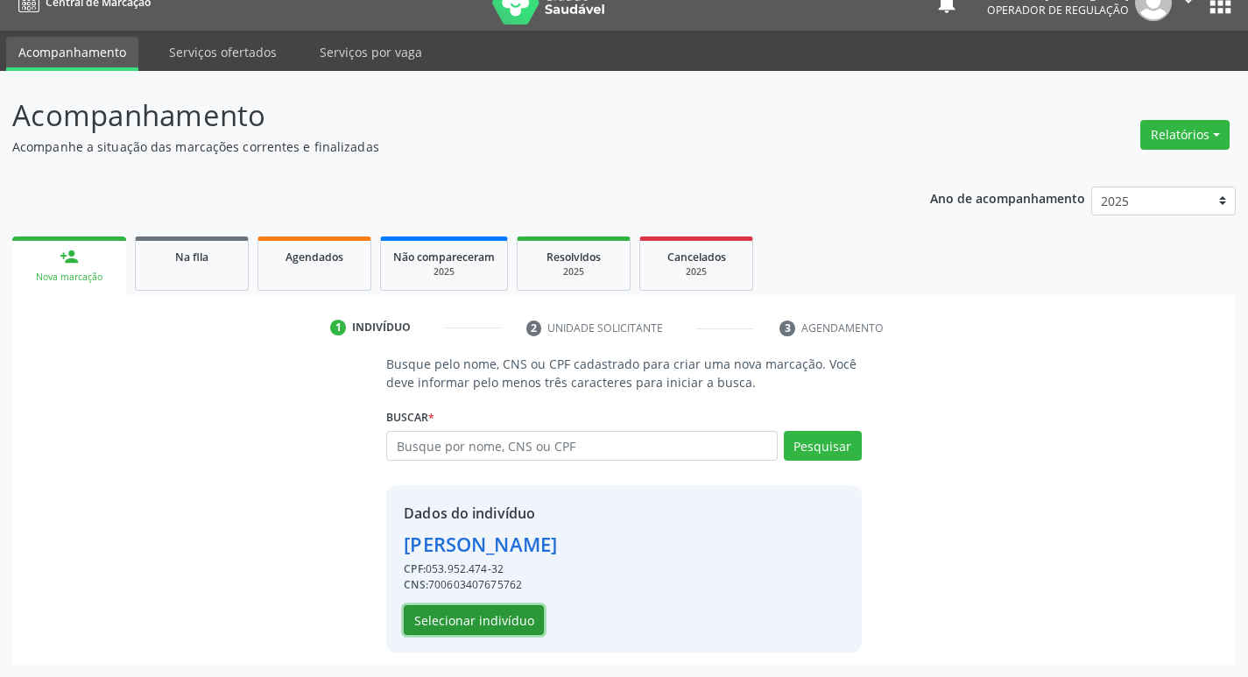
click at [482, 611] on button "Selecionar indivíduo" at bounding box center [474, 620] width 140 height 30
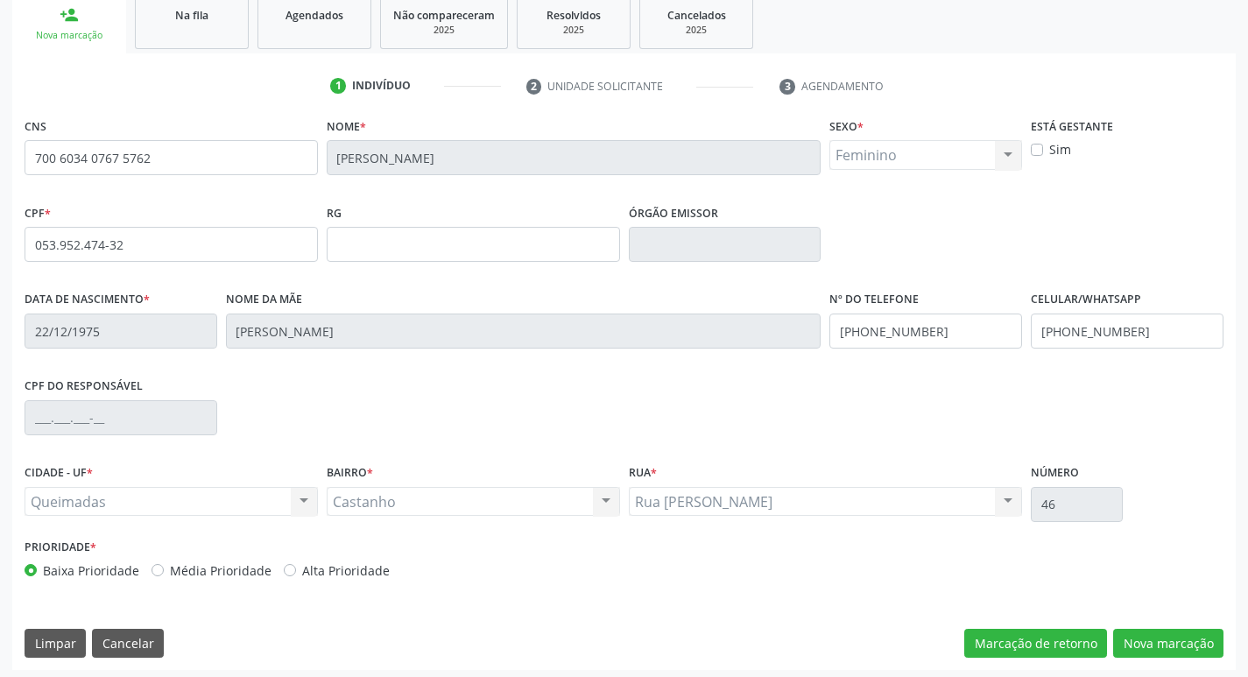
scroll to position [272, 0]
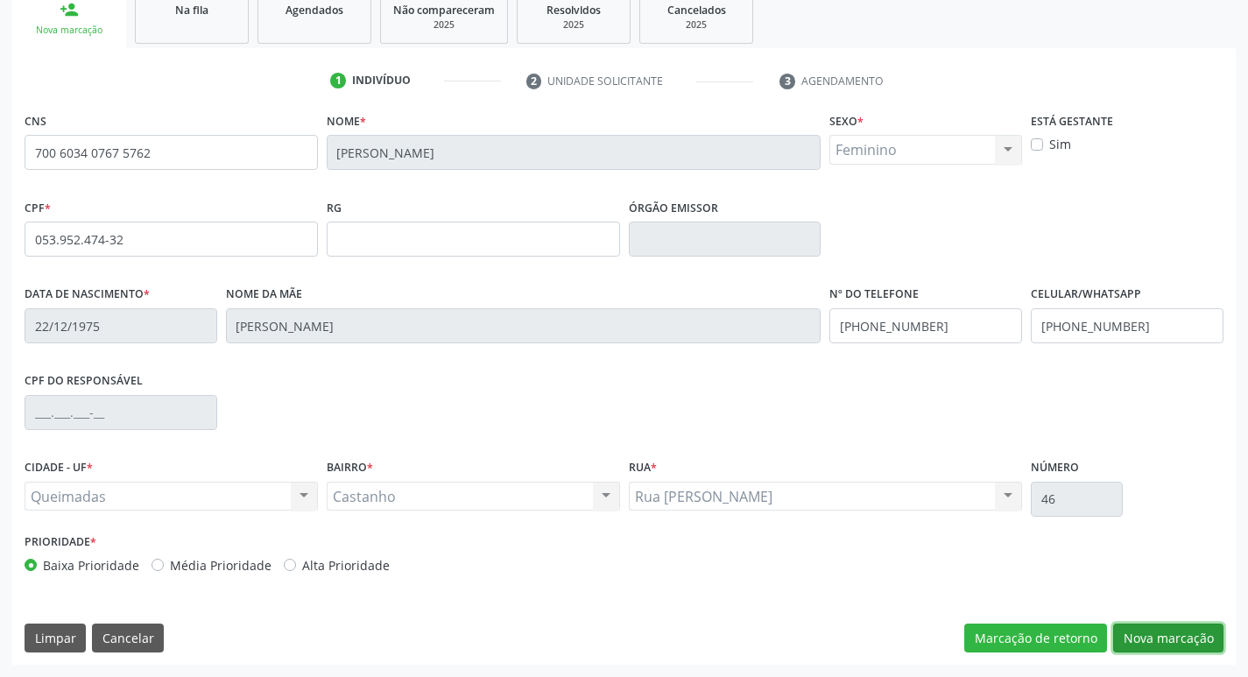
click at [1179, 648] on button "Nova marcação" at bounding box center [1168, 639] width 110 height 30
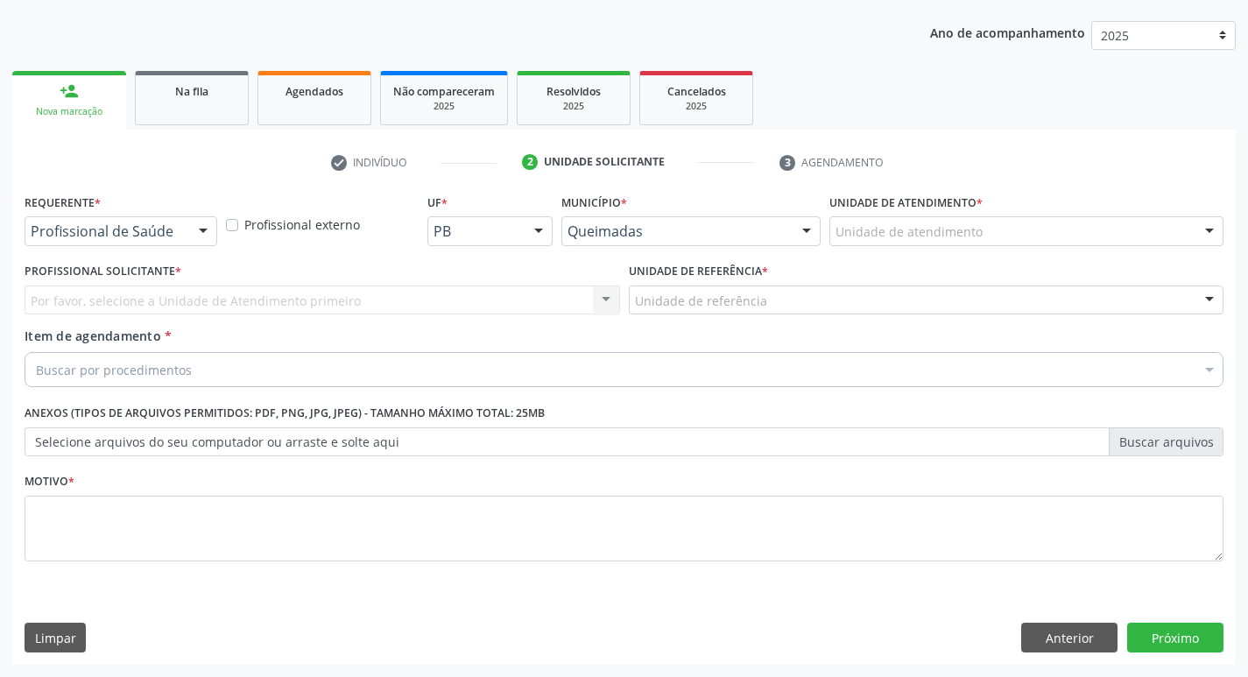
scroll to position [191, 0]
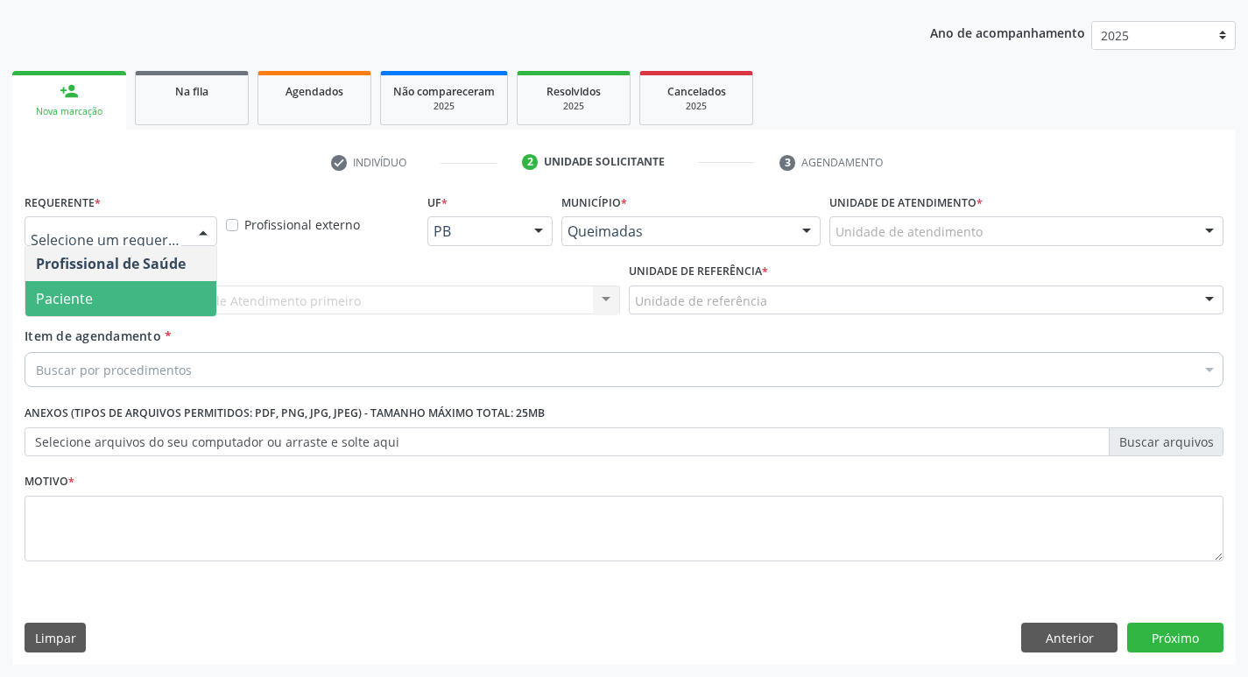
click at [140, 290] on span "Paciente" at bounding box center [120, 298] width 191 height 35
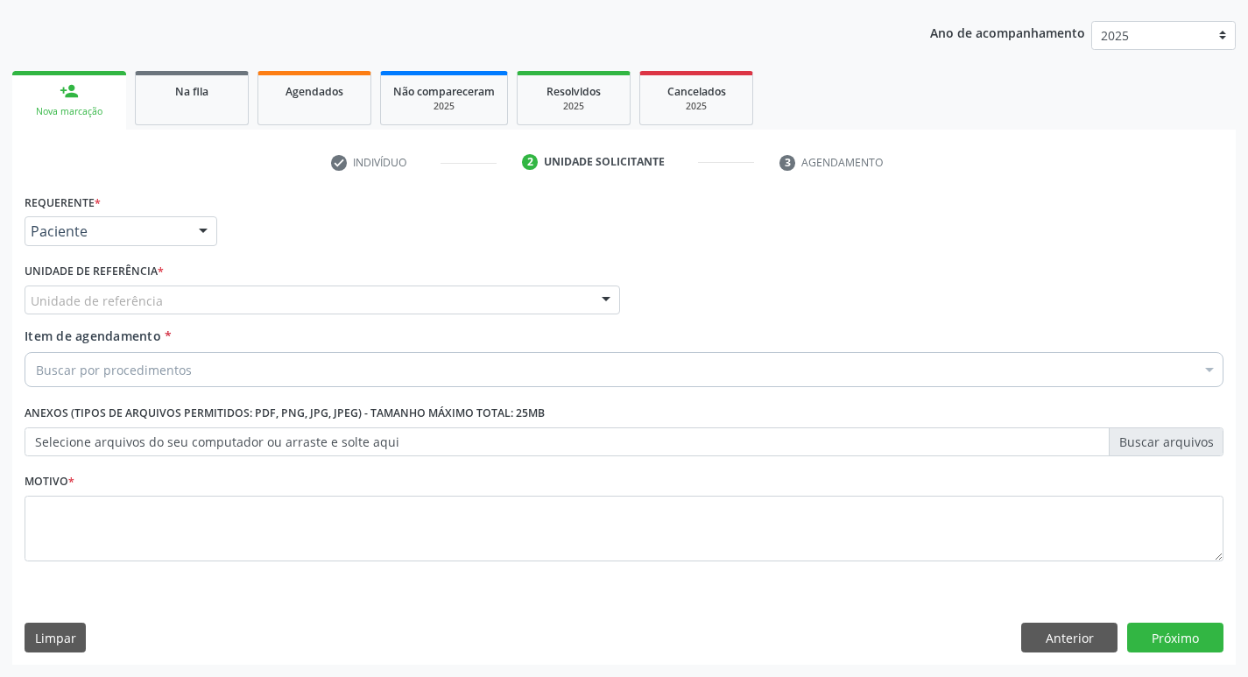
click at [154, 312] on div "Unidade de referência" at bounding box center [323, 301] width 596 height 30
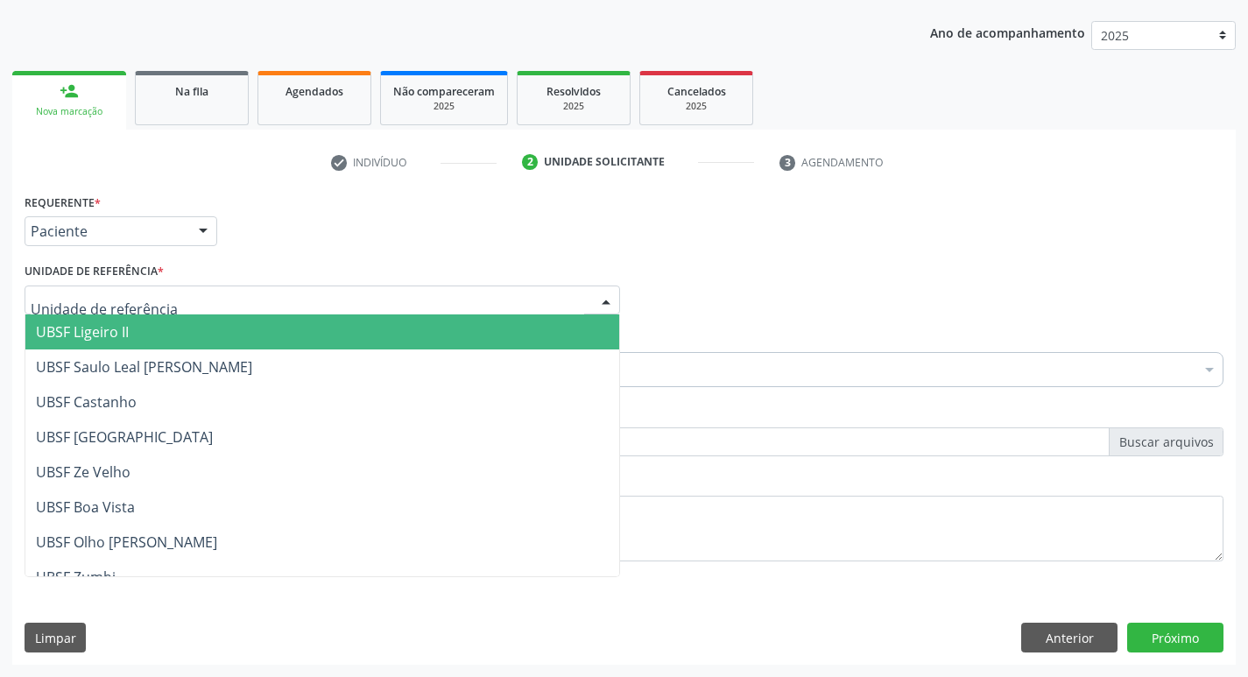
type input "C"
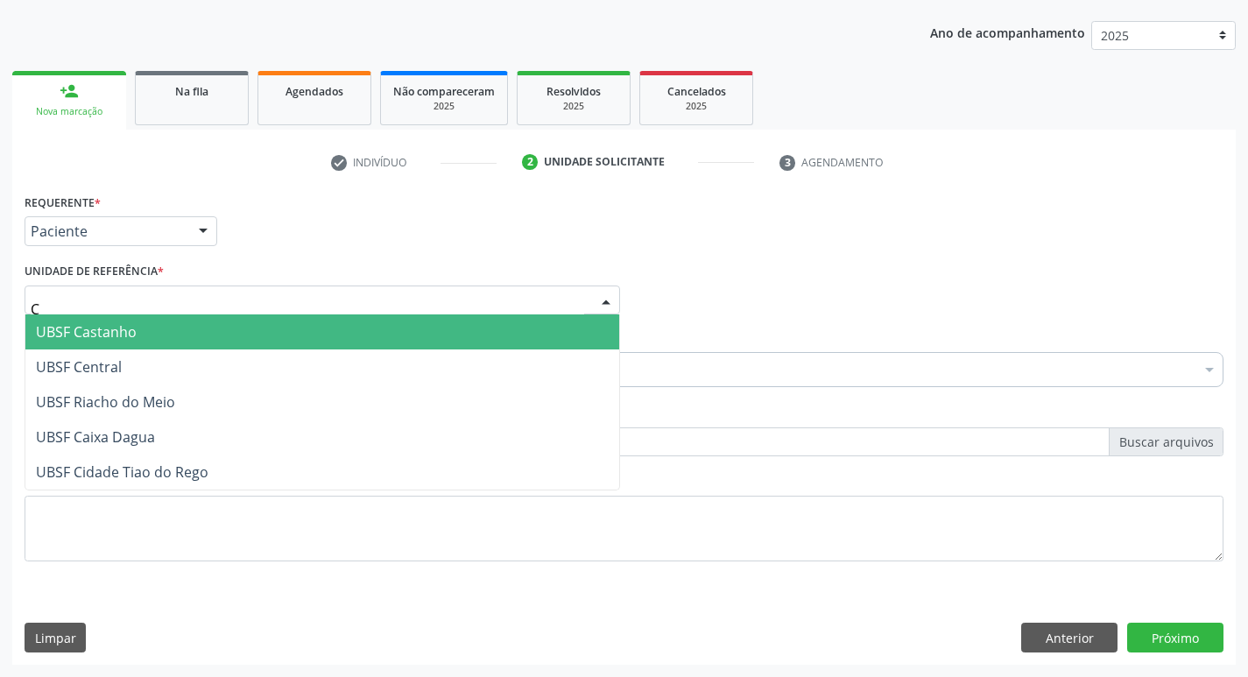
click at [66, 339] on span "UBSF Castanho" at bounding box center [86, 331] width 101 height 19
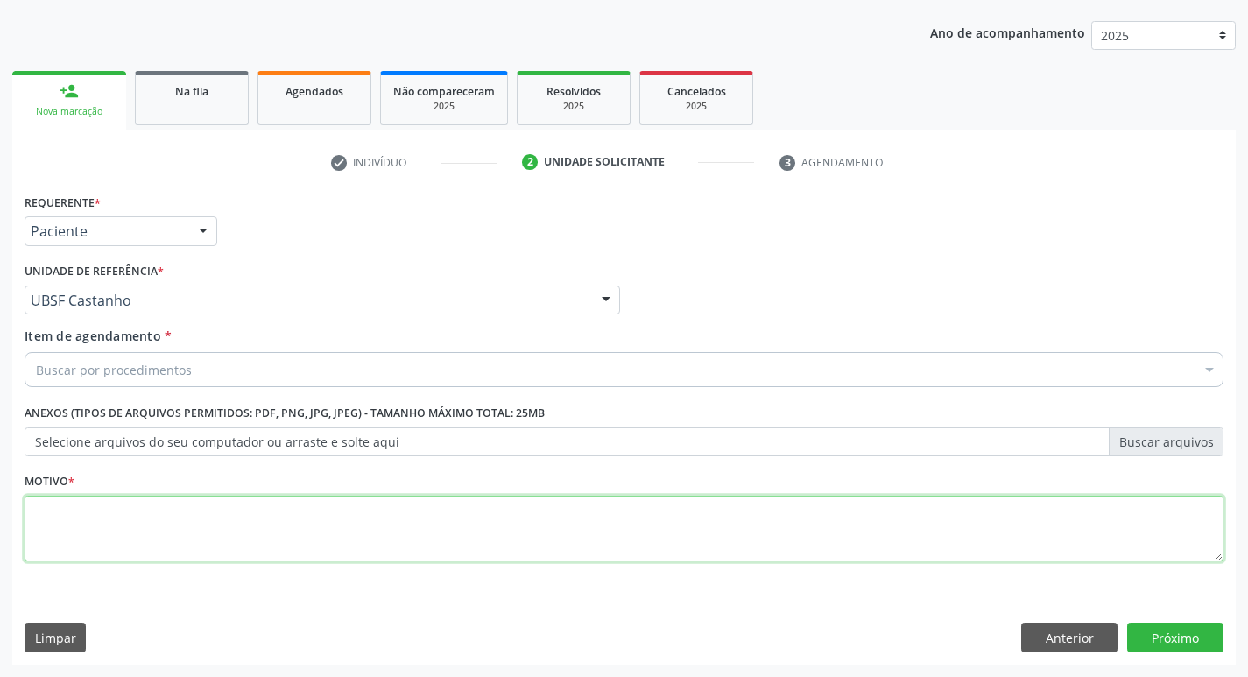
click at [130, 532] on textarea at bounding box center [624, 529] width 1199 height 67
type textarea "AVALIACAO"
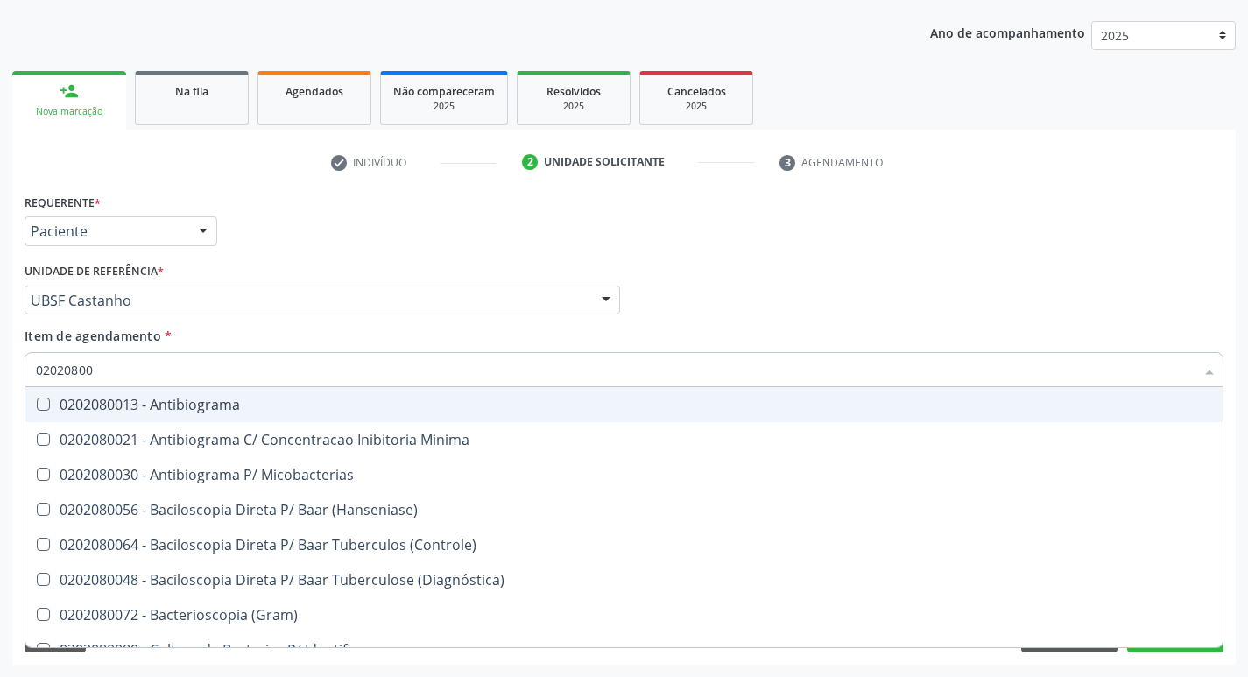
type input "020208008"
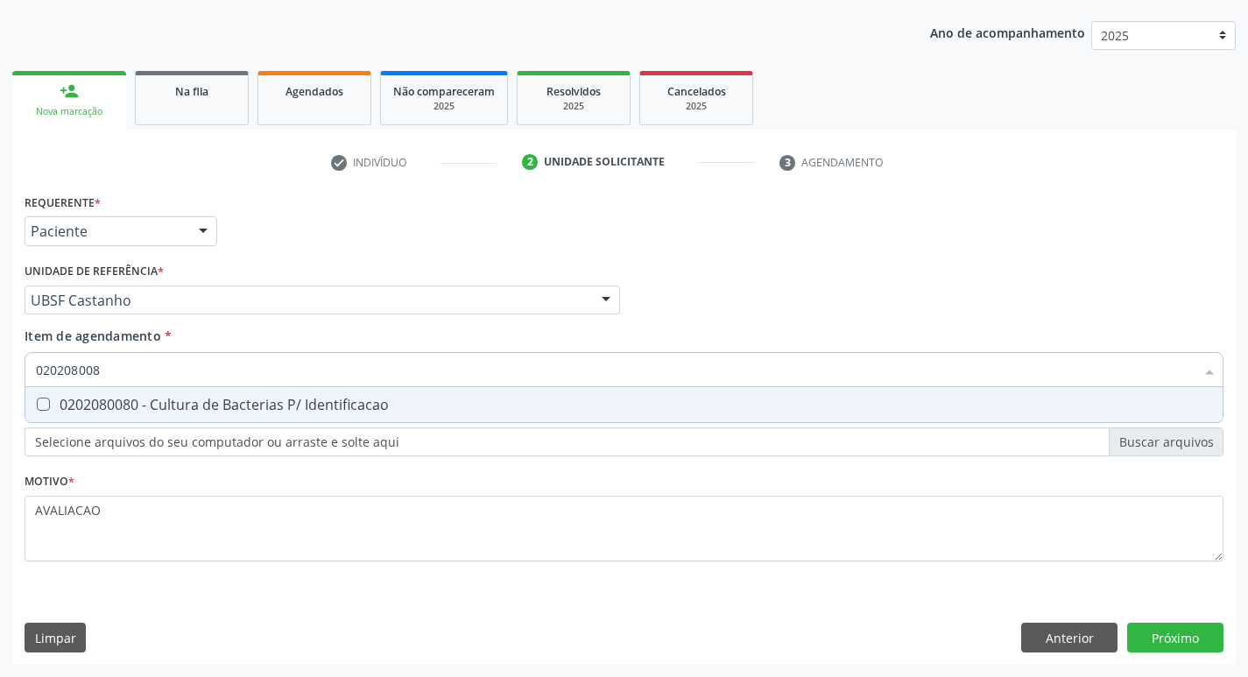
click at [357, 393] on span "0202080080 - Cultura de Bacterias P/ Identificacao" at bounding box center [624, 404] width 1198 height 35
checkbox Identificacao "true"
type input "02020800"
checkbox Identificacao "false"
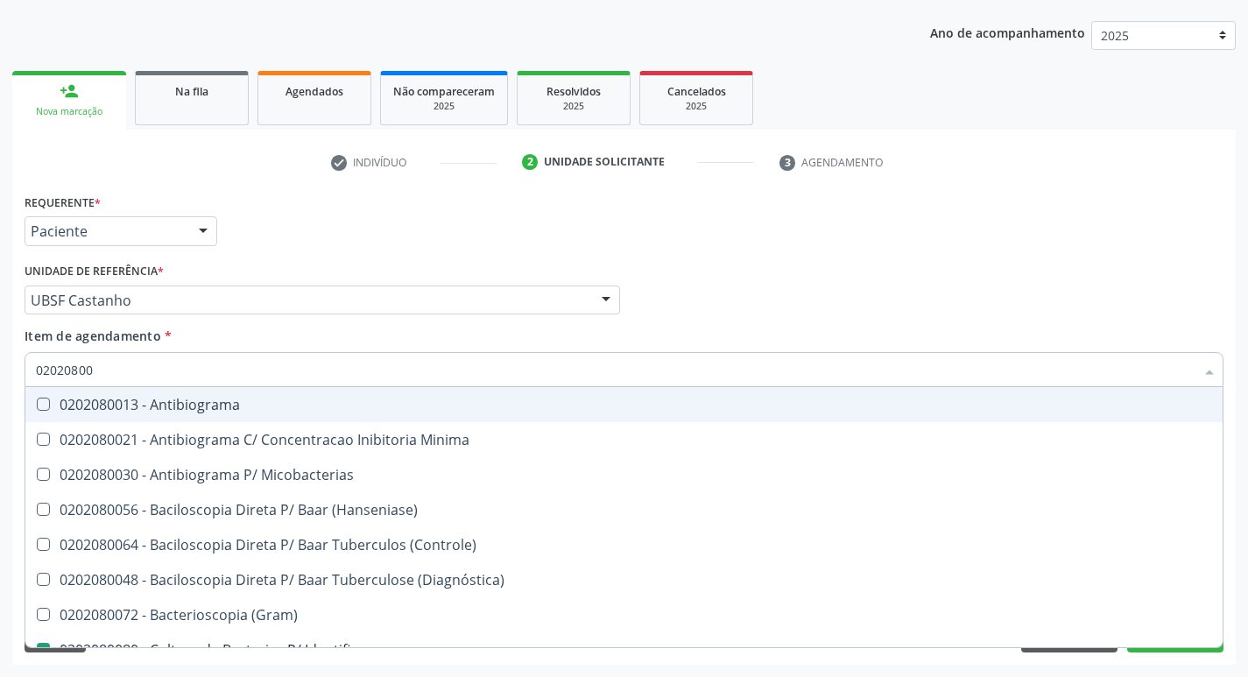
type input "0202080"
checkbox Identificacao "false"
type input "0"
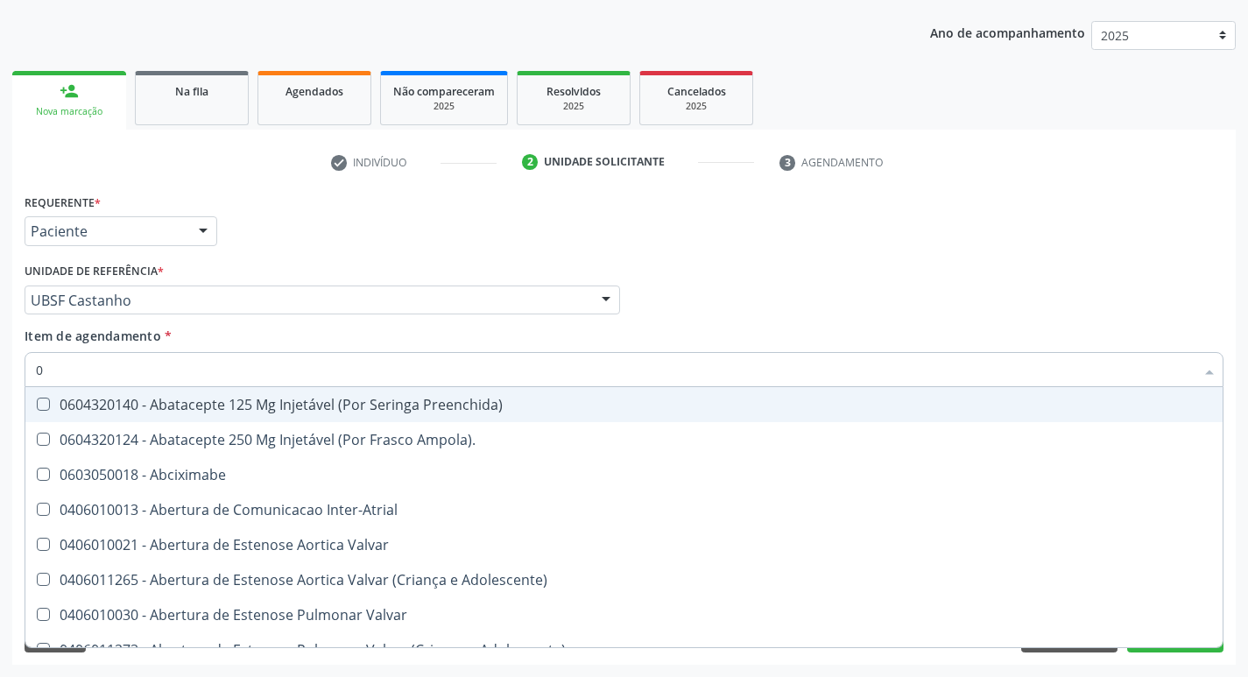
type input "02"
checkbox Uterino "true"
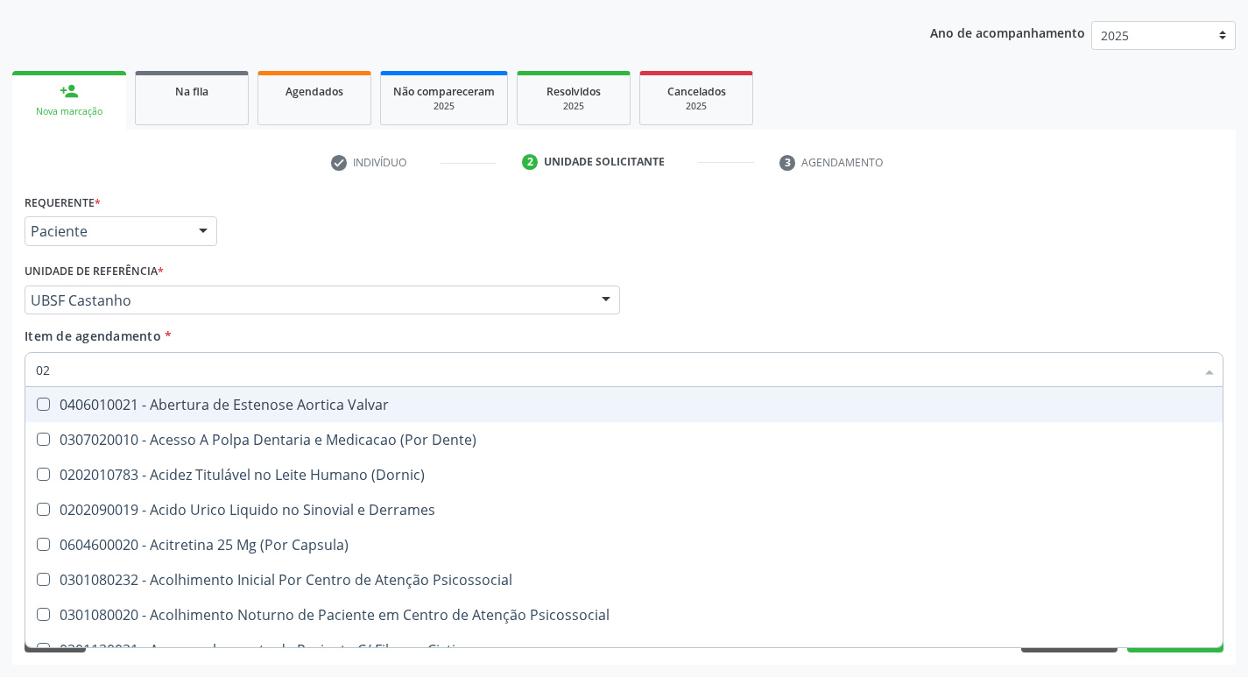
type input "020"
checkbox \(Spcto\) "true"
checkbox Identificacao "false"
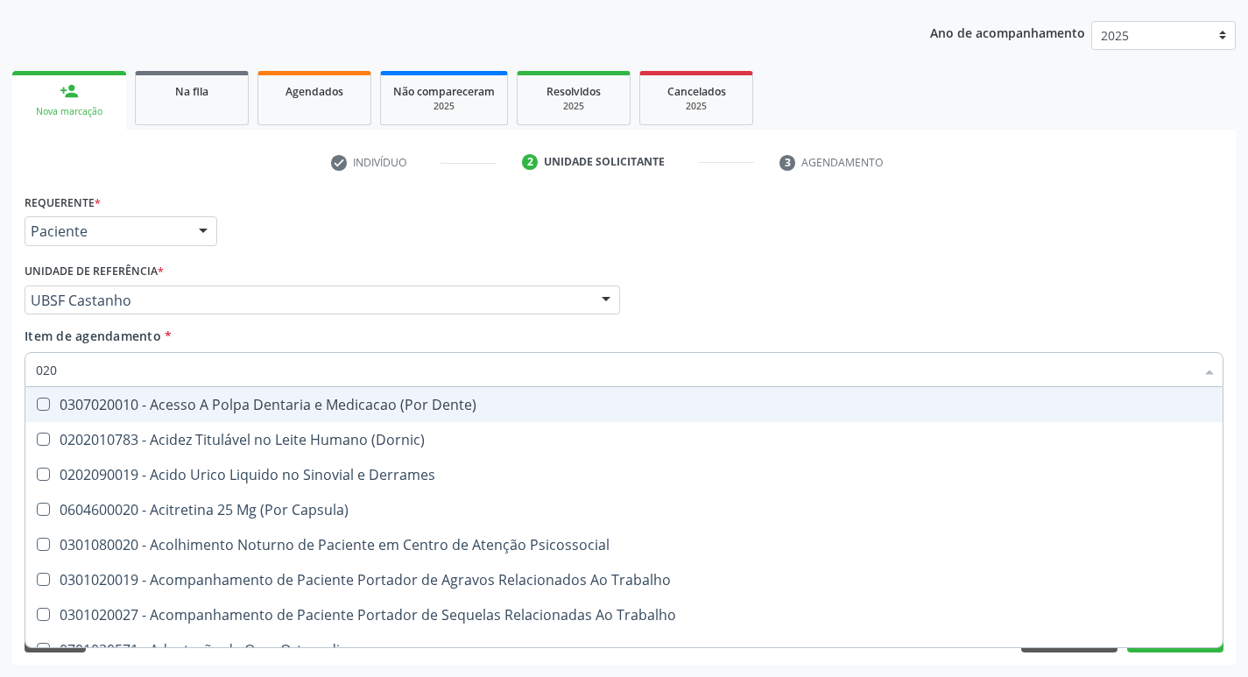
type input "0202"
checkbox Cerebral "true"
checkbox Identificacao "false"
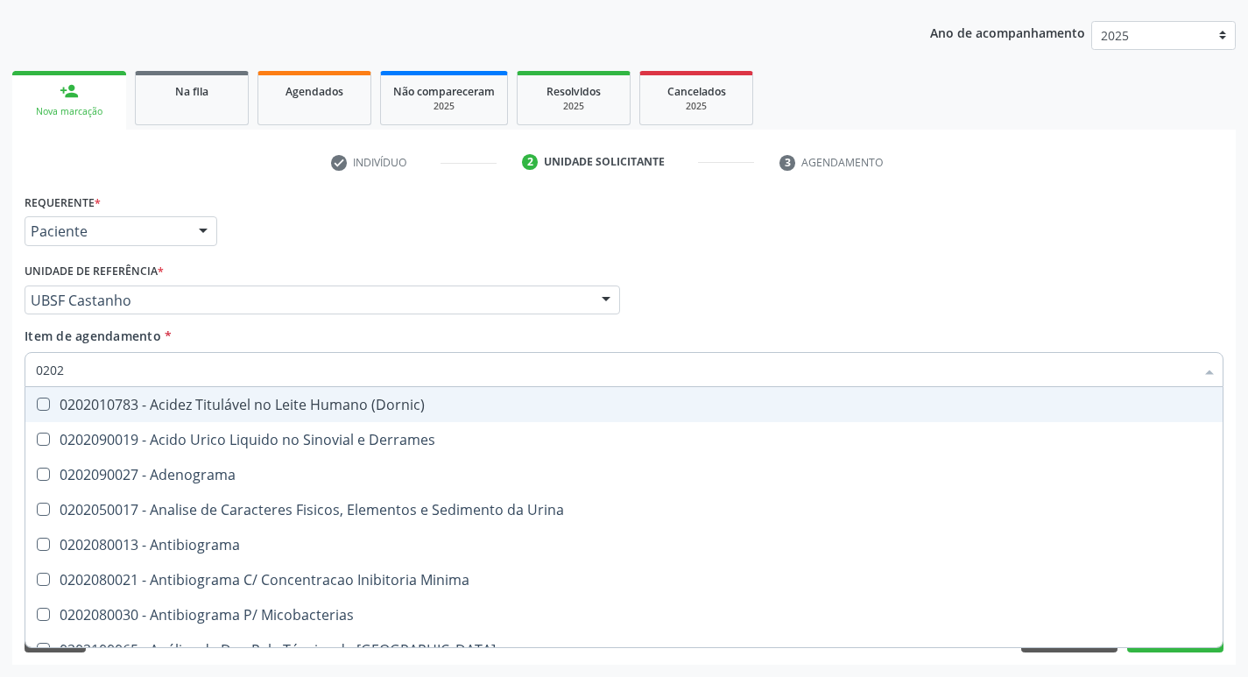
type input "02020"
checkbox Anaerobicas "true"
checkbox Identificacao "false"
type input "020205"
checkbox Identificacao "false"
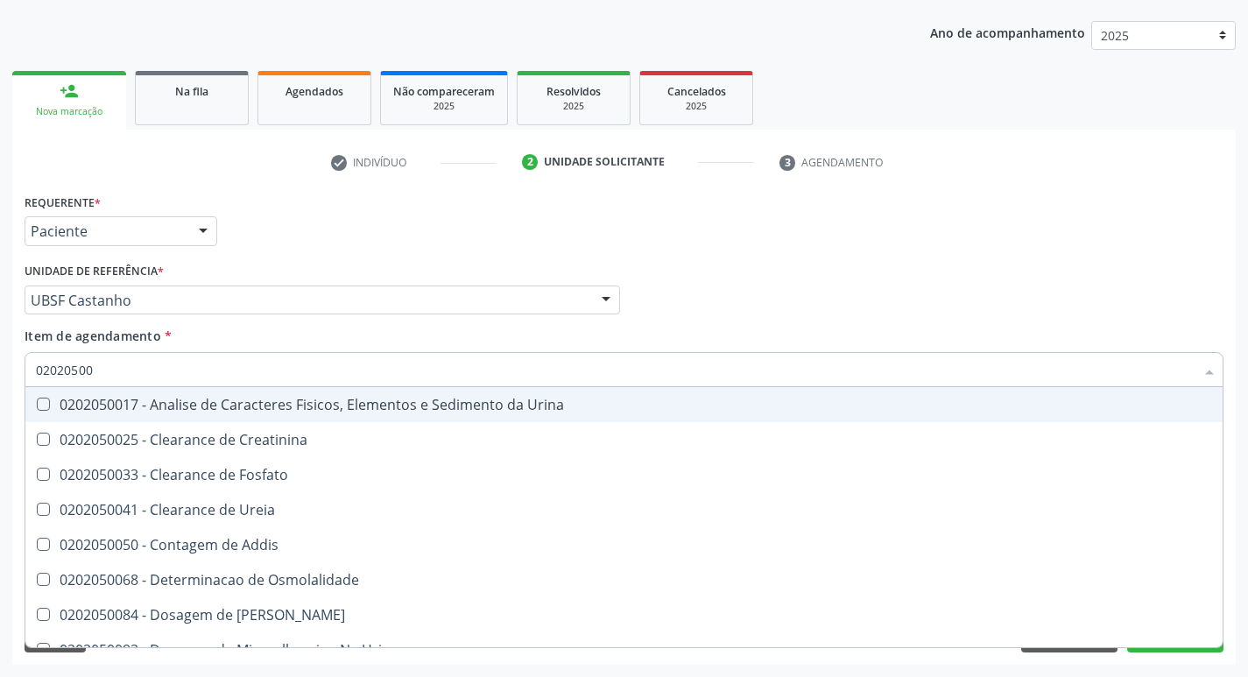
type input "020205001"
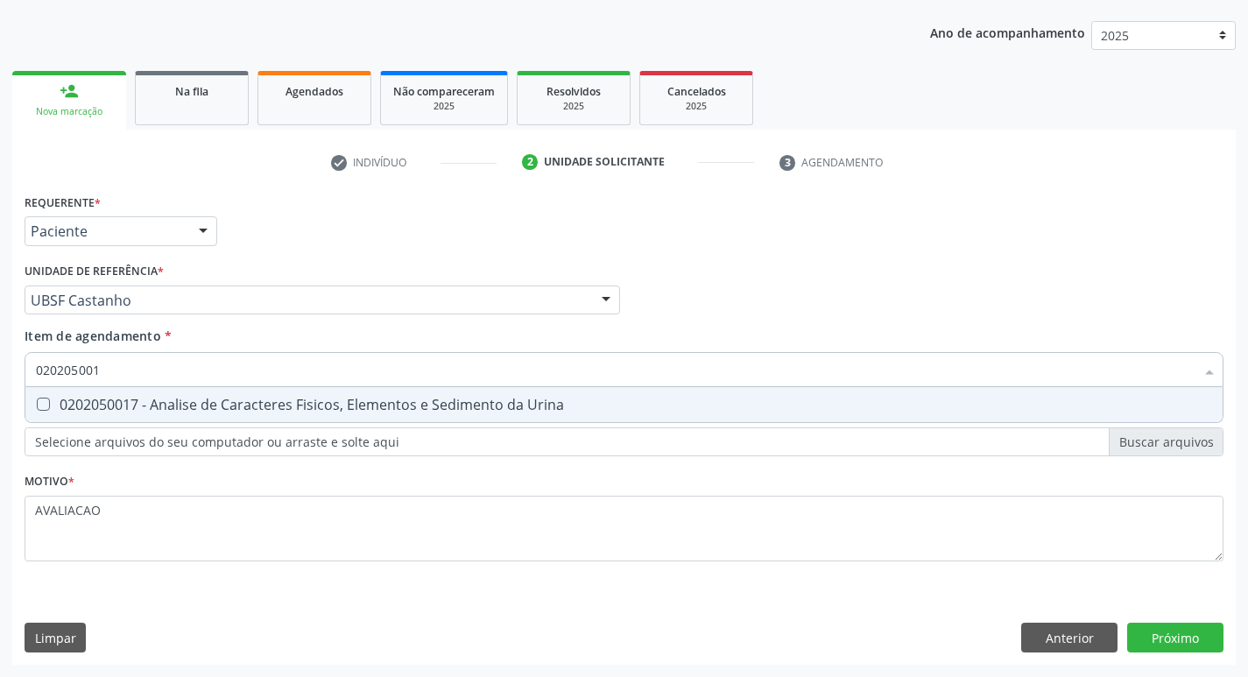
drag, startPoint x: 452, startPoint y: 406, endPoint x: 441, endPoint y: 411, distance: 12.2
click at [441, 411] on div "0202050017 - Analise de Caracteres Fisicos, Elementos e Sedimento da Urina" at bounding box center [624, 405] width 1177 height 14
checkbox Urina "true"
click at [1168, 624] on div "Requerente * Paciente Profissional de Saúde Paciente Nenhum resultado encontrad…" at bounding box center [624, 427] width 1224 height 476
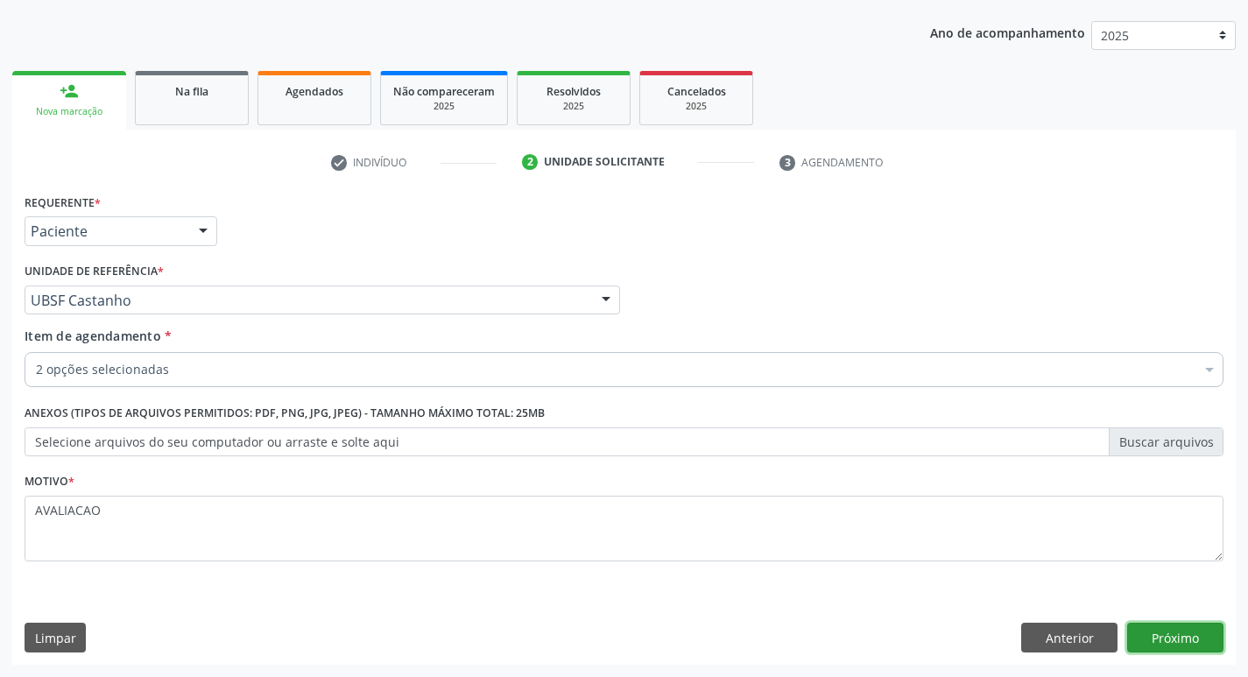
click at [1186, 634] on button "Próximo" at bounding box center [1175, 638] width 96 height 30
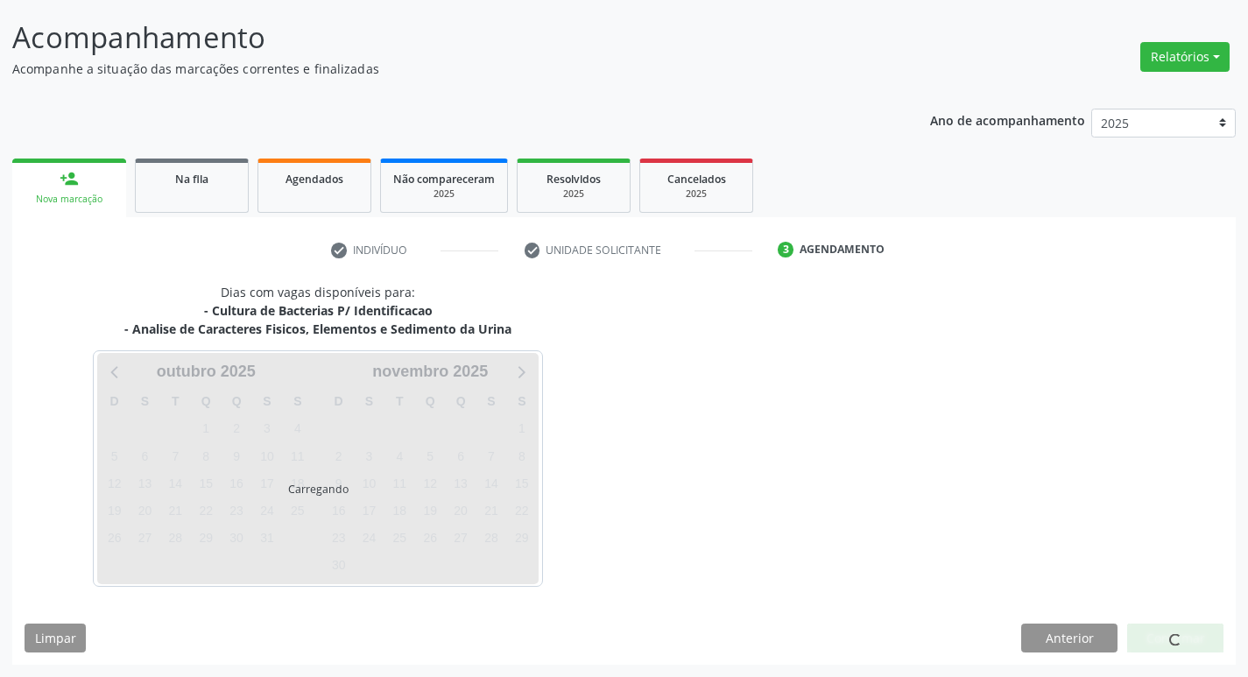
scroll to position [103, 0]
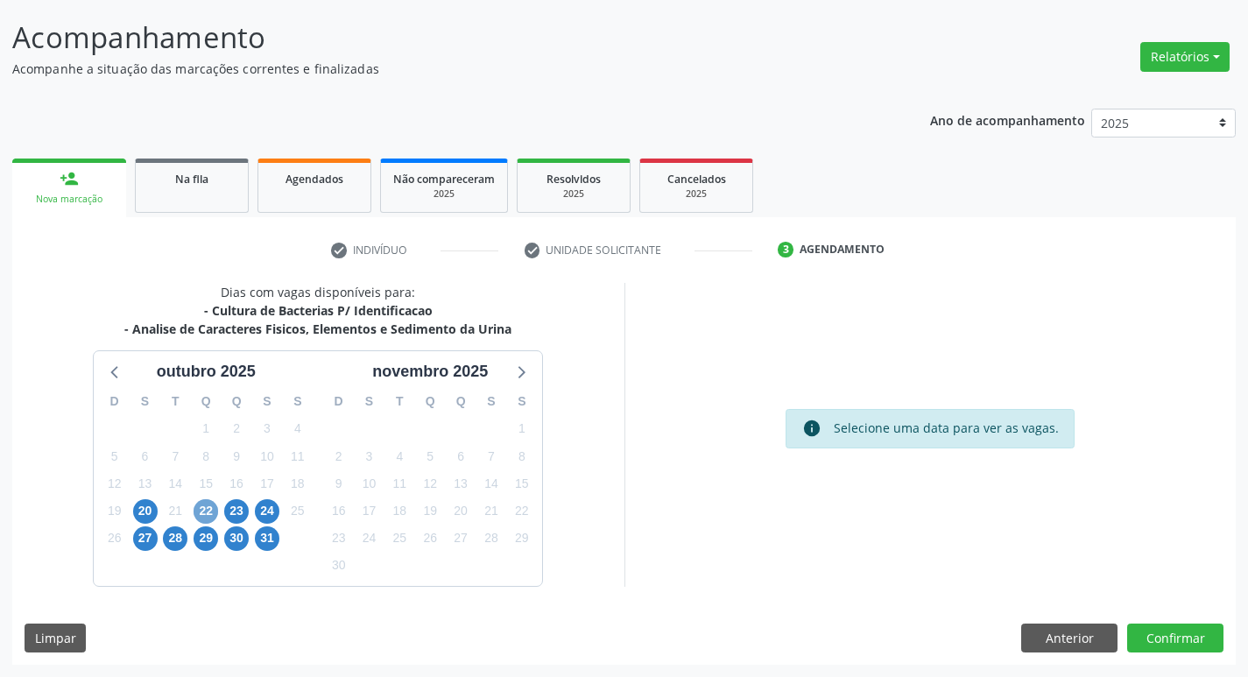
click at [195, 510] on span "22" at bounding box center [206, 511] width 25 height 25
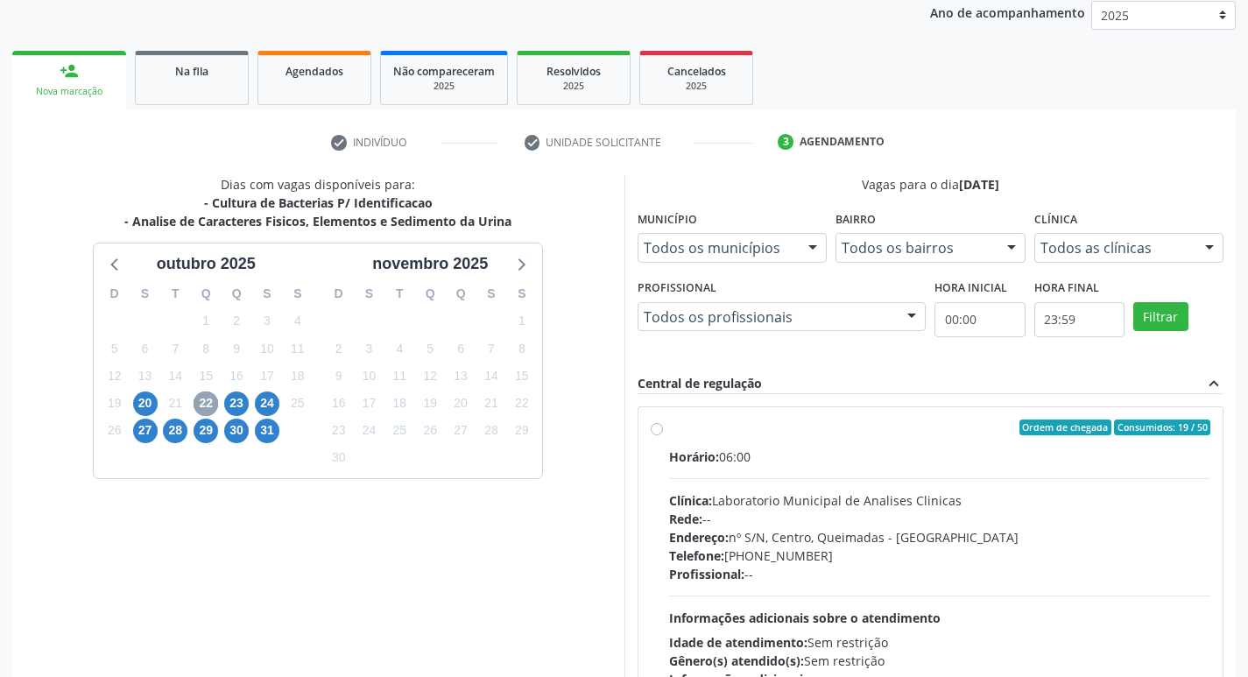
scroll to position [338, 0]
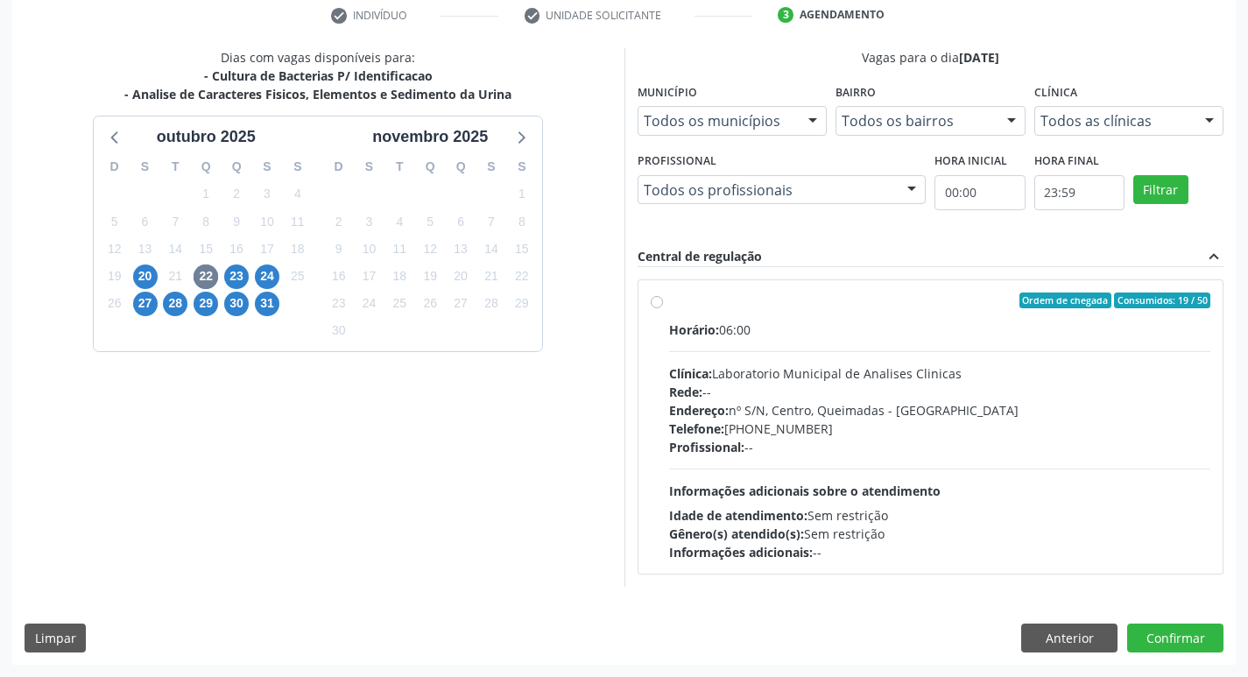
click at [823, 435] on div "Telefone: [PHONE_NUMBER]" at bounding box center [940, 429] width 542 height 18
click at [663, 308] on input "Ordem de chegada Consumidos: 19 / 50 Horário: 06:00 Clínica: Laboratorio Munici…" at bounding box center [657, 301] width 12 height 16
radio input "true"
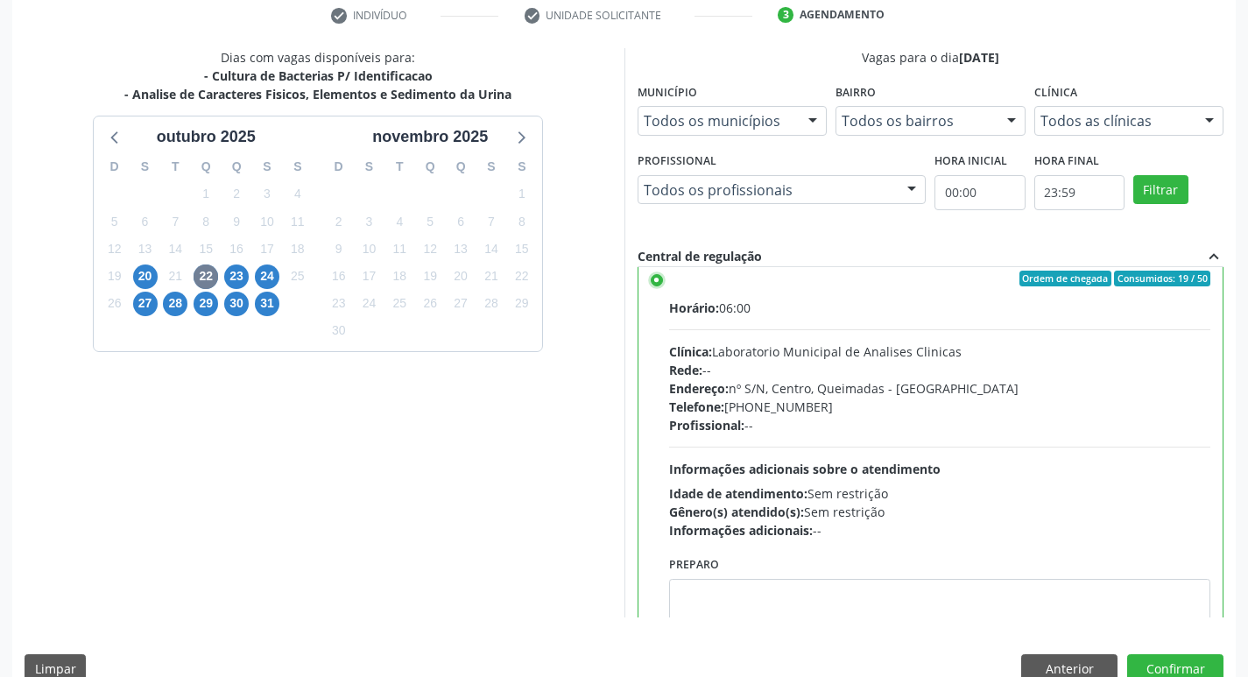
scroll to position [87, 0]
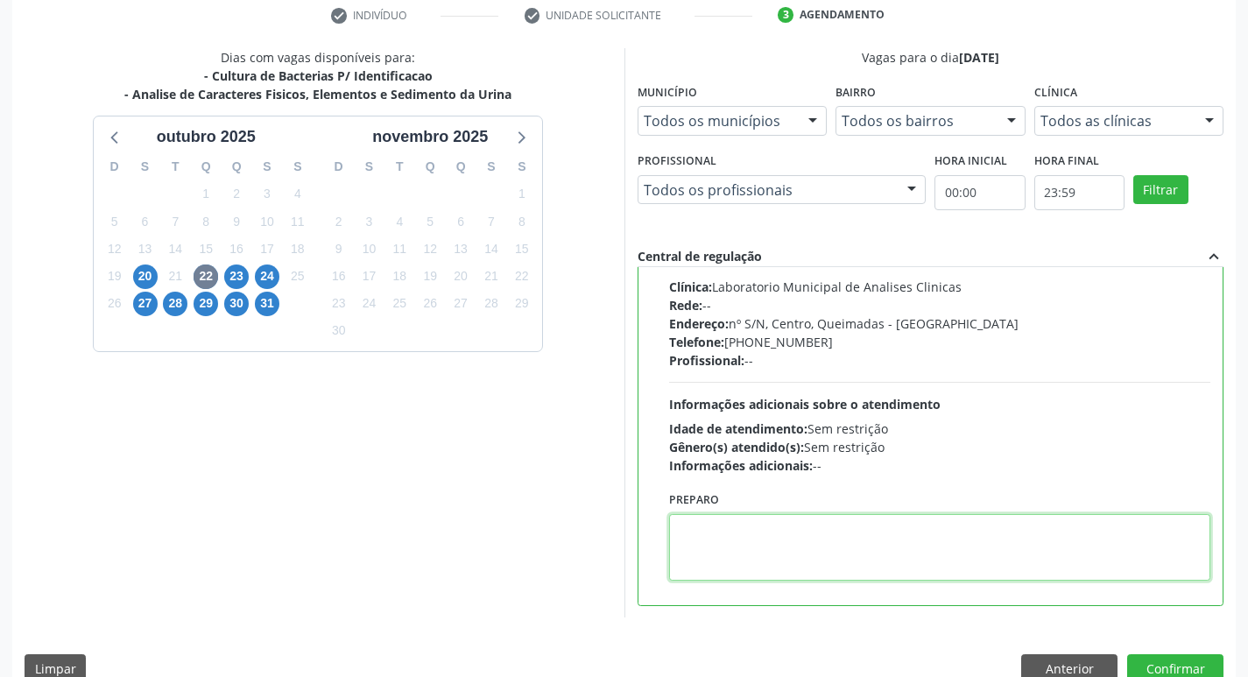
click at [733, 544] on textarea at bounding box center [940, 547] width 542 height 67
paste textarea "700 6064 5309 9569"
type textarea "7"
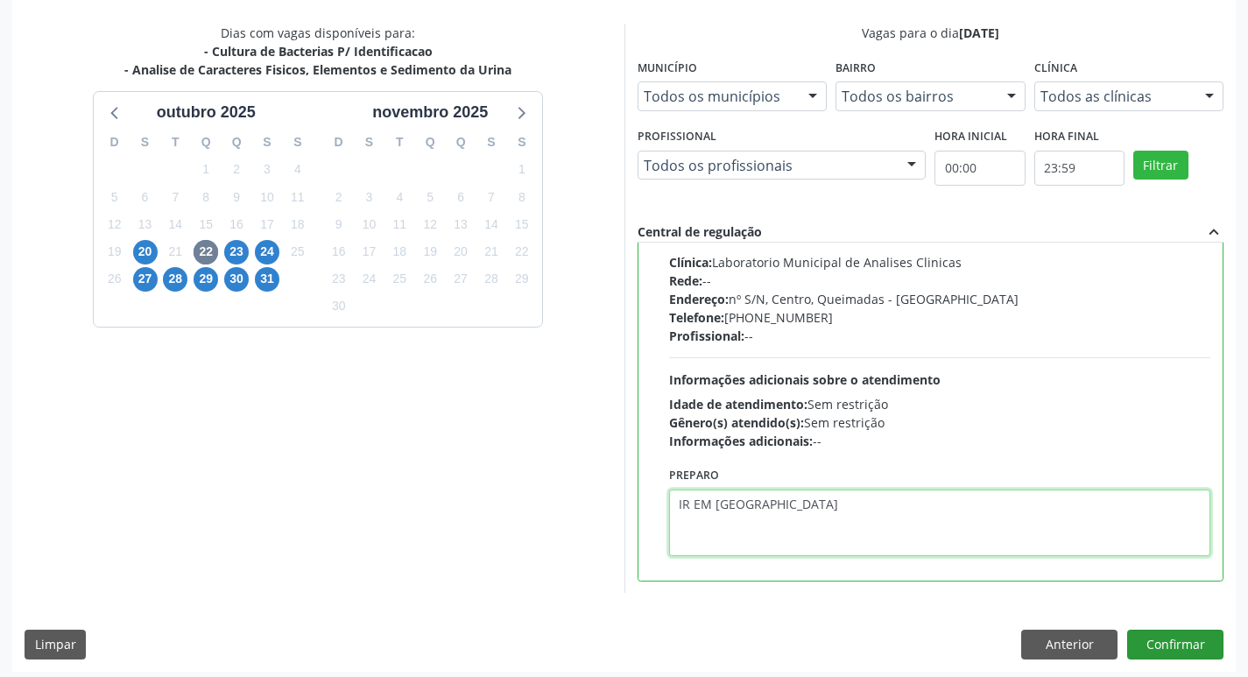
scroll to position [370, 0]
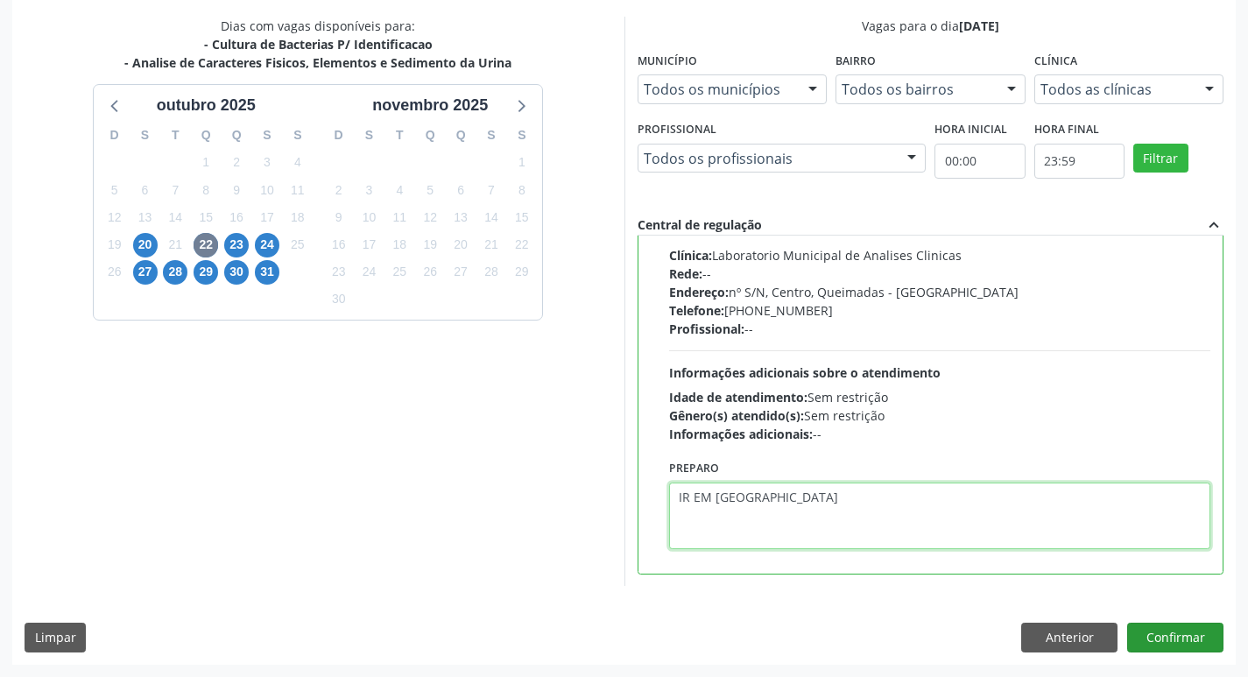
type textarea "IR EM [GEOGRAPHIC_DATA]"
click at [1149, 647] on button "Confirmar" at bounding box center [1175, 638] width 96 height 30
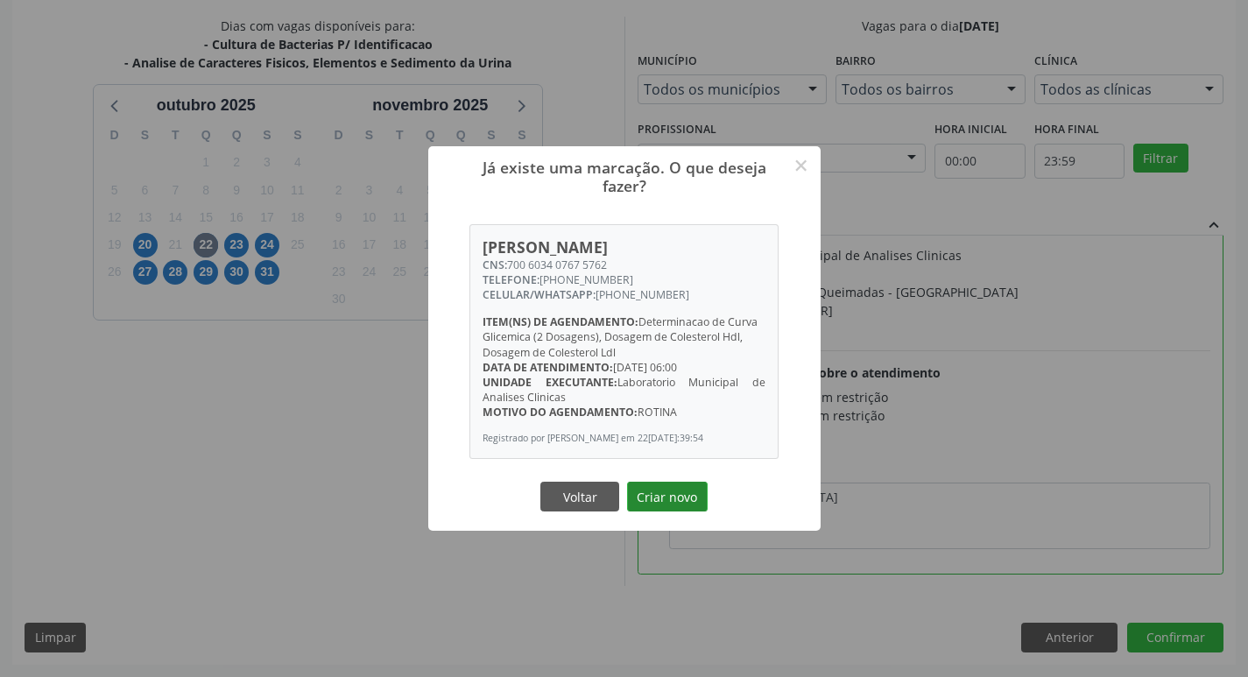
click at [650, 503] on button "Criar novo" at bounding box center [667, 497] width 81 height 30
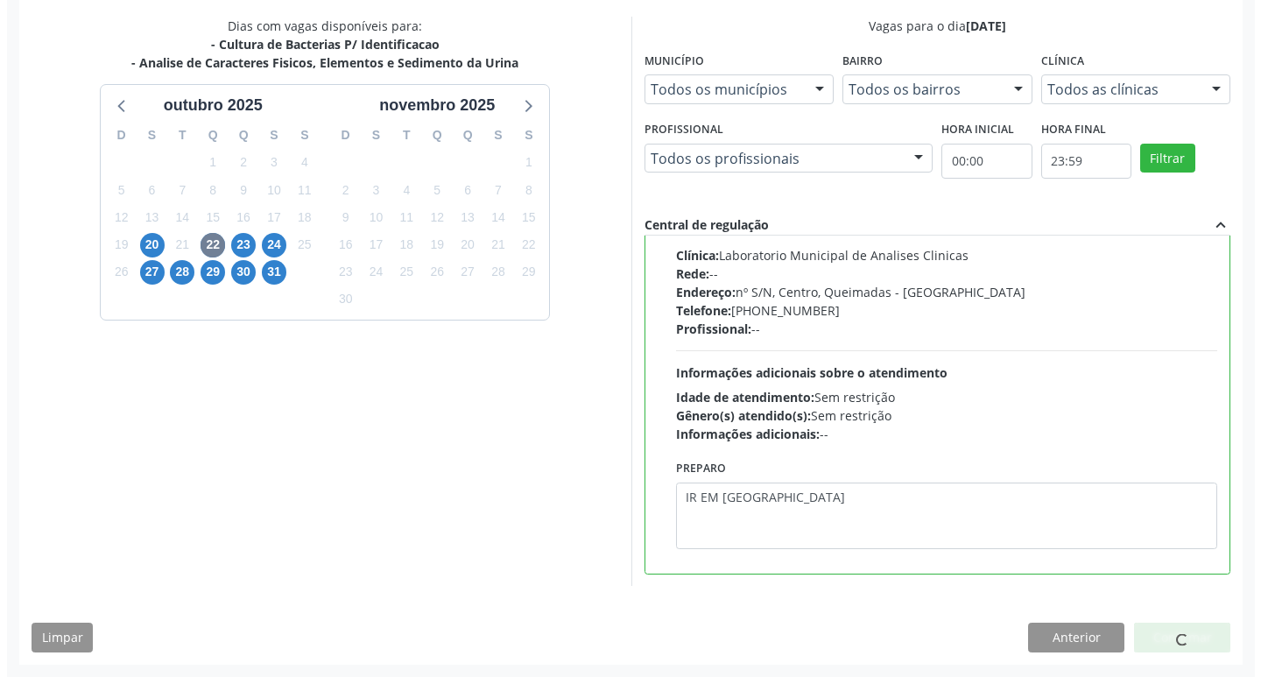
scroll to position [0, 0]
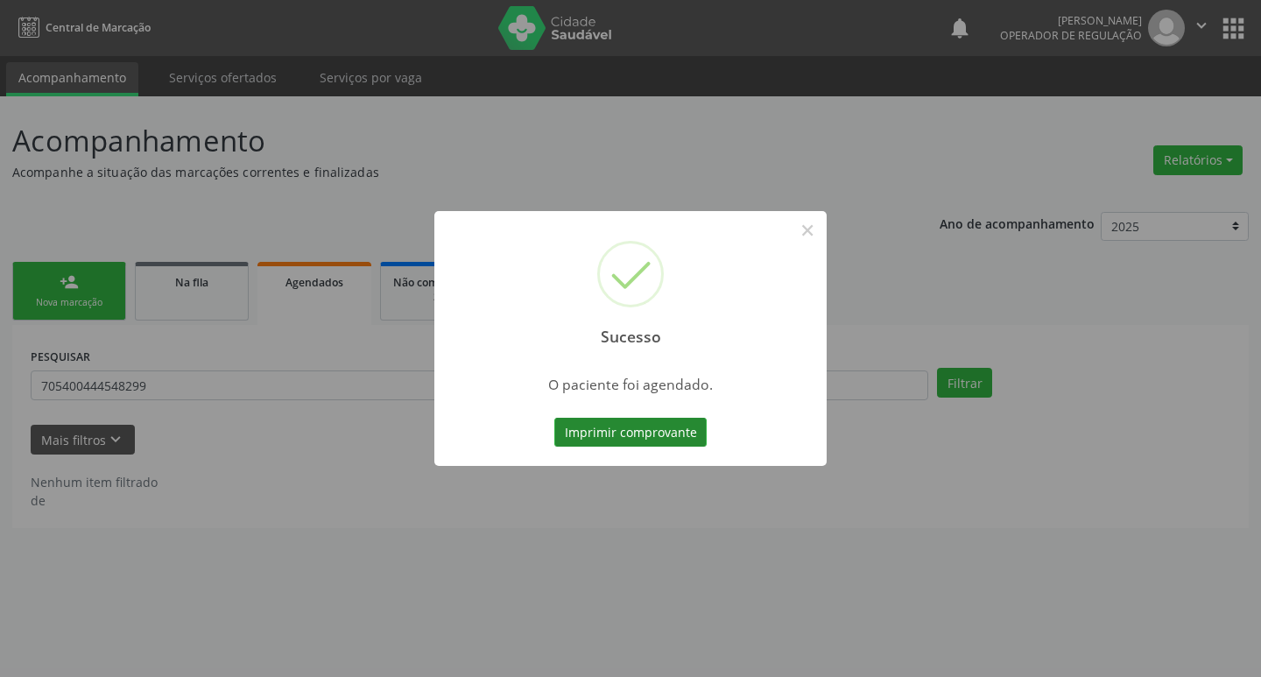
click at [676, 425] on button "Imprimir comprovante" at bounding box center [631, 433] width 152 height 30
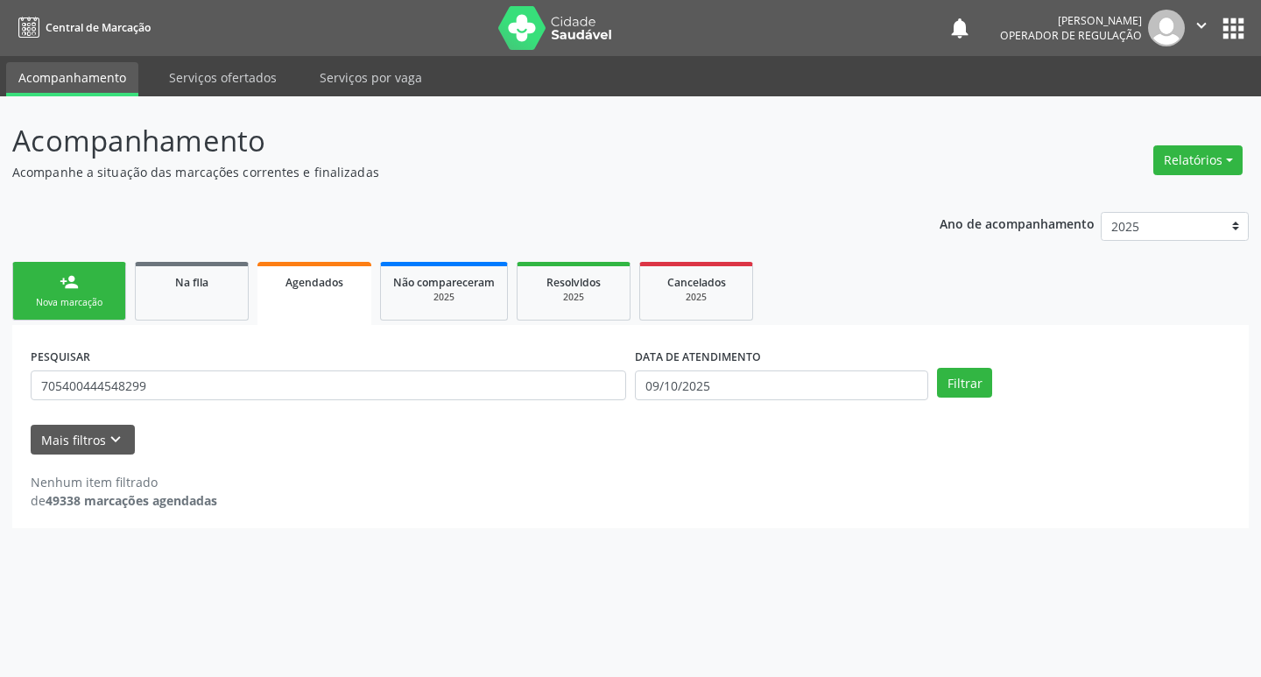
click at [1245, 21] on button "apps" at bounding box center [1234, 28] width 31 height 31
